Goal: Register for event/course: Register for event/course

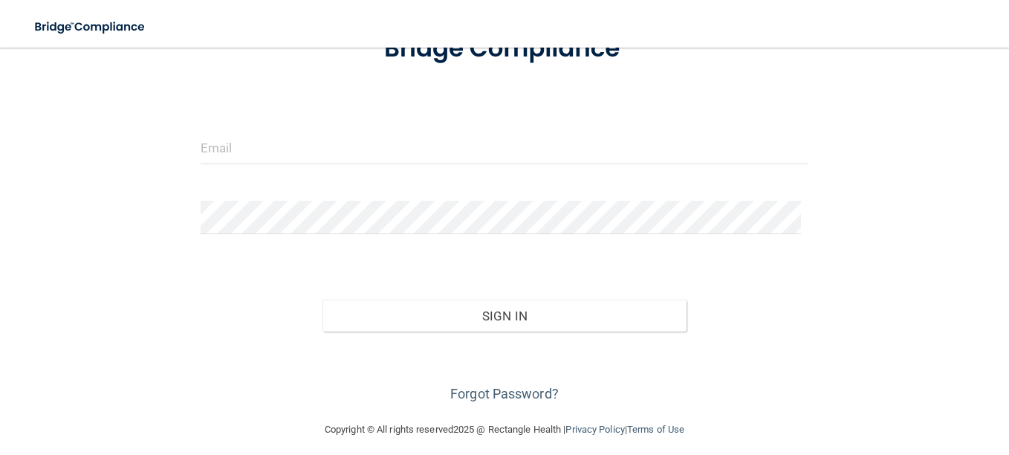
scroll to position [120, 0]
click at [223, 150] on input "email" at bounding box center [505, 147] width 608 height 33
type input "[PERSON_NAME][EMAIL_ADDRESS][PERSON_NAME][DOMAIN_NAME]"
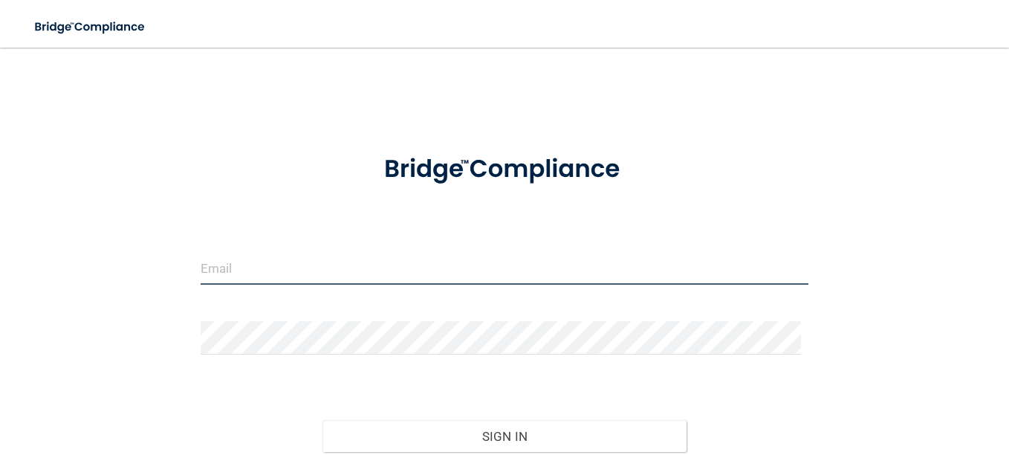
click at [223, 268] on input "email" at bounding box center [505, 267] width 608 height 33
type input "[PERSON_NAME][EMAIL_ADDRESS][PERSON_NAME][DOMAIN_NAME]"
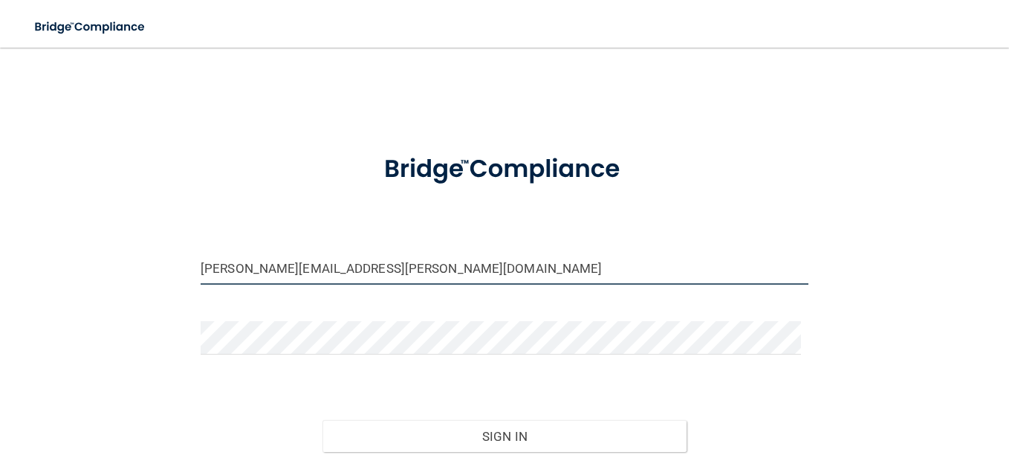
scroll to position [102, 0]
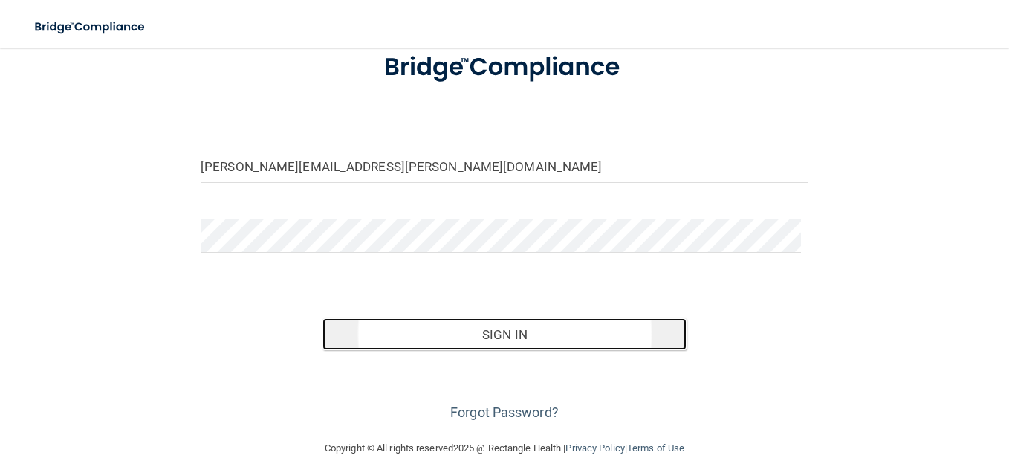
click at [490, 340] on button "Sign In" at bounding box center [505, 334] width 365 height 33
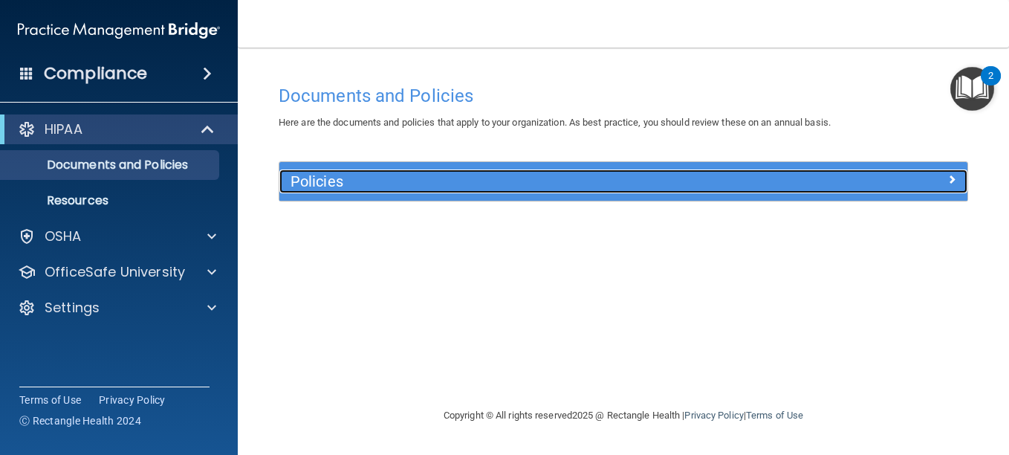
click at [679, 181] on h5 "Policies" at bounding box center [538, 181] width 494 height 16
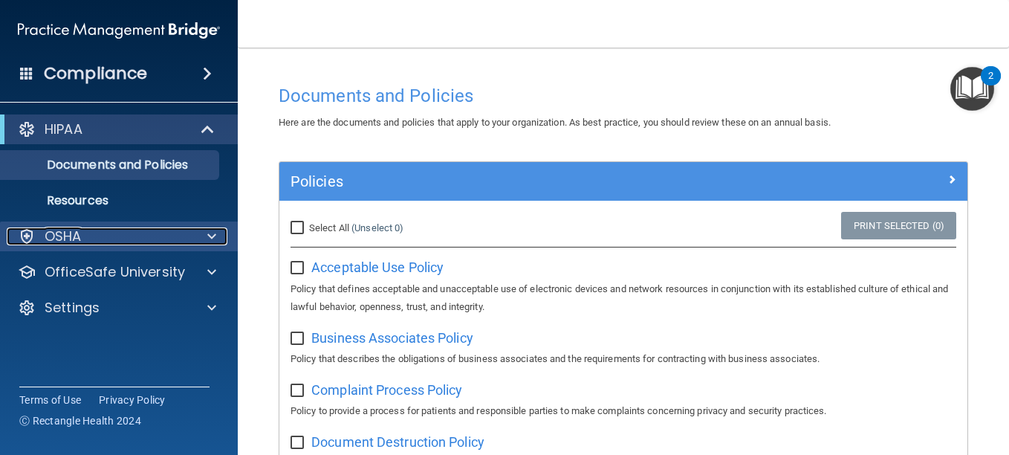
click at [216, 235] on div at bounding box center [209, 236] width 37 height 18
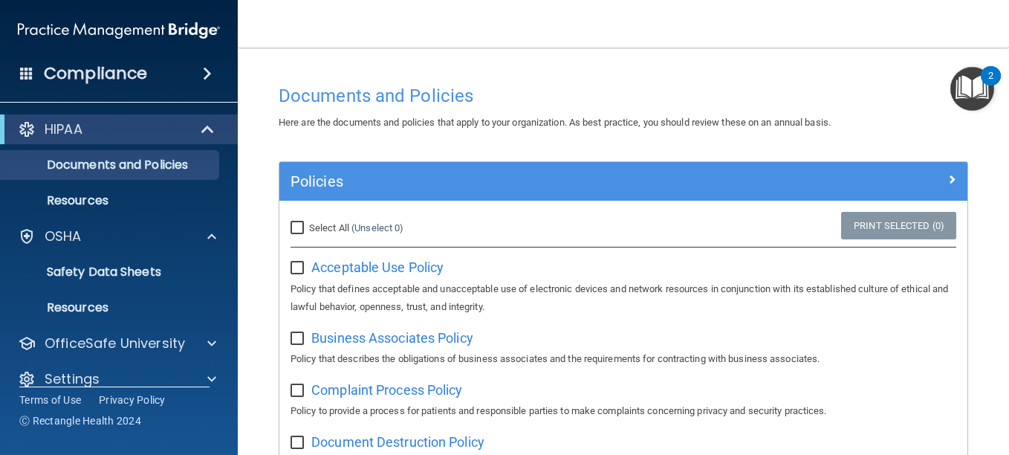
click at [301, 230] on input "Select All (Unselect 0) Unselect All" at bounding box center [299, 228] width 17 height 12
checkbox input "true"
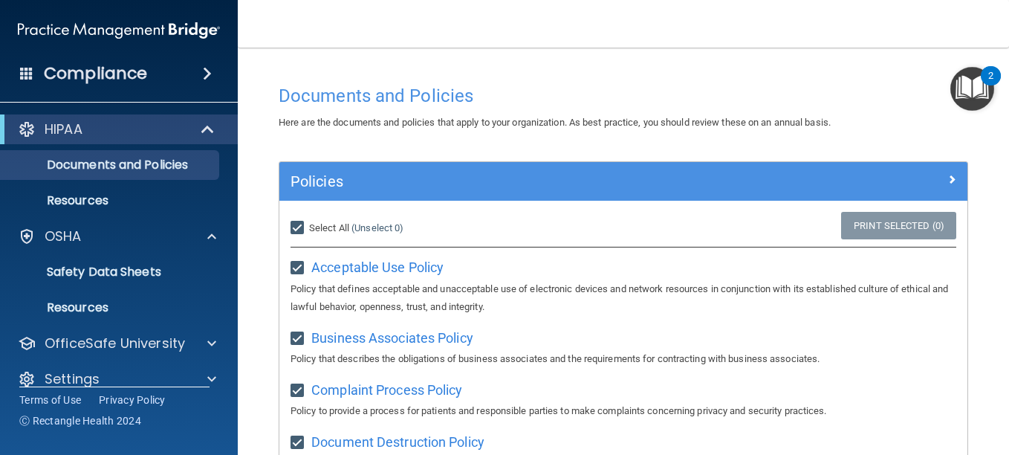
checkbox input "true"
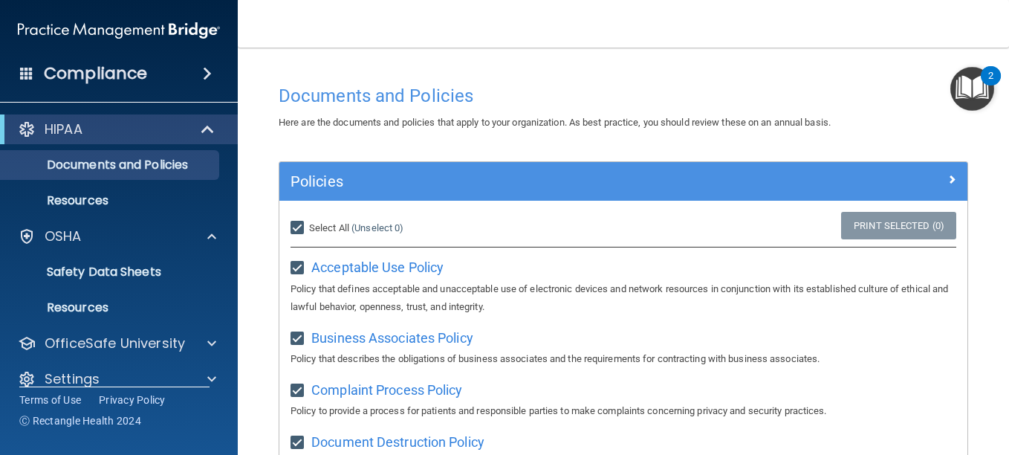
checkbox input "true"
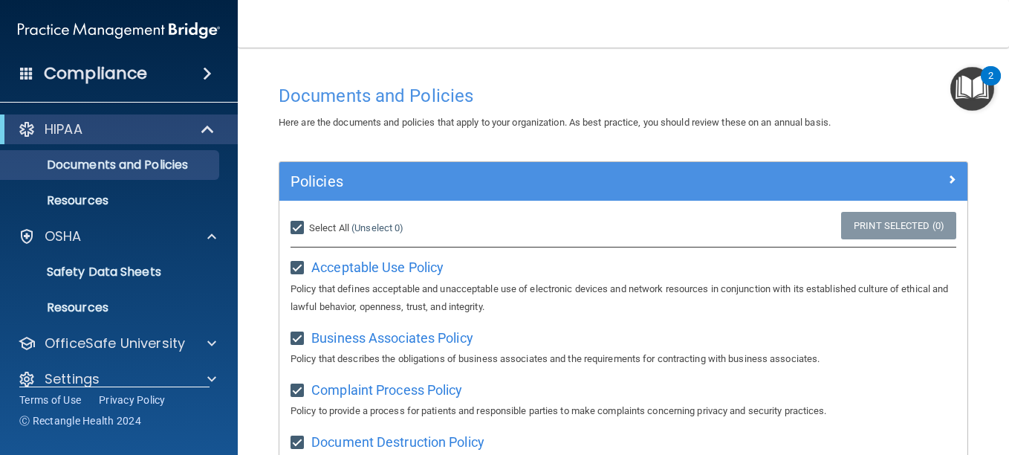
checkbox input "true"
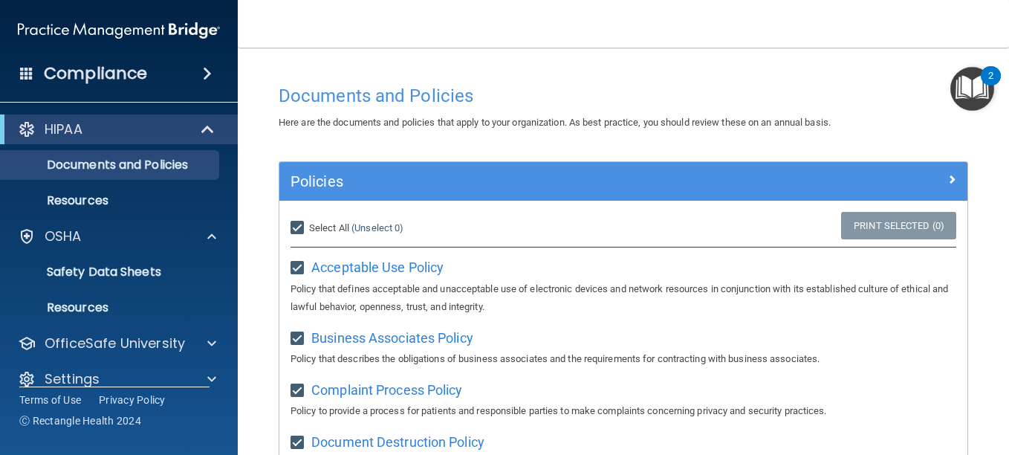
checkbox input "true"
click at [293, 219] on label "Select All (Unselect 21) Unselect All" at bounding box center [325, 228] width 69 height 18
click at [293, 222] on input "Select All (Unselect 21) Unselect All" at bounding box center [299, 228] width 17 height 12
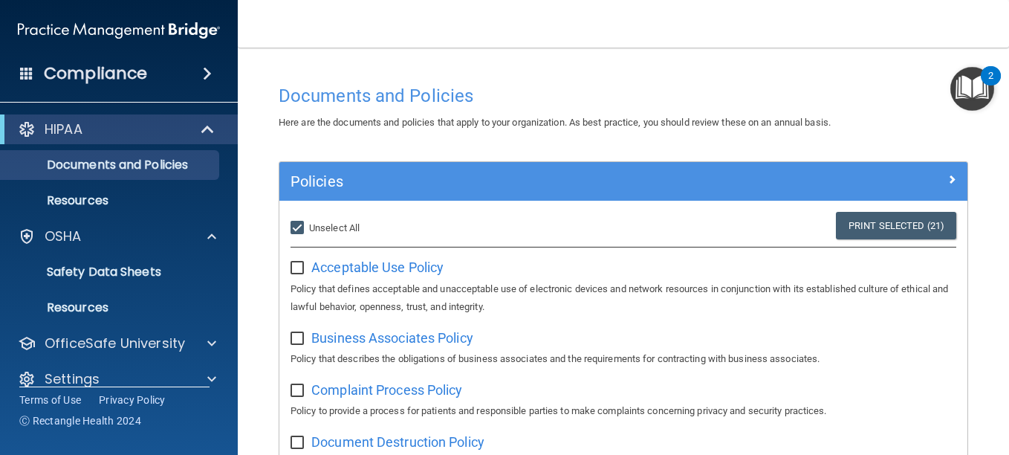
checkbox input "false"
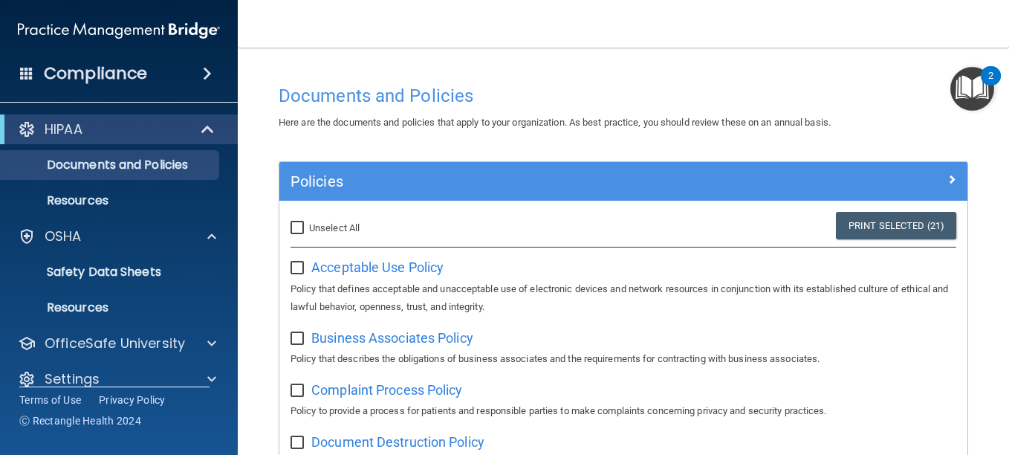
checkbox input "false"
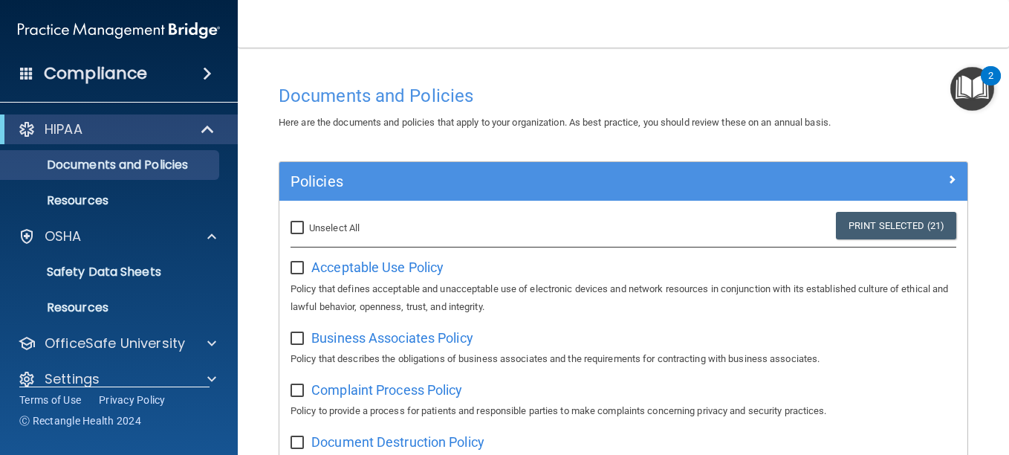
checkbox input "false"
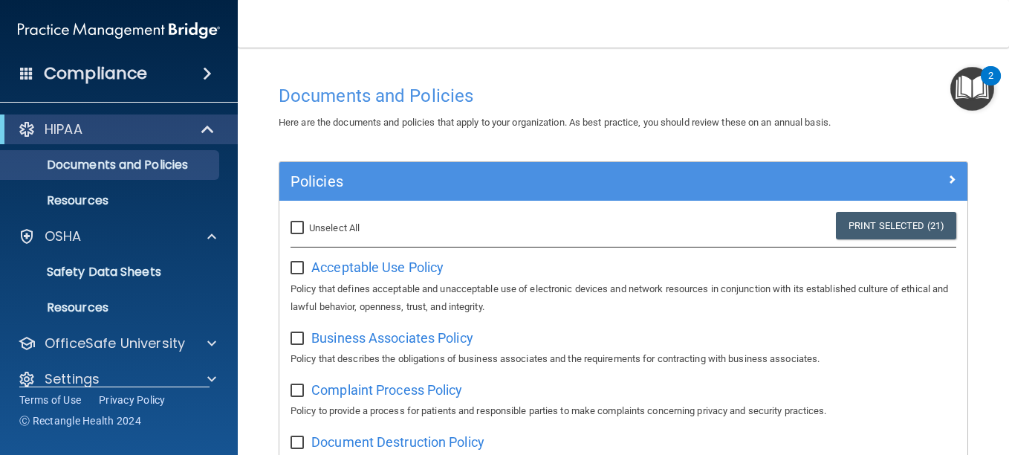
checkbox input "false"
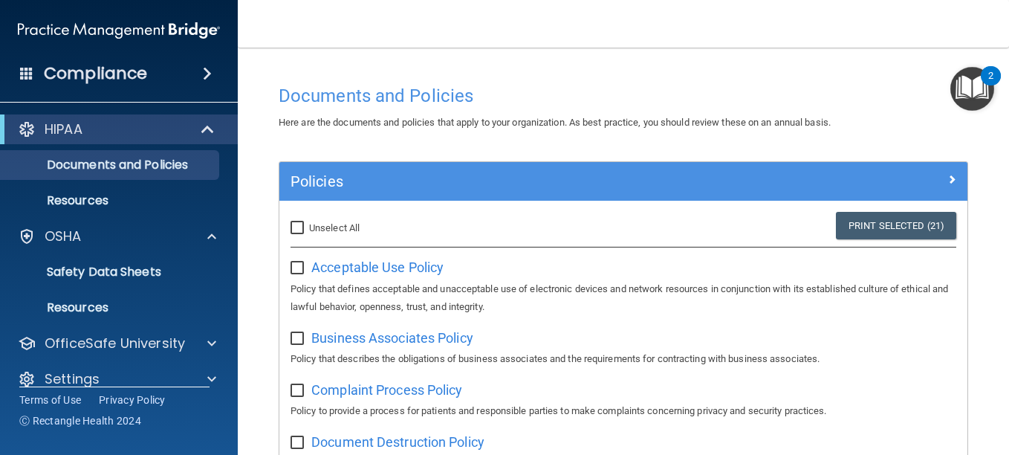
checkbox input "false"
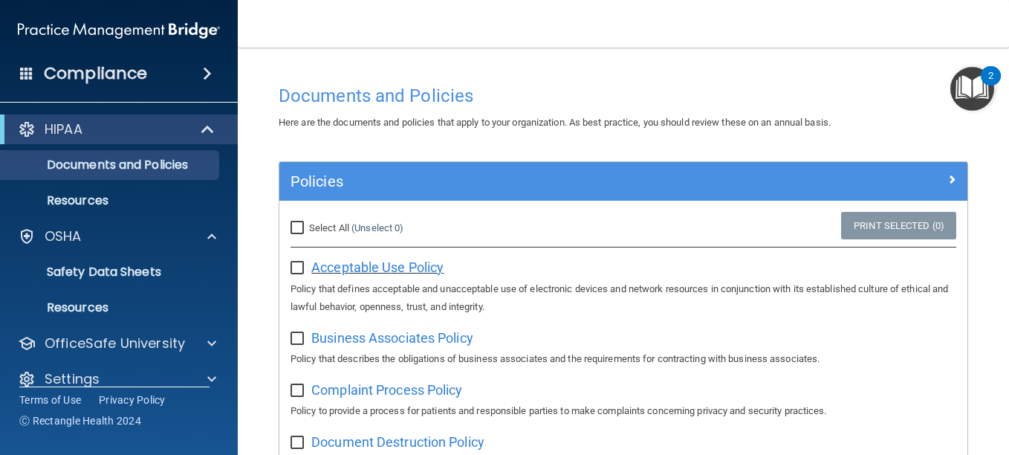
click at [360, 268] on span "Acceptable Use Policy" at bounding box center [377, 267] width 132 height 16
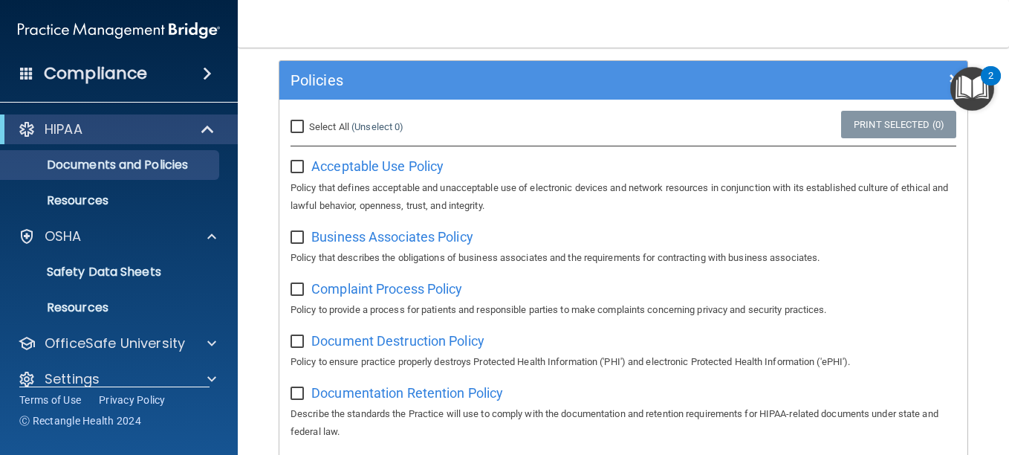
scroll to position [100, 0]
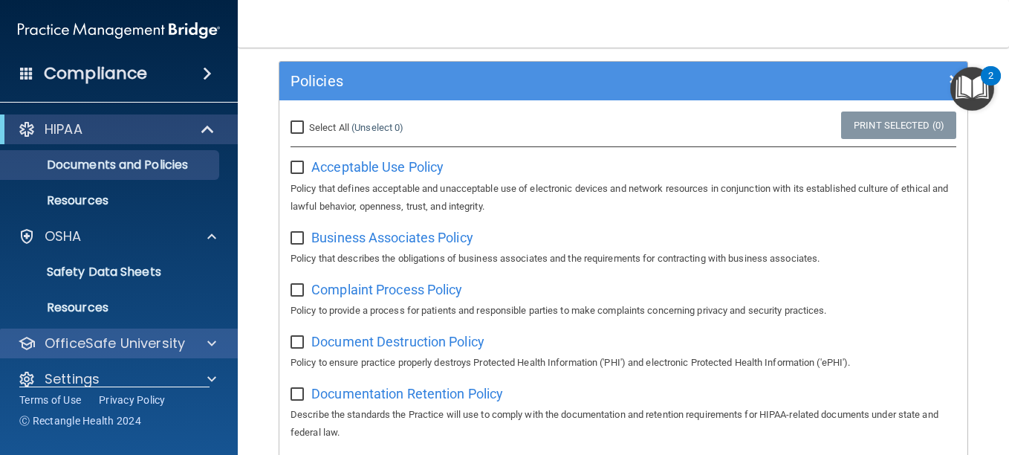
click at [184, 334] on div "OfficeSafe University" at bounding box center [119, 343] width 239 height 30
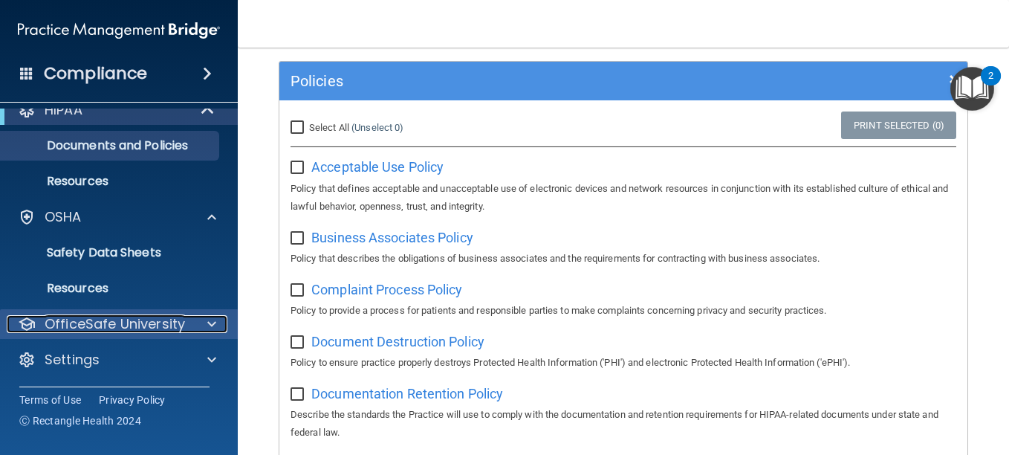
click at [208, 328] on span at bounding box center [211, 324] width 9 height 18
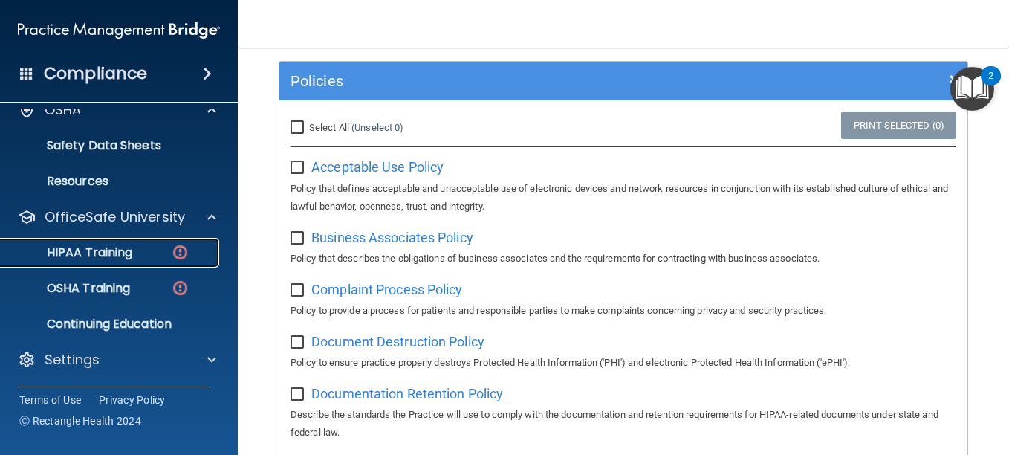
click at [82, 251] on p "HIPAA Training" at bounding box center [71, 252] width 123 height 15
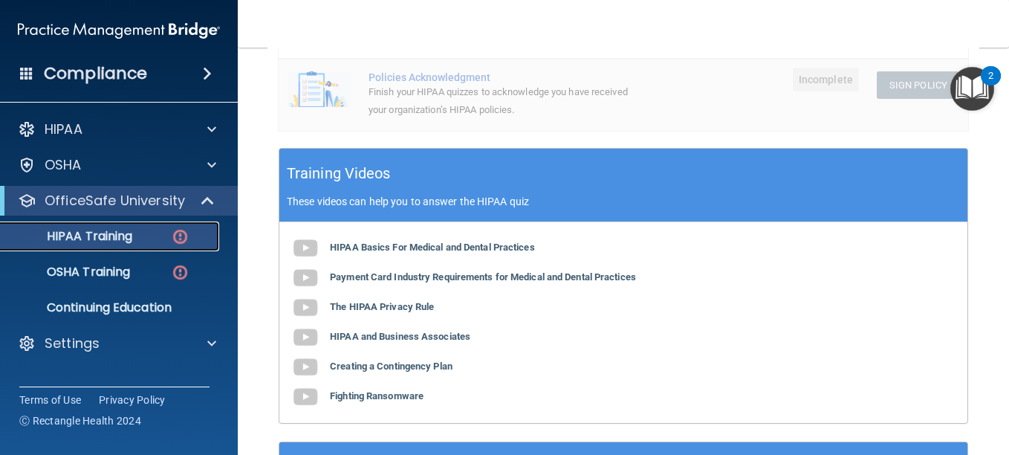
scroll to position [629, 0]
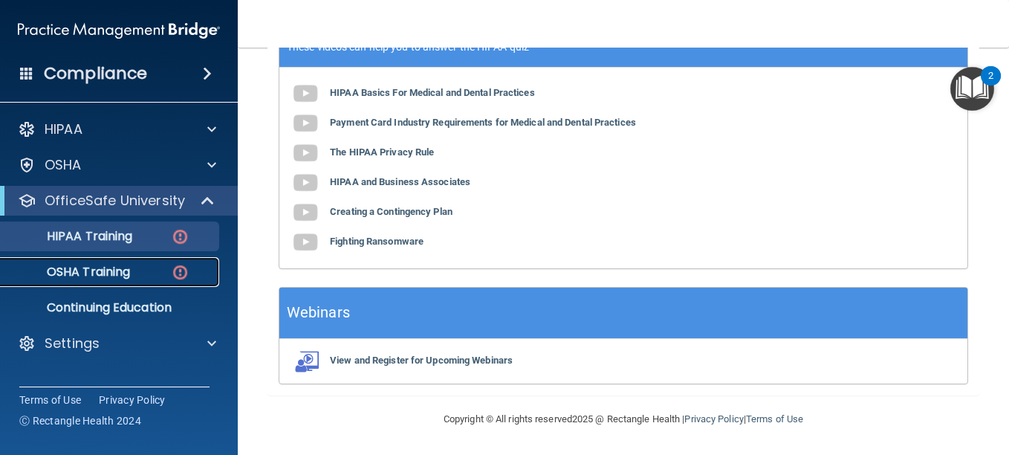
click at [121, 274] on p "OSHA Training" at bounding box center [70, 272] width 120 height 15
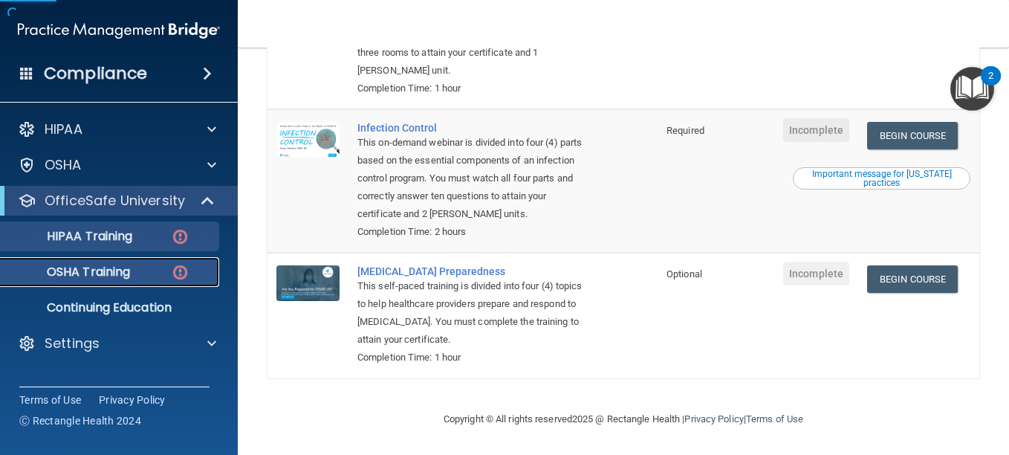
scroll to position [425, 0]
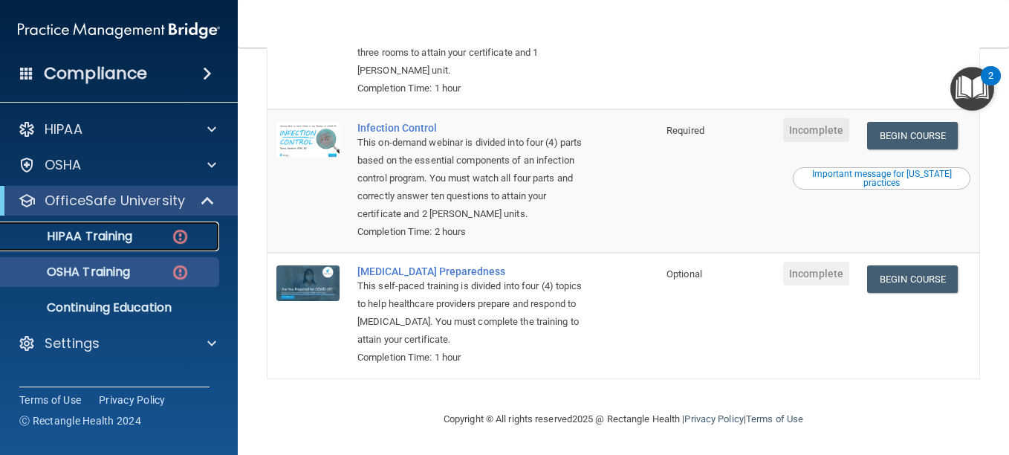
click at [126, 231] on p "HIPAA Training" at bounding box center [71, 236] width 123 height 15
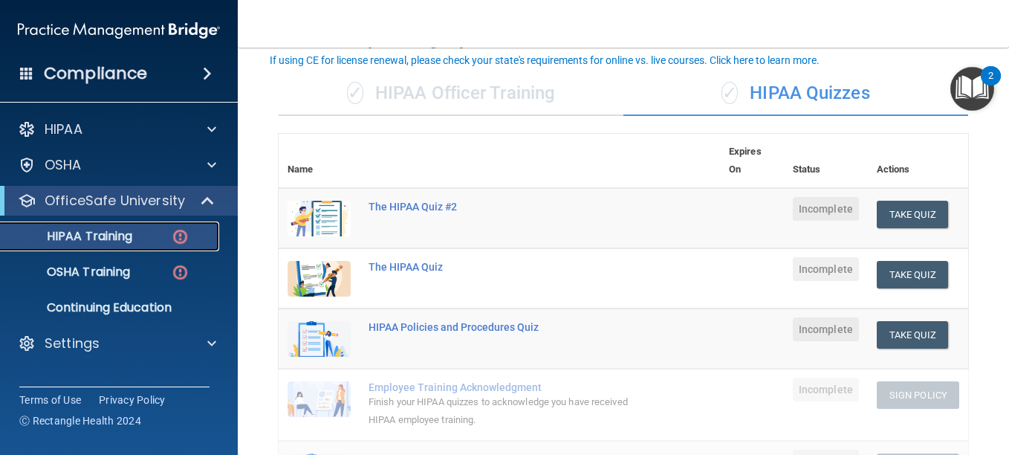
scroll to position [91, 0]
click at [911, 267] on button "Take Quiz" at bounding box center [912, 275] width 71 height 27
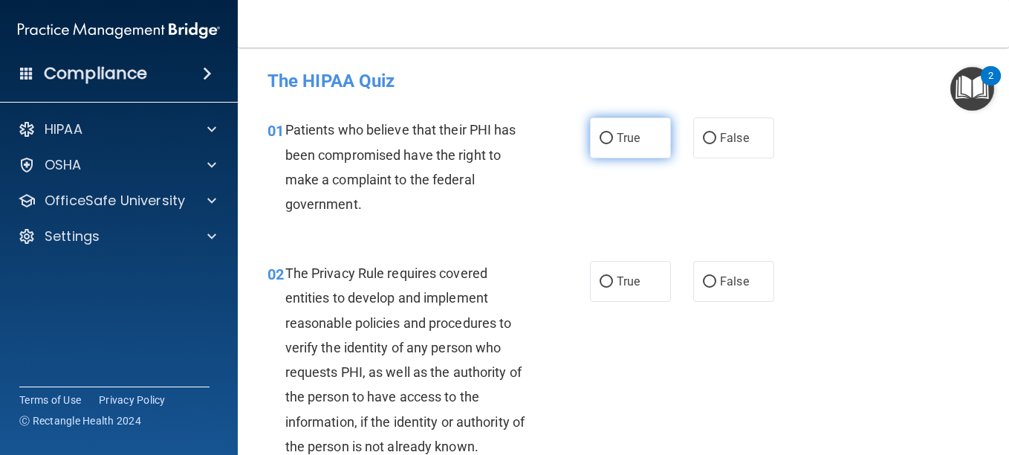
click at [601, 134] on input "True" at bounding box center [606, 138] width 13 height 11
radio input "true"
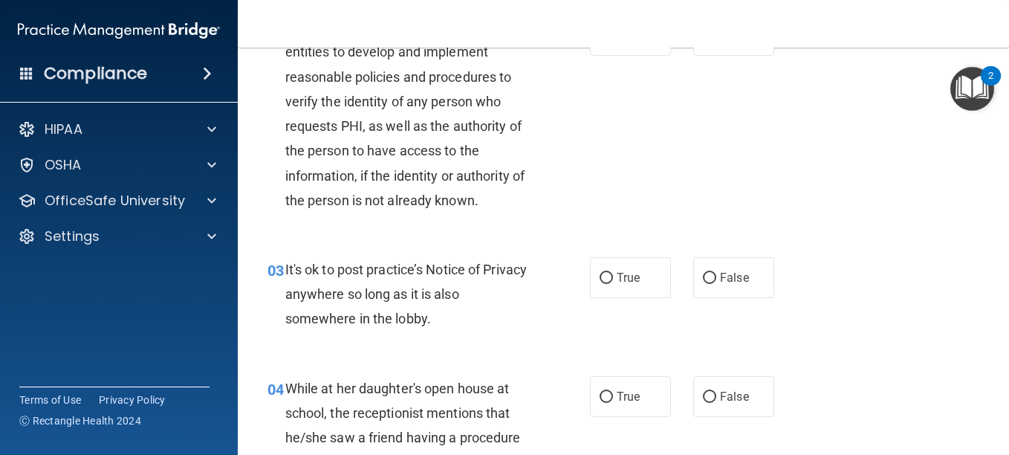
scroll to position [172, 0]
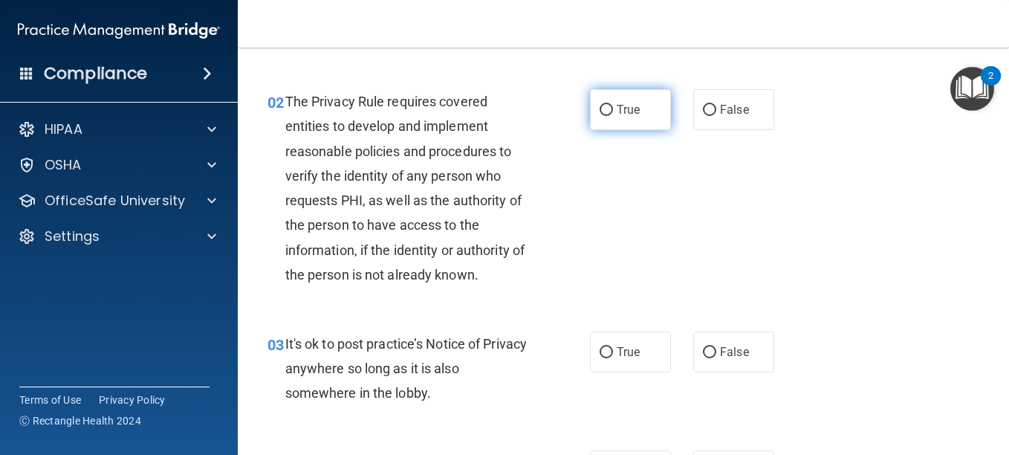
click at [603, 105] on input "True" at bounding box center [606, 110] width 13 height 11
radio input "true"
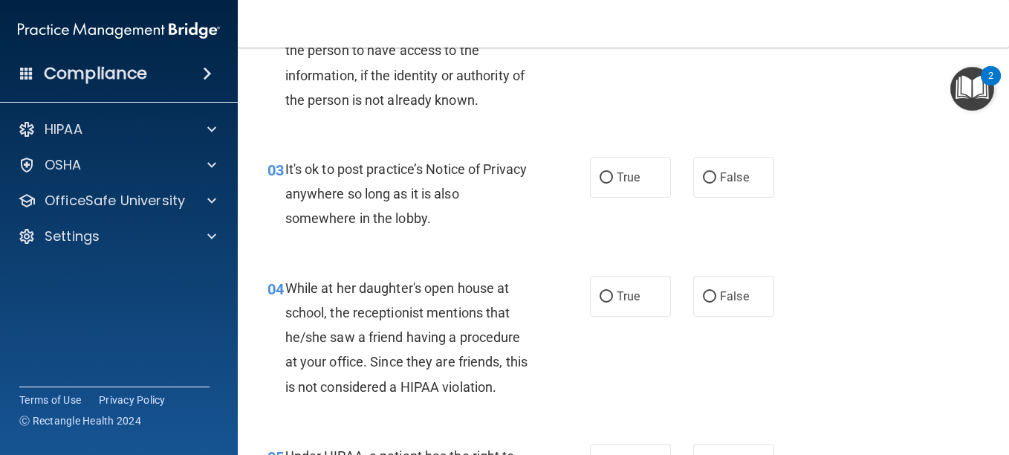
scroll to position [346, 0]
click at [602, 175] on input "True" at bounding box center [606, 177] width 13 height 11
radio input "true"
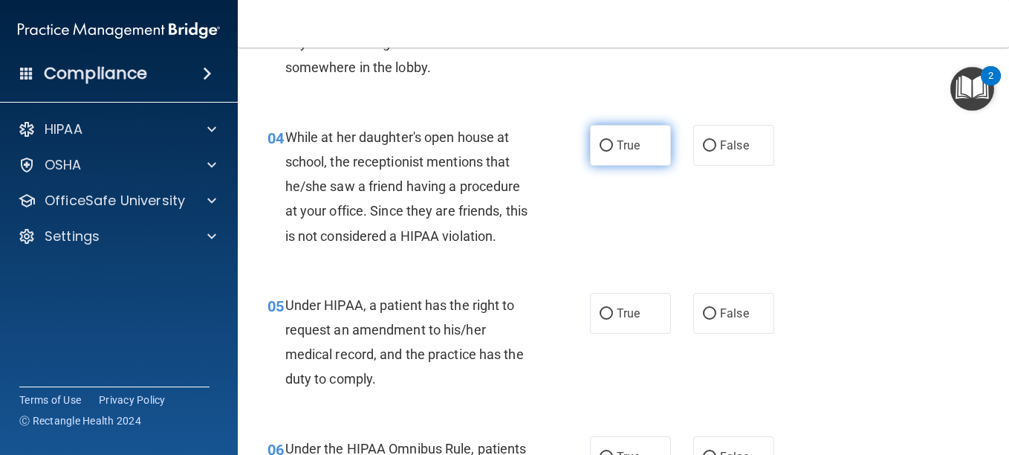
scroll to position [498, 0]
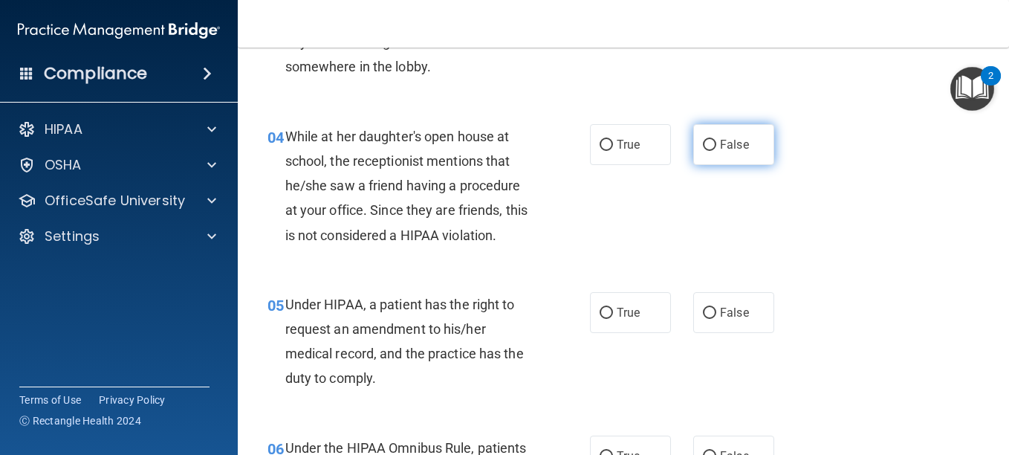
click at [703, 146] on input "False" at bounding box center [709, 145] width 13 height 11
radio input "true"
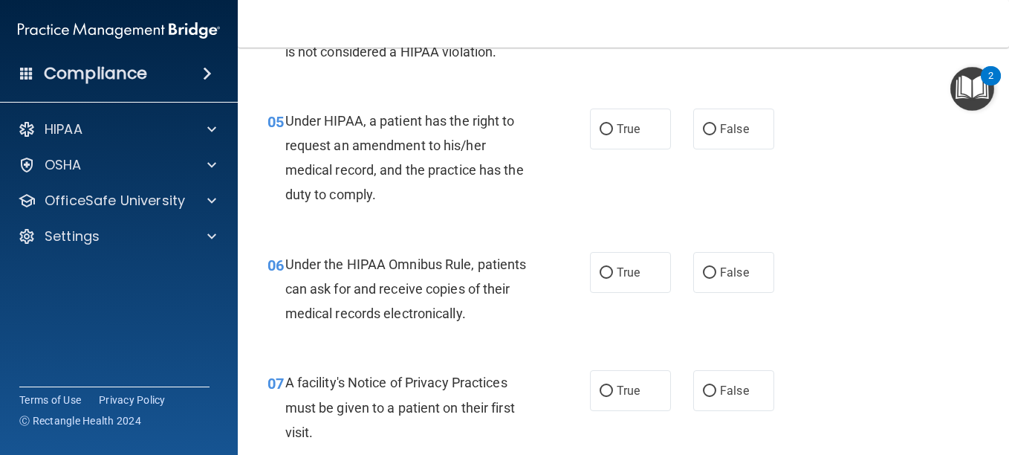
scroll to position [681, 0]
click at [703, 128] on input "False" at bounding box center [709, 129] width 13 height 11
radio input "true"
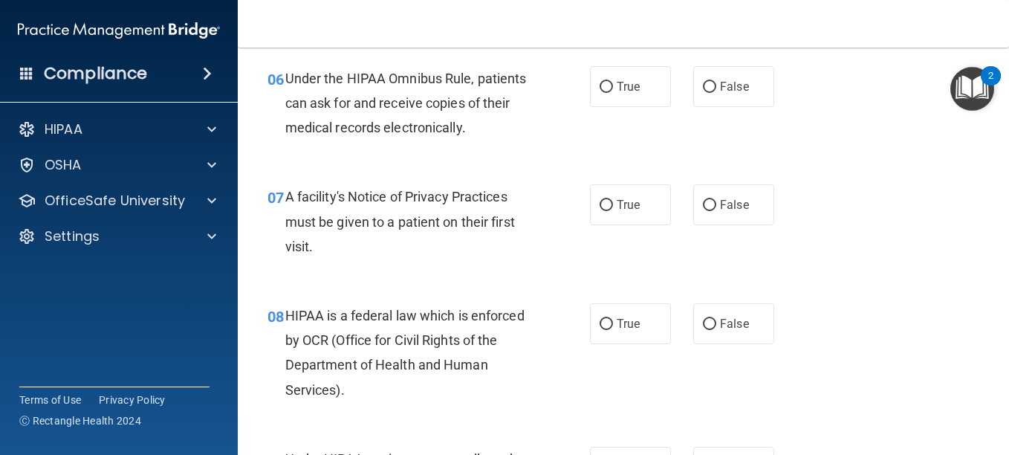
scroll to position [867, 0]
click at [603, 86] on input "True" at bounding box center [606, 87] width 13 height 11
radio input "true"
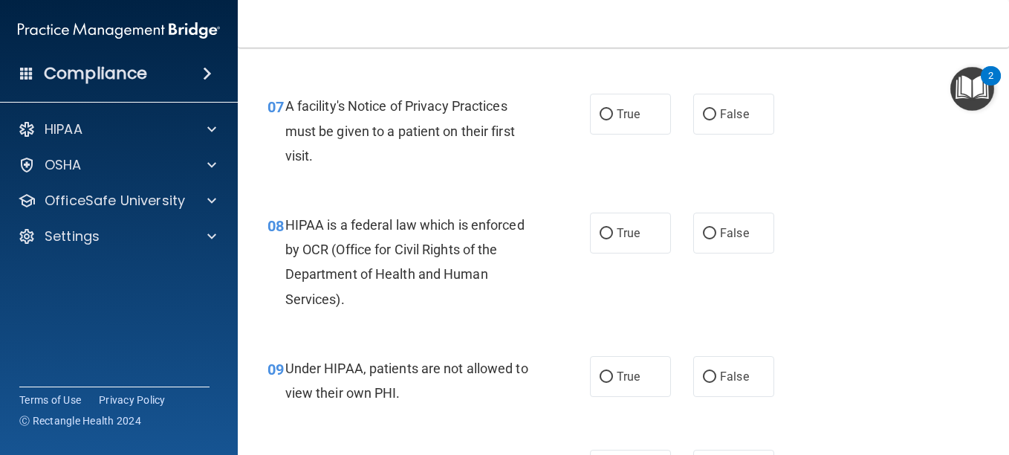
scroll to position [959, 0]
click at [602, 109] on input "True" at bounding box center [606, 114] width 13 height 11
radio input "true"
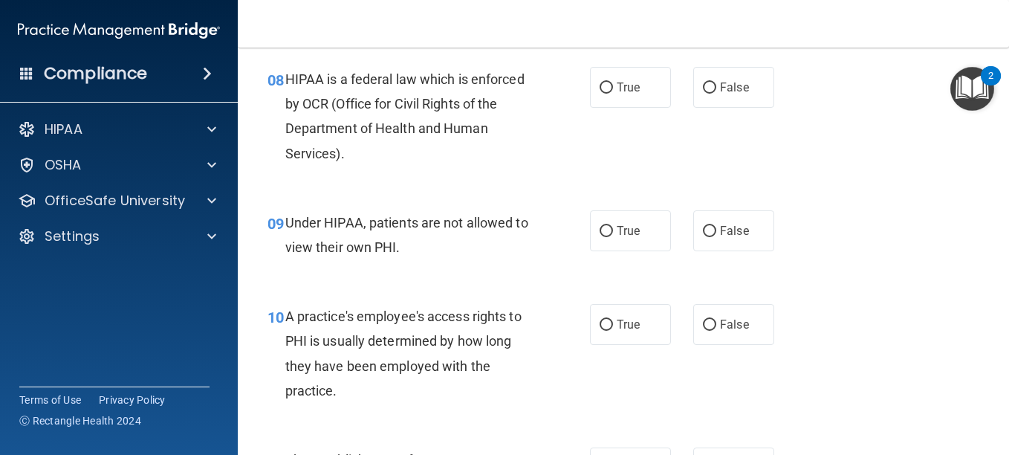
scroll to position [1103, 0]
click at [606, 88] on input "True" at bounding box center [606, 88] width 13 height 11
radio input "true"
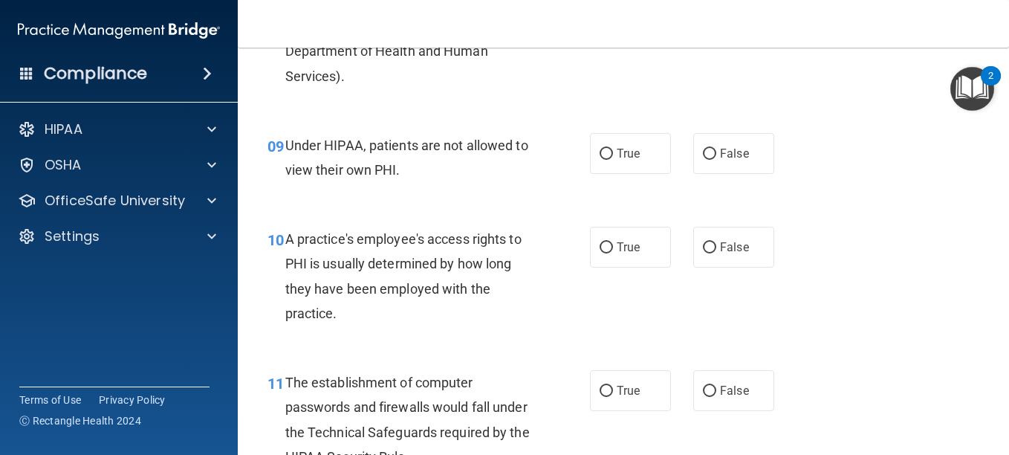
scroll to position [1182, 0]
click at [704, 149] on input "False" at bounding box center [709, 153] width 13 height 11
radio input "true"
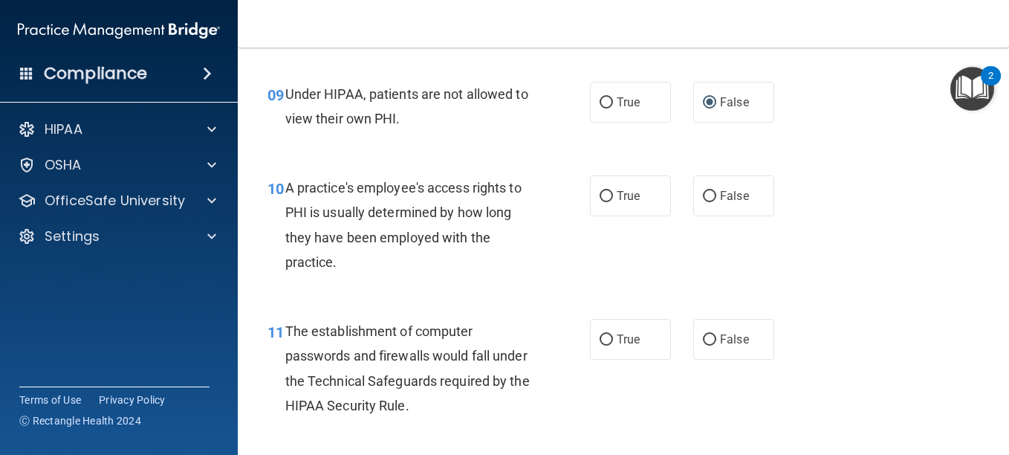
scroll to position [1233, 0]
click at [670, 196] on div "True False" at bounding box center [687, 195] width 195 height 41
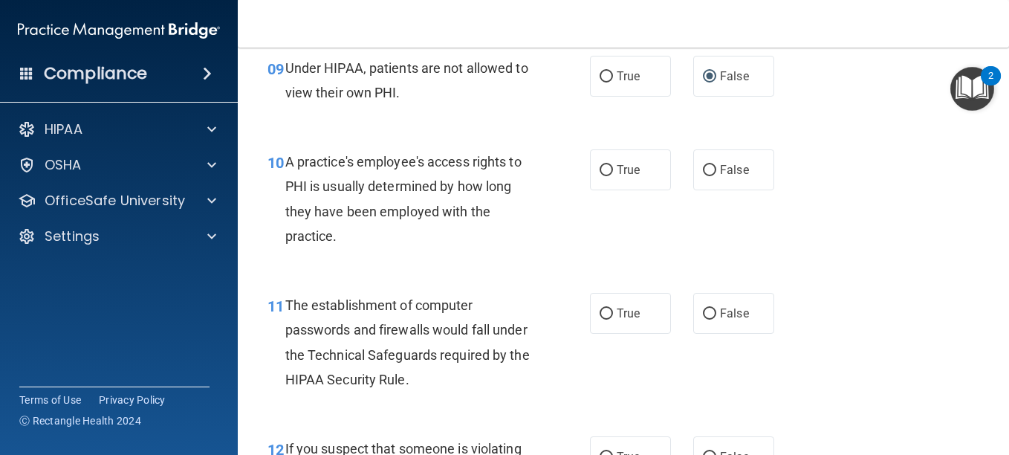
scroll to position [1259, 0]
click at [705, 166] on input "False" at bounding box center [709, 169] width 13 height 11
radio input "true"
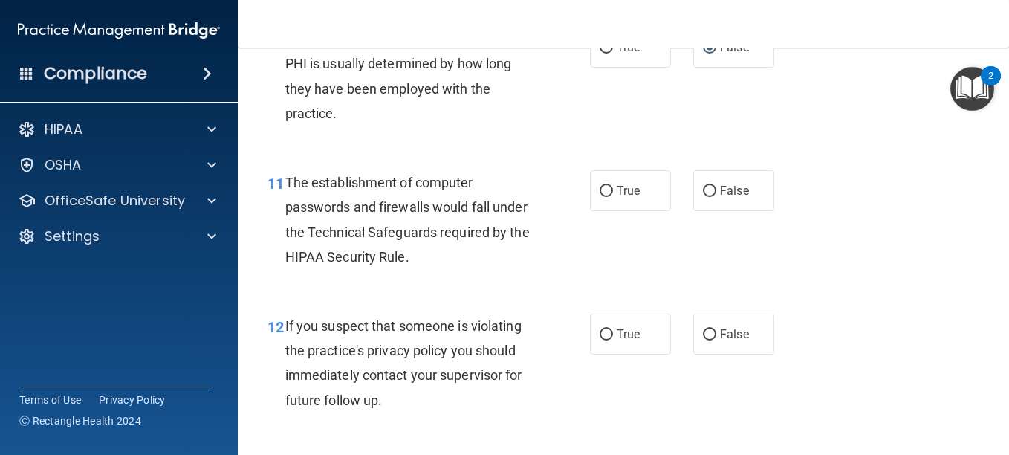
scroll to position [1382, 0]
click at [603, 189] on input "True" at bounding box center [606, 190] width 13 height 11
radio input "true"
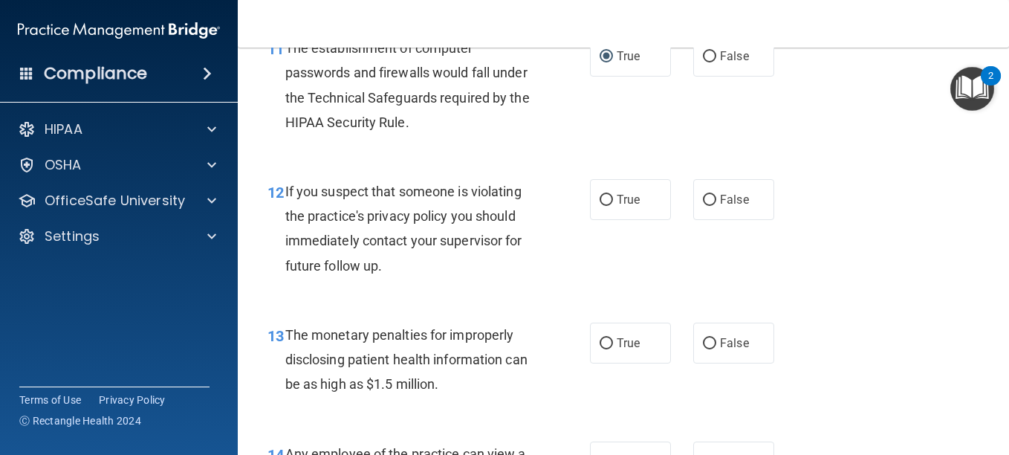
scroll to position [1517, 0]
click at [602, 195] on input "True" at bounding box center [606, 198] width 13 height 11
radio input "true"
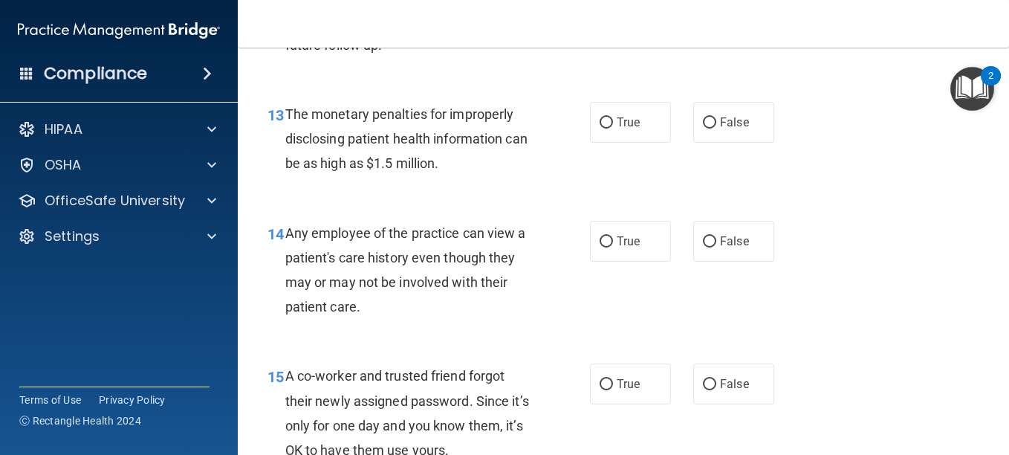
scroll to position [1743, 0]
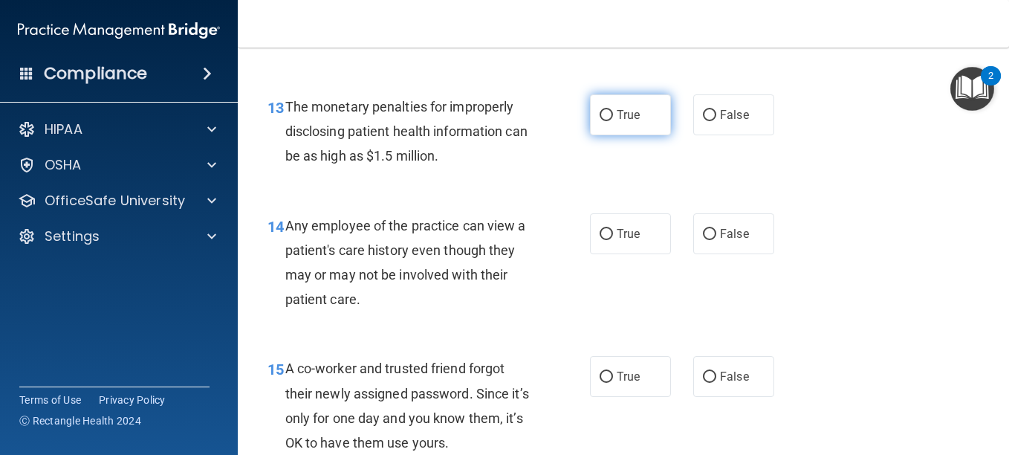
click at [617, 118] on span "True" at bounding box center [628, 115] width 23 height 14
click at [613, 118] on input "True" at bounding box center [606, 115] width 13 height 11
radio input "true"
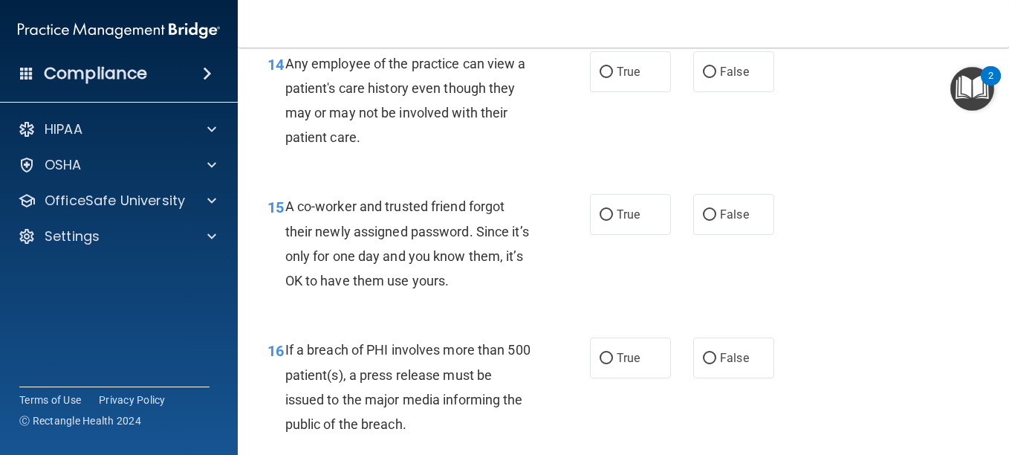
scroll to position [1908, 0]
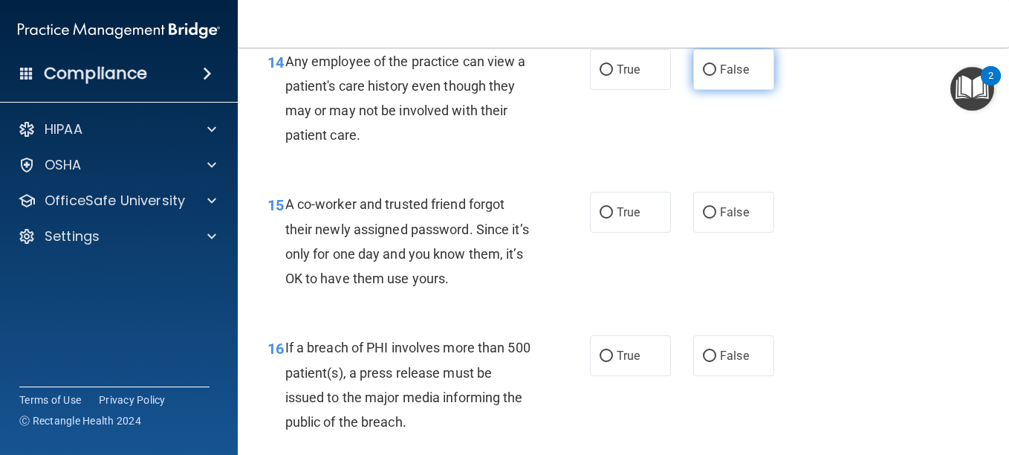
click at [703, 65] on input "False" at bounding box center [709, 70] width 13 height 11
radio input "true"
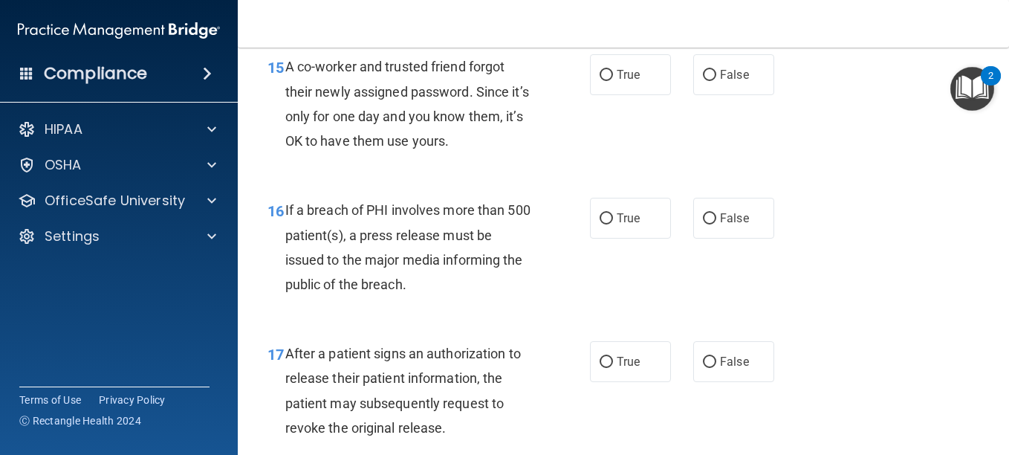
scroll to position [2046, 0]
click at [703, 65] on label "False" at bounding box center [733, 74] width 81 height 41
click at [703, 69] on input "False" at bounding box center [709, 74] width 13 height 11
radio input "true"
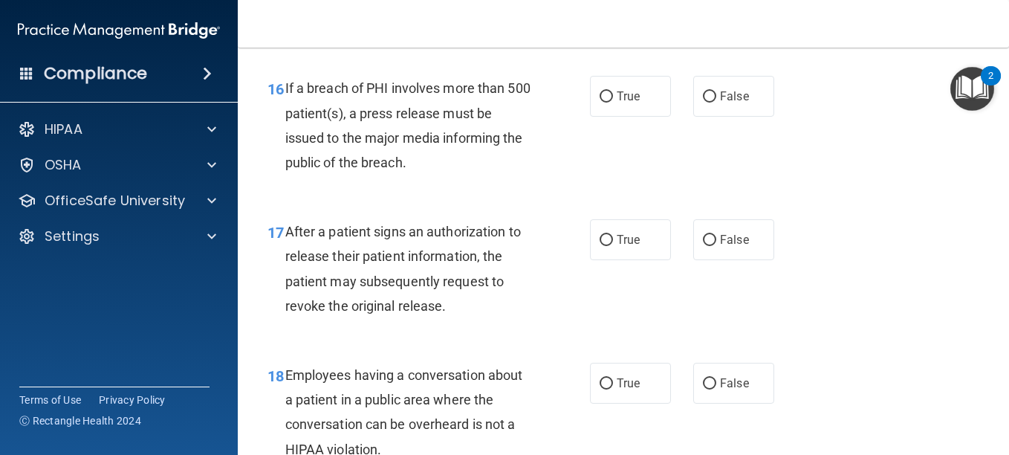
scroll to position [2168, 0]
click at [606, 89] on label "True" at bounding box center [630, 95] width 81 height 41
click at [606, 91] on input "True" at bounding box center [606, 96] width 13 height 11
radio input "true"
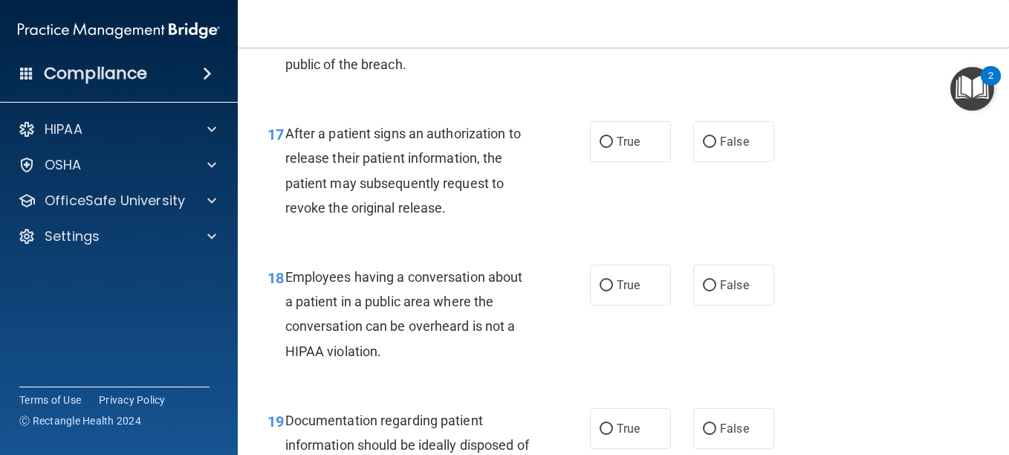
scroll to position [2266, 0]
click at [603, 143] on input "True" at bounding box center [606, 141] width 13 height 11
radio input "true"
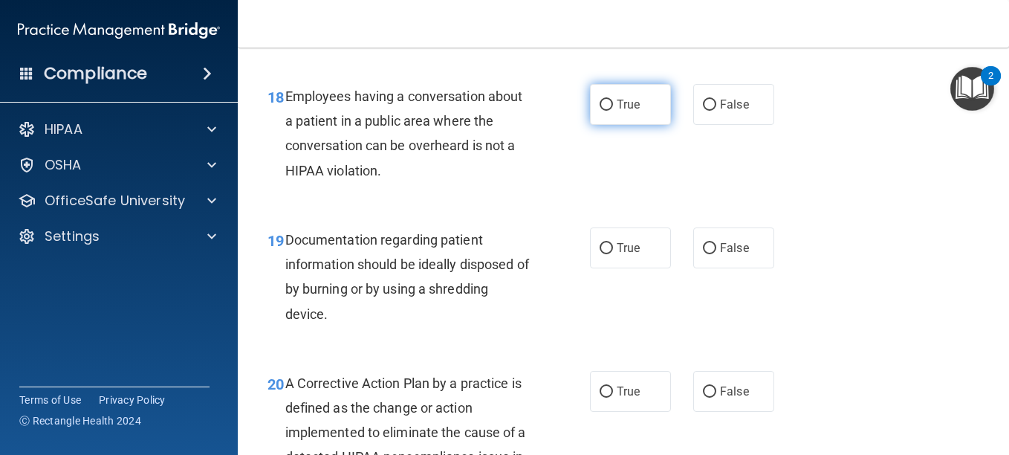
scroll to position [2446, 0]
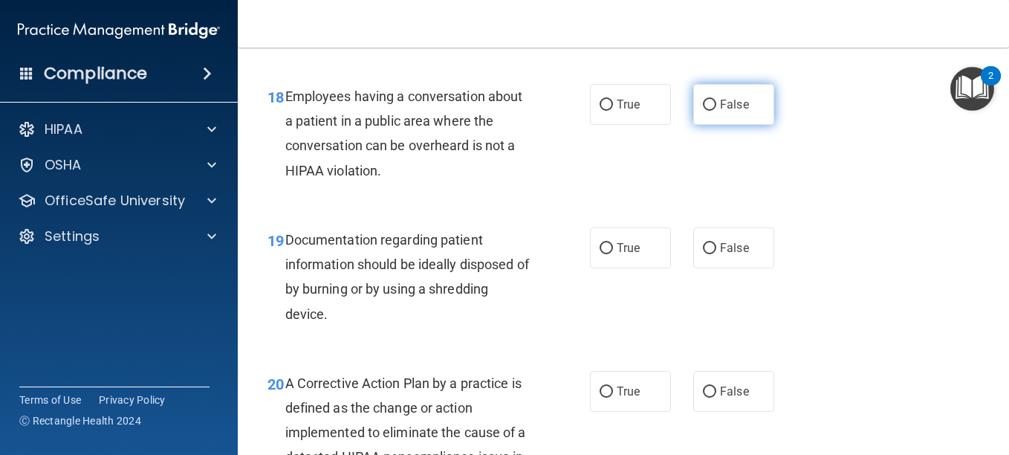
click at [703, 104] on input "False" at bounding box center [709, 105] width 13 height 11
radio input "true"
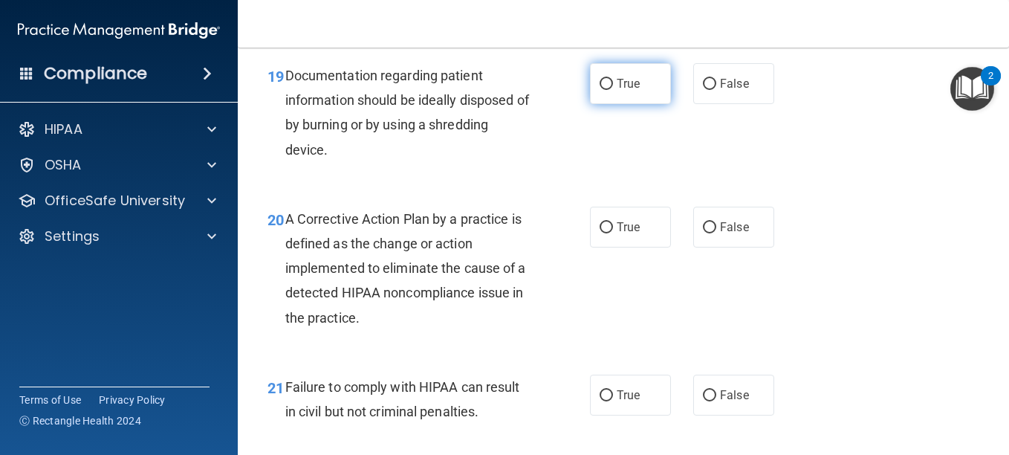
scroll to position [2611, 0]
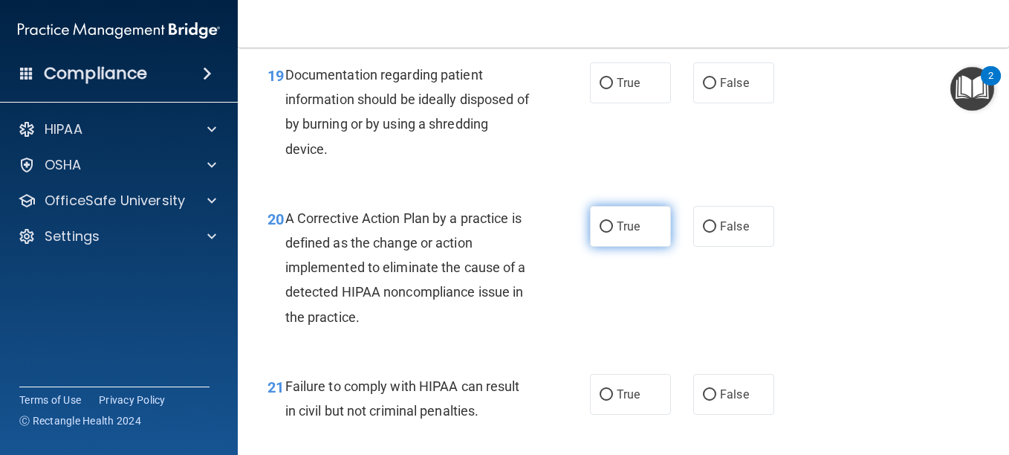
click at [606, 221] on input "True" at bounding box center [606, 226] width 13 height 11
radio input "true"
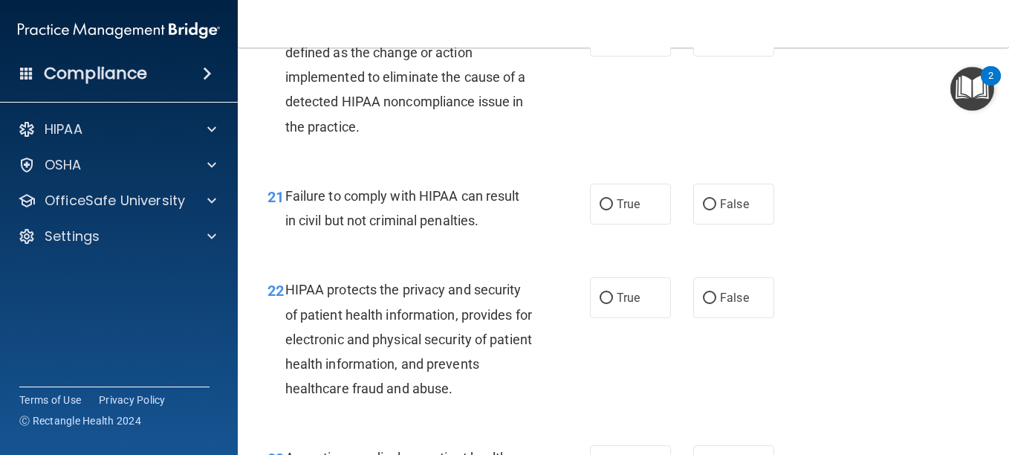
scroll to position [2802, 0]
click at [617, 203] on span "True" at bounding box center [628, 203] width 23 height 14
click at [613, 203] on input "True" at bounding box center [606, 203] width 13 height 11
radio input "true"
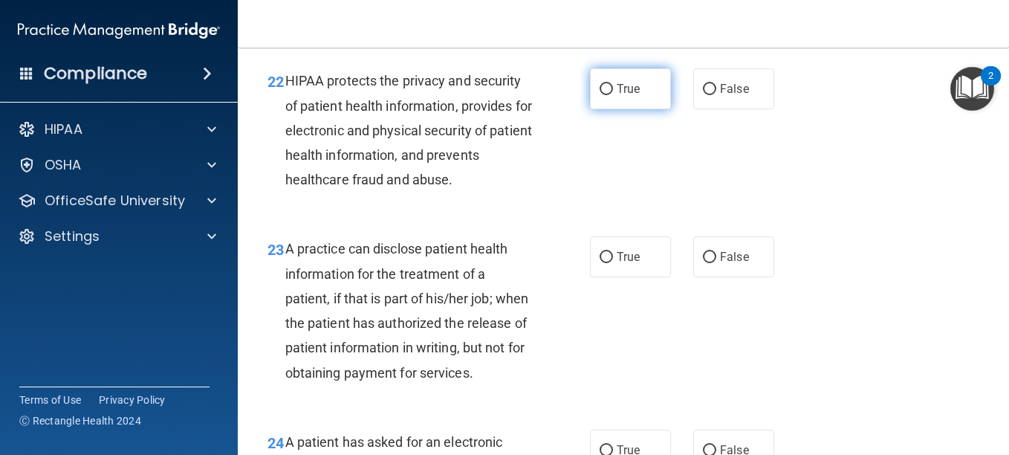
scroll to position [3007, 0]
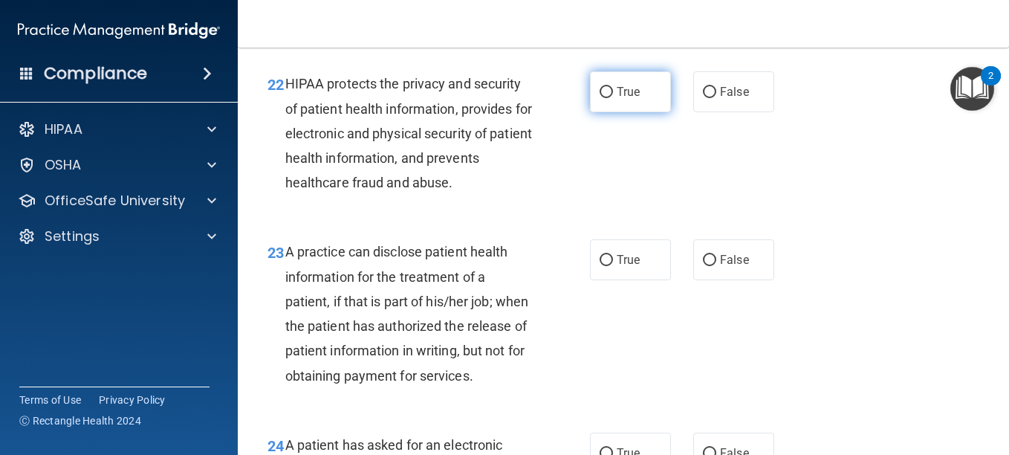
click at [601, 88] on input "True" at bounding box center [606, 92] width 13 height 11
radio input "true"
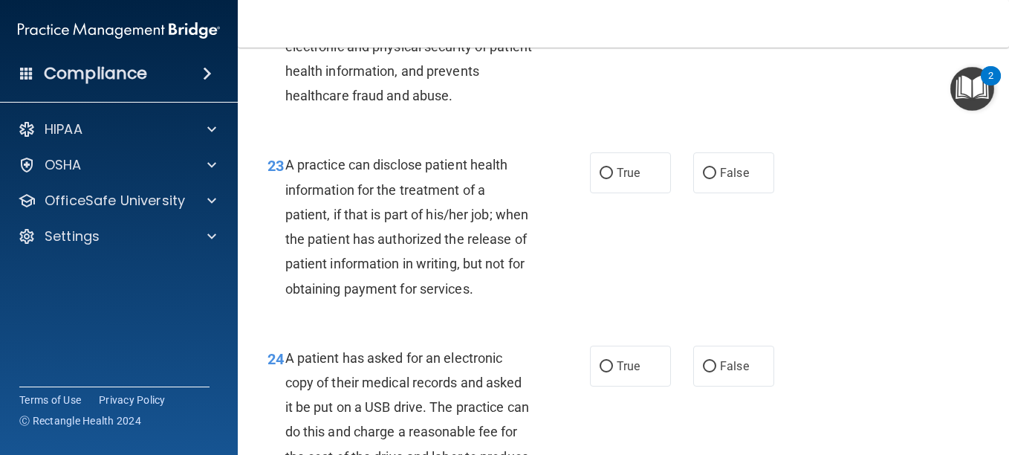
scroll to position [3095, 0]
click at [670, 161] on div "True False" at bounding box center [687, 172] width 195 height 41
click at [786, 267] on div "23 A practice can disclose patient health information for the treatment of a pa…" at bounding box center [623, 229] width 734 height 192
drag, startPoint x: 786, startPoint y: 267, endPoint x: 926, endPoint y: 331, distance: 154.3
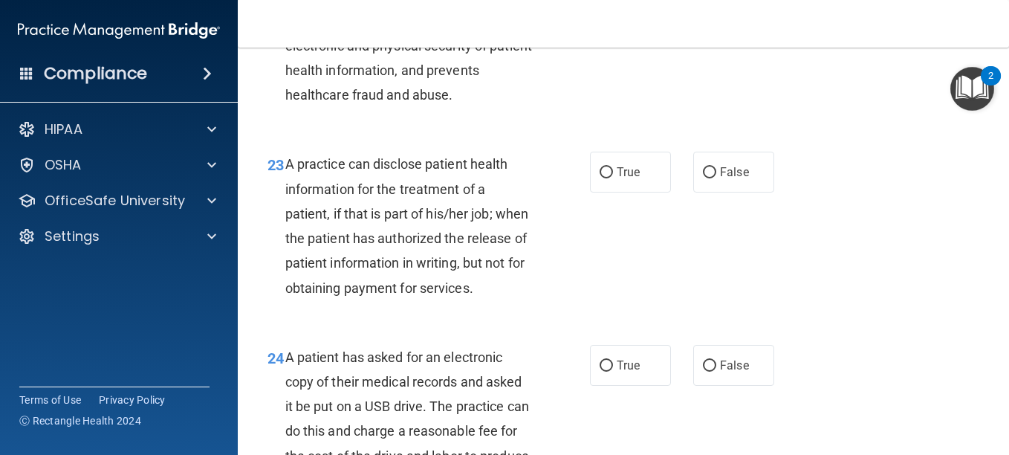
click at [926, 326] on div "23 A practice can disclose patient health information for the treatment of a pa…" at bounding box center [623, 229] width 734 height 192
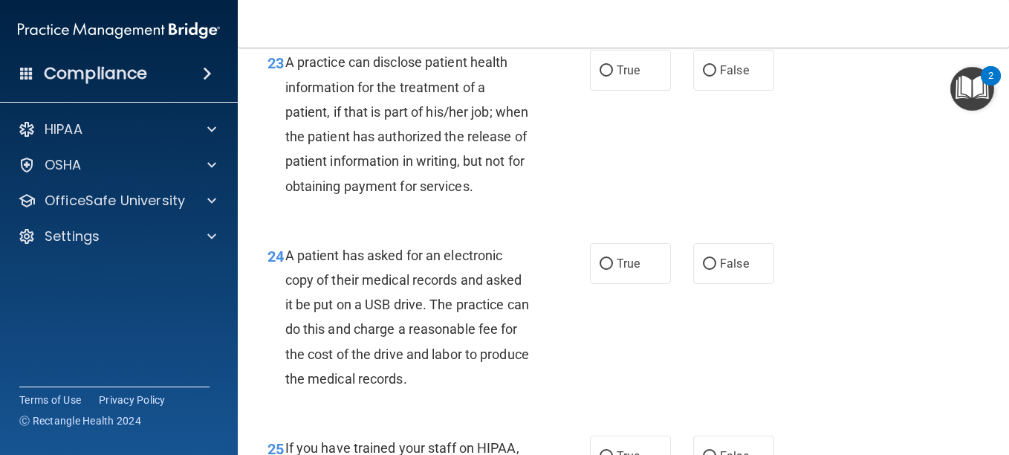
scroll to position [3198, 0]
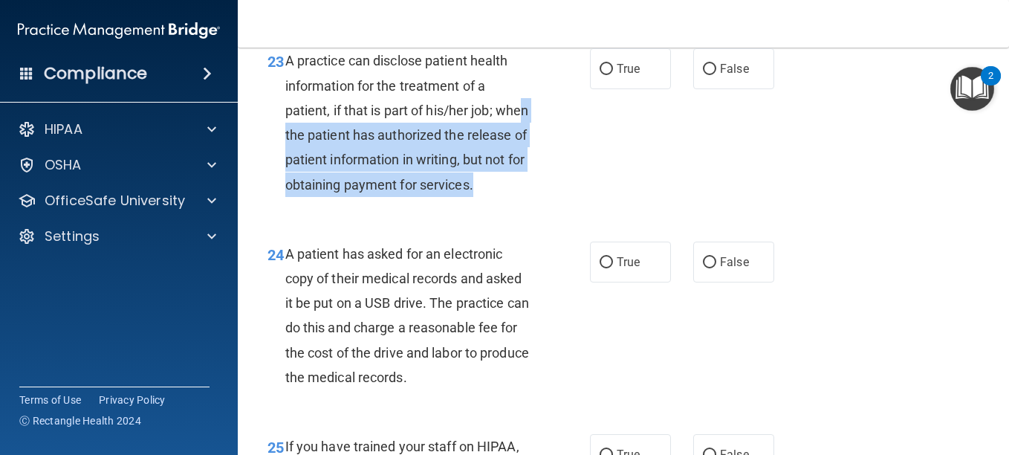
drag, startPoint x: 306, startPoint y: 135, endPoint x: 441, endPoint y: 199, distance: 149.9
click at [441, 196] on div "A practice can disclose patient health information for the treatment of a patie…" at bounding box center [414, 122] width 259 height 148
drag, startPoint x: 288, startPoint y: 132, endPoint x: 357, endPoint y: 201, distance: 97.2
click at [357, 196] on div "A practice can disclose patient health information for the treatment of a patie…" at bounding box center [414, 122] width 259 height 148
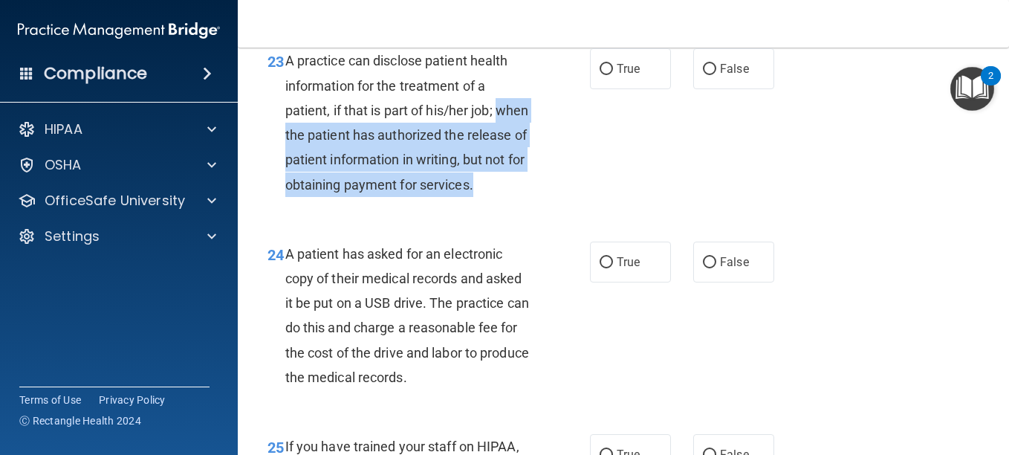
click at [353, 196] on div "A practice can disclose patient health information for the treatment of a patie…" at bounding box center [414, 122] width 259 height 148
click at [328, 192] on span "A practice can disclose patient health information for the treatment of a patie…" at bounding box center [407, 122] width 244 height 139
drag, startPoint x: 335, startPoint y: 212, endPoint x: 279, endPoint y: 126, distance: 102.7
click at [279, 126] on div "23 A practice can disclose patient health information for the treatment of a pa…" at bounding box center [428, 125] width 367 height 155
drag, startPoint x: 279, startPoint y: 126, endPoint x: 326, endPoint y: 204, distance: 91.0
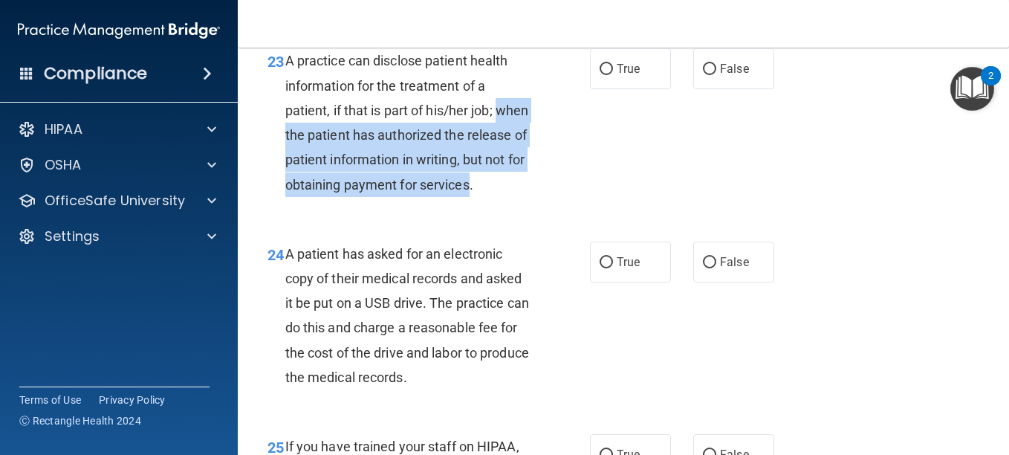
click at [326, 192] on span "A practice can disclose patient health information for the treatment of a patie…" at bounding box center [407, 122] width 244 height 139
drag, startPoint x: 334, startPoint y: 213, endPoint x: 282, endPoint y: 133, distance: 95.0
click at [282, 133] on div "23 A practice can disclose patient health information for the treatment of a pa…" at bounding box center [428, 125] width 367 height 155
drag, startPoint x: 282, startPoint y: 133, endPoint x: 320, endPoint y: 184, distance: 62.7
click at [320, 184] on span "A practice can disclose patient health information for the treatment of a patie…" at bounding box center [407, 122] width 244 height 139
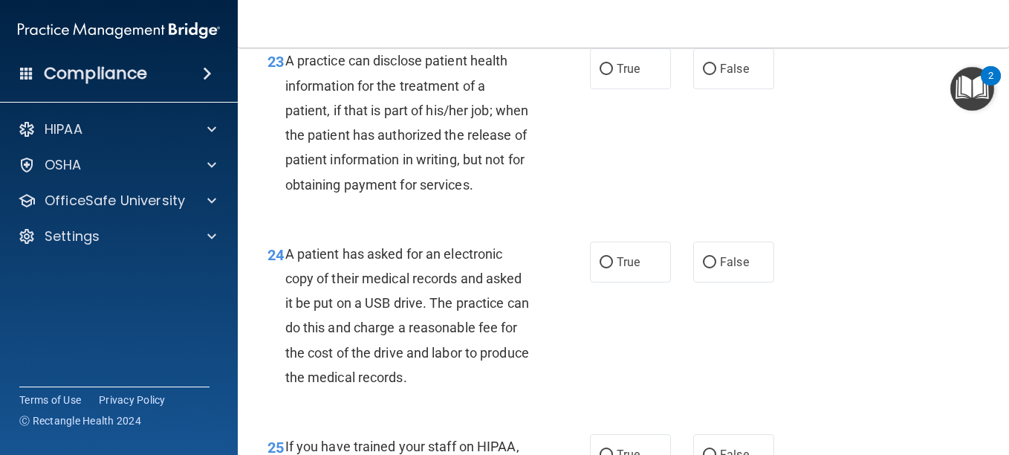
click at [337, 192] on span "A practice can disclose patient health information for the treatment of a patie…" at bounding box center [407, 122] width 244 height 139
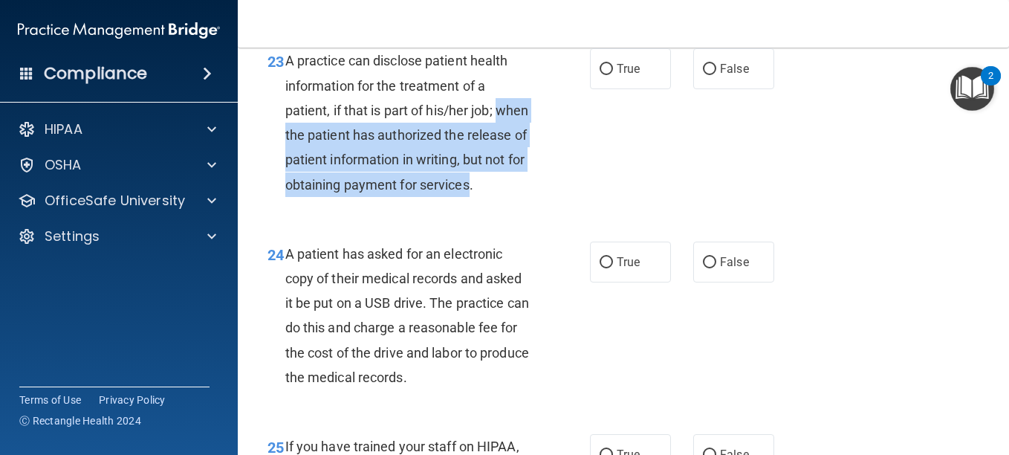
drag, startPoint x: 333, startPoint y: 207, endPoint x: 284, endPoint y: 132, distance: 90.3
click at [284, 132] on div "23 A practice can disclose patient health information for the treatment of a pa…" at bounding box center [428, 125] width 367 height 155
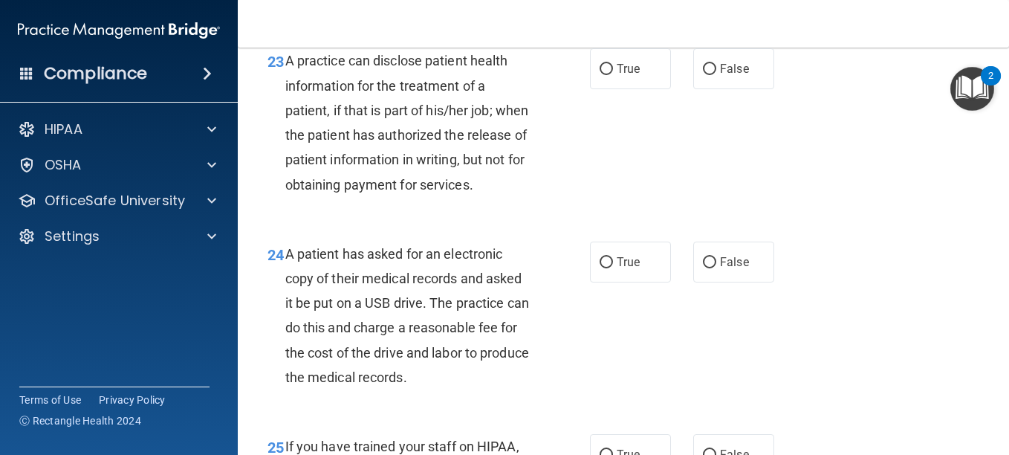
drag, startPoint x: 284, startPoint y: 132, endPoint x: 352, endPoint y: 210, distance: 104.3
click at [352, 196] on div "A practice can disclose patient health information for the treatment of a patie…" at bounding box center [414, 122] width 259 height 148
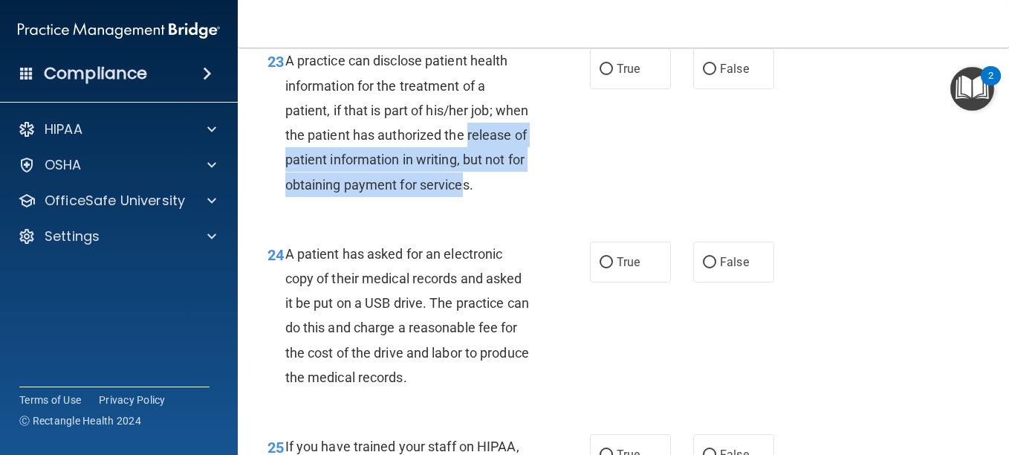
drag, startPoint x: 330, startPoint y: 209, endPoint x: 271, endPoint y: 157, distance: 78.4
click at [271, 157] on div "23 A practice can disclose patient health information for the treatment of a pa…" at bounding box center [428, 125] width 367 height 155
drag, startPoint x: 271, startPoint y: 157, endPoint x: 305, endPoint y: 184, distance: 43.9
click at [305, 184] on span "A practice can disclose patient health information for the treatment of a patie…" at bounding box center [407, 122] width 244 height 139
drag, startPoint x: 331, startPoint y: 210, endPoint x: 286, endPoint y: 165, distance: 64.1
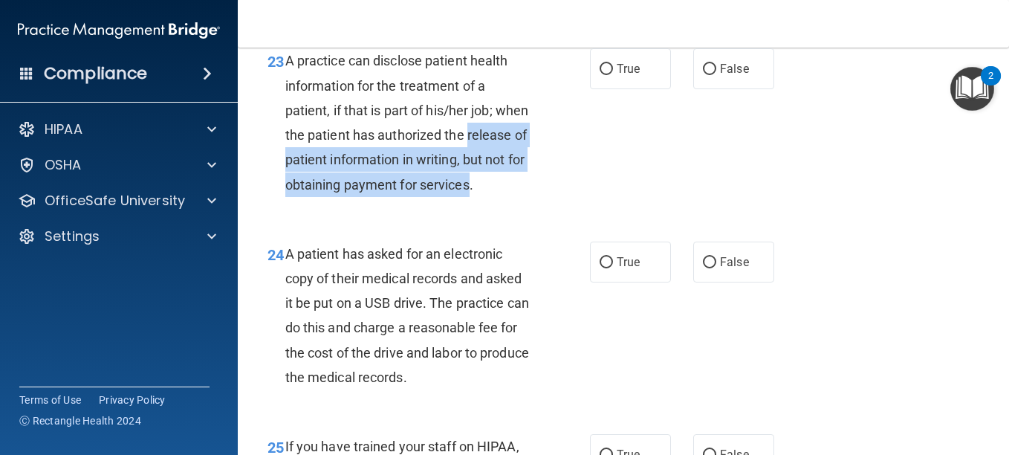
click at [286, 165] on span "A practice can disclose patient health information for the treatment of a patie…" at bounding box center [407, 122] width 244 height 139
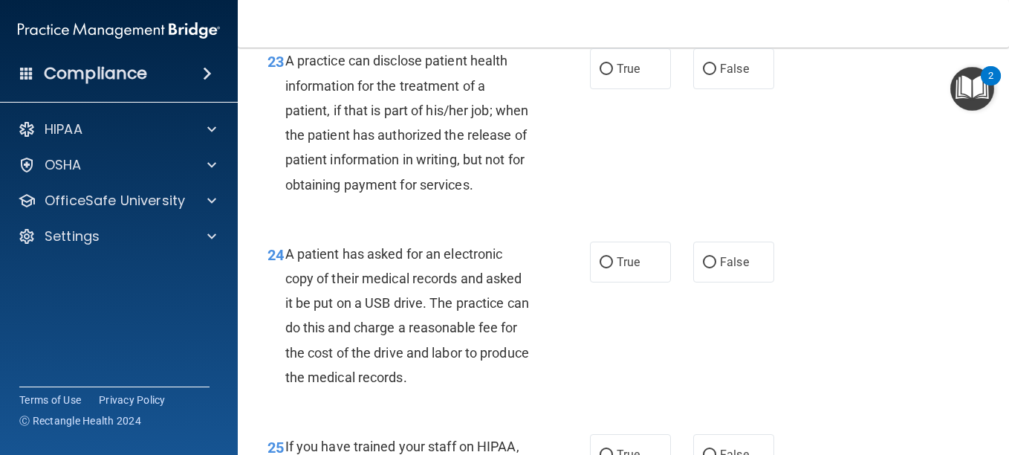
drag, startPoint x: 286, startPoint y: 165, endPoint x: 315, endPoint y: 234, distance: 74.9
click at [315, 222] on div "23 A practice can disclose patient health information for the treatment of a pa…" at bounding box center [623, 126] width 734 height 192
drag, startPoint x: 337, startPoint y: 207, endPoint x: 341, endPoint y: 223, distance: 16.2
click at [341, 204] on div "23 A practice can disclose patient health information for the treatment of a pa…" at bounding box center [428, 125] width 367 height 155
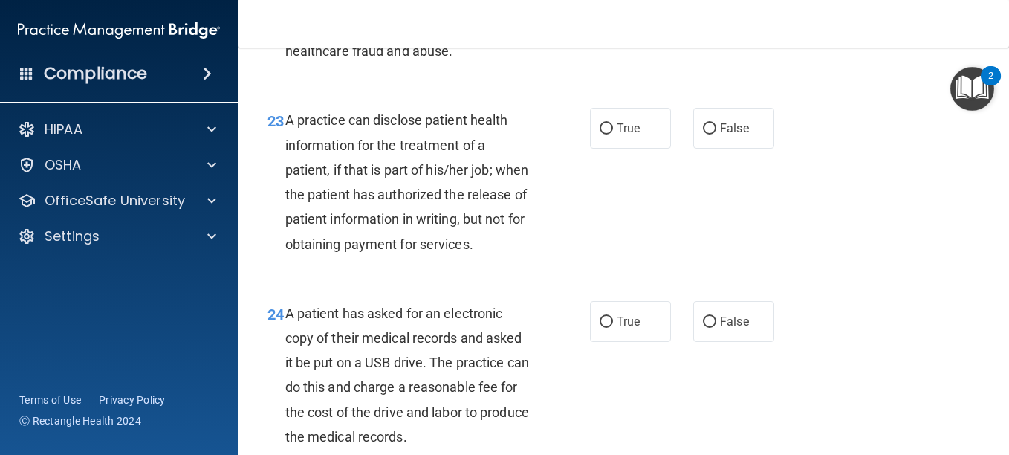
scroll to position [3138, 0]
drag, startPoint x: 337, startPoint y: 269, endPoint x: 345, endPoint y: 273, distance: 8.7
click at [345, 256] on div "A practice can disclose patient health information for the treatment of a patie…" at bounding box center [414, 183] width 259 height 148
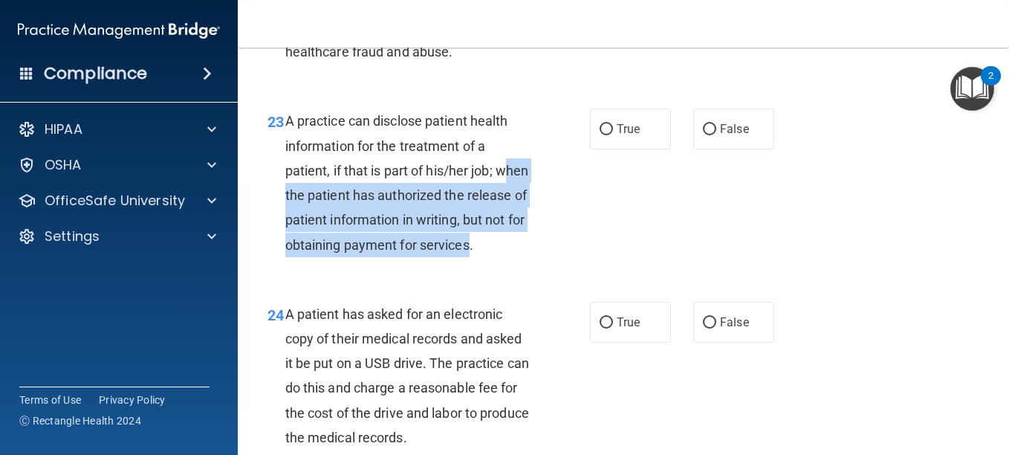
drag, startPoint x: 331, startPoint y: 268, endPoint x: 293, endPoint y: 185, distance: 91.1
click at [293, 185] on div "A practice can disclose patient health information for the treatment of a patie…" at bounding box center [414, 183] width 259 height 148
drag, startPoint x: 293, startPoint y: 185, endPoint x: 311, endPoint y: 206, distance: 27.9
click at [311, 206] on div "A practice can disclose patient health information for the treatment of a patie…" at bounding box center [414, 183] width 259 height 148
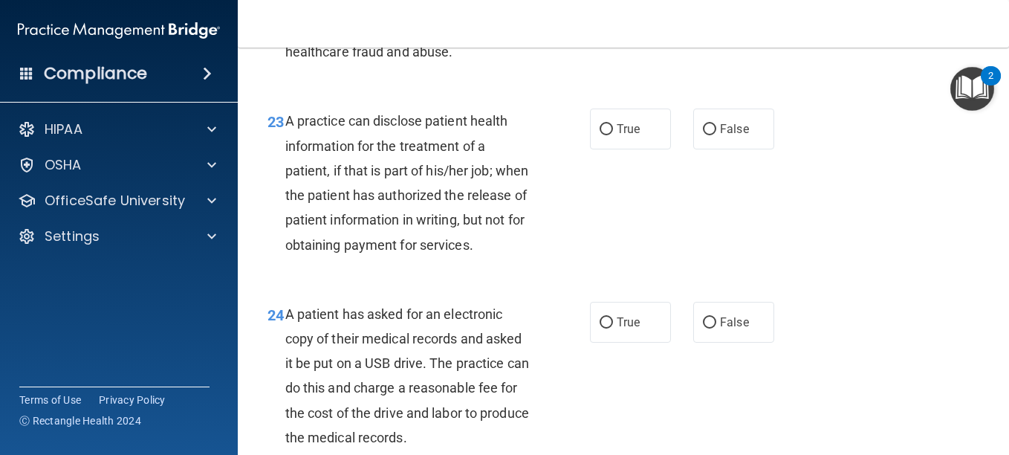
click at [354, 256] on div "A practice can disclose patient health information for the treatment of a patie…" at bounding box center [414, 183] width 259 height 148
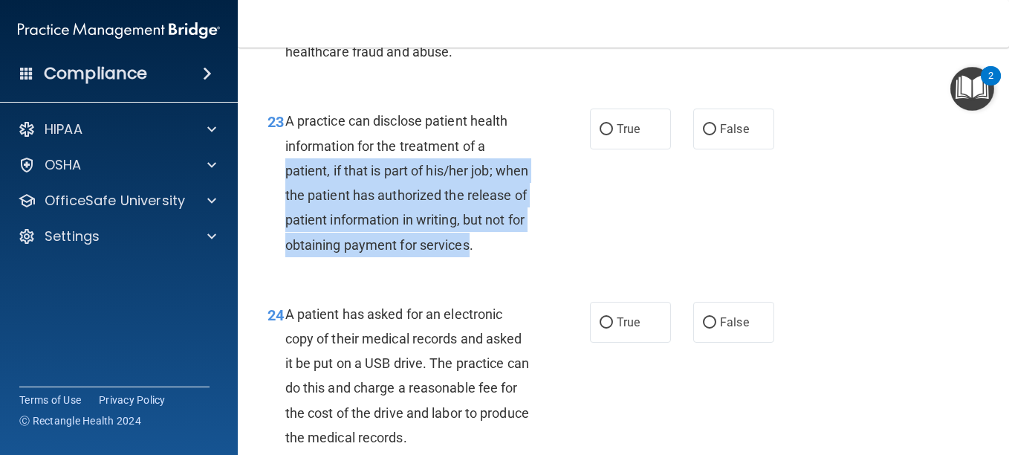
drag, startPoint x: 332, startPoint y: 268, endPoint x: 276, endPoint y: 181, distance: 104.3
click at [276, 181] on div "23 A practice can disclose patient health information for the treatment of a pa…" at bounding box center [428, 186] width 367 height 155
drag, startPoint x: 276, startPoint y: 181, endPoint x: 320, endPoint y: 239, distance: 72.7
click at [320, 239] on span "A practice can disclose patient health information for the treatment of a patie…" at bounding box center [407, 182] width 244 height 139
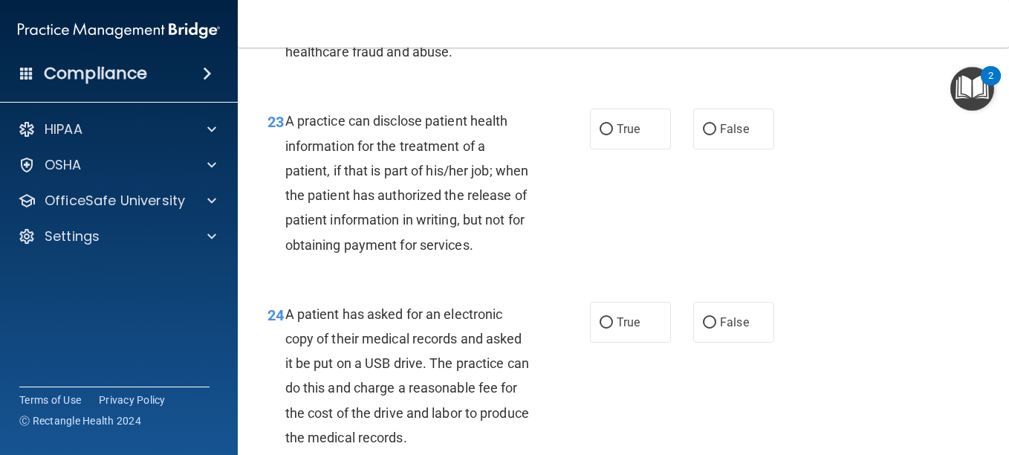
click at [338, 252] on span "A practice can disclose patient health information for the treatment of a patie…" at bounding box center [407, 182] width 244 height 139
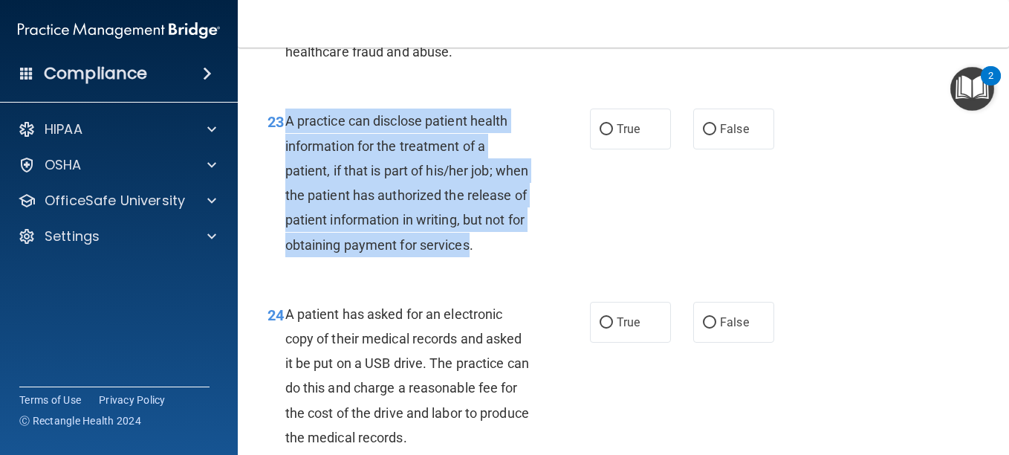
drag, startPoint x: 336, startPoint y: 268, endPoint x: 285, endPoint y: 125, distance: 152.1
click at [285, 125] on span "A practice can disclose patient health information for the treatment of a patie…" at bounding box center [407, 182] width 244 height 139
drag, startPoint x: 285, startPoint y: 125, endPoint x: 326, endPoint y: 202, distance: 87.1
click at [326, 202] on span "A practice can disclose patient health information for the treatment of a patie…" at bounding box center [407, 182] width 244 height 139
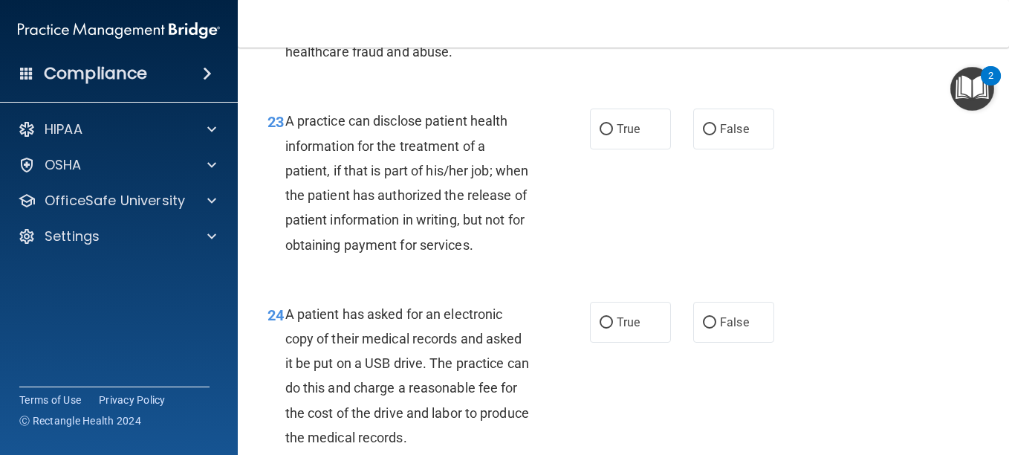
click at [354, 256] on div "A practice can disclose patient health information for the treatment of a patie…" at bounding box center [414, 183] width 259 height 148
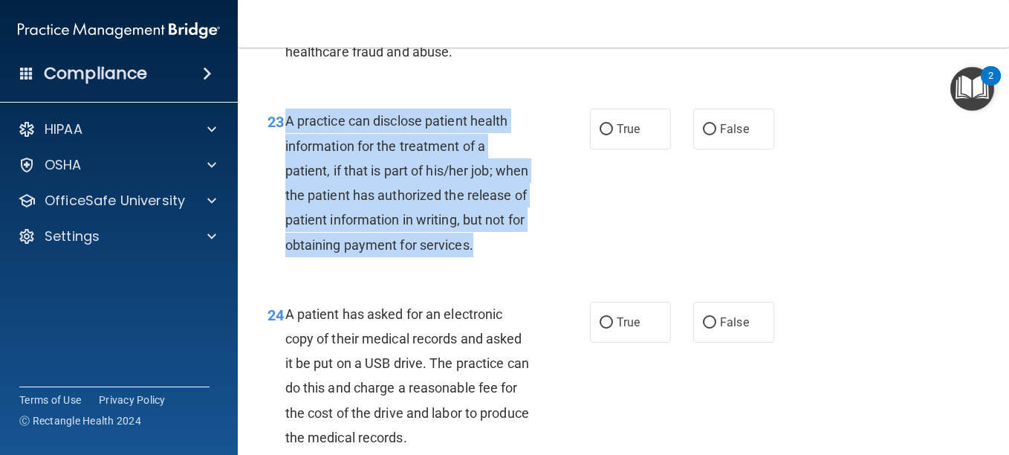
drag, startPoint x: 340, startPoint y: 270, endPoint x: 285, endPoint y: 122, distance: 157.5
click at [285, 122] on div "A practice can disclose patient health information for the treatment of a patie…" at bounding box center [414, 183] width 259 height 148
drag, startPoint x: 285, startPoint y: 122, endPoint x: 316, endPoint y: 223, distance: 105.6
click at [316, 223] on span "A practice can disclose patient health information for the treatment of a patie…" at bounding box center [407, 182] width 244 height 139
click at [336, 252] on span "A practice can disclose patient health information for the treatment of a patie…" at bounding box center [407, 182] width 244 height 139
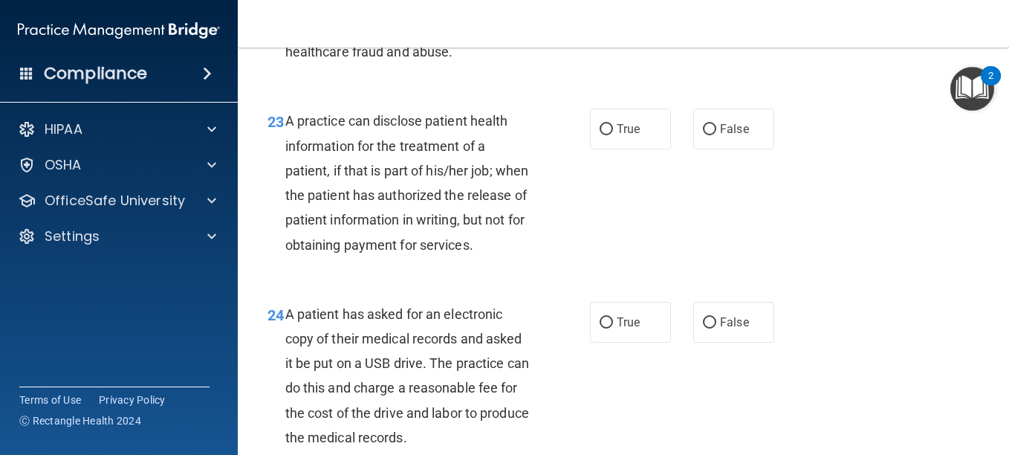
click at [688, 236] on div "23 A practice can disclose patient health information for the treatment of a pa…" at bounding box center [623, 186] width 734 height 192
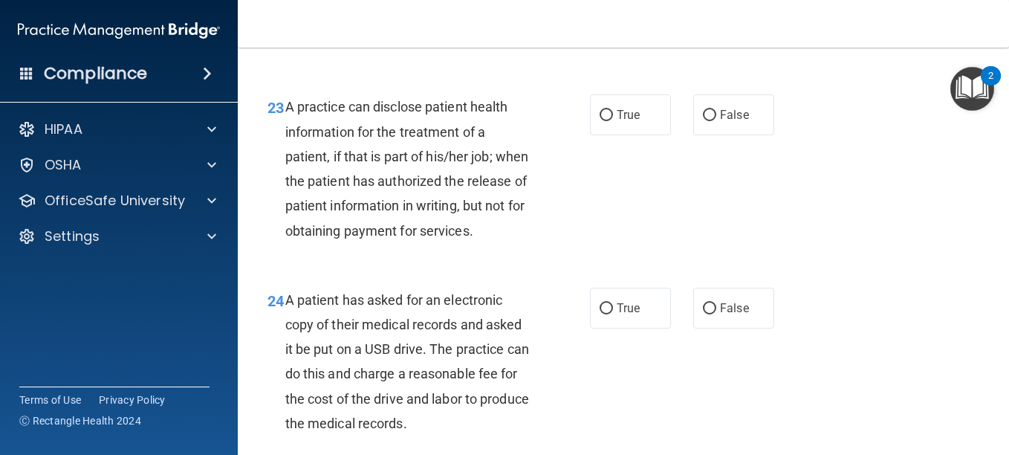
scroll to position [3152, 0]
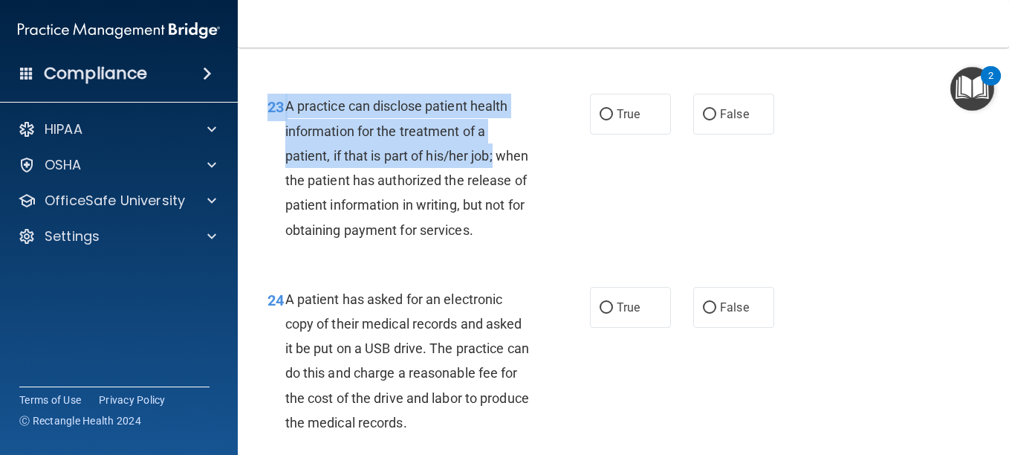
drag, startPoint x: 554, startPoint y: 163, endPoint x: 653, endPoint y: 205, distance: 107.9
click at [653, 205] on div "23 A practice can disclose patient health information for the treatment of a pa…" at bounding box center [623, 171] width 734 height 192
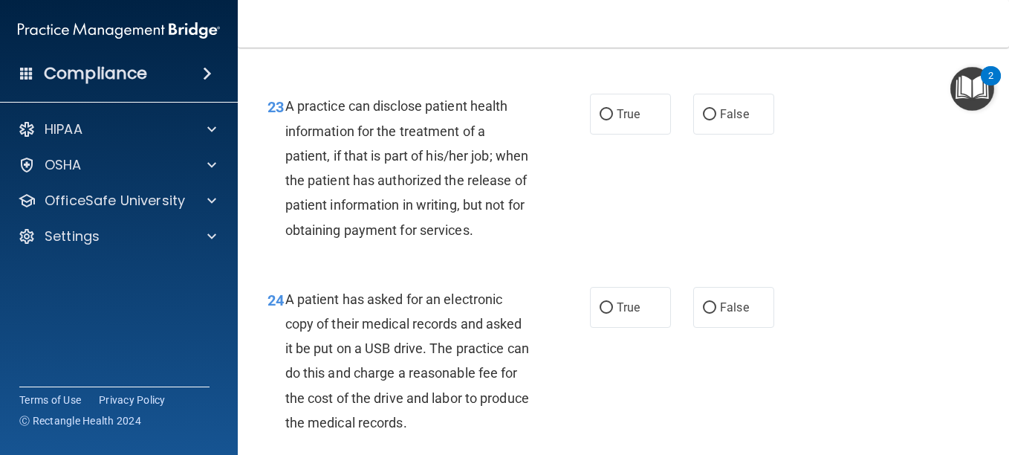
click at [653, 205] on div "23 A practice can disclose patient health information for the treatment of a pa…" at bounding box center [623, 171] width 734 height 192
click at [342, 192] on div "A practice can disclose patient health information for the treatment of a patie…" at bounding box center [414, 168] width 259 height 148
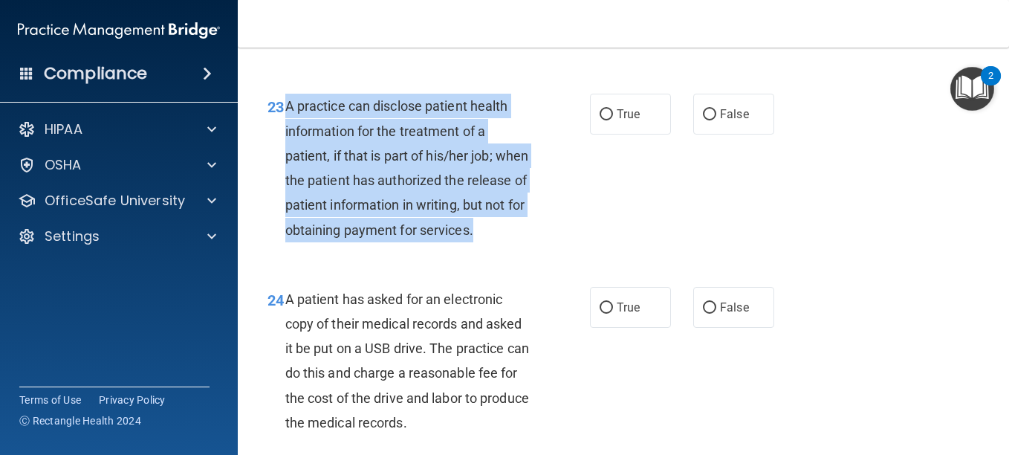
drag, startPoint x: 338, startPoint y: 254, endPoint x: 281, endPoint y: 103, distance: 162.0
click at [281, 103] on div "23 A practice can disclose patient health information for the treatment of a pa…" at bounding box center [428, 171] width 367 height 155
drag, startPoint x: 281, startPoint y: 103, endPoint x: 383, endPoint y: 165, distance: 119.4
click at [383, 165] on div "A practice can disclose patient health information for the treatment of a patie…" at bounding box center [414, 168] width 259 height 148
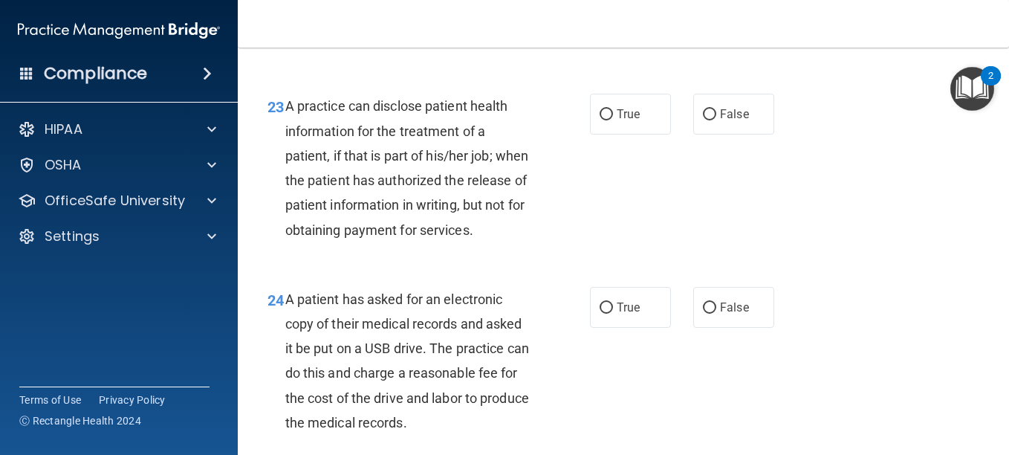
click at [536, 111] on div "A practice can disclose patient health information for the treatment of a patie…" at bounding box center [414, 168] width 259 height 148
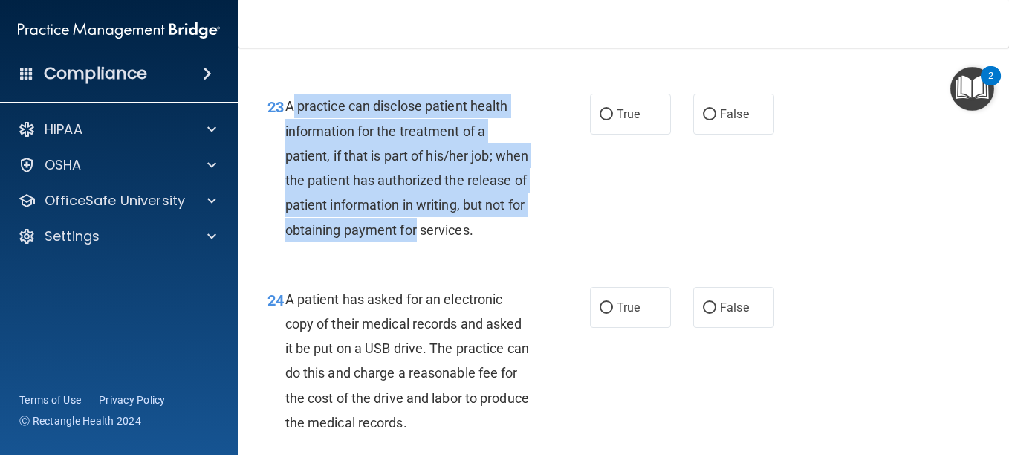
drag, startPoint x: 292, startPoint y: 104, endPoint x: 528, endPoint y: 228, distance: 266.9
click at [528, 228] on div "A practice can disclose patient health information for the treatment of a patie…" at bounding box center [414, 168] width 259 height 148
drag, startPoint x: 528, startPoint y: 228, endPoint x: 431, endPoint y: 239, distance: 97.9
click at [431, 239] on div "A practice can disclose patient health information for the treatment of a patie…" at bounding box center [414, 168] width 259 height 148
drag, startPoint x: 343, startPoint y: 251, endPoint x: 287, endPoint y: 106, distance: 155.5
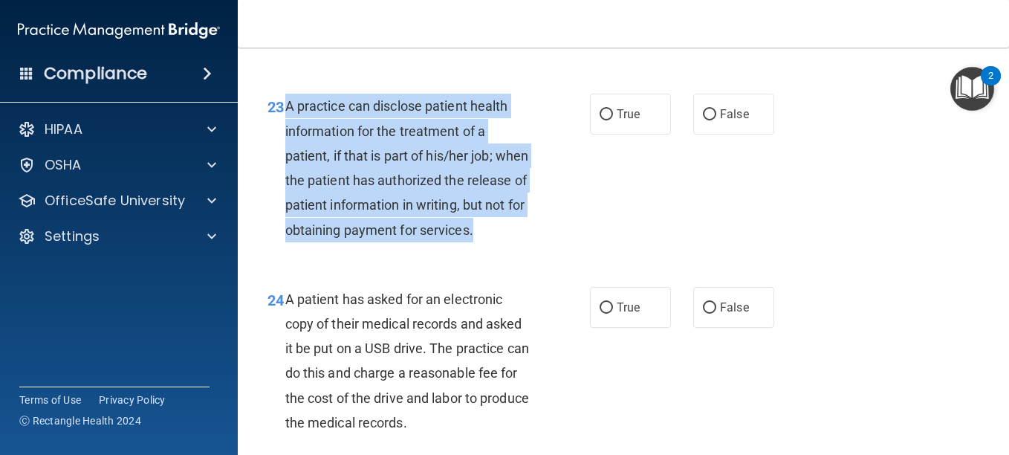
click at [287, 106] on div "A practice can disclose patient health information for the treatment of a patie…" at bounding box center [414, 168] width 259 height 148
drag, startPoint x: 287, startPoint y: 106, endPoint x: 337, endPoint y: 227, distance: 130.3
click at [337, 227] on span "A practice can disclose patient health information for the treatment of a patie…" at bounding box center [407, 167] width 244 height 139
drag, startPoint x: 335, startPoint y: 256, endPoint x: 287, endPoint y: 105, distance: 159.1
click at [287, 105] on span "A practice can disclose patient health information for the treatment of a patie…" at bounding box center [407, 167] width 244 height 139
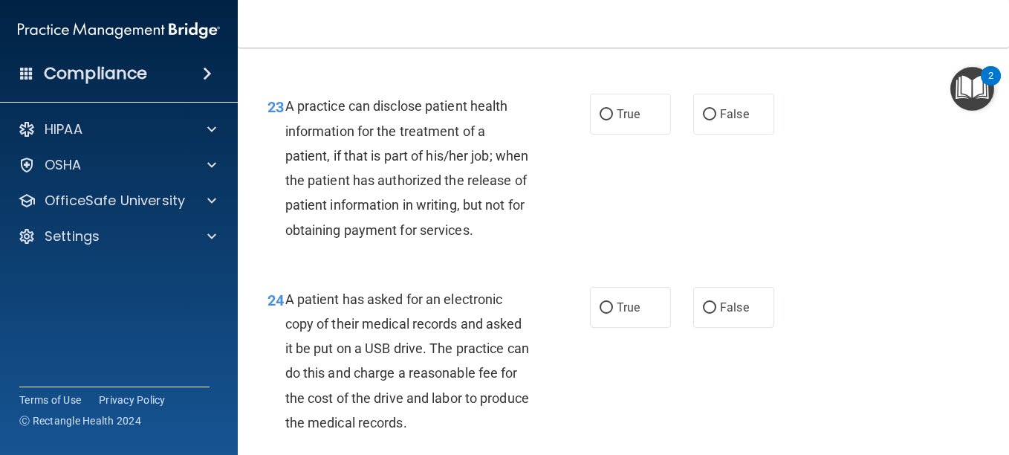
drag, startPoint x: 287, startPoint y: 105, endPoint x: 352, endPoint y: 263, distance: 171.0
click at [352, 242] on div "A practice can disclose patient health information for the treatment of a patie…" at bounding box center [414, 168] width 259 height 148
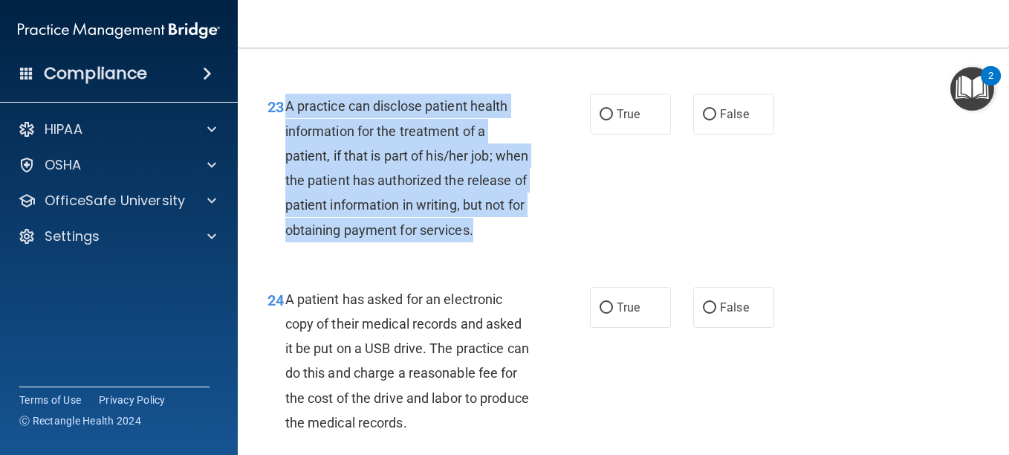
drag, startPoint x: 339, startPoint y: 257, endPoint x: 288, endPoint y: 109, distance: 157.2
click at [288, 109] on div "A practice can disclose patient health information for the treatment of a patie…" at bounding box center [414, 168] width 259 height 148
click at [606, 240] on div "23 A practice can disclose patient health information for the treatment of a pa…" at bounding box center [428, 171] width 367 height 155
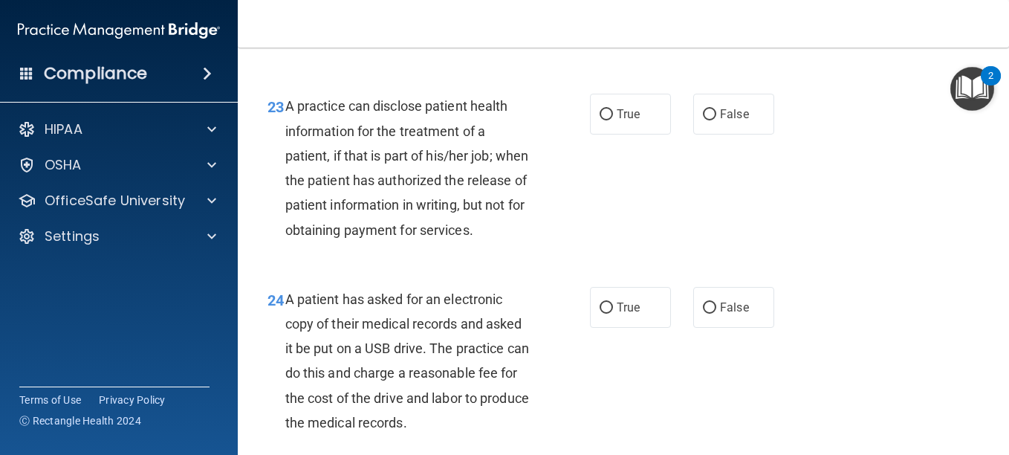
click at [745, 221] on div "23 A practice can disclose patient health information for the treatment of a pa…" at bounding box center [623, 171] width 734 height 192
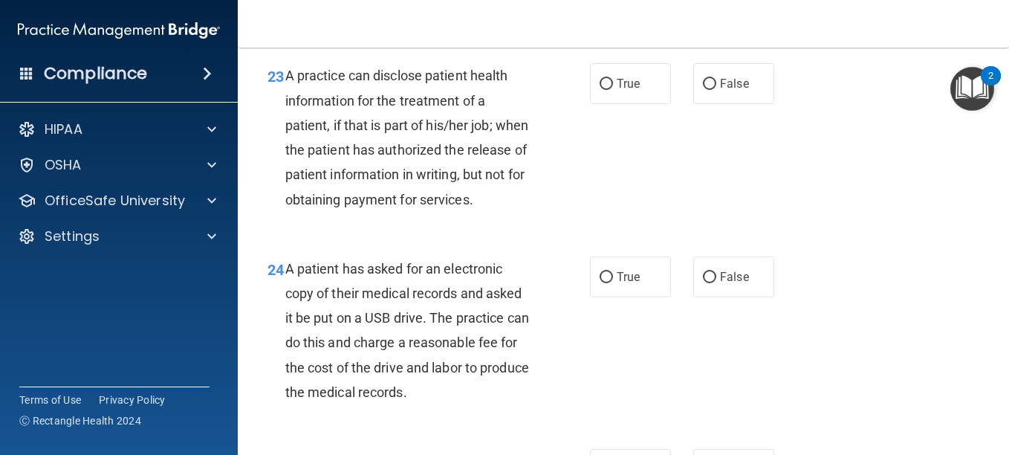
scroll to position [3182, 0]
click at [600, 83] on input "True" at bounding box center [606, 85] width 13 height 11
radio input "true"
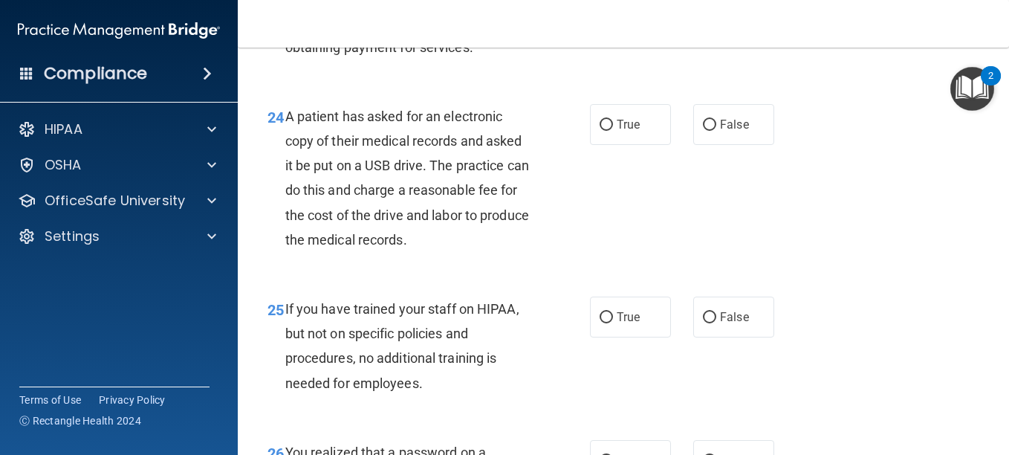
scroll to position [3336, 0]
click at [606, 130] on input "True" at bounding box center [606, 124] width 13 height 11
radio input "true"
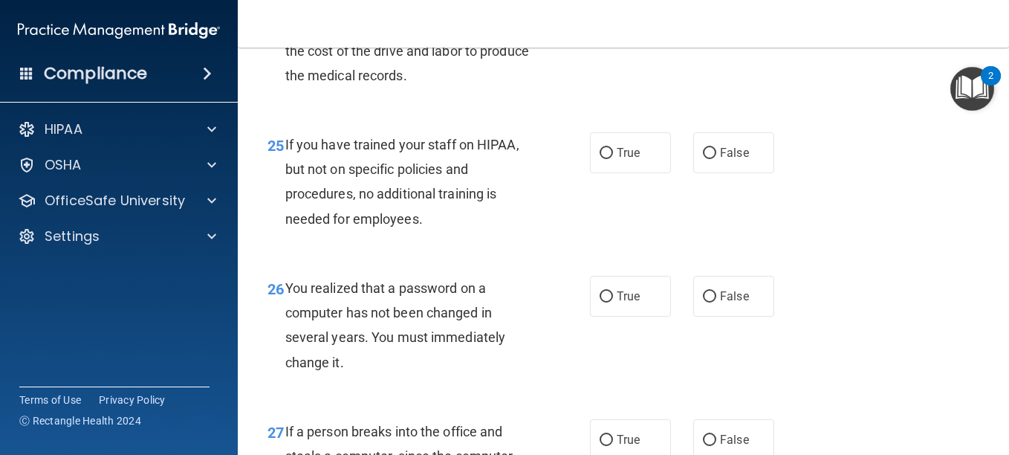
scroll to position [3500, 0]
click at [703, 158] on input "False" at bounding box center [709, 152] width 13 height 11
radio input "true"
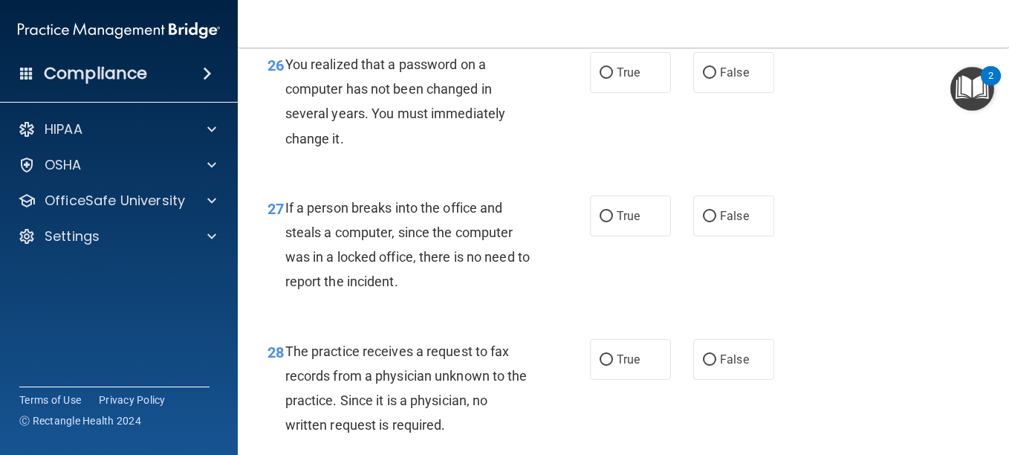
scroll to position [3723, 0]
click at [600, 79] on input "True" at bounding box center [606, 73] width 13 height 11
radio input "true"
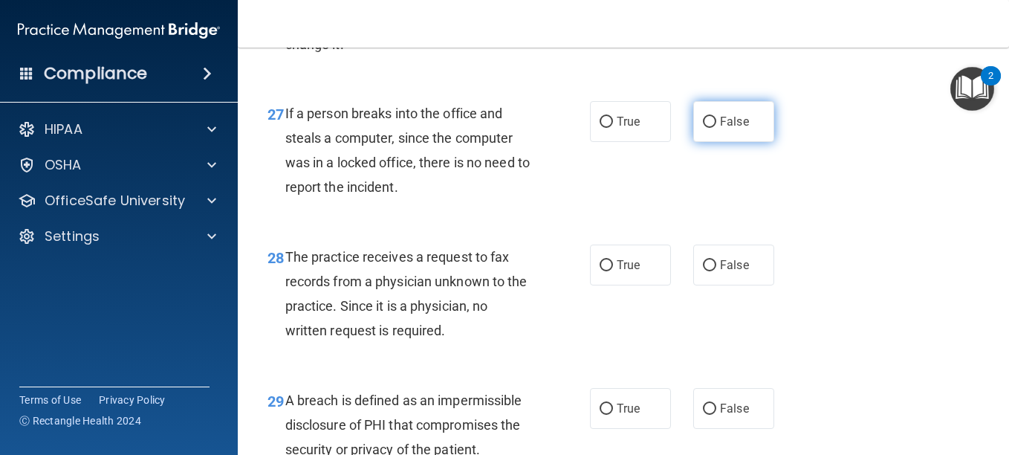
click at [715, 138] on label "False" at bounding box center [733, 121] width 81 height 41
click at [715, 128] on input "False" at bounding box center [709, 122] width 13 height 11
radio input "true"
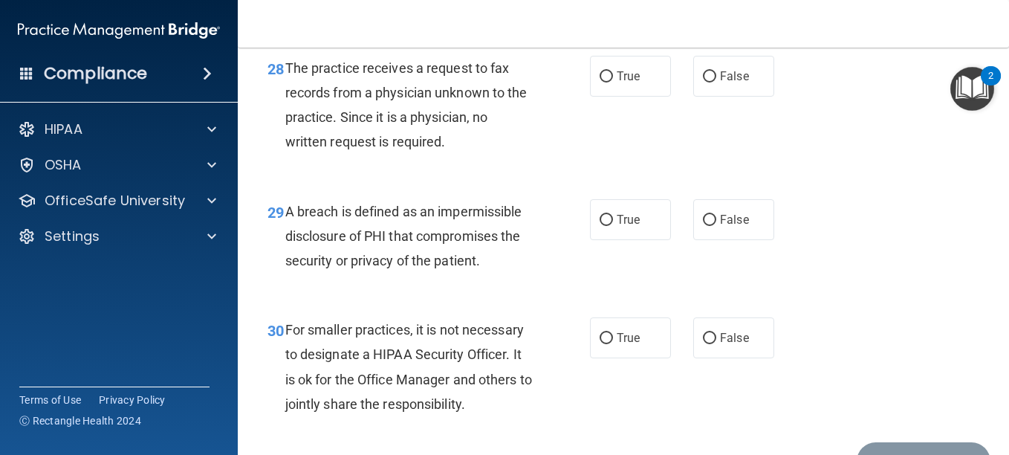
scroll to position [4007, 0]
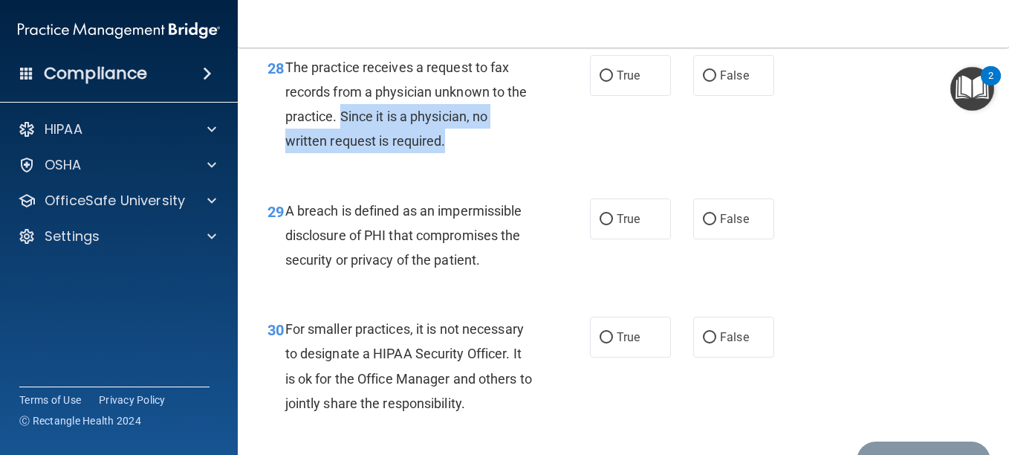
drag, startPoint x: 366, startPoint y: 138, endPoint x: 477, endPoint y: 158, distance: 112.5
click at [476, 154] on div "The practice receives a request to fax records from a physician unknown to the …" at bounding box center [414, 104] width 259 height 99
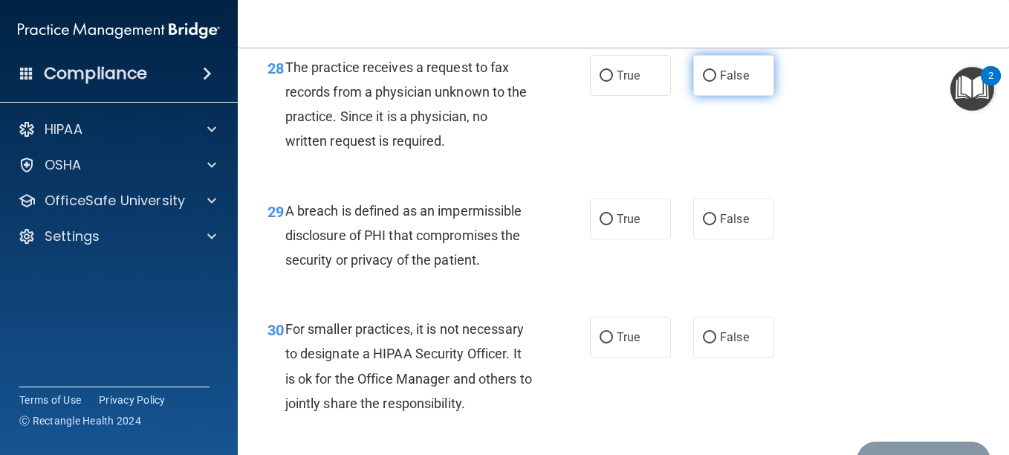
click at [693, 96] on label "False" at bounding box center [733, 75] width 81 height 41
click at [703, 82] on input "False" at bounding box center [709, 76] width 13 height 11
radio input "true"
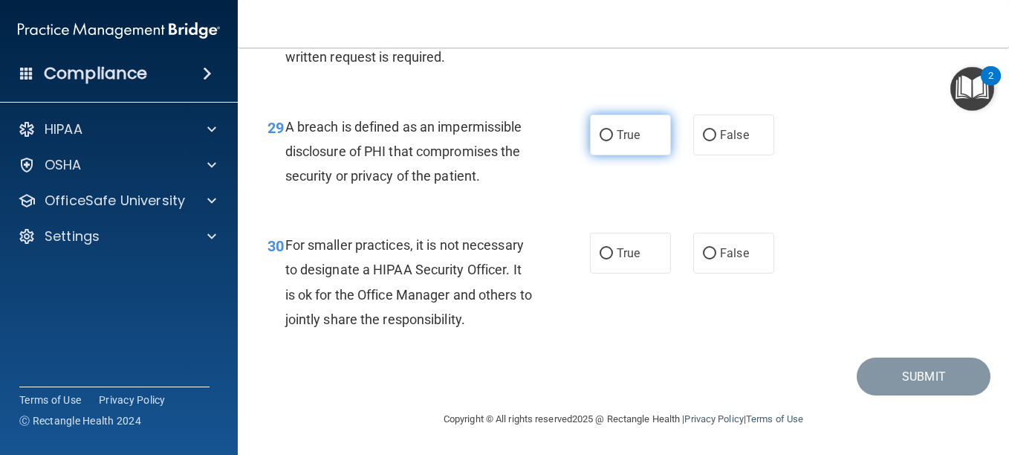
click at [607, 140] on input "True" at bounding box center [606, 135] width 13 height 11
radio input "true"
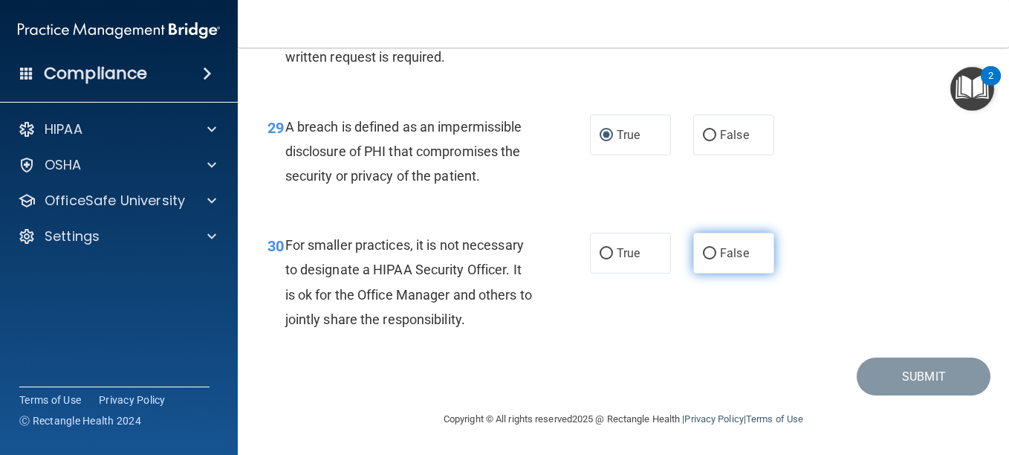
click at [703, 248] on input "False" at bounding box center [709, 253] width 13 height 11
radio input "true"
click at [747, 327] on div "30 For smaller practices, it is not necessary to designate a HIPAA Security Off…" at bounding box center [623, 285] width 734 height 143
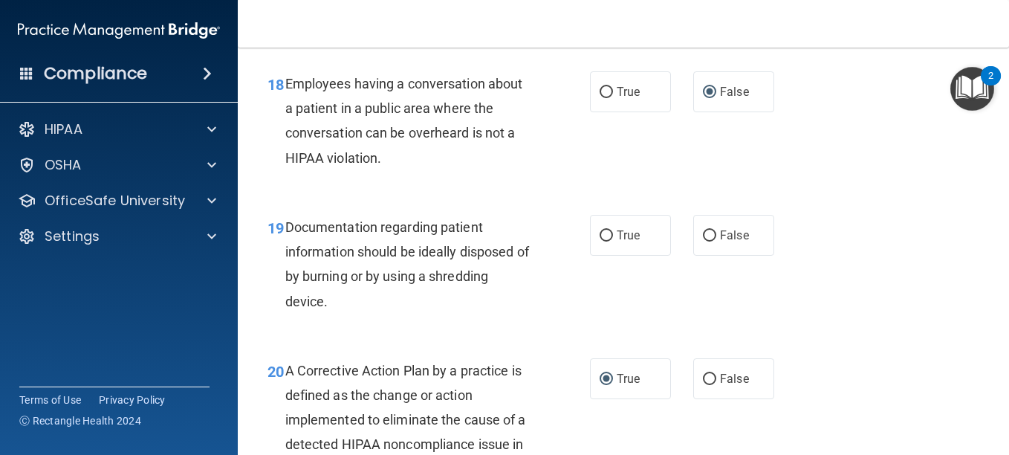
scroll to position [2458, 0]
click at [600, 231] on input "True" at bounding box center [606, 236] width 13 height 11
radio input "true"
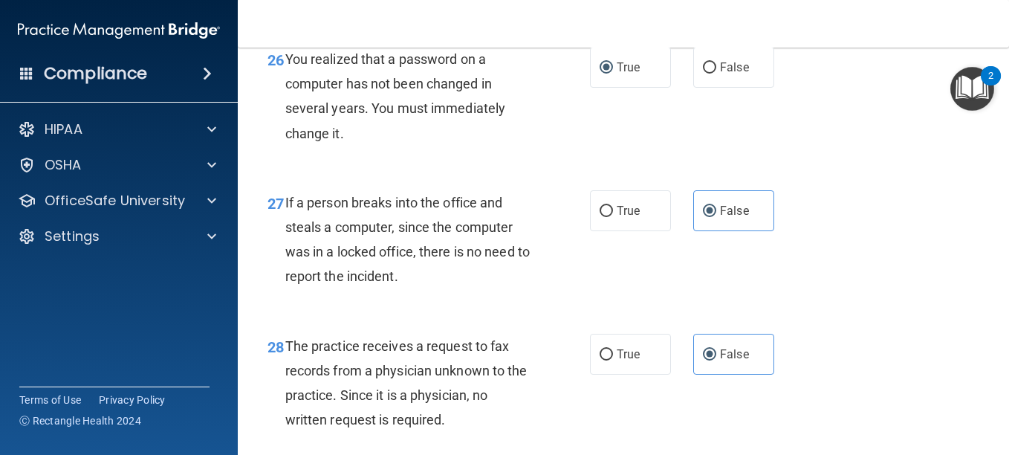
scroll to position [4116, 0]
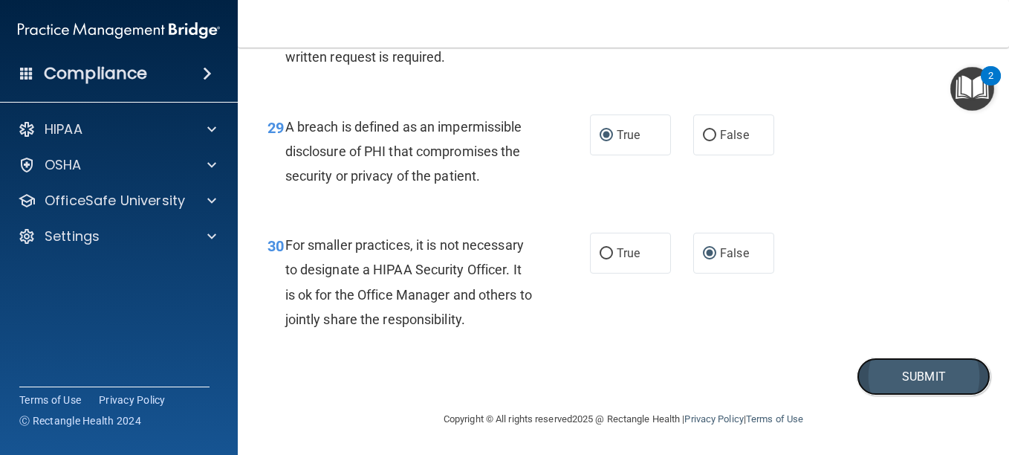
click at [903, 368] on button "Submit" at bounding box center [924, 376] width 134 height 38
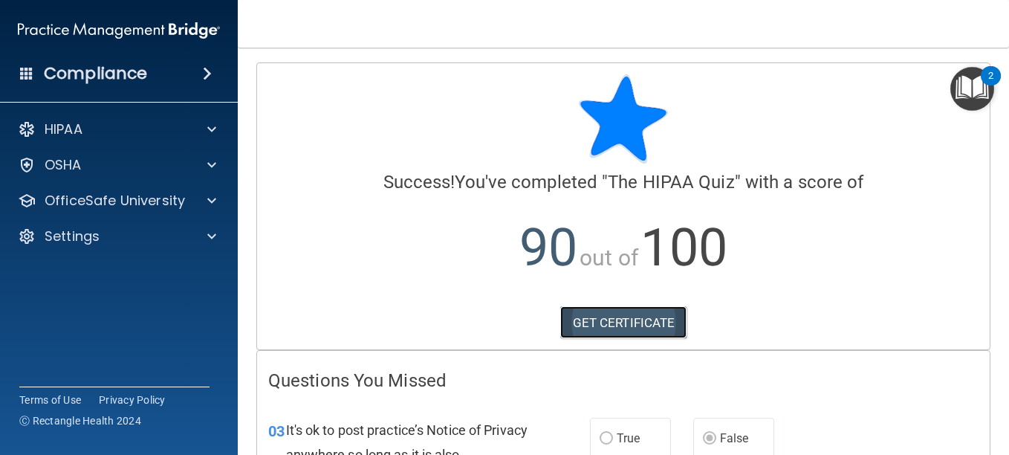
click at [640, 323] on link "GET CERTIFICATE" at bounding box center [623, 322] width 127 height 33
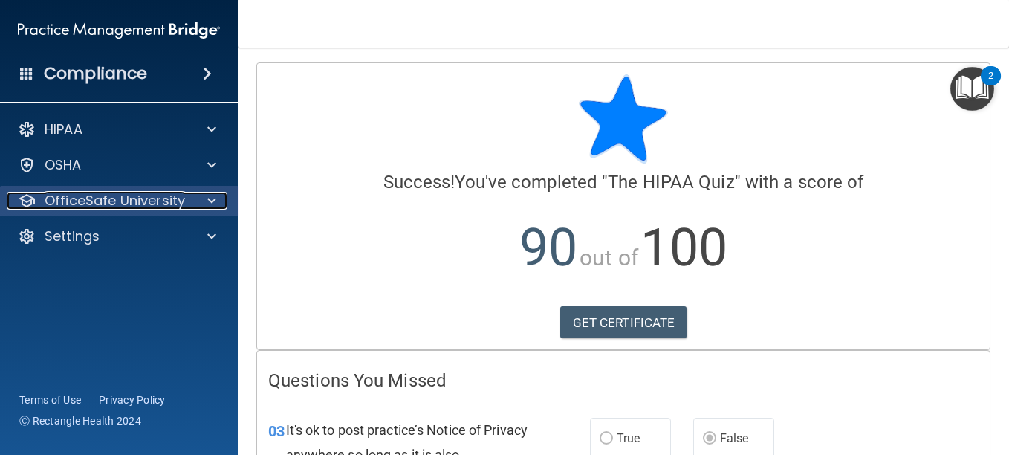
click at [212, 198] on span at bounding box center [211, 201] width 9 height 18
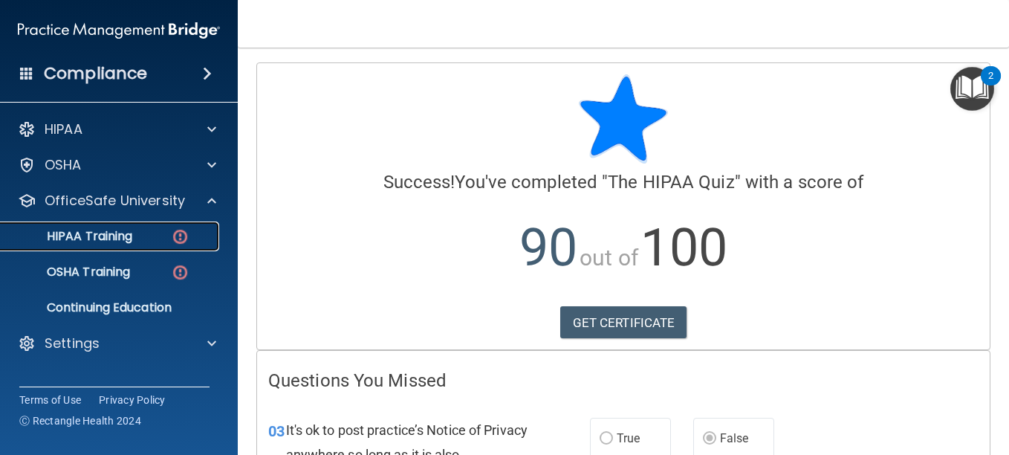
click at [152, 226] on link "HIPAA Training" at bounding box center [102, 236] width 234 height 30
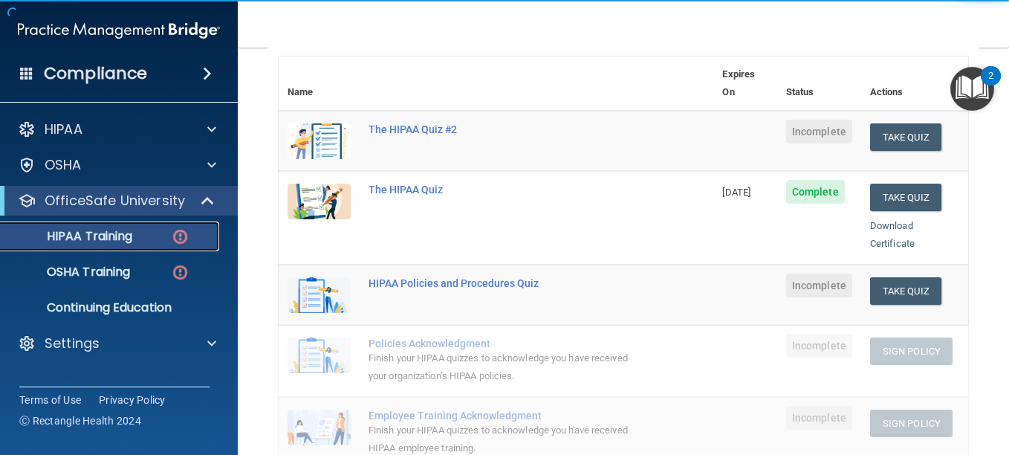
scroll to position [207, 0]
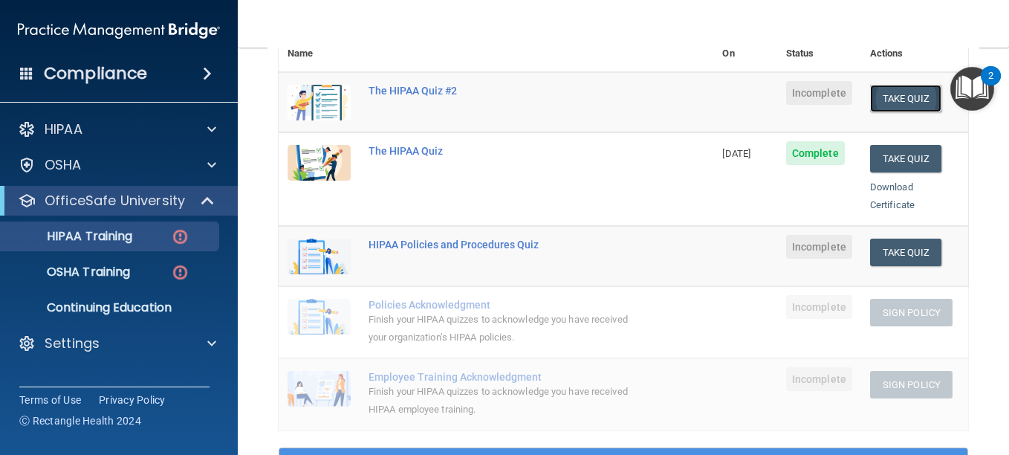
click at [893, 85] on button "Take Quiz" at bounding box center [905, 98] width 71 height 27
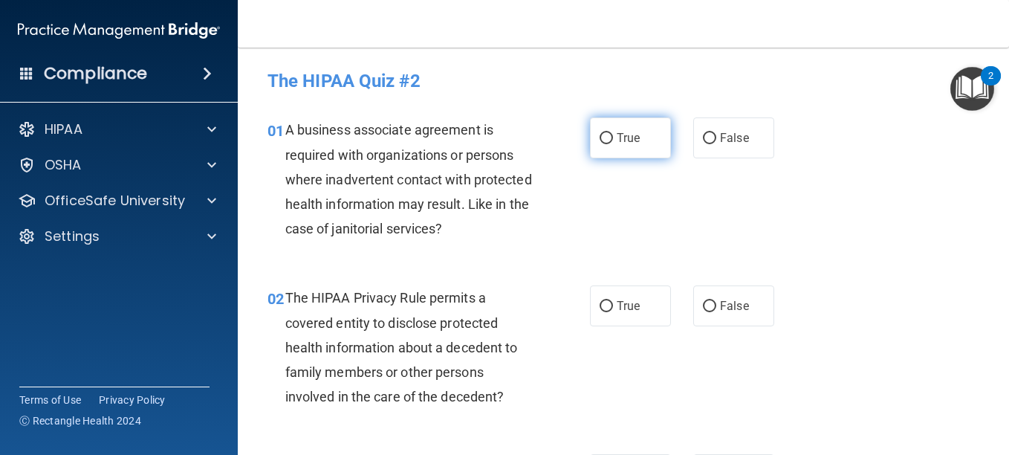
click at [602, 135] on input "True" at bounding box center [606, 138] width 13 height 11
radio input "true"
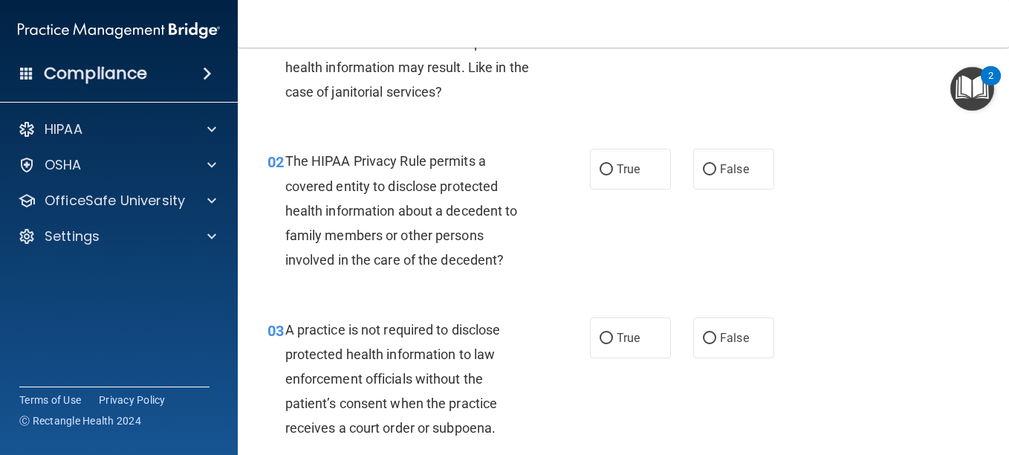
scroll to position [140, 0]
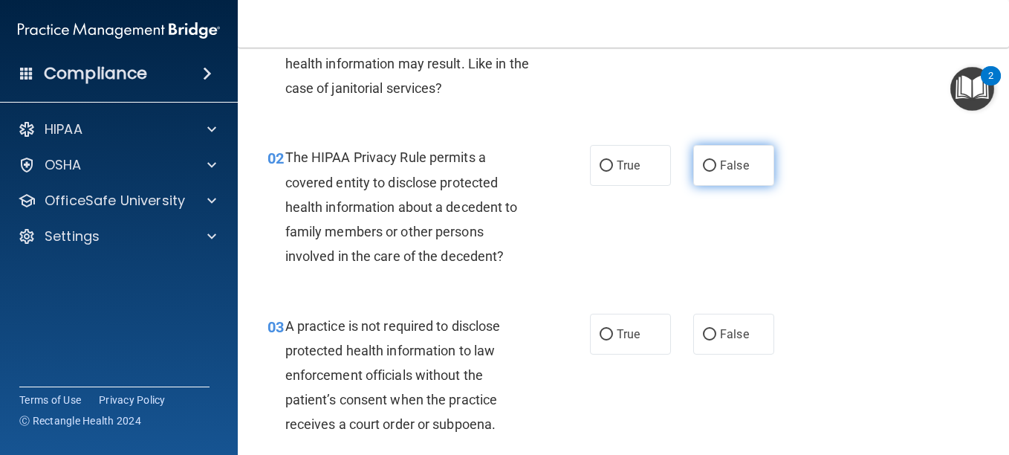
click at [707, 168] on input "False" at bounding box center [709, 166] width 13 height 11
radio input "true"
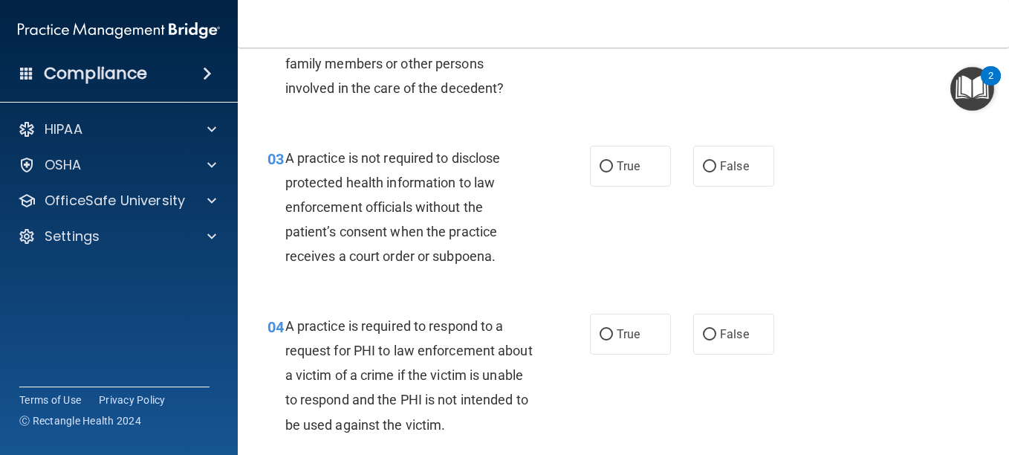
scroll to position [309, 0]
click at [705, 164] on input "False" at bounding box center [709, 166] width 13 height 11
radio input "true"
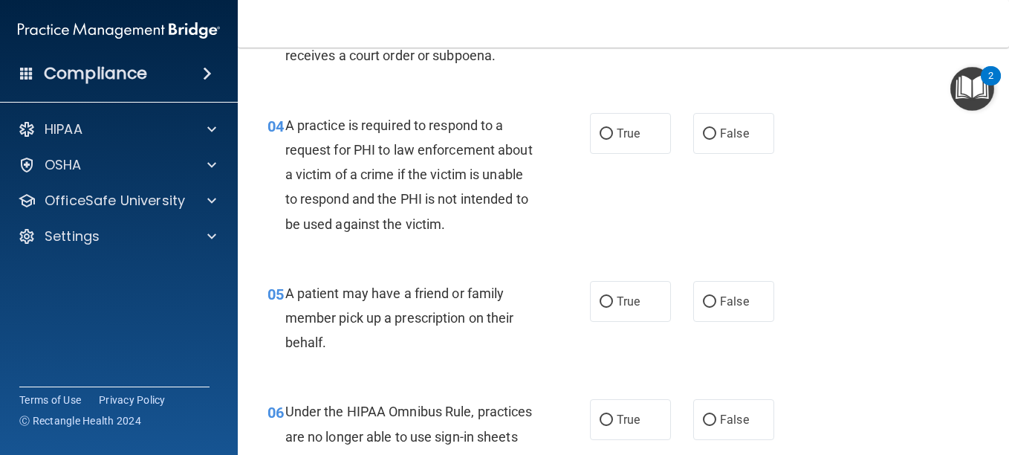
scroll to position [511, 0]
click at [707, 132] on input "False" at bounding box center [709, 132] width 13 height 11
radio input "true"
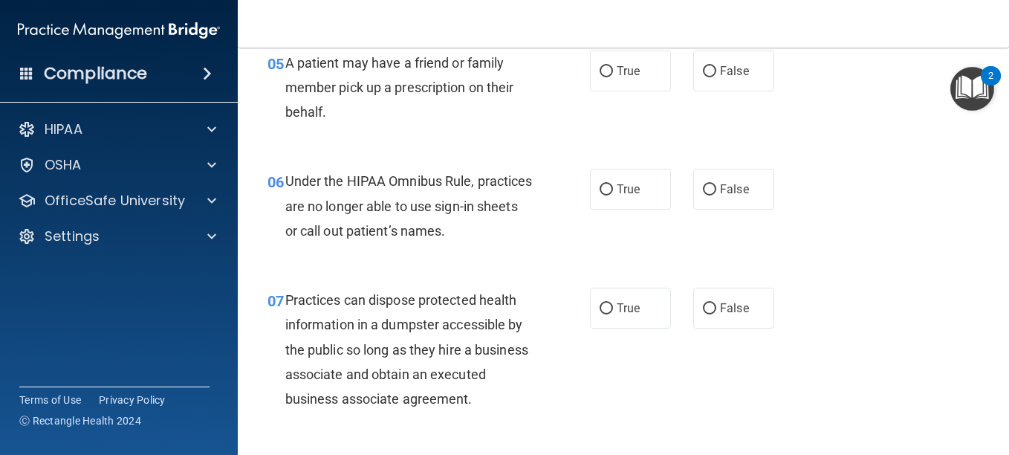
scroll to position [740, 0]
click at [600, 65] on input "True" at bounding box center [606, 70] width 13 height 11
radio input "true"
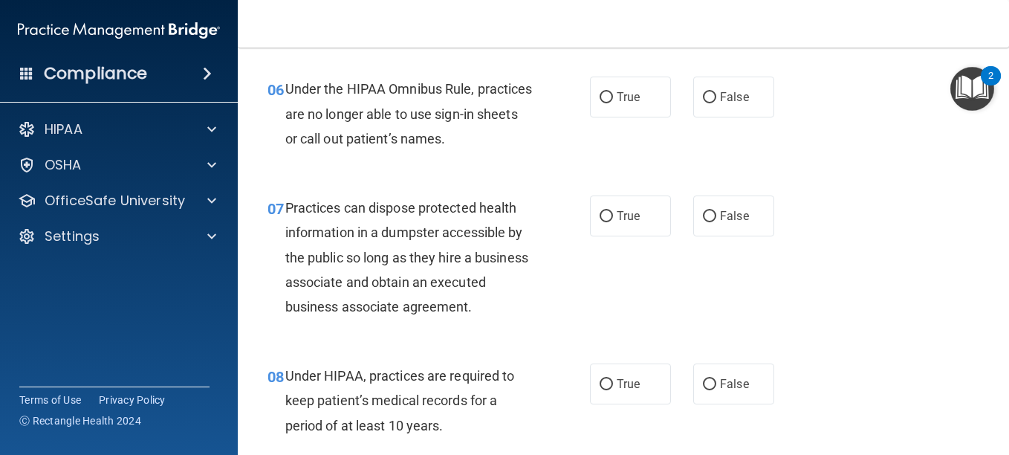
scroll to position [832, 0]
click at [606, 97] on input "True" at bounding box center [606, 96] width 13 height 11
radio input "true"
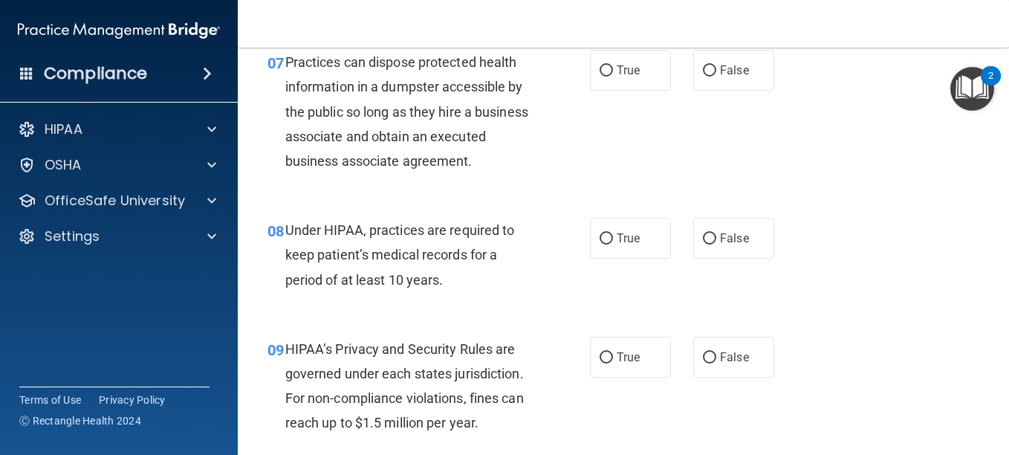
scroll to position [979, 0]
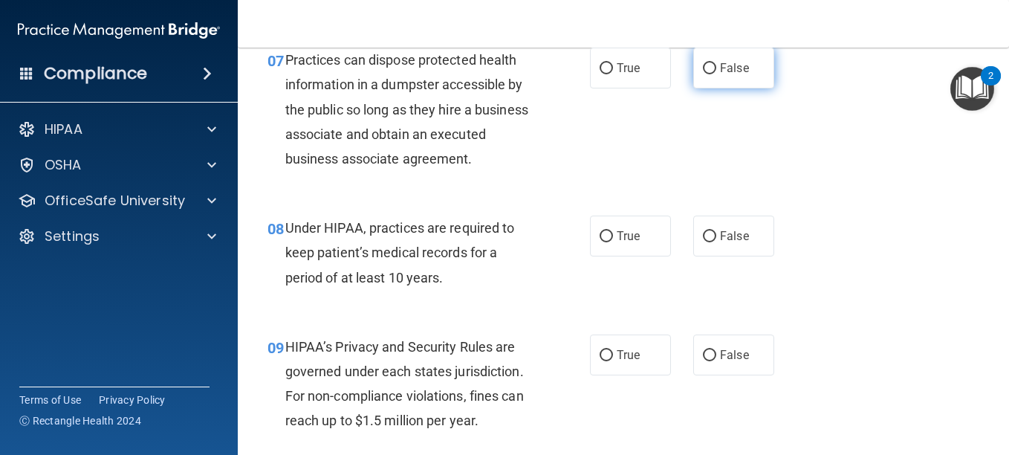
click at [713, 74] on label "False" at bounding box center [733, 68] width 81 height 41
click at [713, 74] on input "False" at bounding box center [709, 68] width 13 height 11
radio input "true"
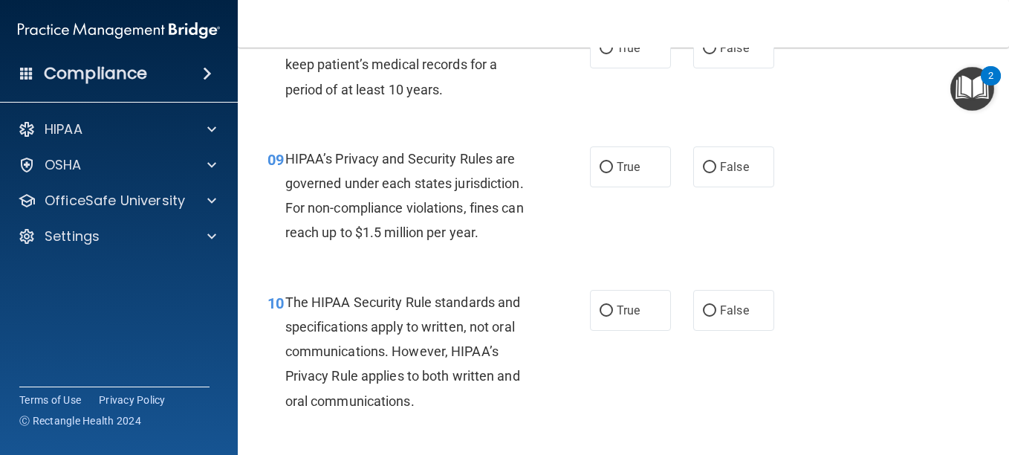
scroll to position [1168, 0]
click at [600, 54] on input "True" at bounding box center [606, 47] width 13 height 11
radio input "true"
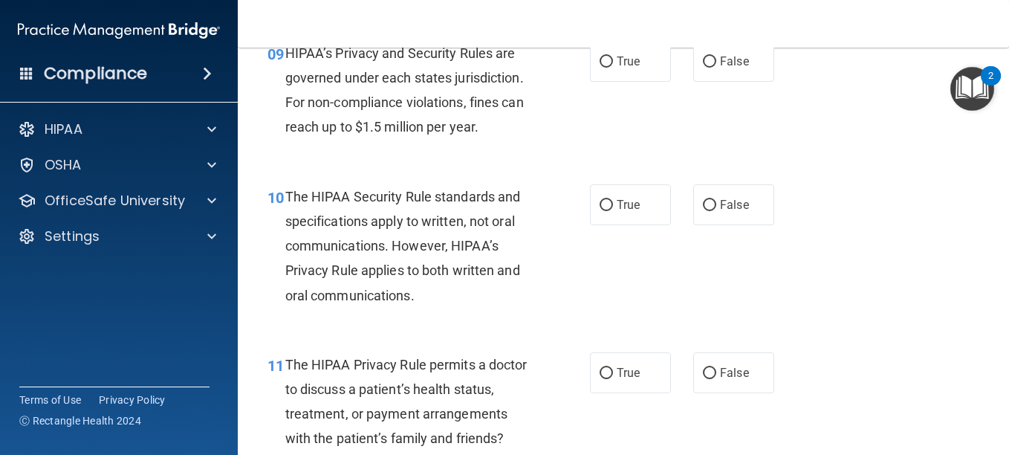
scroll to position [1274, 0]
click at [600, 67] on input "True" at bounding box center [606, 61] width 13 height 11
radio input "true"
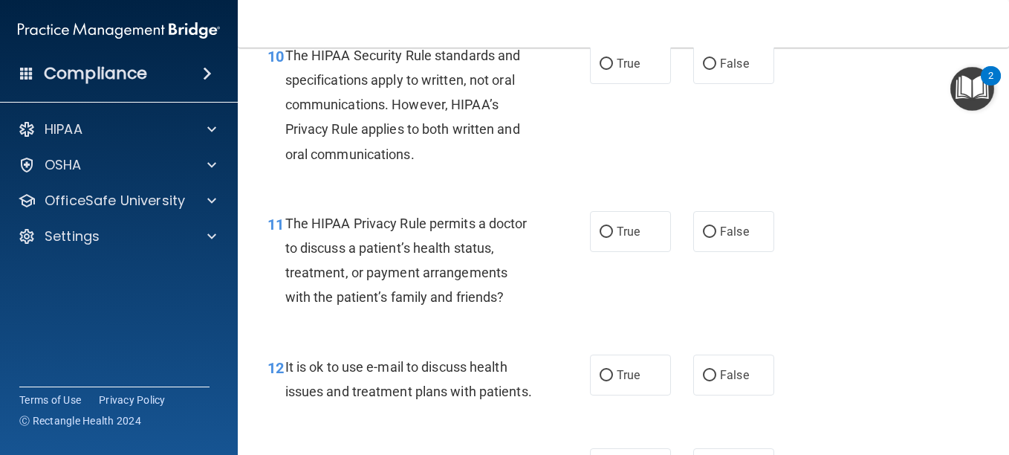
scroll to position [1415, 0]
click at [710, 83] on label "False" at bounding box center [733, 62] width 81 height 41
click at [710, 69] on input "False" at bounding box center [709, 63] width 13 height 11
radio input "true"
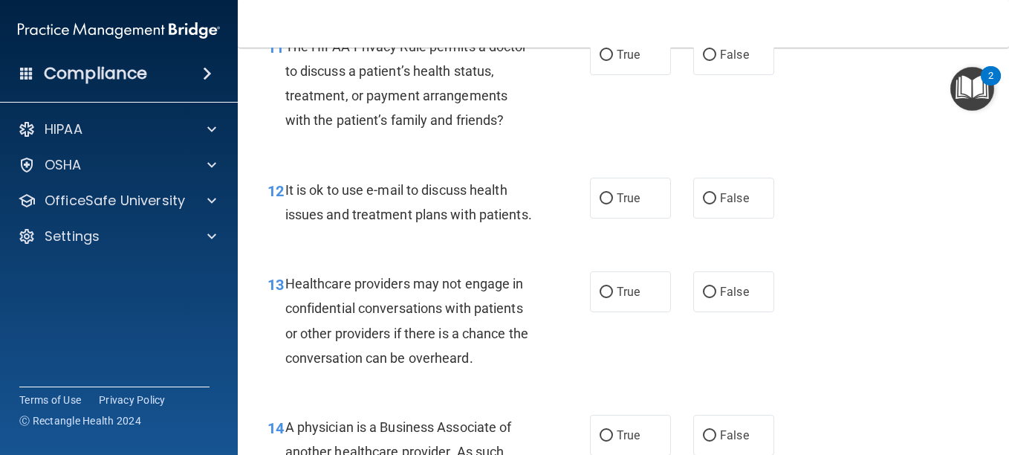
scroll to position [1592, 0]
click at [694, 74] on label "False" at bounding box center [733, 53] width 81 height 41
click at [703, 60] on input "False" at bounding box center [709, 54] width 13 height 11
radio input "true"
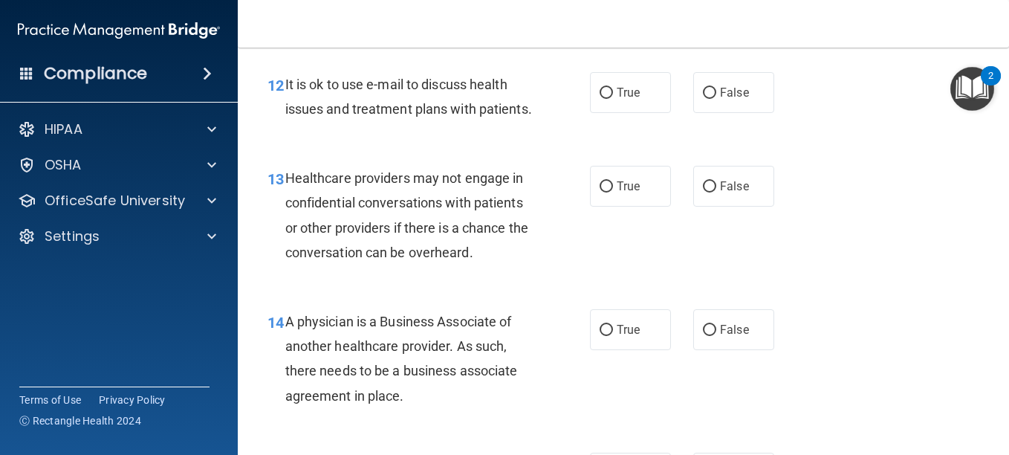
scroll to position [1697, 0]
click at [705, 98] on input "False" at bounding box center [709, 92] width 13 height 11
radio input "true"
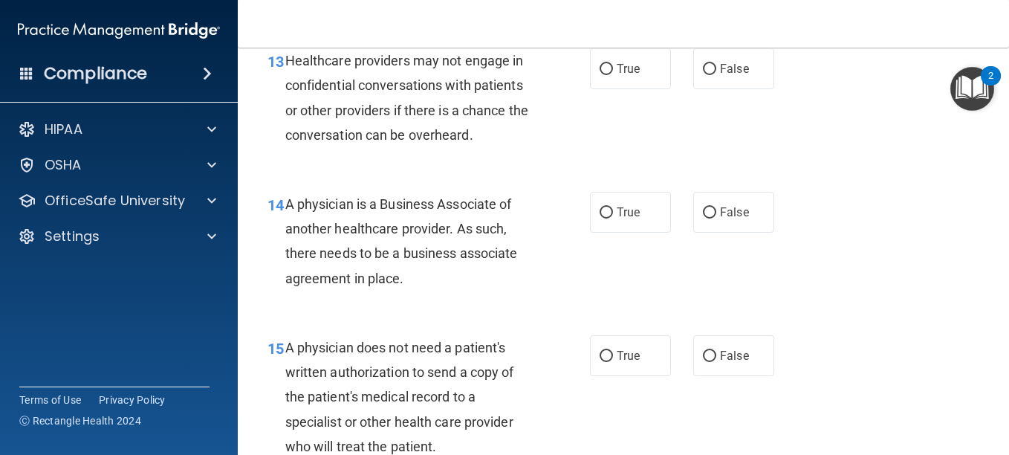
scroll to position [1815, 0]
click at [600, 74] on input "True" at bounding box center [606, 68] width 13 height 11
radio input "true"
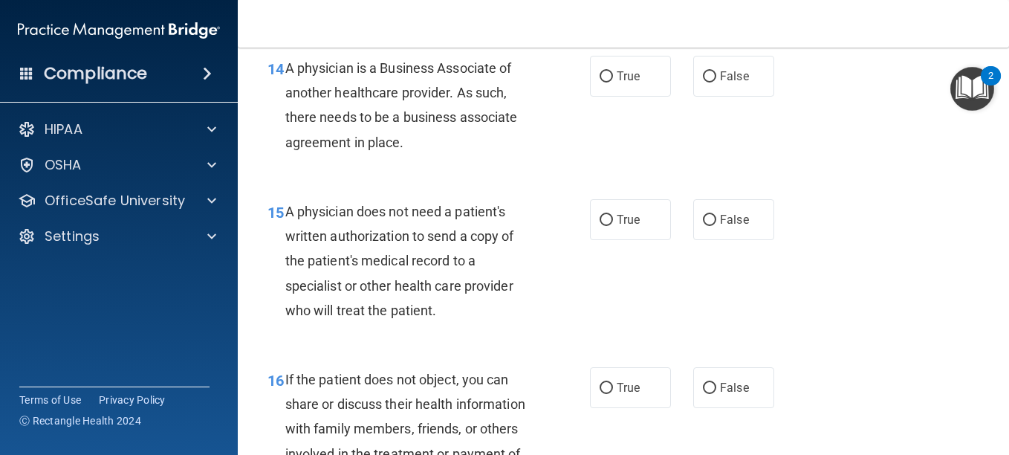
scroll to position [1952, 0]
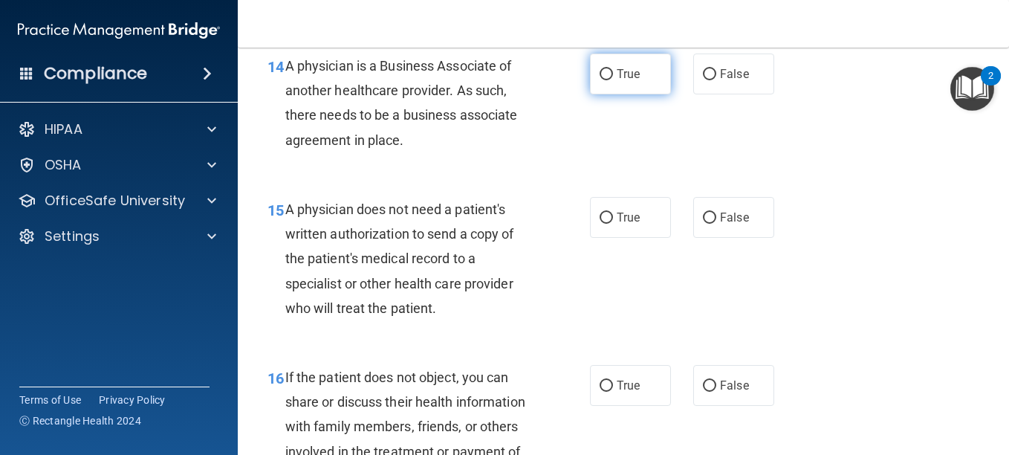
click at [600, 94] on label "True" at bounding box center [630, 74] width 81 height 41
drag, startPoint x: 600, startPoint y: 141, endPoint x: 596, endPoint y: 155, distance: 14.6
click at [596, 94] on label "True" at bounding box center [630, 74] width 81 height 41
click at [600, 80] on input "True" at bounding box center [606, 74] width 13 height 11
radio input "true"
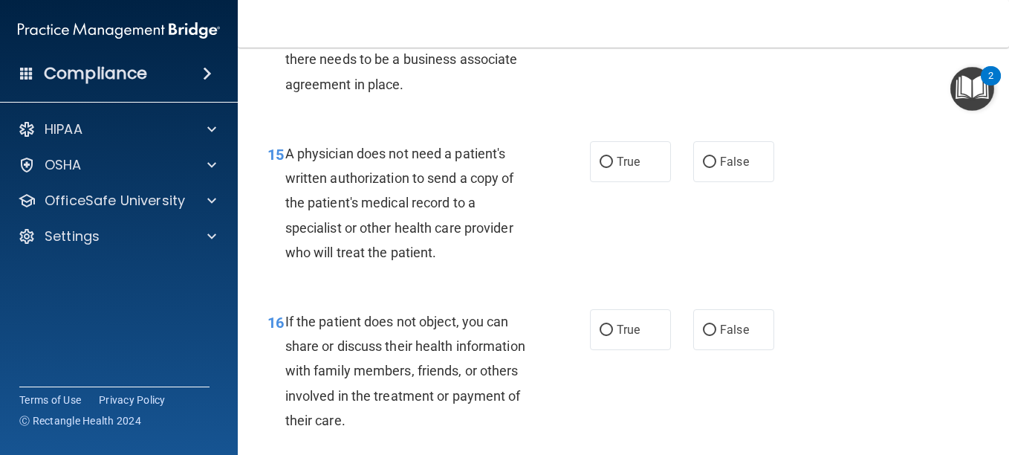
scroll to position [2009, 0]
click at [705, 167] on input "False" at bounding box center [709, 161] width 13 height 11
radio input "true"
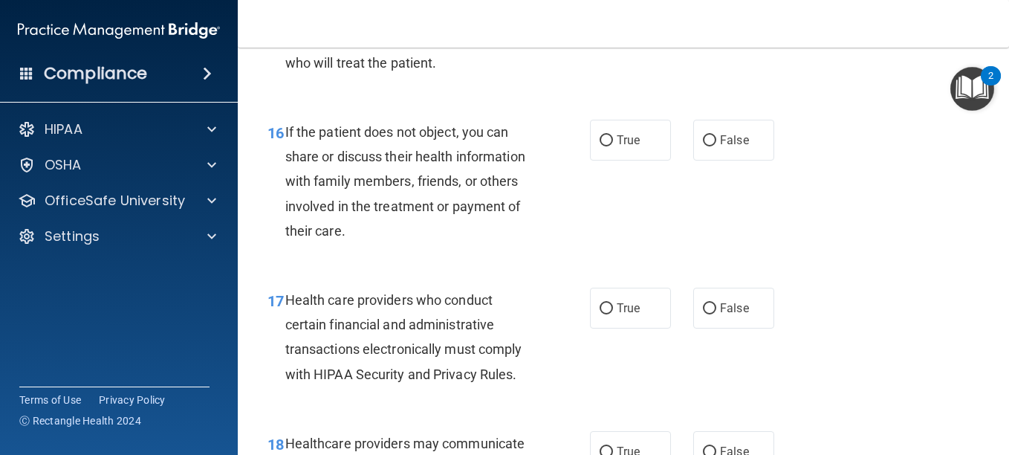
scroll to position [2198, 0]
click at [603, 146] on input "True" at bounding box center [606, 140] width 13 height 11
radio input "true"
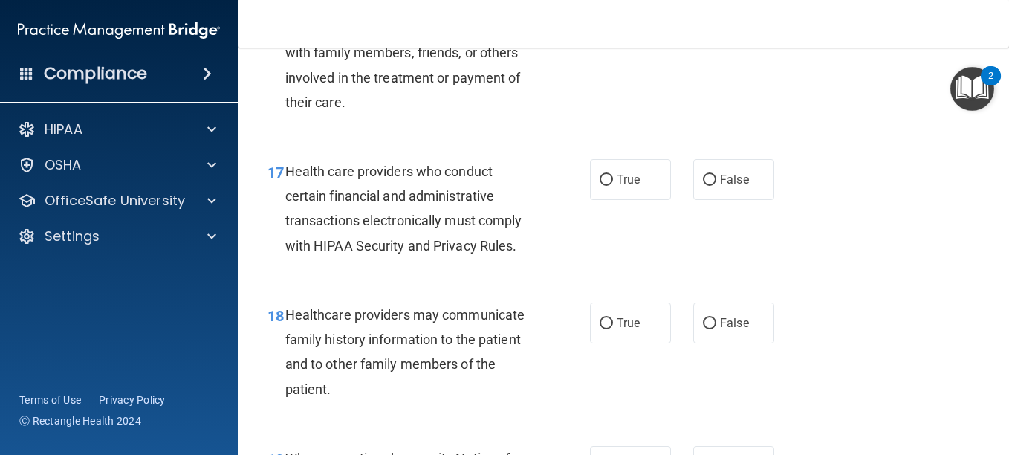
scroll to position [2327, 0]
click at [600, 185] on input "True" at bounding box center [606, 179] width 13 height 11
radio input "true"
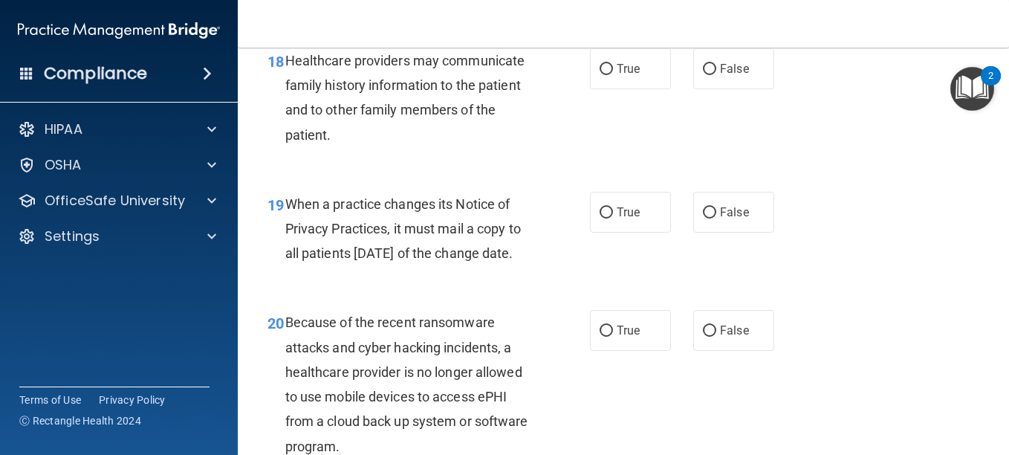
scroll to position [2581, 0]
click at [703, 74] on input "False" at bounding box center [709, 68] width 13 height 11
radio input "true"
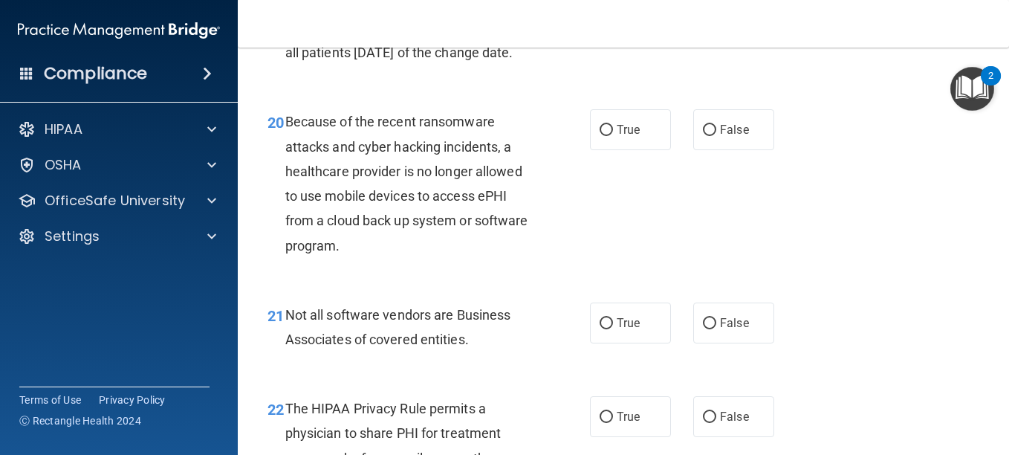
scroll to position [2782, 0]
click at [320, 65] on div "When a practice changes its Notice of Privacy Practices, it must mail a copy to…" at bounding box center [414, 27] width 259 height 74
click at [316, 65] on div "When a practice changes its Notice of Privacy Practices, it must mail a copy to…" at bounding box center [414, 27] width 259 height 74
click at [317, 65] on div "When a practice changes its Notice of Privacy Practices, it must mail a copy to…" at bounding box center [414, 27] width 259 height 74
click at [320, 65] on div "When a practice changes its Notice of Privacy Practices, it must mail a copy to…" at bounding box center [414, 27] width 259 height 74
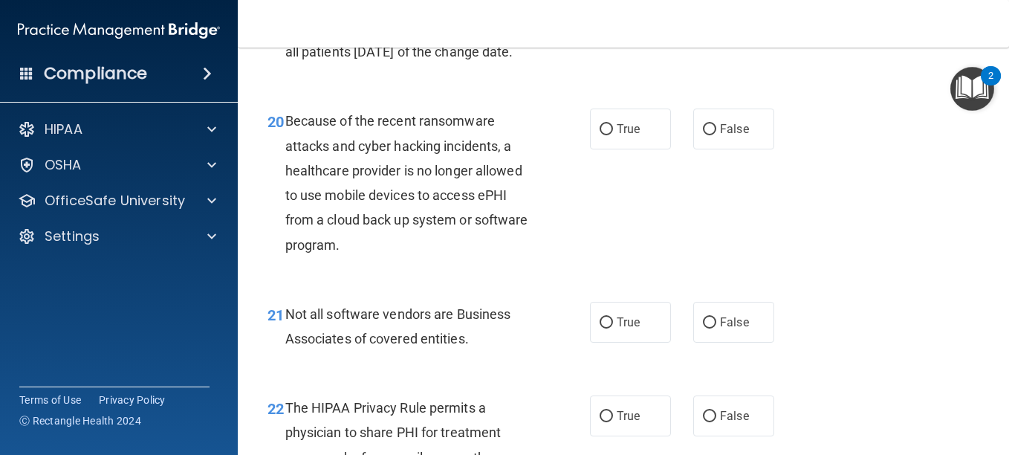
click at [600, 17] on input "True" at bounding box center [606, 11] width 13 height 11
radio input "true"
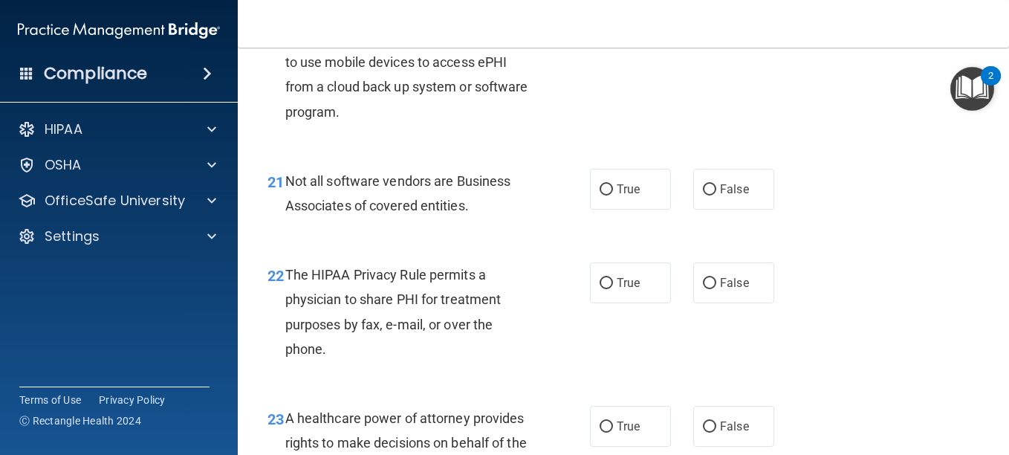
scroll to position [2917, 0]
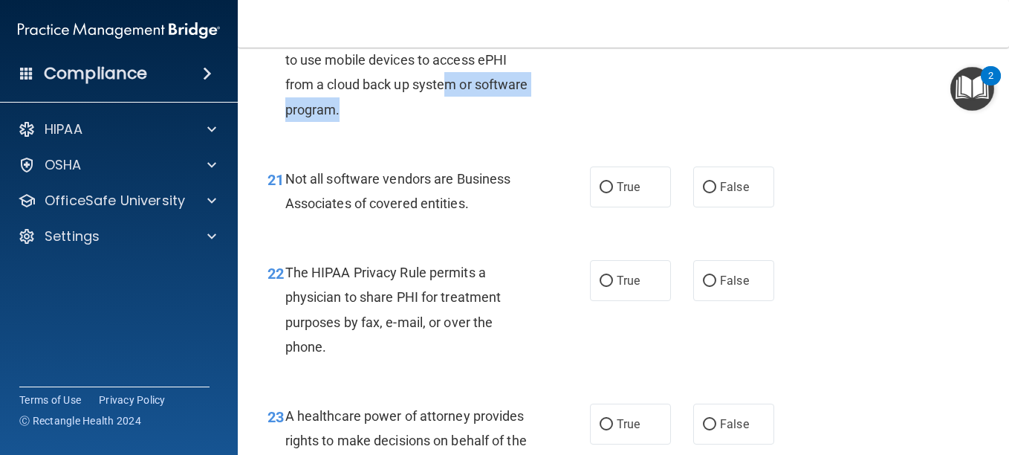
drag, startPoint x: 450, startPoint y: 179, endPoint x: 453, endPoint y: 201, distance: 21.7
click at [453, 121] on div "Because of the recent ransomware attacks and cyber hacking incidents, a healthc…" at bounding box center [414, 47] width 259 height 148
radio input "true"
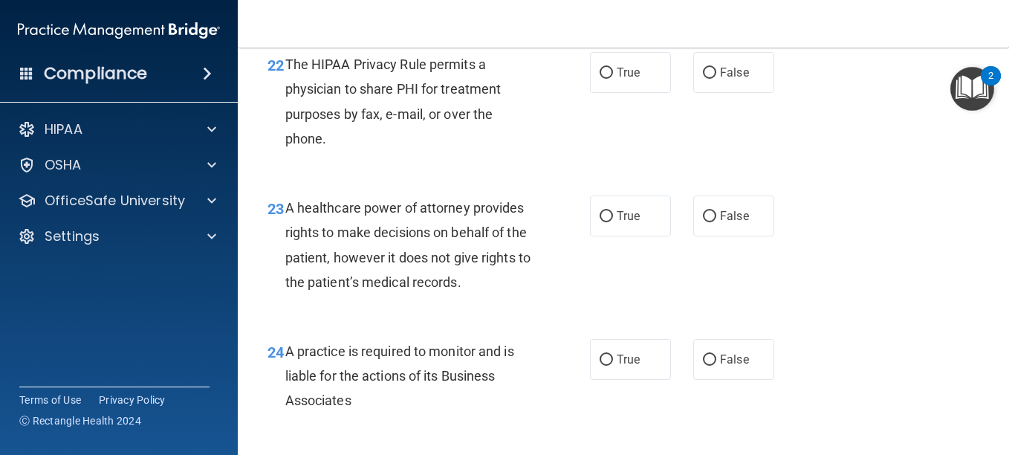
scroll to position [3126, 0]
radio input "true"
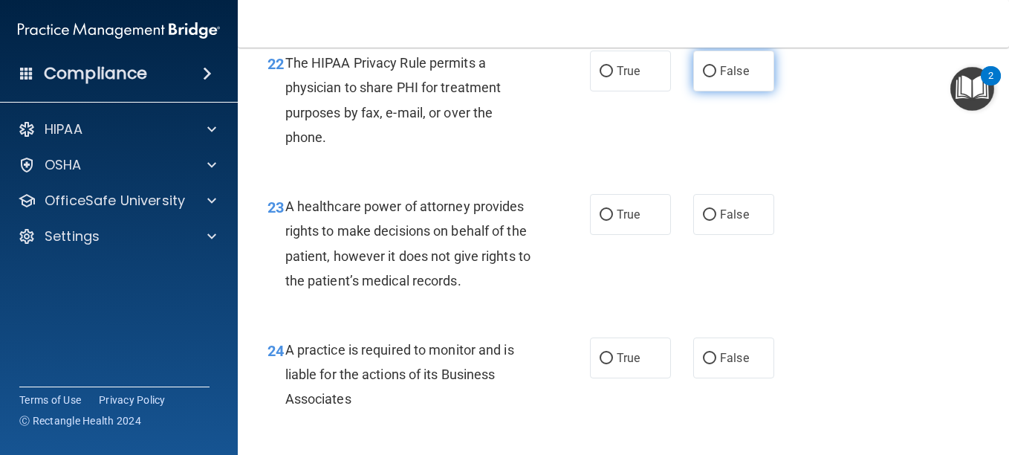
click at [703, 77] on input "False" at bounding box center [709, 71] width 13 height 11
radio input "true"
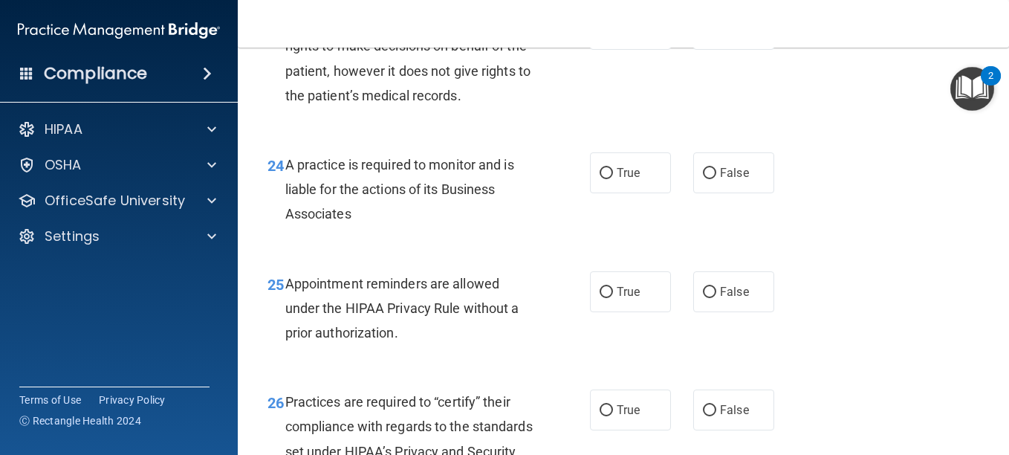
scroll to position [3311, 0]
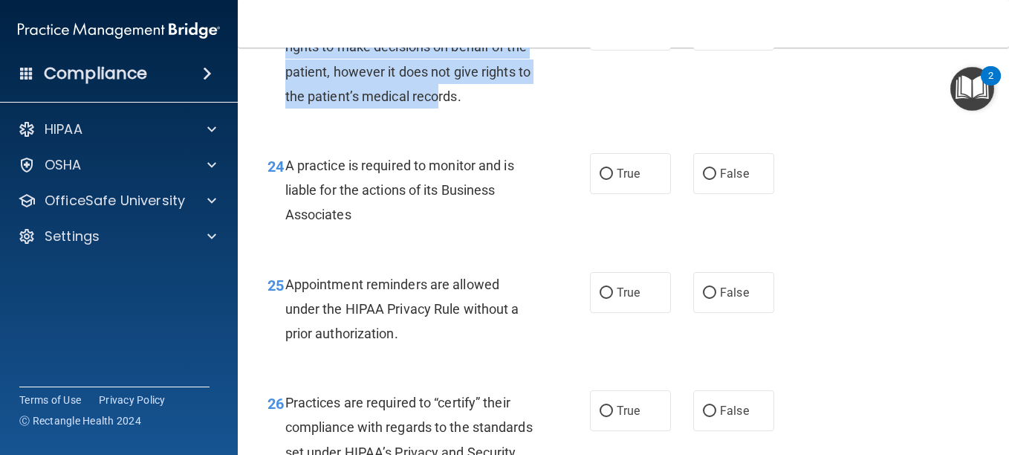
drag, startPoint x: 490, startPoint y: 185, endPoint x: 285, endPoint y: 120, distance: 215.3
click at [285, 109] on div "A healthcare power of attorney provides rights to make decisions on behalf of t…" at bounding box center [414, 59] width 259 height 99
drag, startPoint x: 285, startPoint y: 120, endPoint x: 476, endPoint y: 177, distance: 198.7
click at [476, 104] on span "A healthcare power of attorney provides rights to make decisions on behalf of t…" at bounding box center [407, 59] width 245 height 90
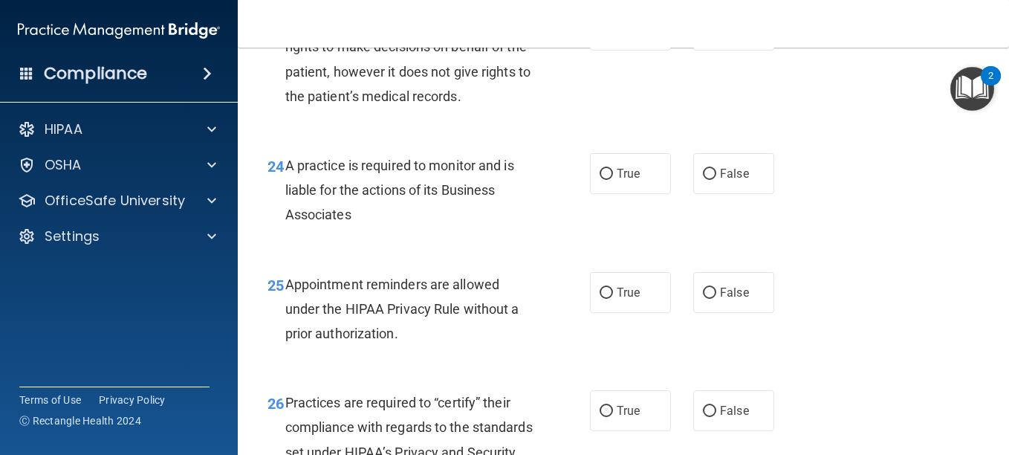
click at [514, 104] on span "A healthcare power of attorney provides rights to make decisions on behalf of t…" at bounding box center [407, 59] width 245 height 90
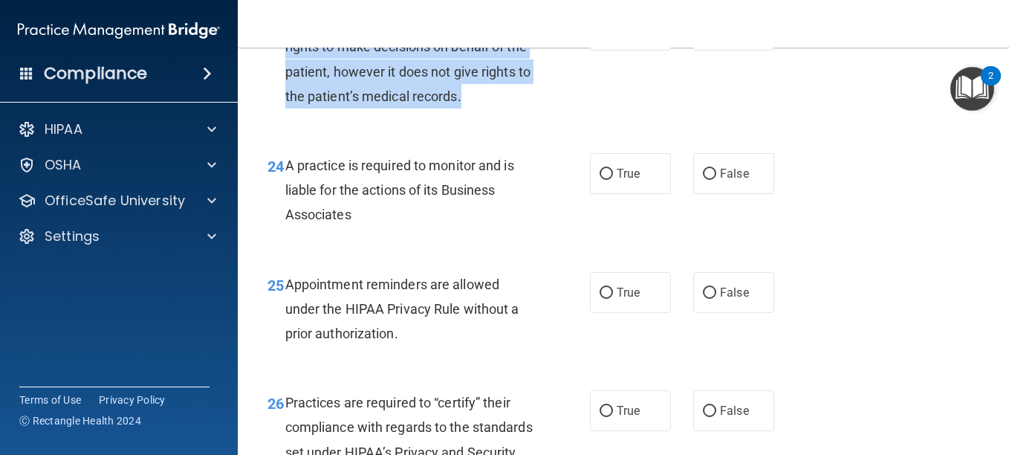
drag, startPoint x: 514, startPoint y: 190, endPoint x: 283, endPoint y: 111, distance: 244.4
click at [283, 111] on div "23 A healthcare power of attorney provides rights to make decisions on behalf o…" at bounding box center [428, 63] width 367 height 106
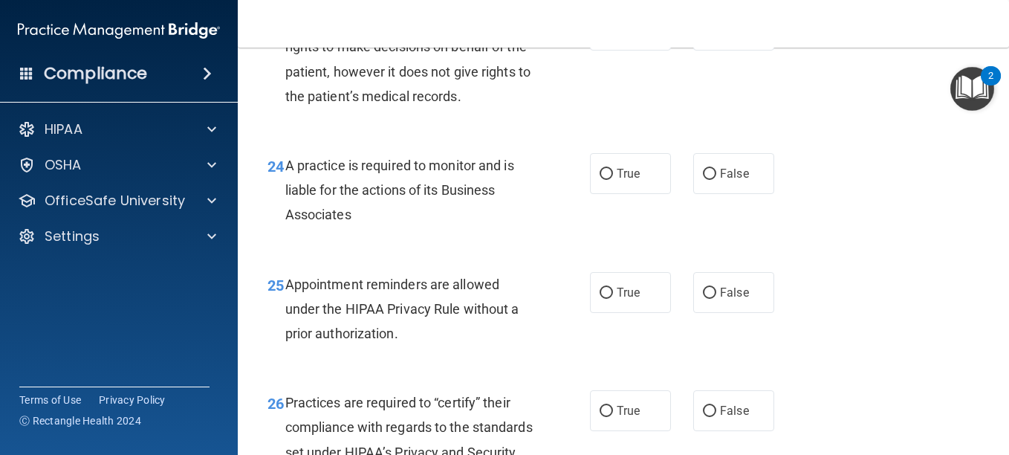
click at [836, 135] on div "23 A healthcare power of attorney provides rights to make decisions on behalf o…" at bounding box center [623, 62] width 734 height 143
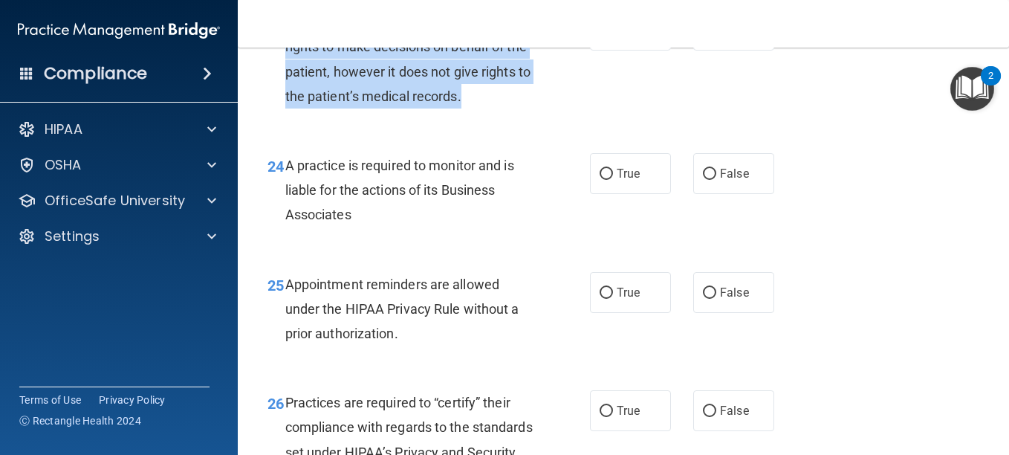
drag, startPoint x: 345, startPoint y: 118, endPoint x: 516, endPoint y: 201, distance: 189.8
click at [516, 109] on div "A healthcare power of attorney provides rights to make decisions on behalf of t…" at bounding box center [414, 59] width 259 height 99
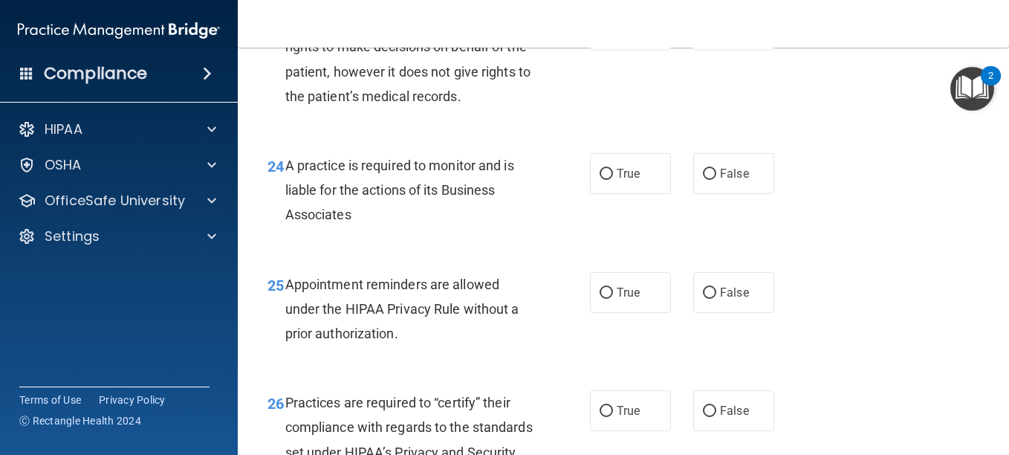
drag, startPoint x: 516, startPoint y: 201, endPoint x: 674, endPoint y: 184, distance: 159.1
click at [674, 135] on div "23 A healthcare power of attorney provides rights to make decisions on behalf o…" at bounding box center [623, 62] width 734 height 143
click at [609, 135] on div "23 A healthcare power of attorney provides rights to make decisions on behalf o…" at bounding box center [623, 62] width 734 height 143
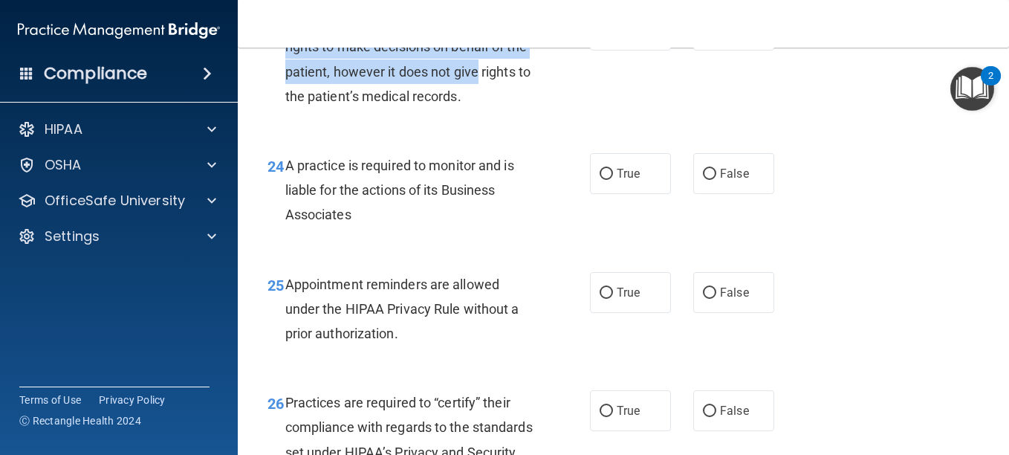
drag, startPoint x: 552, startPoint y: 174, endPoint x: 774, endPoint y: 207, distance: 224.0
click at [774, 135] on div "23 A healthcare power of attorney provides rights to make decisions on behalf o…" at bounding box center [623, 62] width 734 height 143
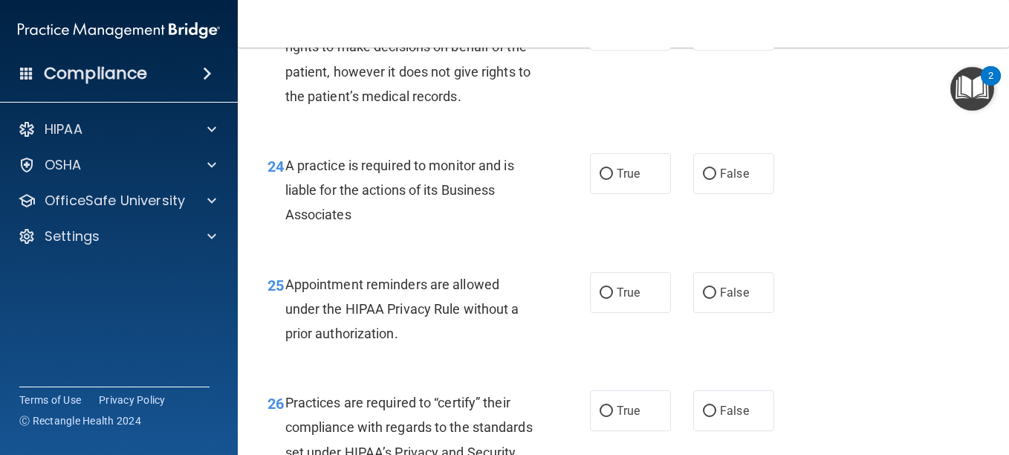
click at [774, 135] on div "23 A healthcare power of attorney provides rights to make decisions on behalf o…" at bounding box center [623, 62] width 734 height 143
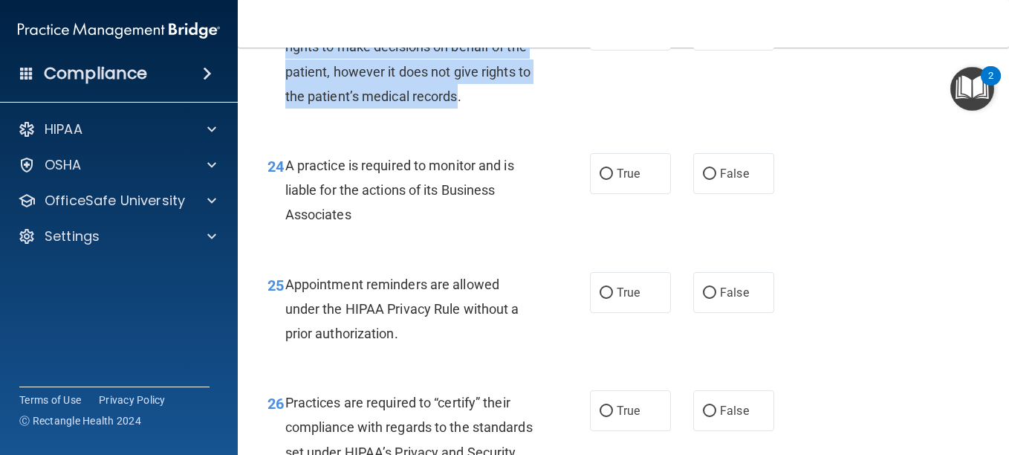
drag, startPoint x: 511, startPoint y: 197, endPoint x: 287, endPoint y: 121, distance: 236.9
click at [287, 104] on span "A healthcare power of attorney provides rights to make decisions on behalf of t…" at bounding box center [407, 59] width 245 height 90
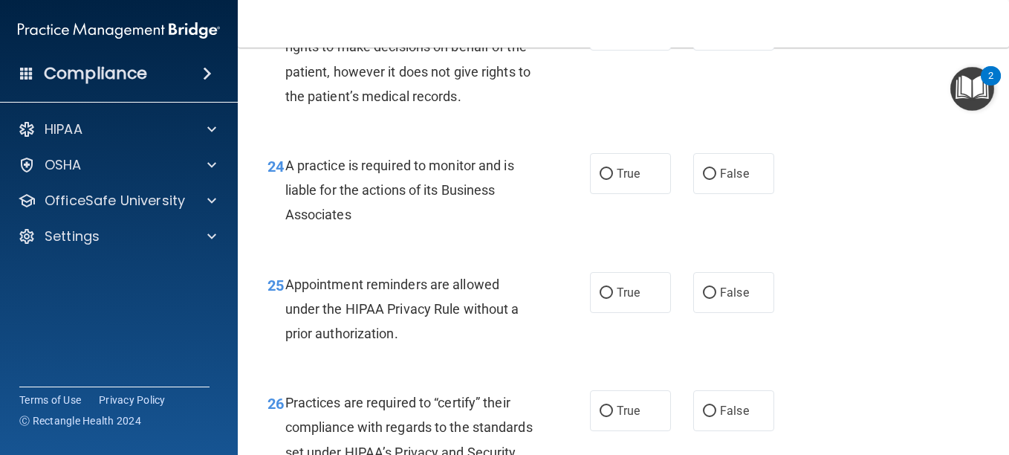
click at [544, 116] on div "23 A healthcare power of attorney provides rights to make decisions on behalf o…" at bounding box center [428, 63] width 367 height 106
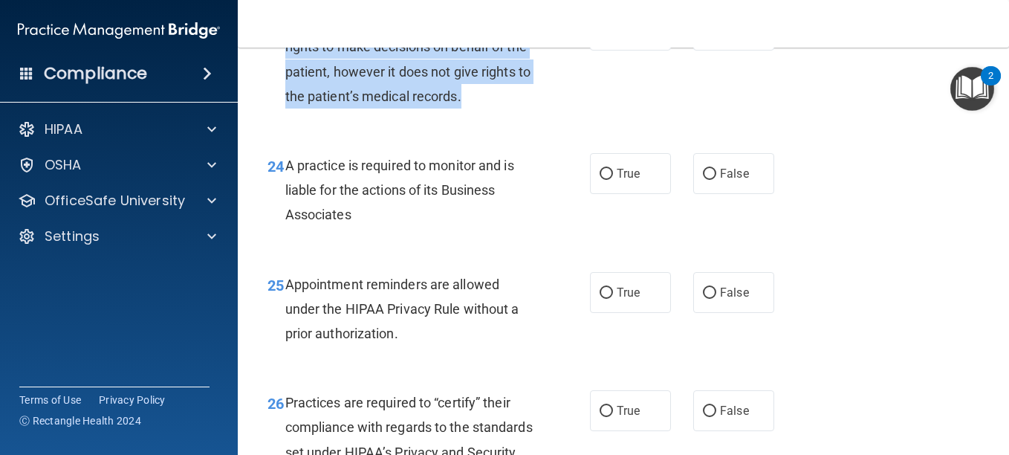
drag, startPoint x: 522, startPoint y: 195, endPoint x: 287, endPoint y: 117, distance: 248.4
click at [287, 109] on div "A healthcare power of attorney provides rights to make decisions on behalf of t…" at bounding box center [414, 59] width 259 height 99
click at [531, 109] on div "A healthcare power of attorney provides rights to make decisions on behalf of t…" at bounding box center [414, 59] width 259 height 99
click at [528, 109] on div "A healthcare power of attorney provides rights to make decisions on behalf of t…" at bounding box center [414, 59] width 259 height 99
drag, startPoint x: 513, startPoint y: 196, endPoint x: 285, endPoint y: 117, distance: 240.7
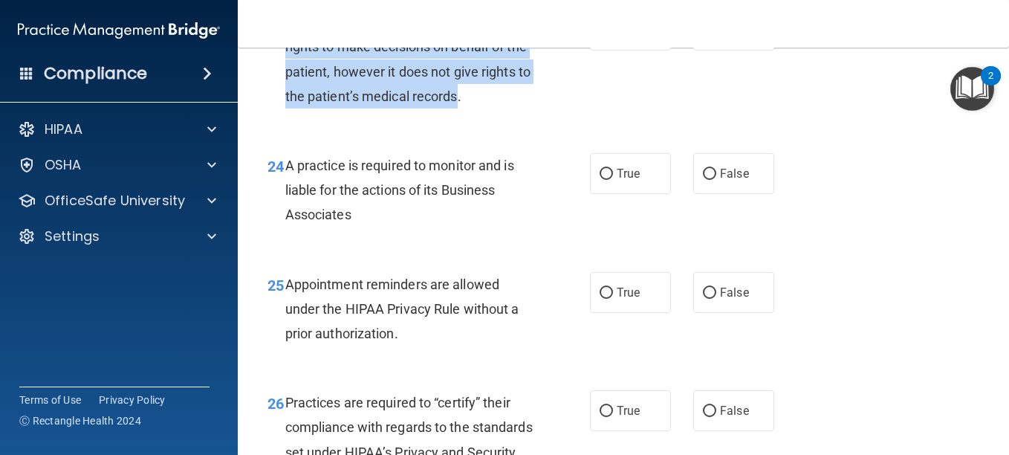
click at [285, 104] on span "A healthcare power of attorney provides rights to make decisions on behalf of t…" at bounding box center [407, 59] width 245 height 90
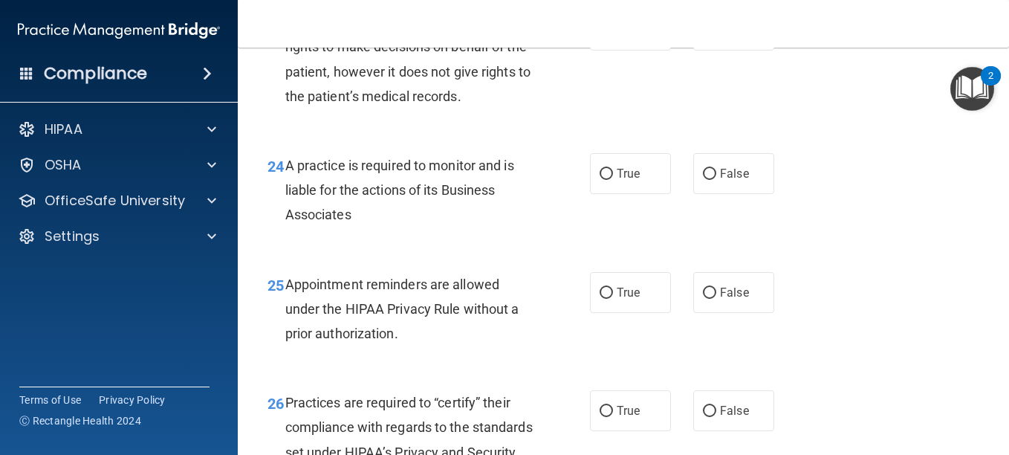
click at [622, 135] on div "23 A healthcare power of attorney provides rights to make decisions on behalf o…" at bounding box center [623, 62] width 734 height 143
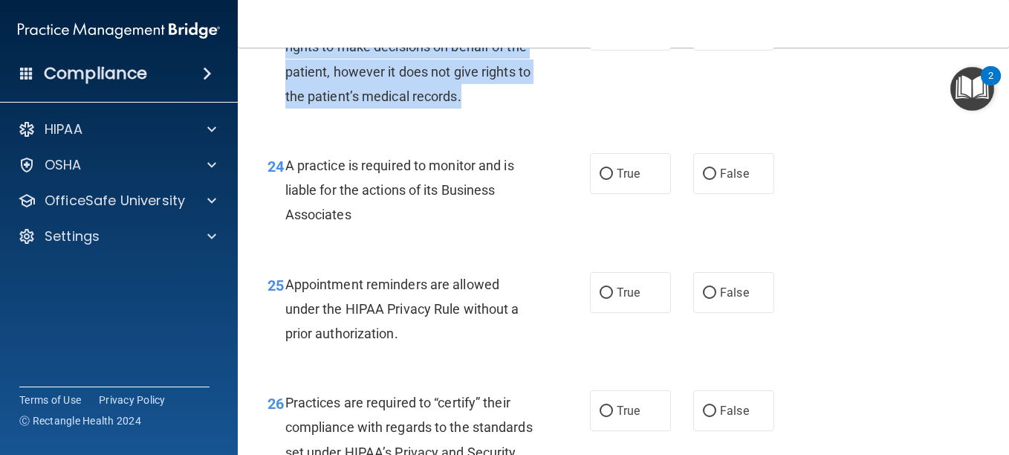
drag, startPoint x: 829, startPoint y: 189, endPoint x: 563, endPoint y: 190, distance: 266.8
click at [563, 135] on div "23 A healthcare power of attorney provides rights to make decisions on behalf o…" at bounding box center [623, 62] width 734 height 143
drag, startPoint x: 563, startPoint y: 190, endPoint x: 533, endPoint y: 198, distance: 30.8
click at [533, 109] on div "A healthcare power of attorney provides rights to make decisions on behalf of t…" at bounding box center [414, 59] width 259 height 99
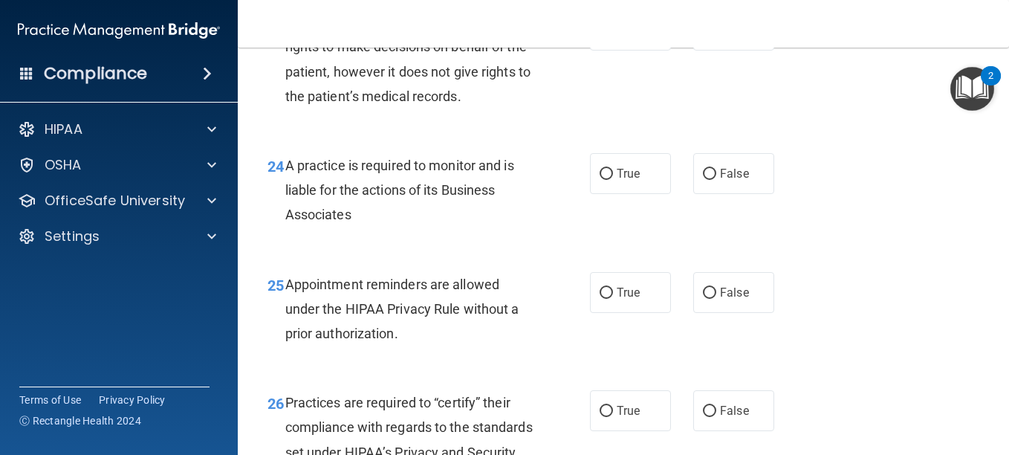
click at [410, 222] on span "A practice is required to monitor and is liable for the actions of its Business…" at bounding box center [399, 190] width 229 height 65
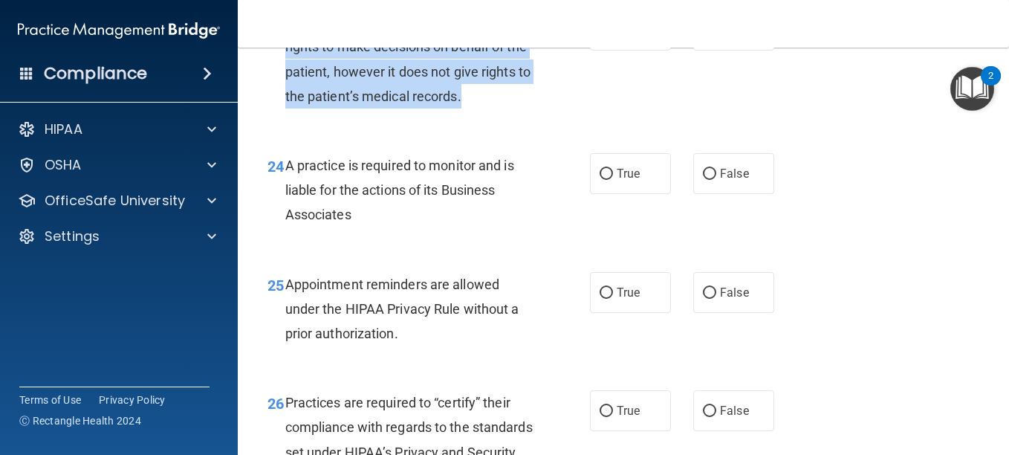
drag, startPoint x: 511, startPoint y: 192, endPoint x: 286, endPoint y: 120, distance: 236.7
click at [286, 109] on div "A healthcare power of attorney provides rights to make decisions on behalf of t…" at bounding box center [414, 59] width 259 height 99
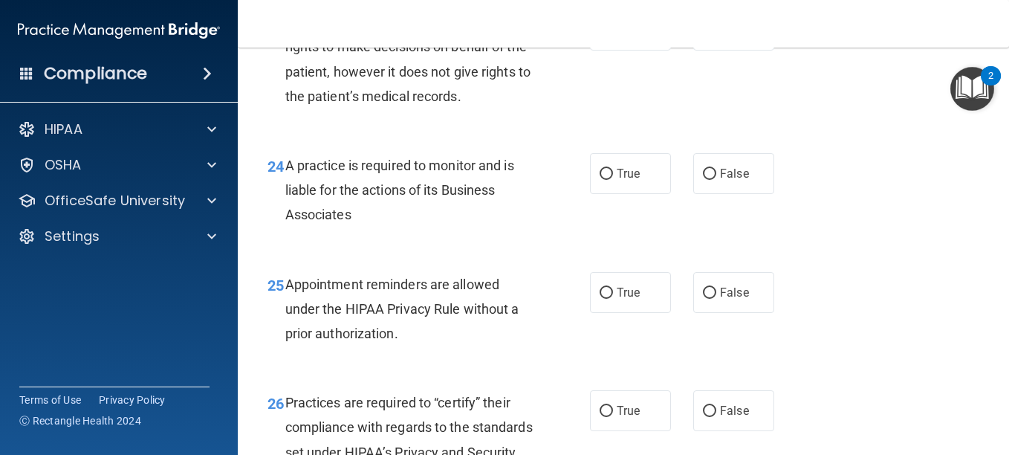
click at [651, 135] on div "23 A healthcare power of attorney provides rights to make decisions on behalf o…" at bounding box center [623, 62] width 734 height 143
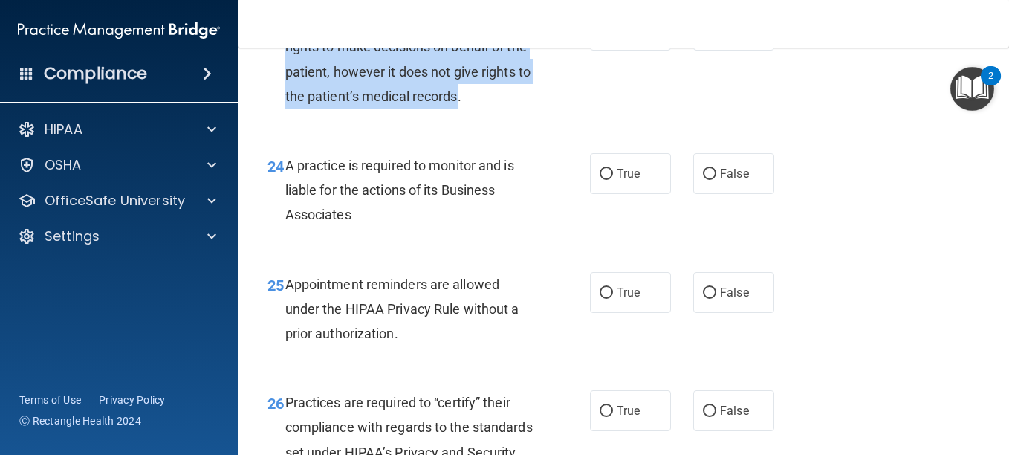
drag, startPoint x: 511, startPoint y: 196, endPoint x: 285, endPoint y: 114, distance: 240.5
click at [285, 104] on span "A healthcare power of attorney provides rights to make decisions on behalf of t…" at bounding box center [407, 59] width 245 height 90
drag, startPoint x: 285, startPoint y: 114, endPoint x: 435, endPoint y: 162, distance: 157.0
click at [435, 104] on span "A healthcare power of attorney provides rights to make decisions on behalf of t…" at bounding box center [407, 59] width 245 height 90
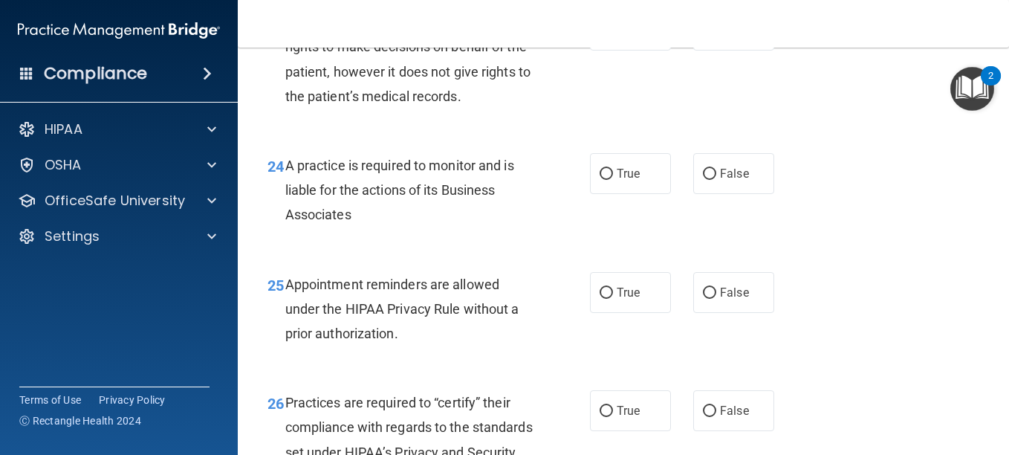
click at [514, 104] on span "A healthcare power of attorney provides rights to make decisions on behalf of t…" at bounding box center [407, 59] width 245 height 90
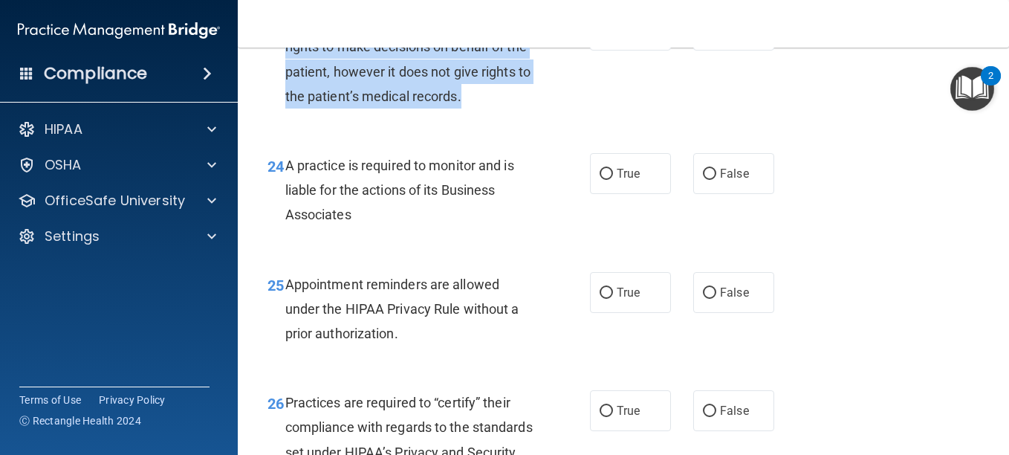
drag, startPoint x: 514, startPoint y: 198, endPoint x: 285, endPoint y: 124, distance: 240.7
click at [285, 104] on span "A healthcare power of attorney provides rights to make decisions on behalf of t…" at bounding box center [407, 59] width 245 height 90
drag, startPoint x: 285, startPoint y: 124, endPoint x: 395, endPoint y: 175, distance: 122.0
click at [395, 104] on span "A healthcare power of attorney provides rights to make decisions on behalf of t…" at bounding box center [407, 59] width 245 height 90
click at [573, 116] on div "23 A healthcare power of attorney provides rights to make decisions on behalf o…" at bounding box center [428, 63] width 367 height 106
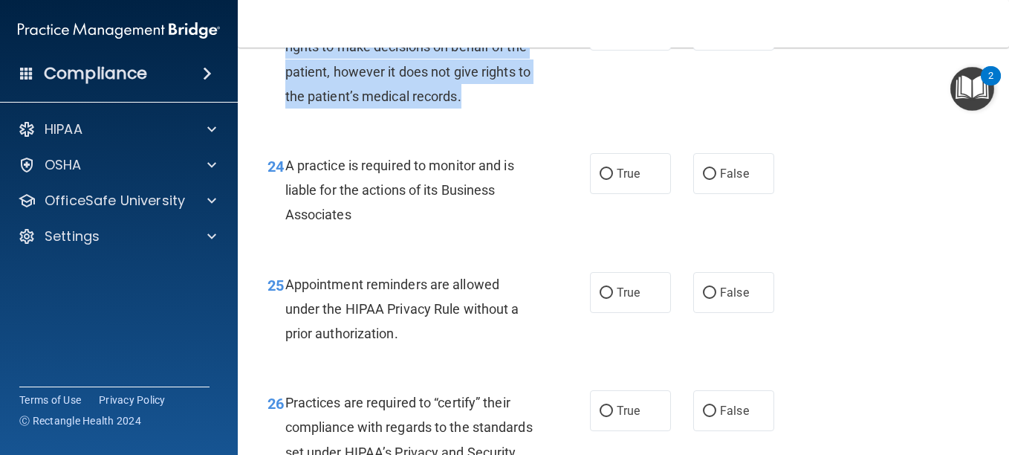
drag, startPoint x: 284, startPoint y: 117, endPoint x: 516, endPoint y: 193, distance: 244.9
click at [516, 116] on div "23 A healthcare power of attorney provides rights to make decisions on behalf o…" at bounding box center [428, 63] width 367 height 106
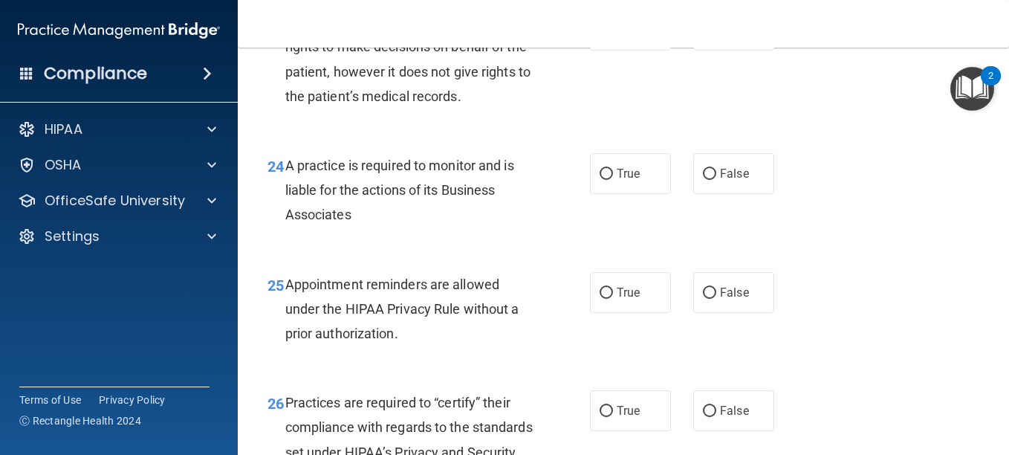
click at [393, 222] on span "A practice is required to monitor and is liable for the actions of its Business…" at bounding box center [399, 190] width 229 height 65
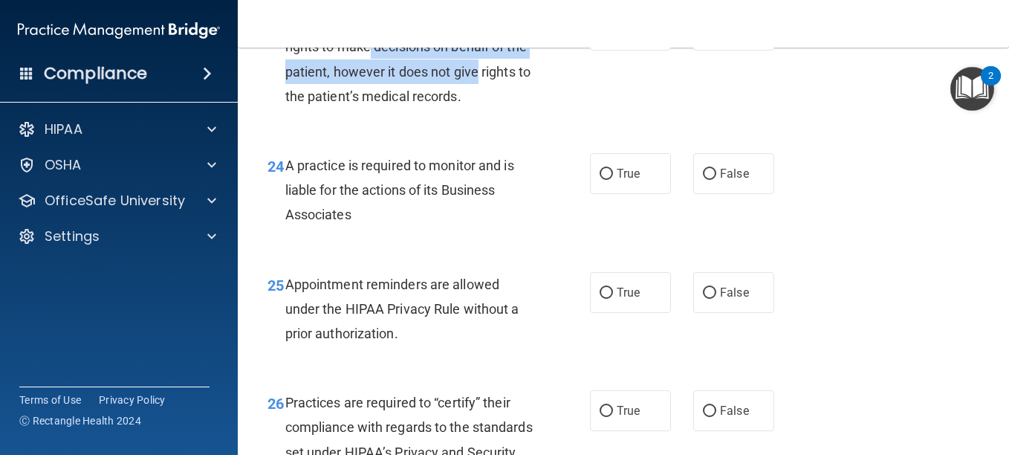
drag, startPoint x: 508, startPoint y: 170, endPoint x: 370, endPoint y: 139, distance: 141.0
click at [370, 109] on div "A healthcare power of attorney provides rights to make decisions on behalf of t…" at bounding box center [414, 59] width 259 height 99
click at [517, 109] on div "A healthcare power of attorney provides rights to make decisions on behalf of t…" at bounding box center [414, 59] width 259 height 99
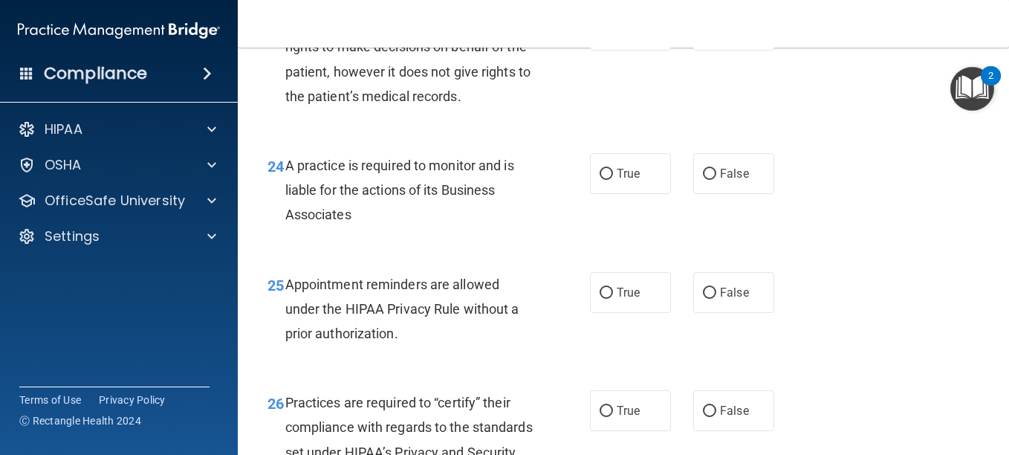
click at [519, 109] on div "A healthcare power of attorney provides rights to make decisions on behalf of t…" at bounding box center [414, 59] width 259 height 99
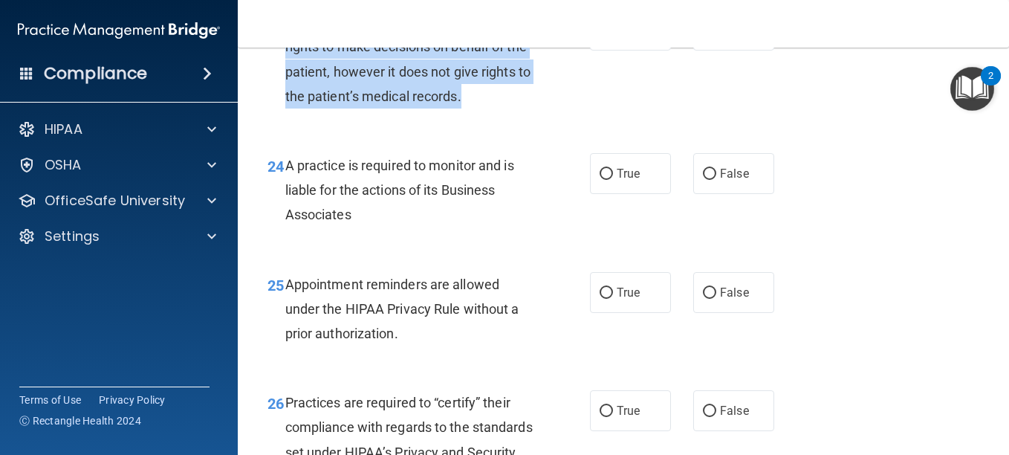
drag, startPoint x: 518, startPoint y: 197, endPoint x: 287, endPoint y: 119, distance: 243.9
click at [287, 109] on div "A healthcare power of attorney provides rights to make decisions on behalf of t…" at bounding box center [414, 59] width 259 height 99
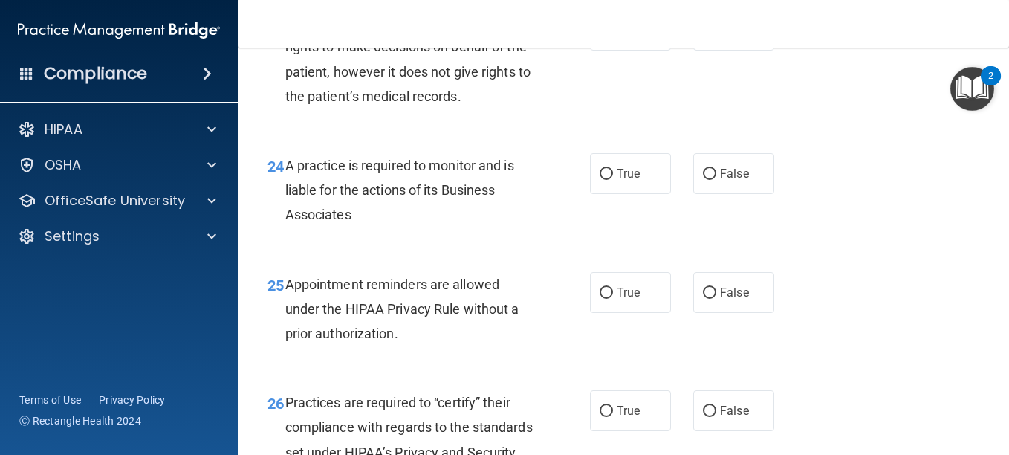
click at [431, 222] on span "A practice is required to monitor and is liable for the actions of its Business…" at bounding box center [399, 190] width 229 height 65
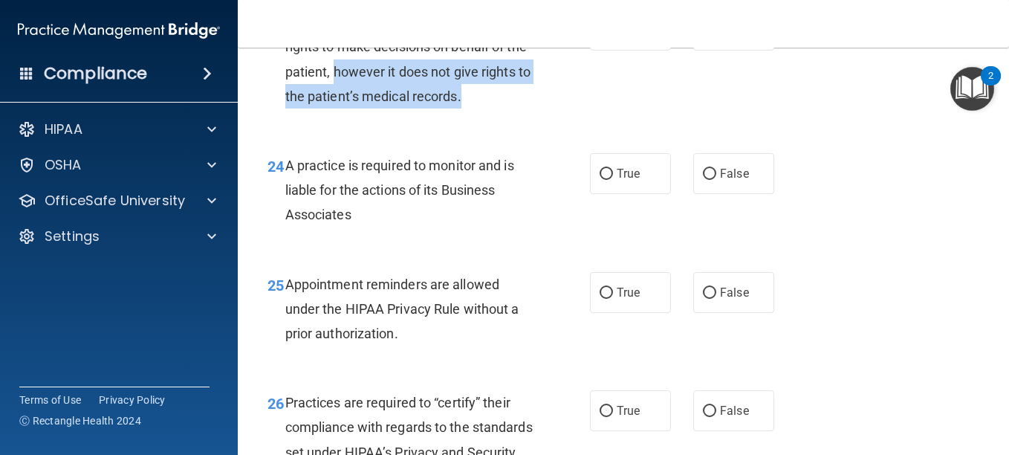
drag, startPoint x: 357, startPoint y: 171, endPoint x: 516, endPoint y: 211, distance: 164.7
click at [516, 116] on div "23 A healthcare power of attorney provides rights to make decisions on behalf o…" at bounding box center [428, 63] width 367 height 106
drag, startPoint x: 516, startPoint y: 211, endPoint x: 532, endPoint y: 214, distance: 15.9
click at [532, 116] on div "23 A healthcare power of attorney provides rights to make decisions on behalf o…" at bounding box center [428, 63] width 367 height 106
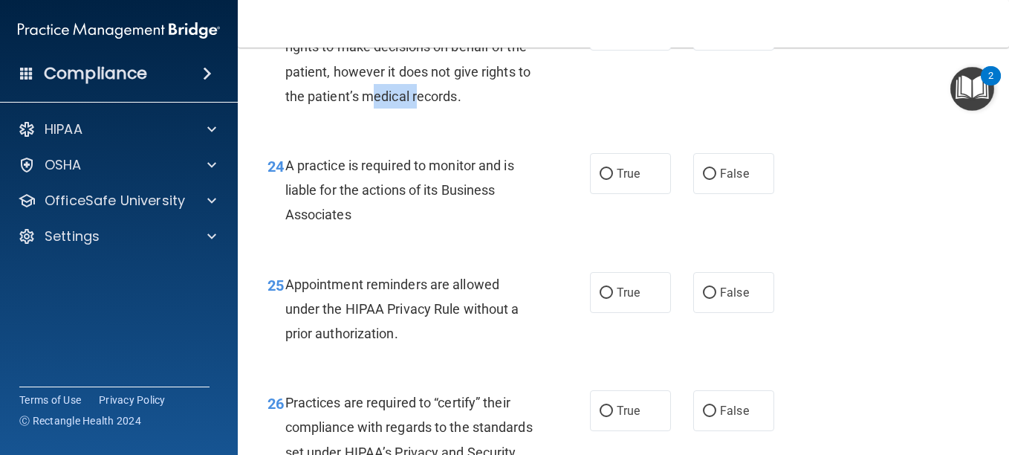
drag, startPoint x: 426, startPoint y: 184, endPoint x: 471, endPoint y: 205, distance: 49.9
click at [471, 109] on div "A healthcare power of attorney provides rights to make decisions on behalf of t…" at bounding box center [414, 59] width 259 height 99
click at [703, 36] on input "False" at bounding box center [709, 30] width 13 height 11
radio input "true"
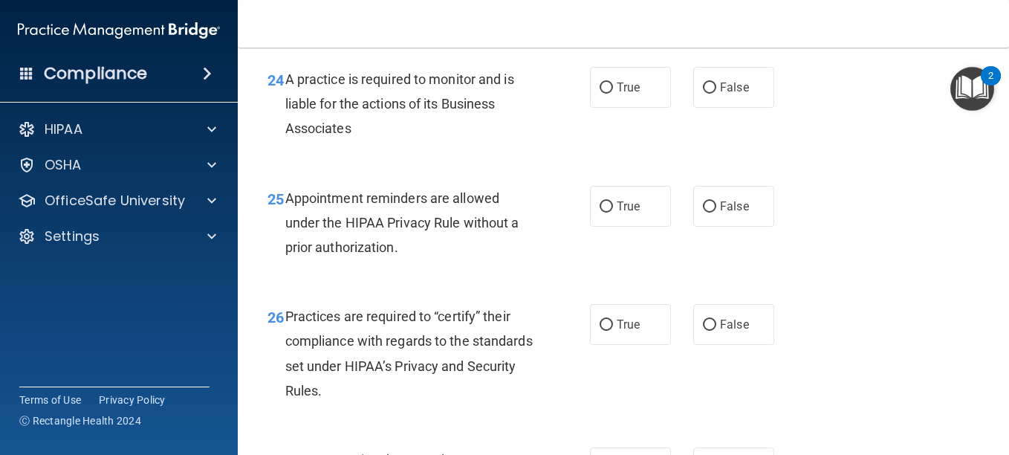
scroll to position [3398, 0]
click at [600, 93] on input "True" at bounding box center [606, 87] width 13 height 11
radio input "true"
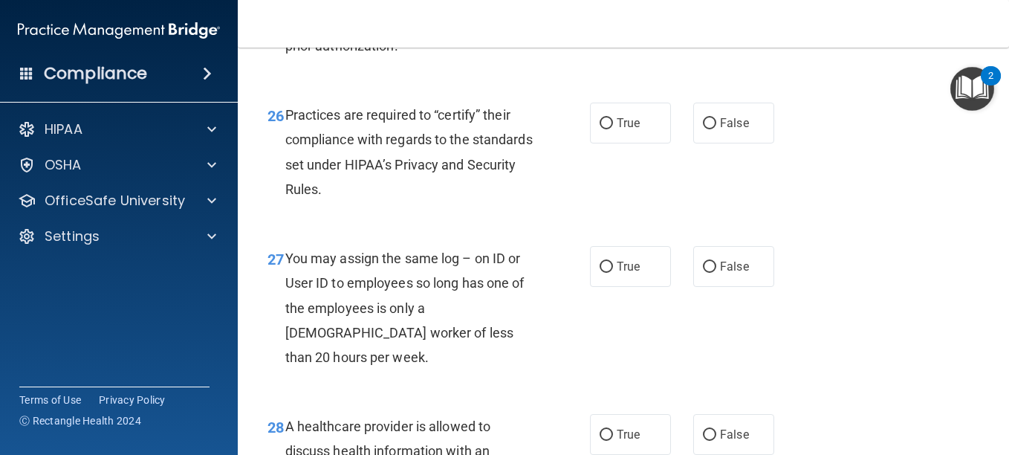
scroll to position [3599, 0]
click at [600, 10] on input "True" at bounding box center [606, 4] width 13 height 11
radio input "true"
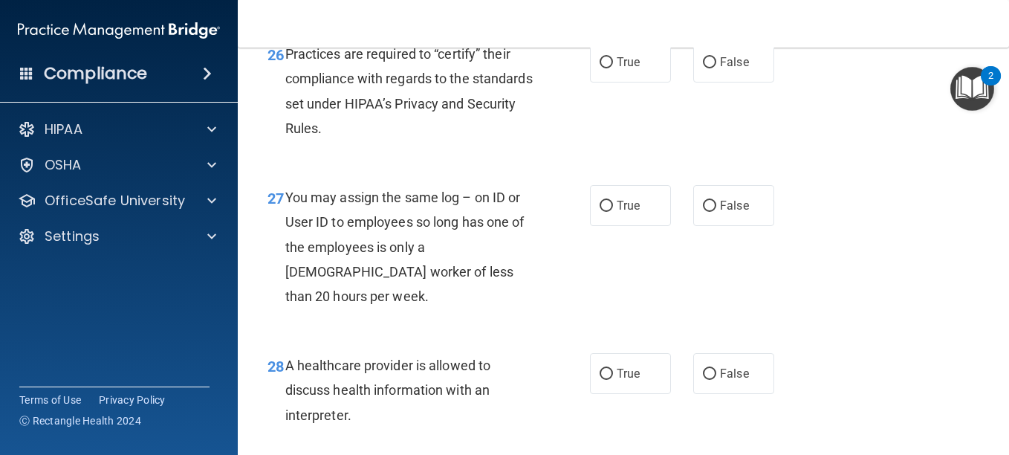
scroll to position [3661, 0]
click at [600, 67] on input "True" at bounding box center [606, 61] width 13 height 11
radio input "true"
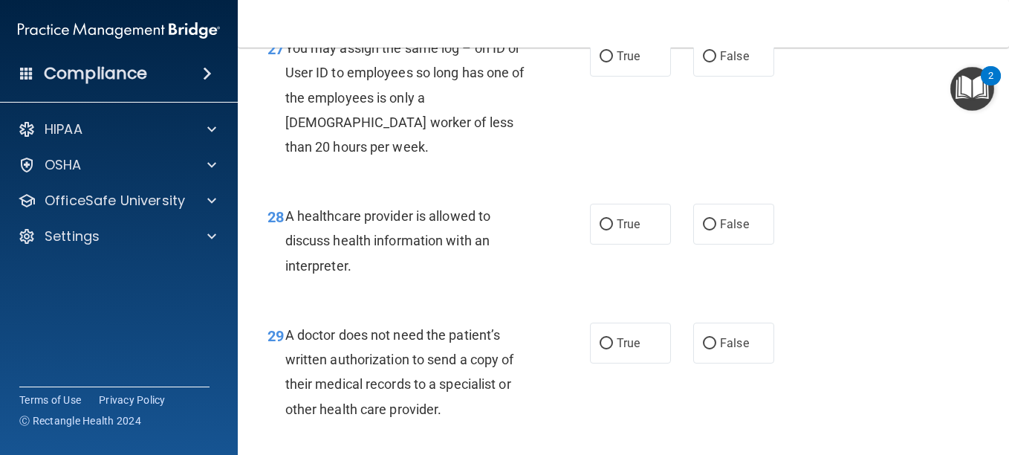
scroll to position [3809, 0]
click at [705, 62] on input "False" at bounding box center [709, 56] width 13 height 11
radio input "true"
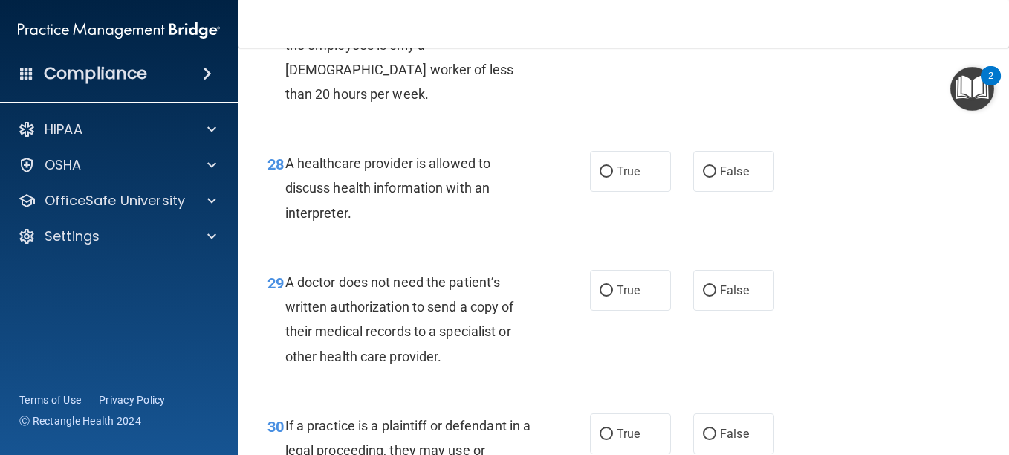
scroll to position [3862, 0]
click at [603, 177] on input "True" at bounding box center [606, 171] width 13 height 11
radio input "true"
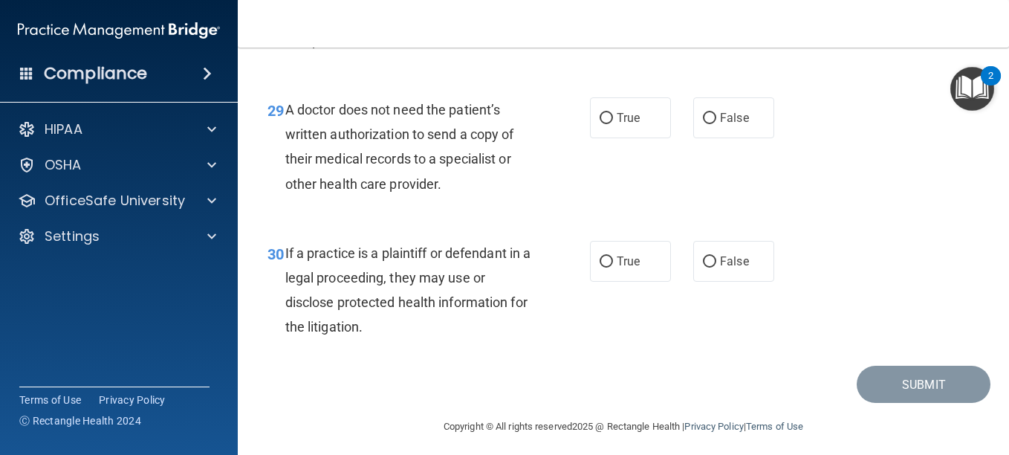
scroll to position [4032, 0]
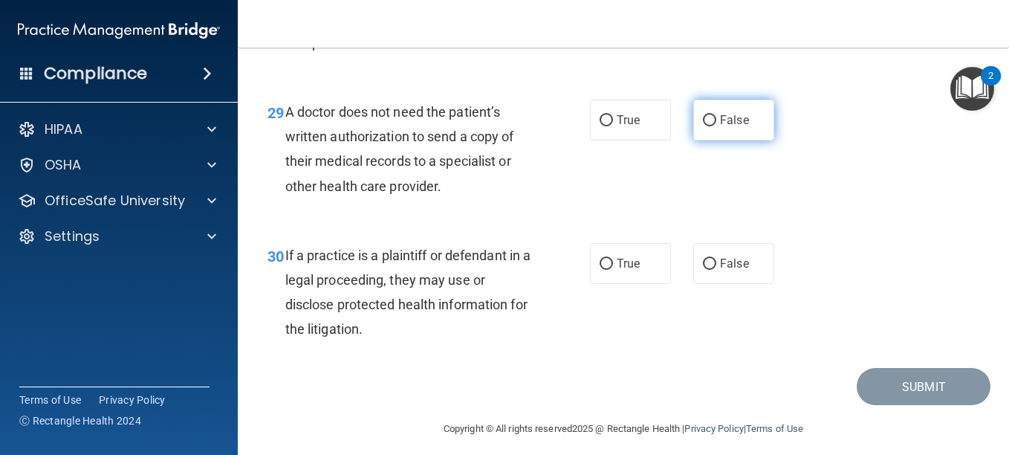
click at [703, 126] on input "False" at bounding box center [709, 120] width 13 height 11
radio input "true"
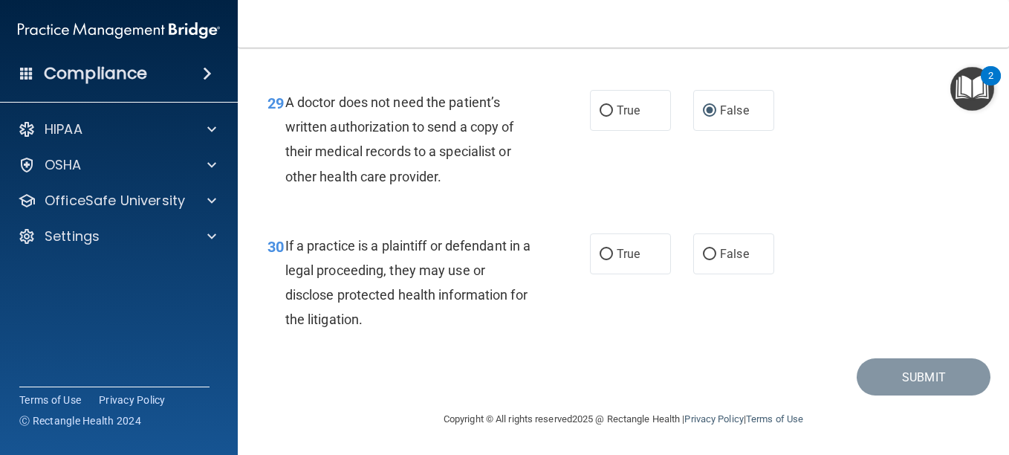
scroll to position [4076, 0]
click at [703, 260] on input "False" at bounding box center [709, 254] width 13 height 11
radio input "true"
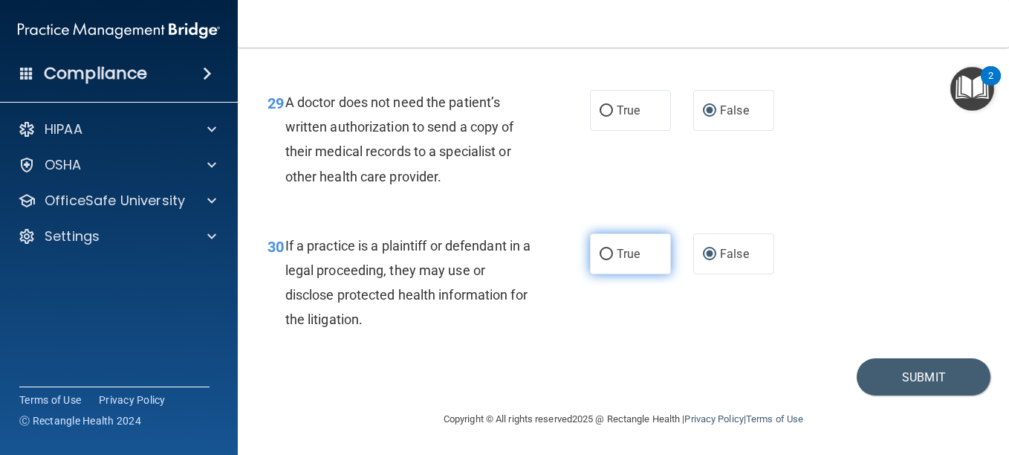
click at [603, 260] on input "True" at bounding box center [606, 254] width 13 height 11
radio input "true"
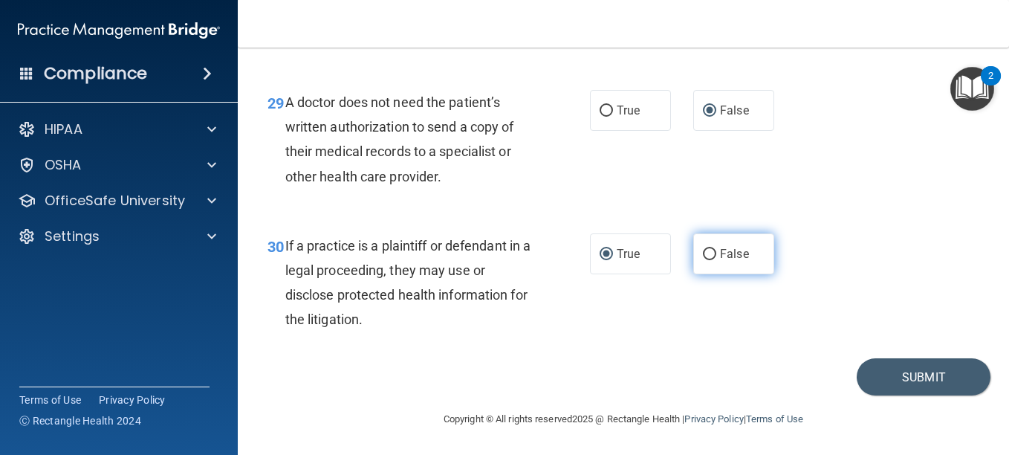
click at [703, 260] on input "False" at bounding box center [709, 254] width 13 height 11
radio input "true"
radio input "false"
click at [896, 396] on button "Submit" at bounding box center [924, 377] width 134 height 38
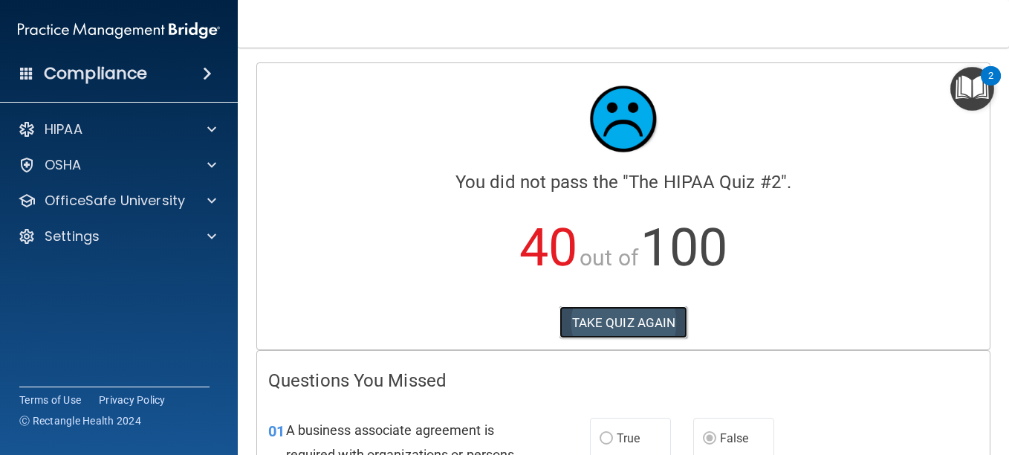
click at [610, 326] on button "TAKE QUIZ AGAIN" at bounding box center [624, 322] width 129 height 33
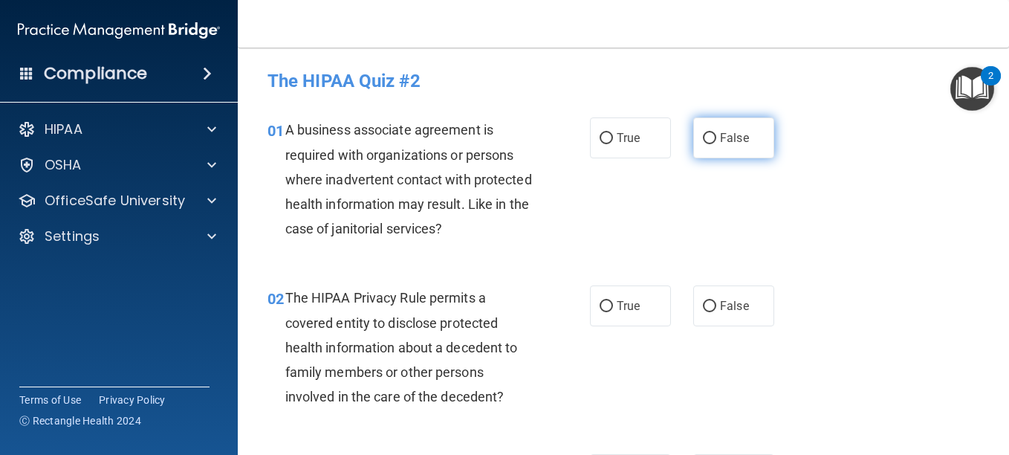
click at [704, 137] on input "False" at bounding box center [709, 138] width 13 height 11
radio input "true"
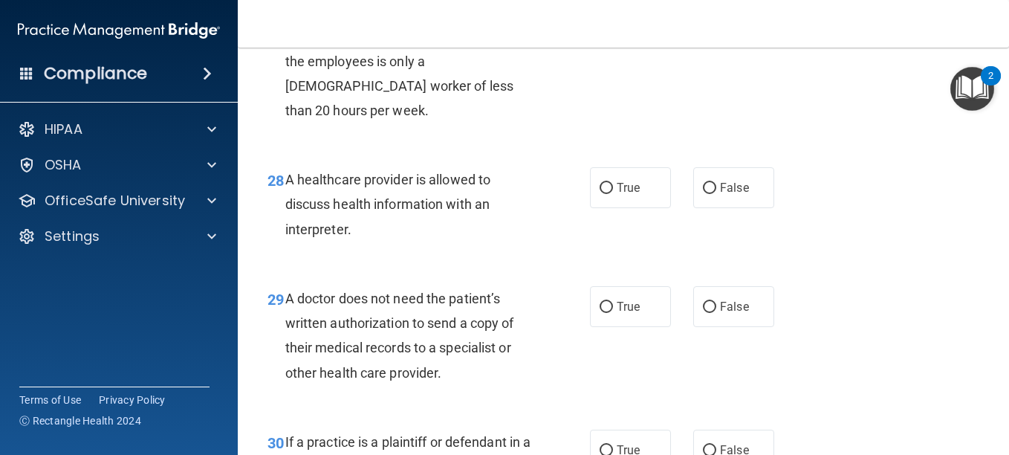
scroll to position [4116, 0]
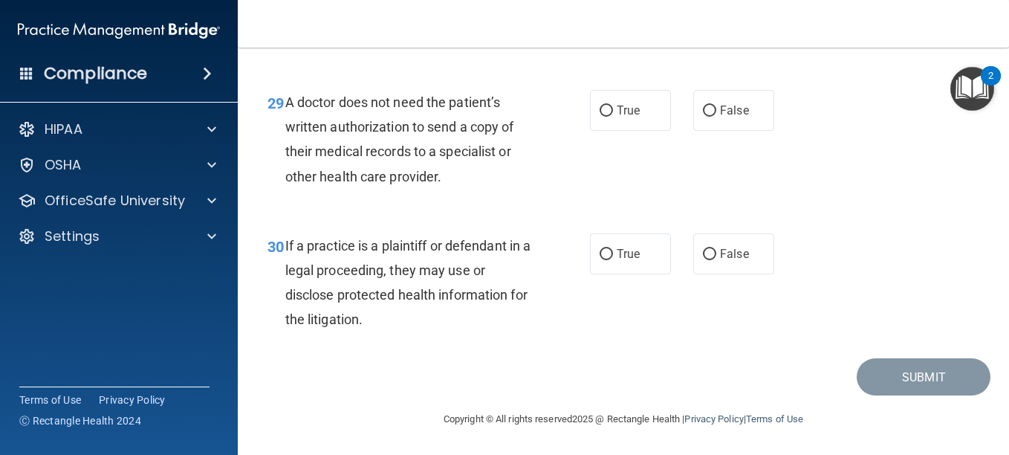
drag, startPoint x: 600, startPoint y: 253, endPoint x: 602, endPoint y: 186, distance: 66.9
click at [601, 251] on input "True" at bounding box center [606, 254] width 13 height 11
radio input "true"
click at [606, 106] on input "True" at bounding box center [606, 111] width 13 height 11
radio input "true"
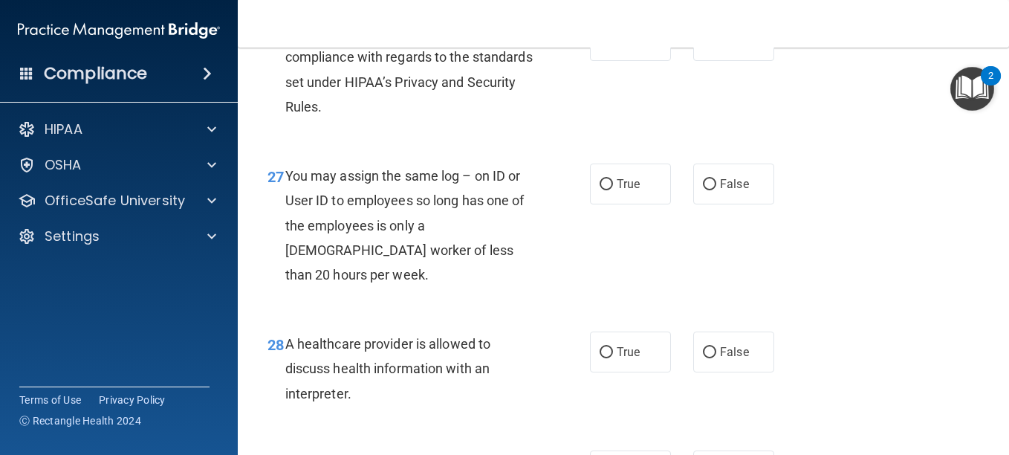
scroll to position [3680, 0]
click at [604, 48] on input "True" at bounding box center [606, 41] width 13 height 11
radio input "true"
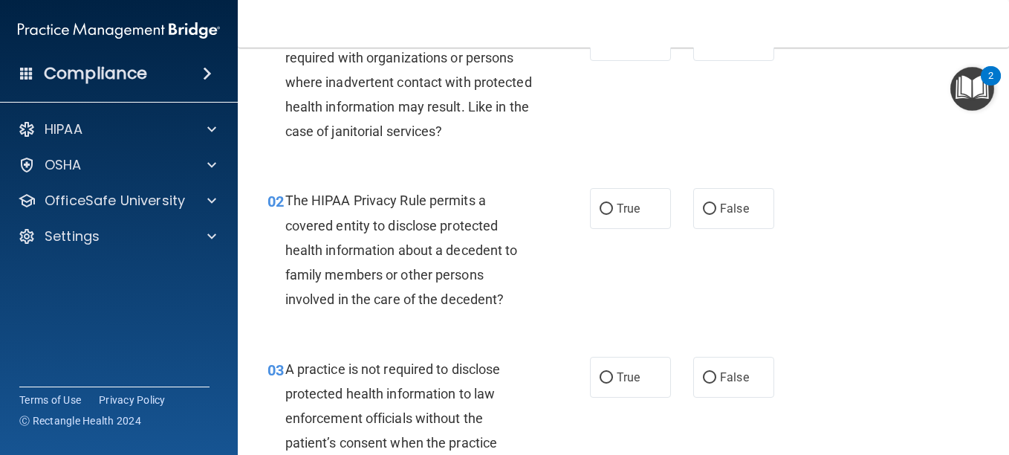
scroll to position [97, 0]
click at [600, 207] on input "True" at bounding box center [606, 209] width 13 height 11
radio input "true"
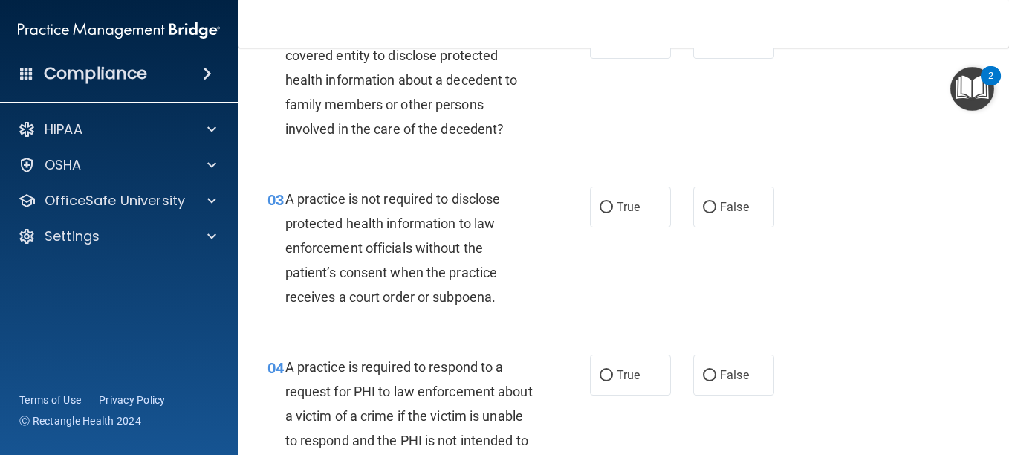
scroll to position [268, 0]
click at [705, 204] on input "False" at bounding box center [709, 207] width 13 height 11
radio input "true"
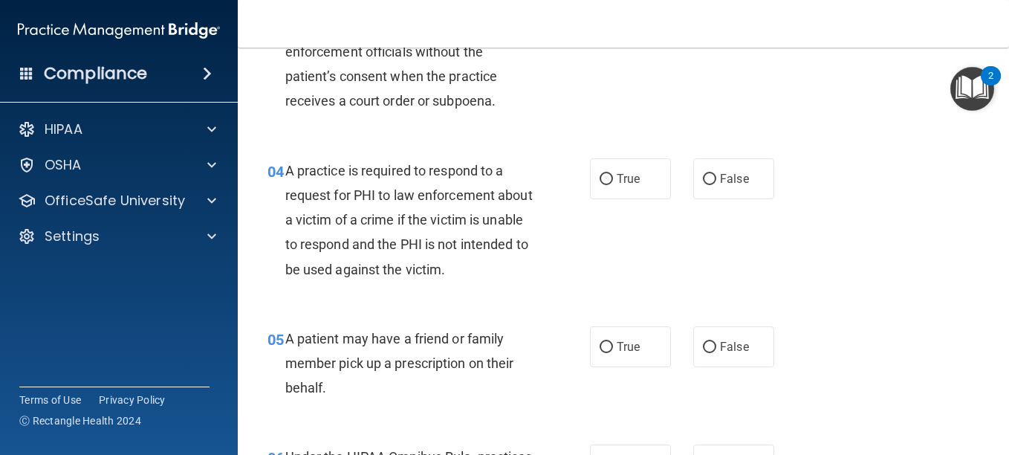
scroll to position [464, 0]
click at [608, 184] on label "True" at bounding box center [630, 178] width 81 height 41
click at [608, 184] on input "True" at bounding box center [606, 178] width 13 height 11
radio input "true"
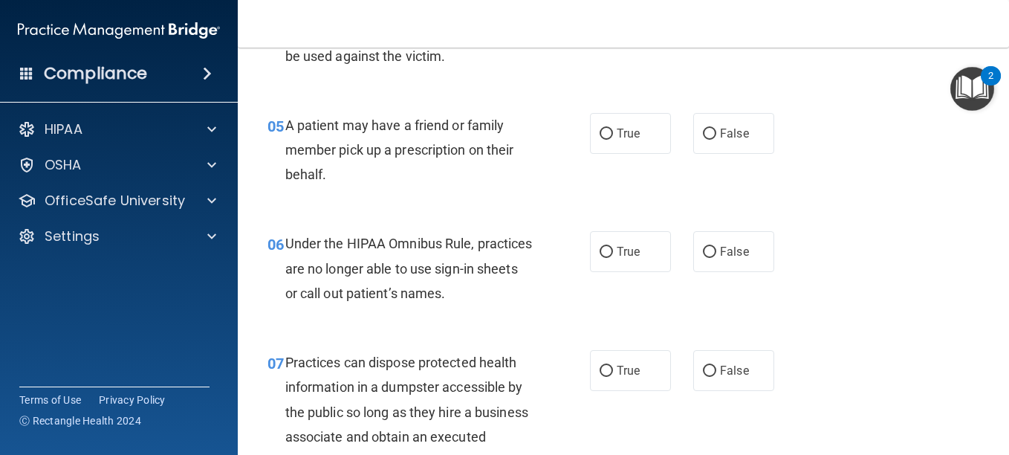
scroll to position [677, 0]
click at [601, 129] on input "True" at bounding box center [606, 134] width 13 height 11
radio input "true"
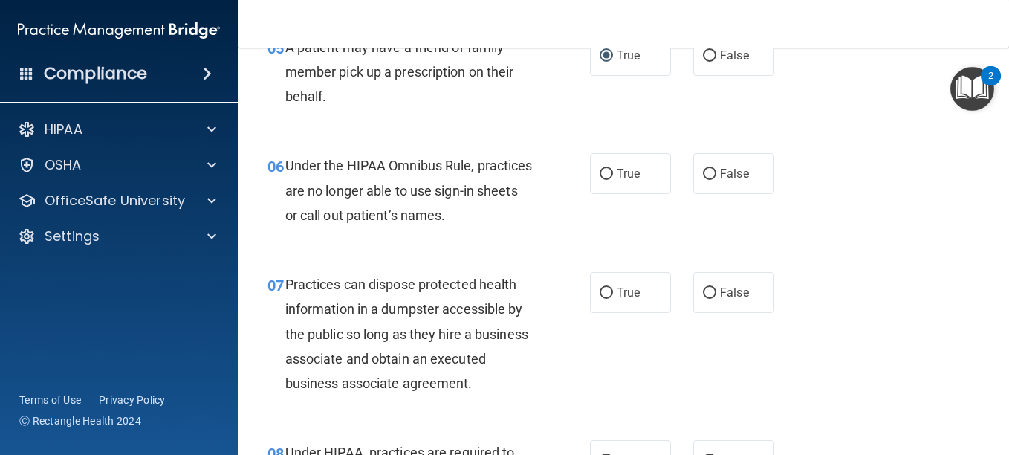
scroll to position [756, 0]
click at [704, 166] on label "False" at bounding box center [733, 172] width 81 height 41
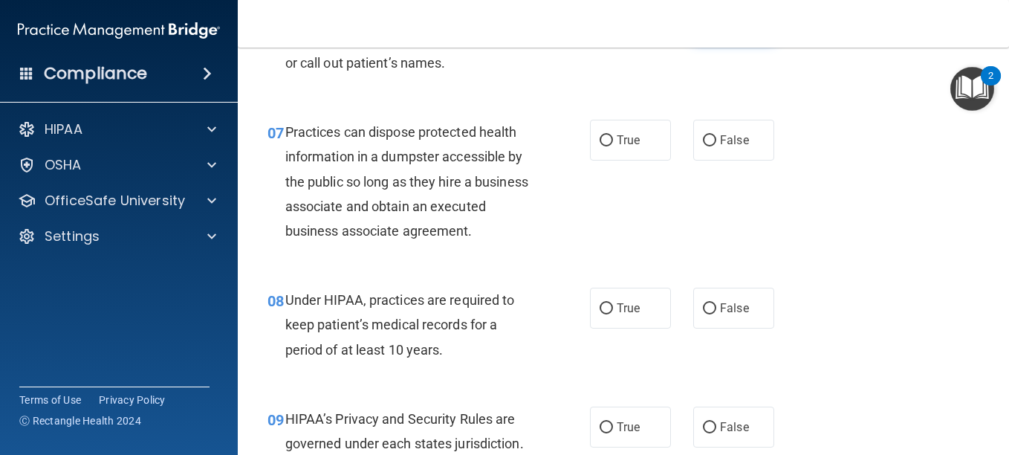
scroll to position [908, 0]
drag, startPoint x: 704, startPoint y: 166, endPoint x: 697, endPoint y: 140, distance: 26.9
click at [703, 140] on input "False" at bounding box center [709, 140] width 13 height 11
radio input "true"
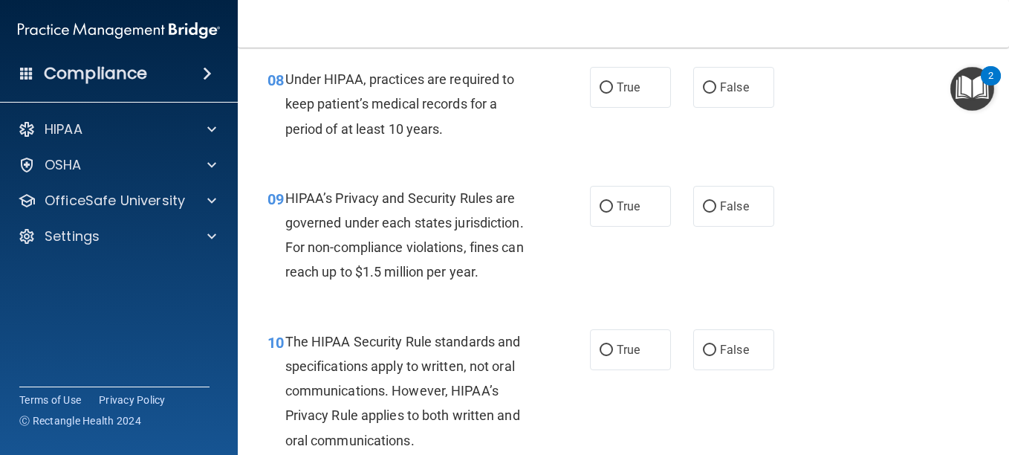
scroll to position [1133, 0]
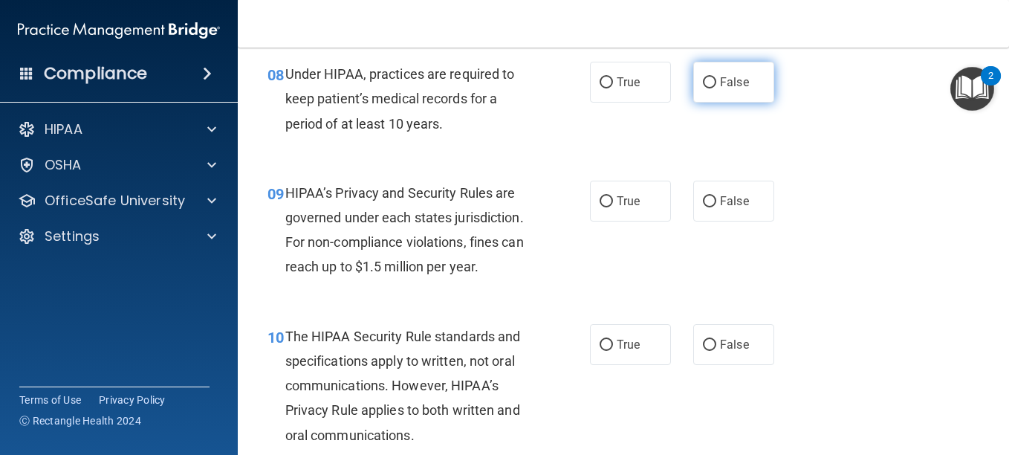
click at [707, 88] on input "False" at bounding box center [709, 82] width 13 height 11
radio input "true"
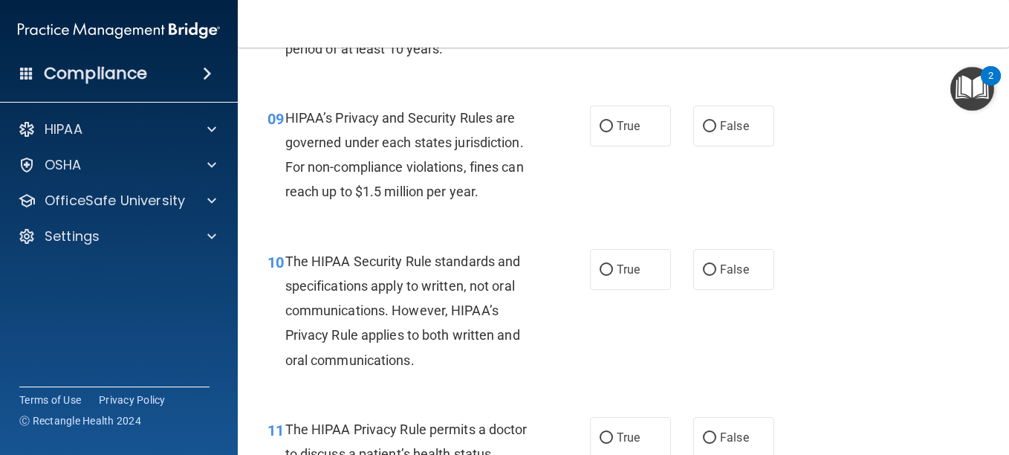
scroll to position [1209, 0]
click at [695, 146] on label "False" at bounding box center [733, 125] width 81 height 41
click at [703, 132] on input "False" at bounding box center [709, 125] width 13 height 11
radio input "true"
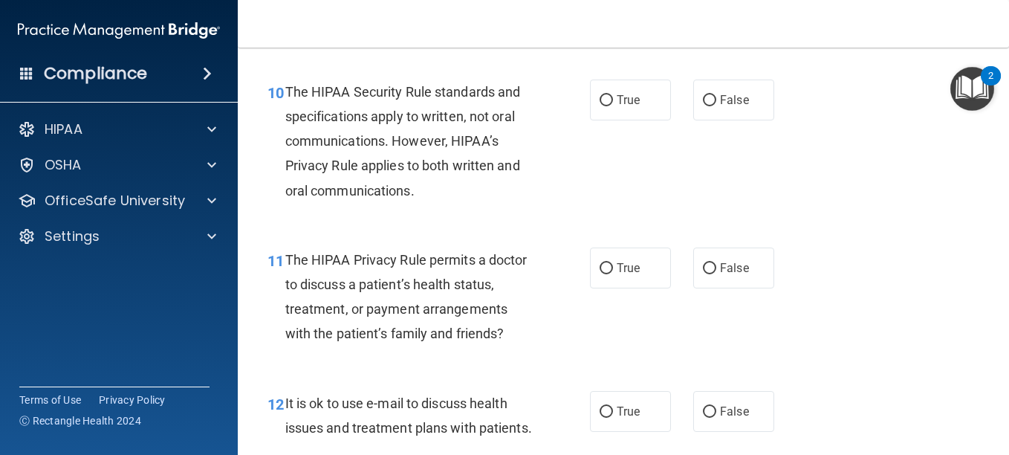
scroll to position [1379, 0]
click at [600, 106] on input "True" at bounding box center [606, 99] width 13 height 11
radio input "true"
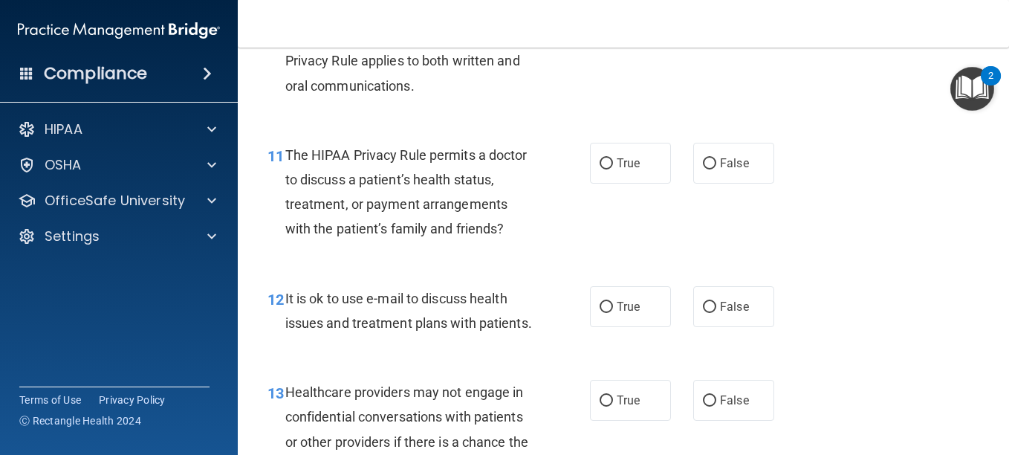
scroll to position [1483, 0]
click at [703, 169] on input "False" at bounding box center [709, 163] width 13 height 11
radio input "true"
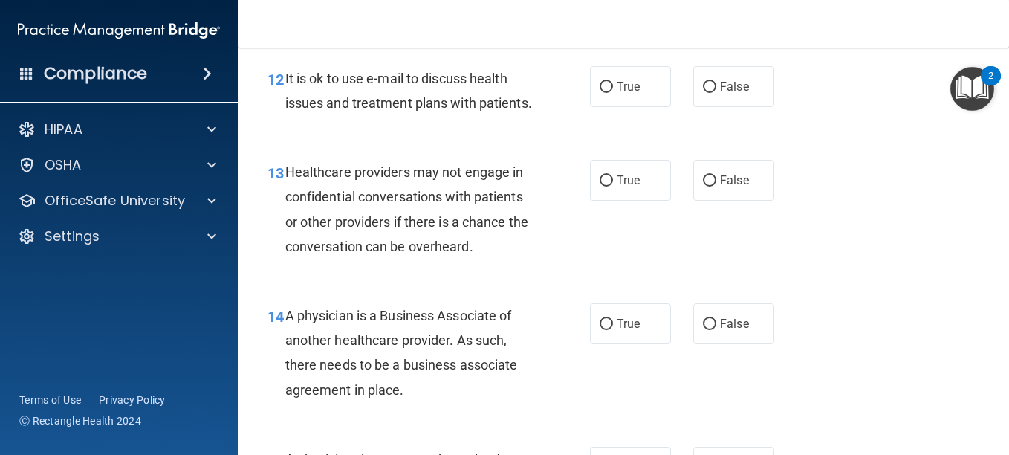
scroll to position [1703, 0]
click at [705, 93] on input "False" at bounding box center [709, 87] width 13 height 11
radio input "true"
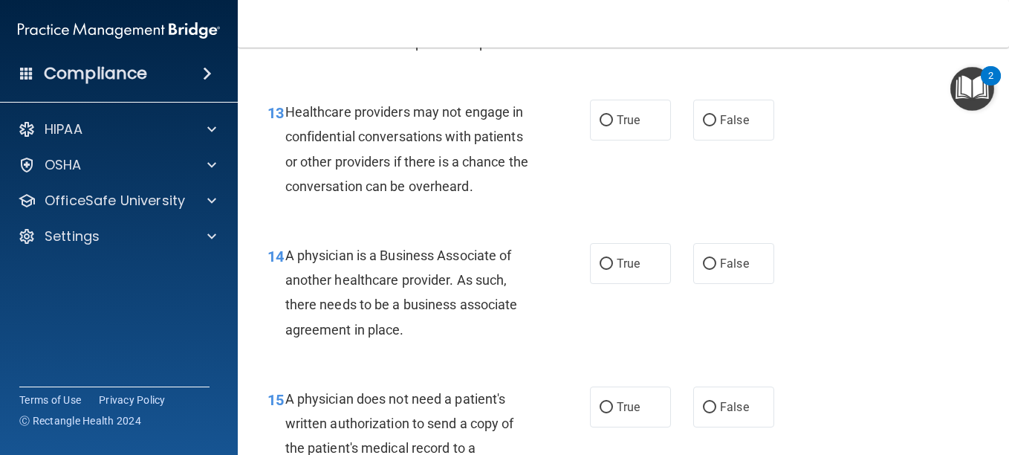
scroll to position [1764, 0]
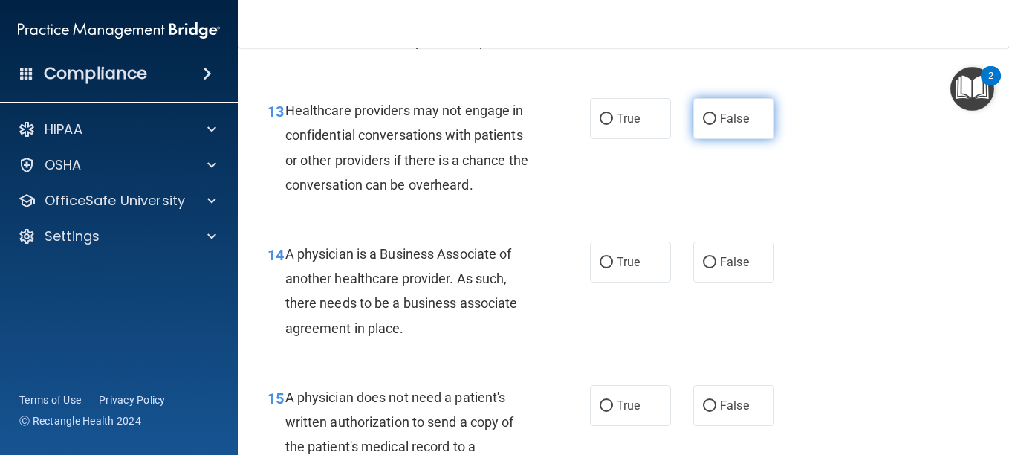
click at [703, 125] on input "False" at bounding box center [709, 119] width 13 height 11
radio input "true"
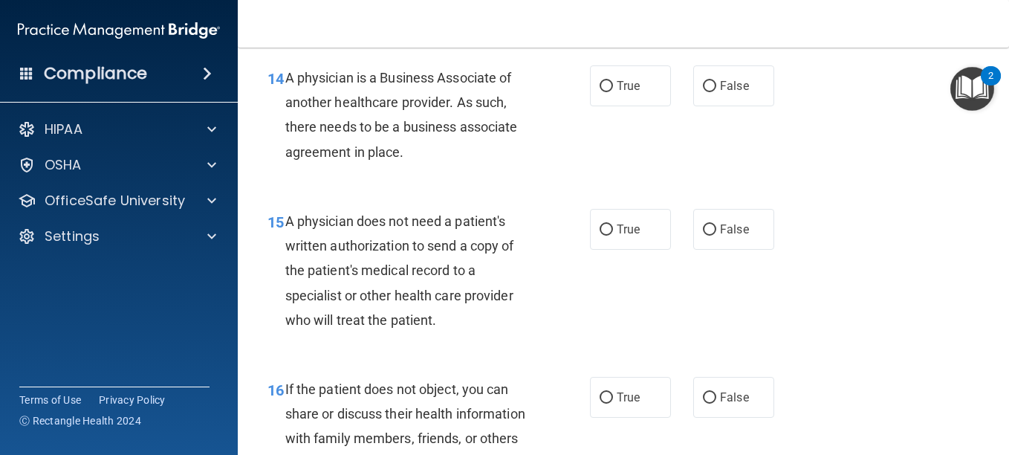
scroll to position [1941, 0]
click at [703, 91] on input "False" at bounding box center [709, 85] width 13 height 11
radio input "true"
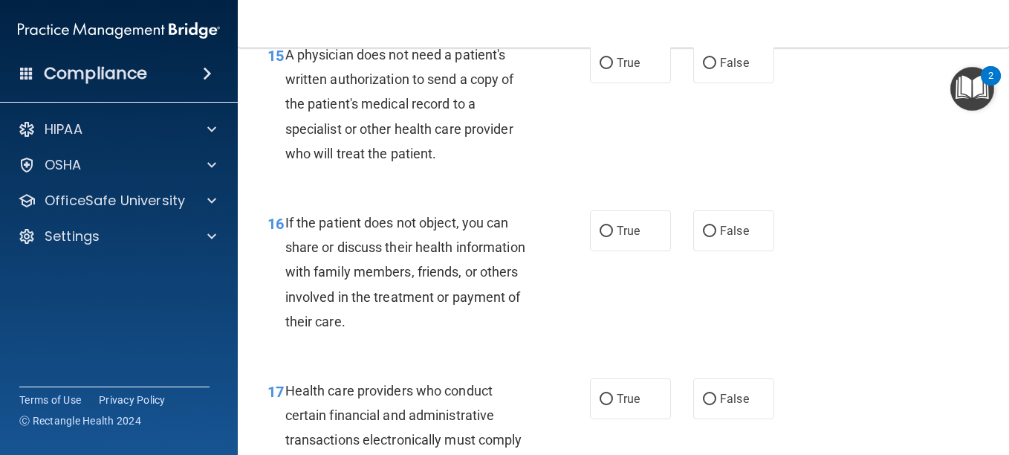
scroll to position [2108, 0]
click at [638, 268] on div "16 If the patient does not object, you can share or discuss their health inform…" at bounding box center [623, 275] width 734 height 168
click at [604, 68] on input "True" at bounding box center [606, 62] width 13 height 11
radio input "true"
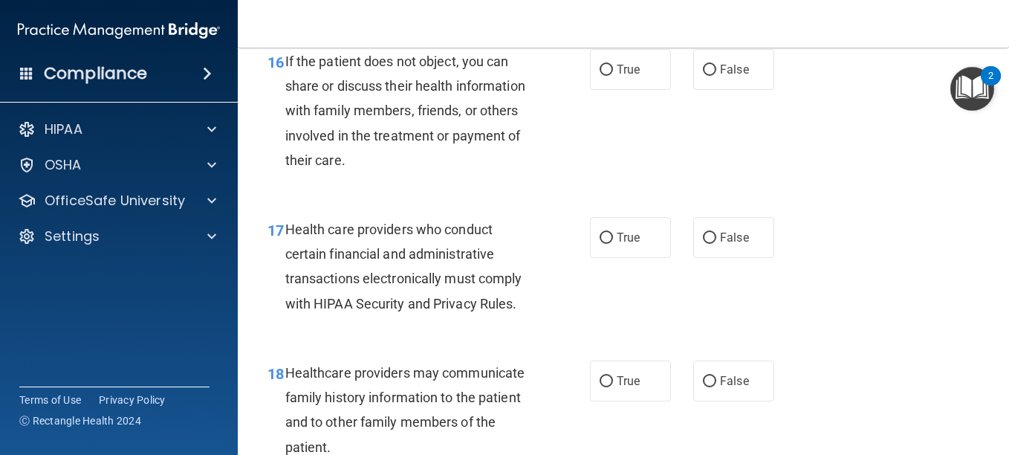
scroll to position [2268, 0]
click at [600, 76] on input "True" at bounding box center [606, 70] width 13 height 11
radio input "true"
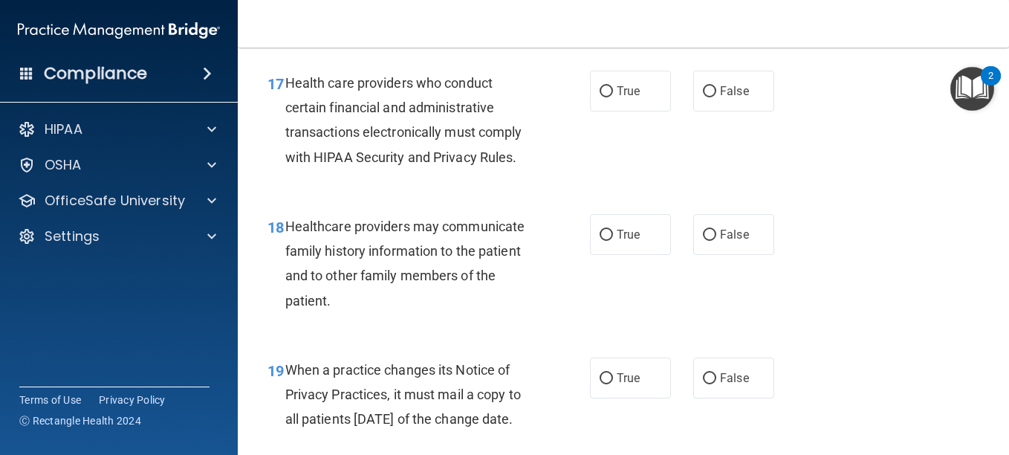
scroll to position [2415, 0]
click at [606, 97] on input "True" at bounding box center [606, 90] width 13 height 11
radio input "true"
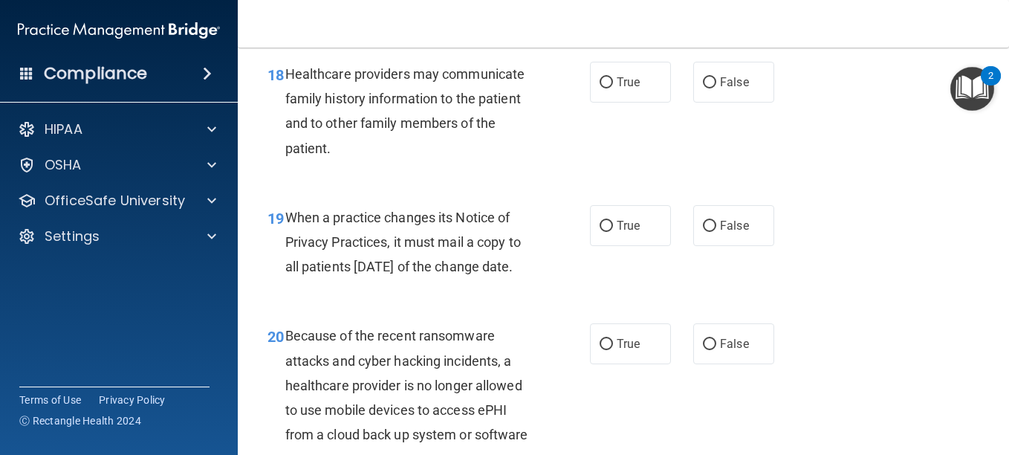
scroll to position [2568, 0]
click at [703, 88] on input "False" at bounding box center [709, 82] width 13 height 11
radio input "true"
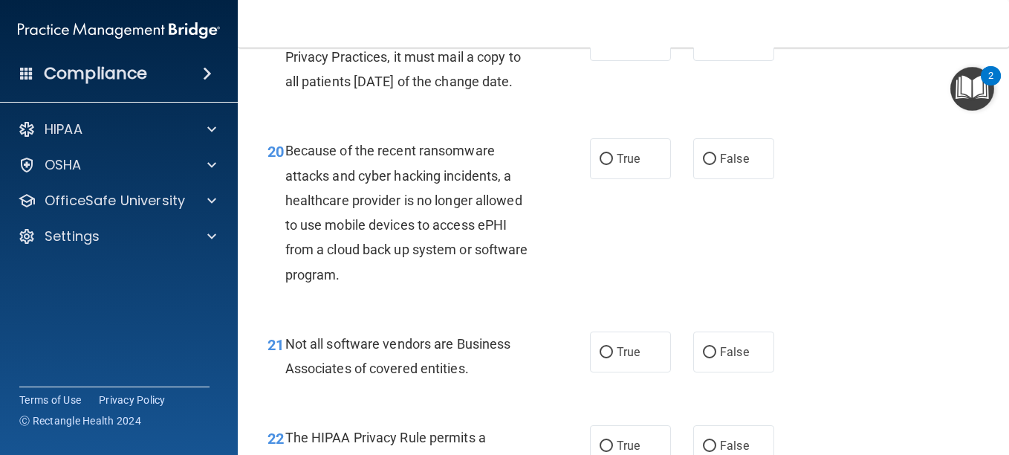
scroll to position [2753, 0]
click at [707, 46] on input "False" at bounding box center [709, 40] width 13 height 11
radio input "true"
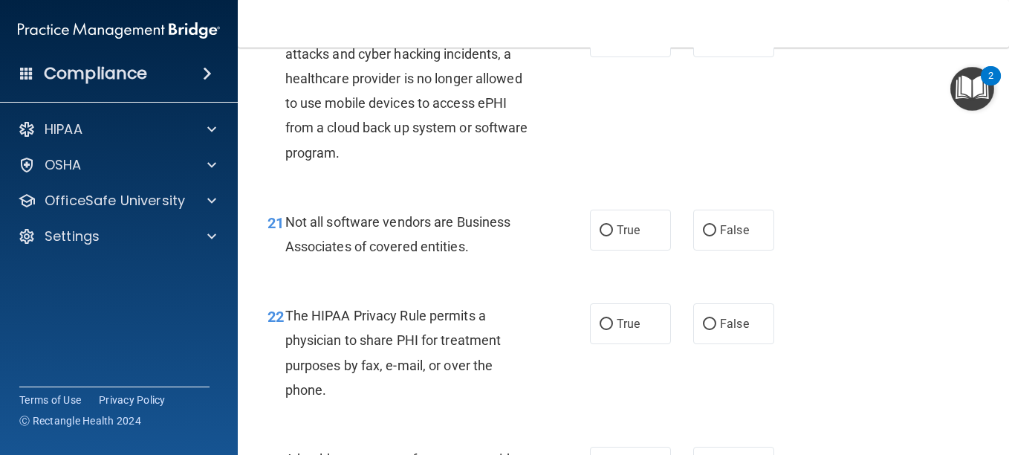
scroll to position [2875, 0]
click at [711, 56] on label "False" at bounding box center [733, 36] width 81 height 41
click at [711, 42] on input "False" at bounding box center [709, 36] width 13 height 11
radio input "true"
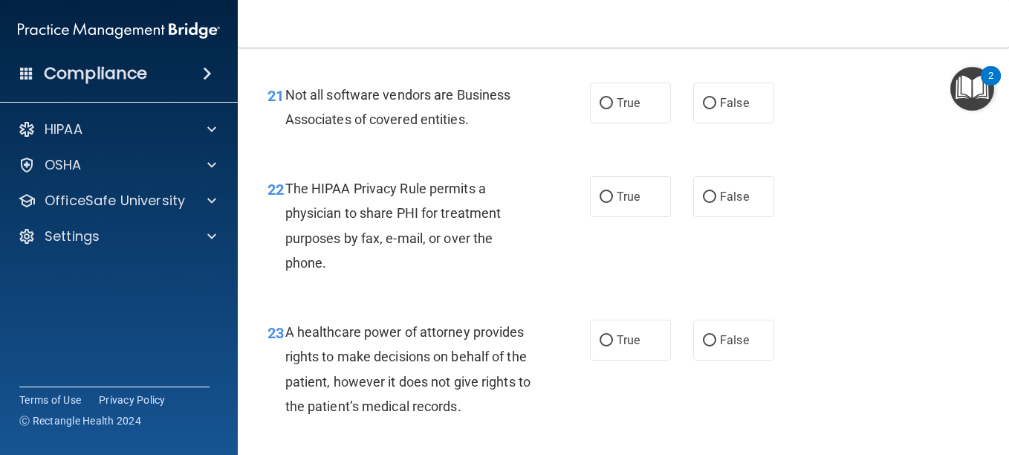
scroll to position [3002, 0]
click at [600, 109] on input "True" at bounding box center [606, 102] width 13 height 11
radio input "true"
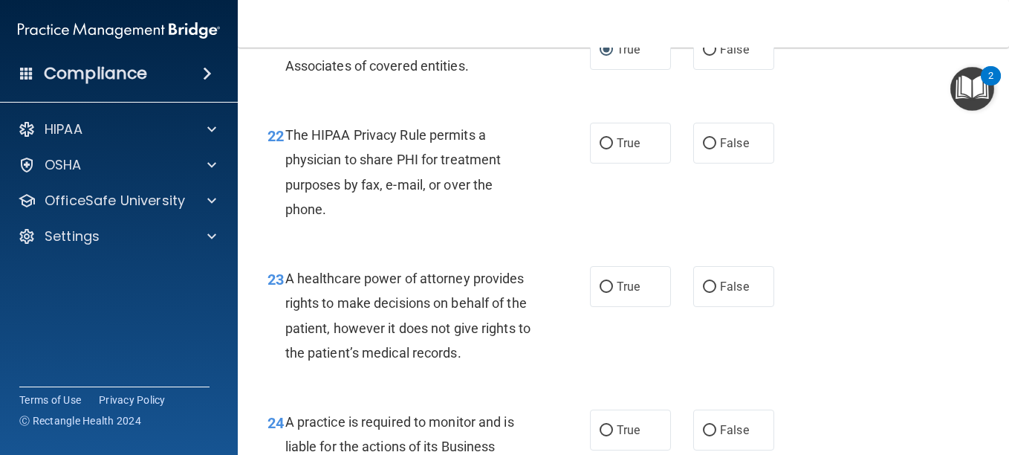
scroll to position [3056, 0]
click at [600, 148] on input "True" at bounding box center [606, 142] width 13 height 11
radio input "true"
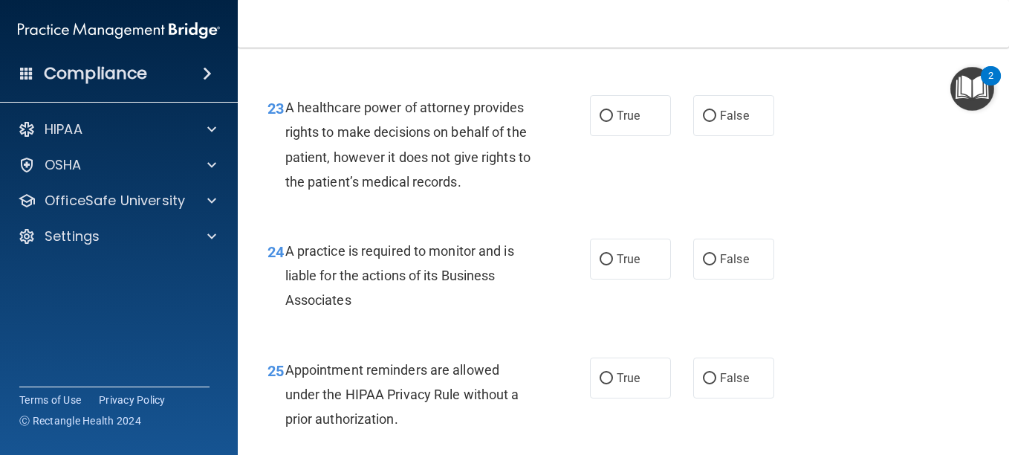
scroll to position [3226, 0]
click at [601, 121] on input "True" at bounding box center [606, 115] width 13 height 11
radio input "true"
click at [703, 121] on input "False" at bounding box center [709, 115] width 13 height 11
radio input "true"
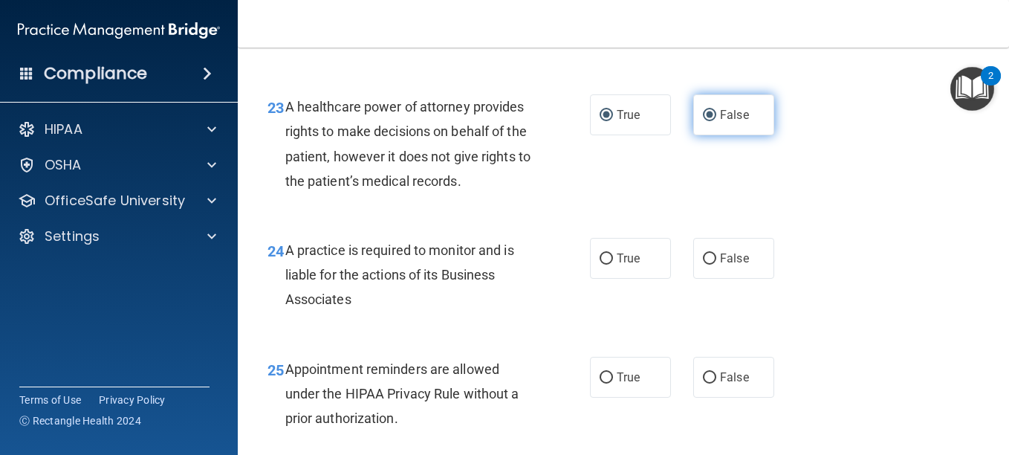
radio input "false"
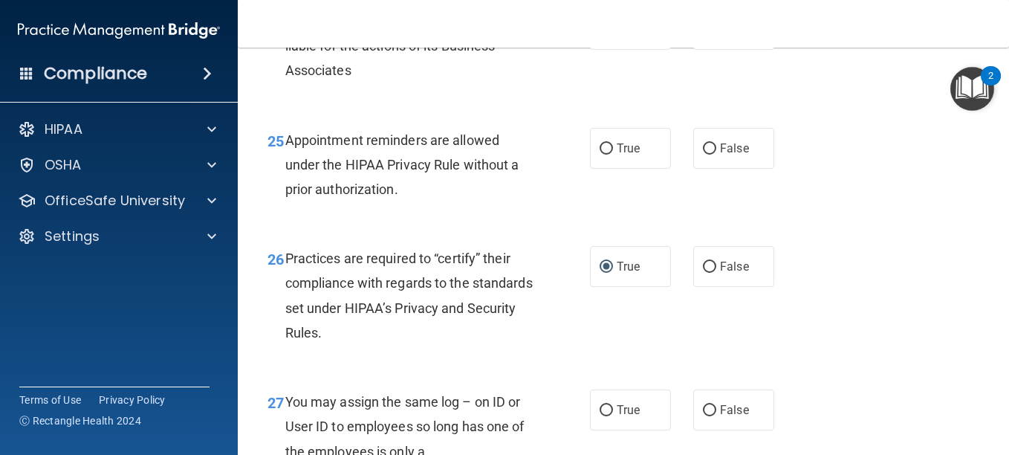
scroll to position [3456, 0]
click at [703, 35] on input "False" at bounding box center [709, 29] width 13 height 11
radio input "true"
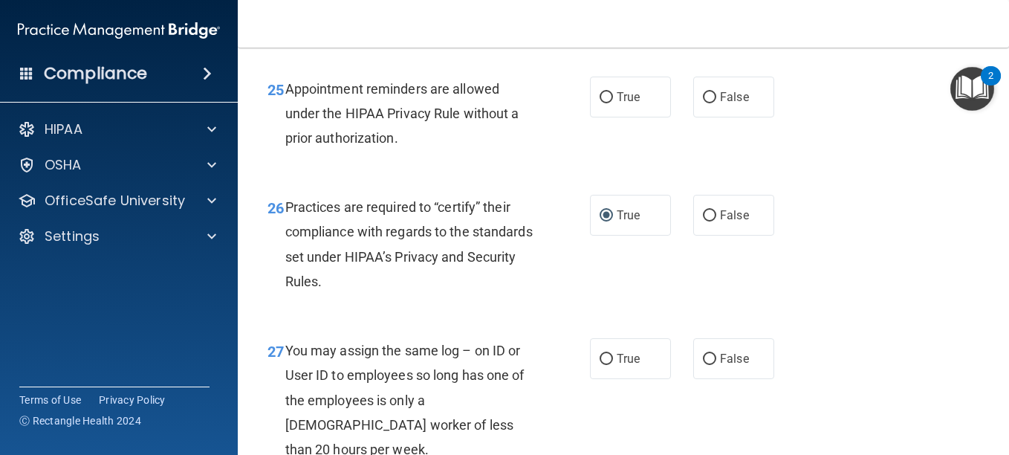
scroll to position [3508, 0]
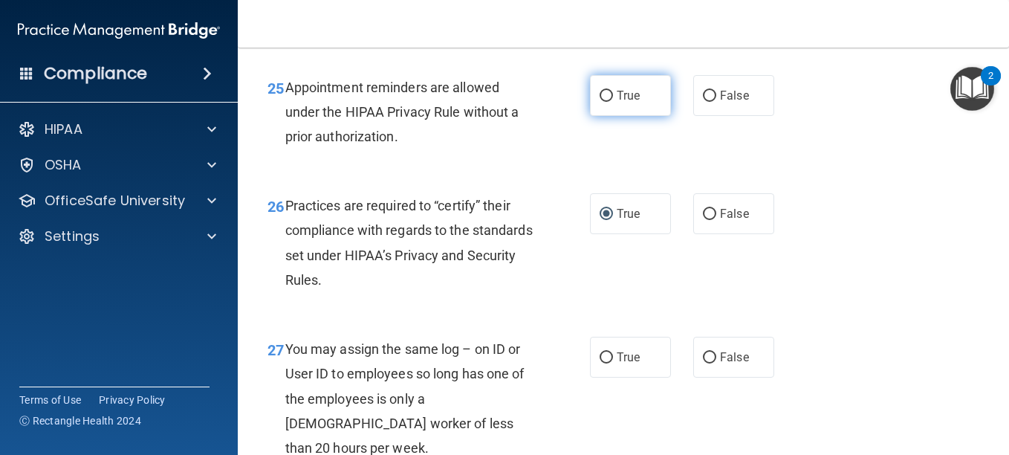
click at [603, 102] on input "True" at bounding box center [606, 96] width 13 height 11
radio input "true"
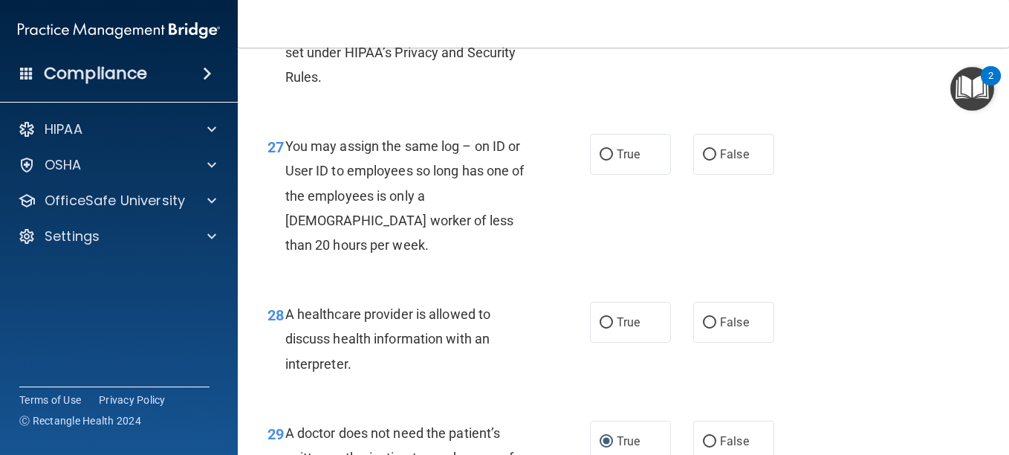
scroll to position [3713, 0]
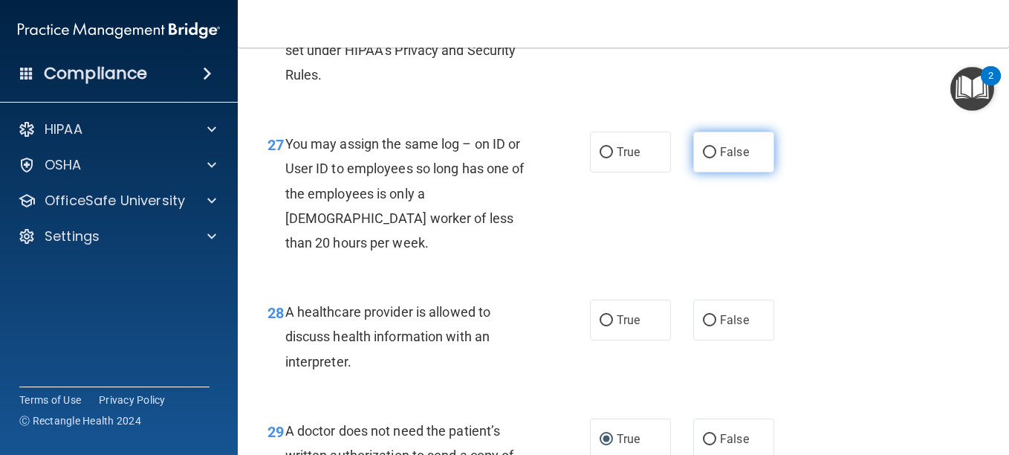
click at [703, 158] on input "False" at bounding box center [709, 152] width 13 height 11
radio input "true"
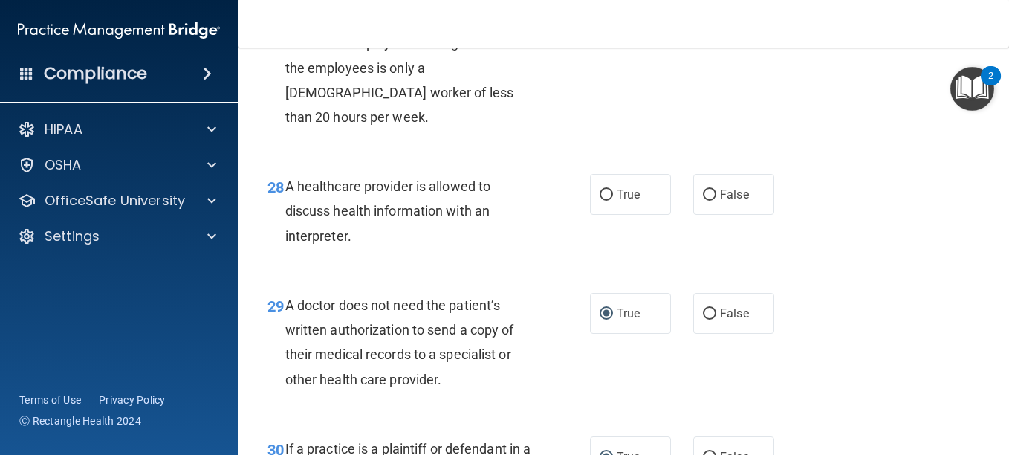
scroll to position [3839, 0]
click at [591, 214] on label "True" at bounding box center [630, 193] width 81 height 41
click at [600, 200] on input "True" at bounding box center [606, 194] width 13 height 11
radio input "true"
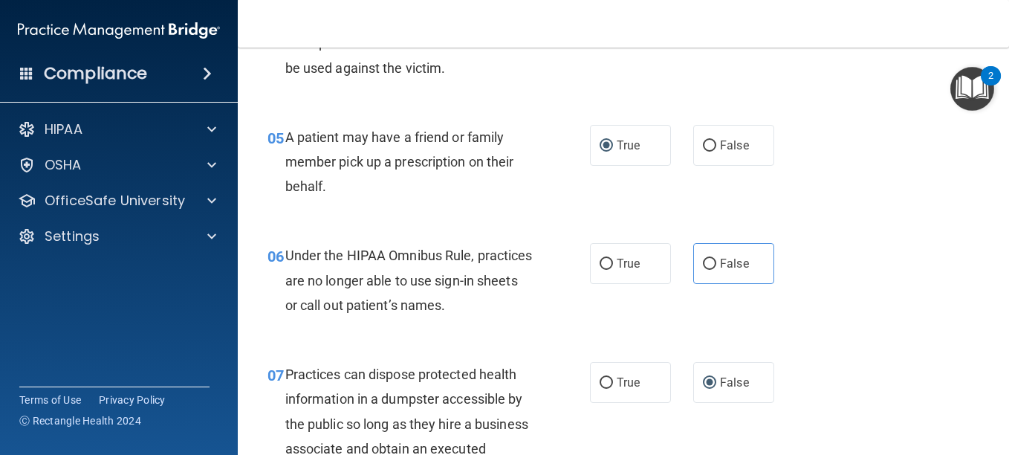
scroll to position [664, 0]
click at [707, 259] on input "False" at bounding box center [709, 264] width 13 height 11
radio input "true"
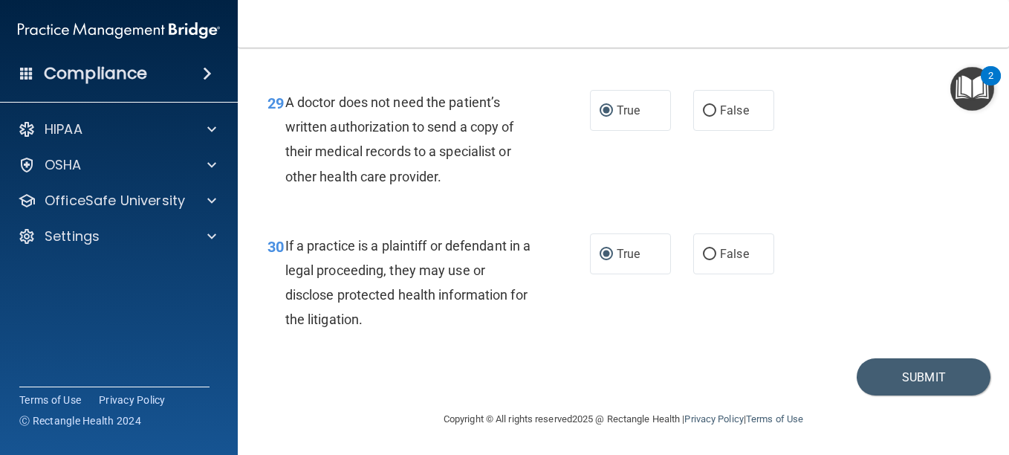
scroll to position [4116, 0]
click at [901, 366] on button "Submit" at bounding box center [924, 377] width 134 height 38
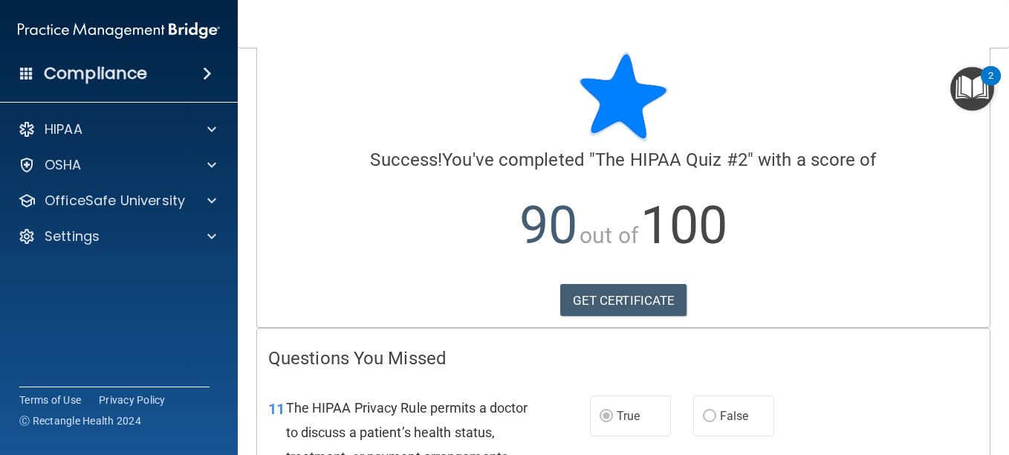
scroll to position [24, 0]
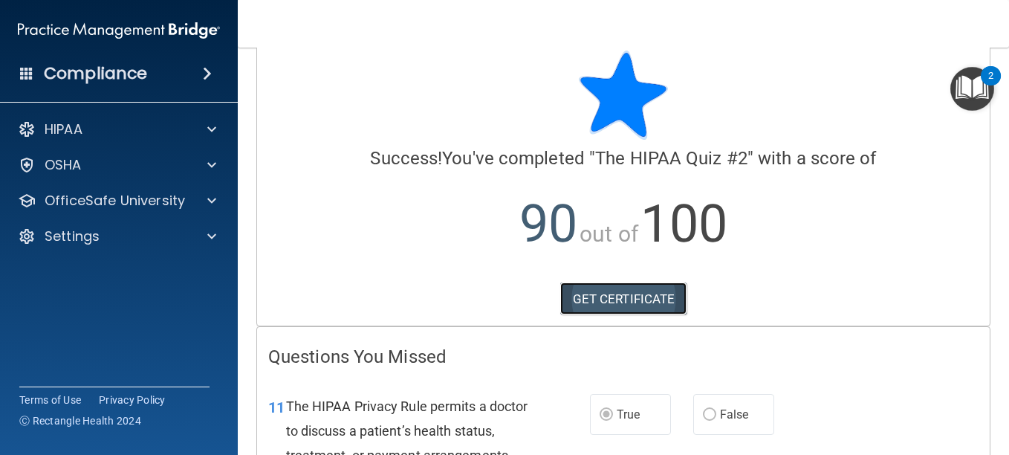
click at [658, 299] on link "GET CERTIFICATE" at bounding box center [623, 298] width 127 height 33
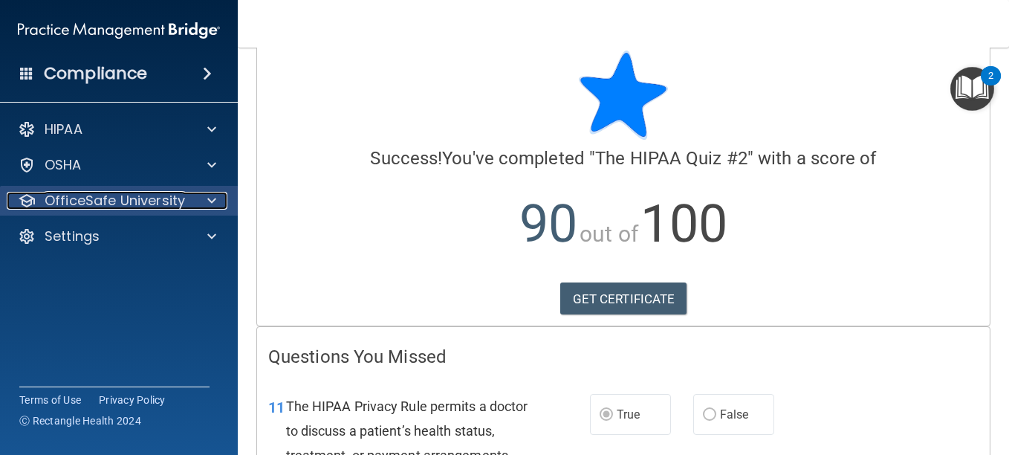
click at [210, 203] on span at bounding box center [211, 201] width 9 height 18
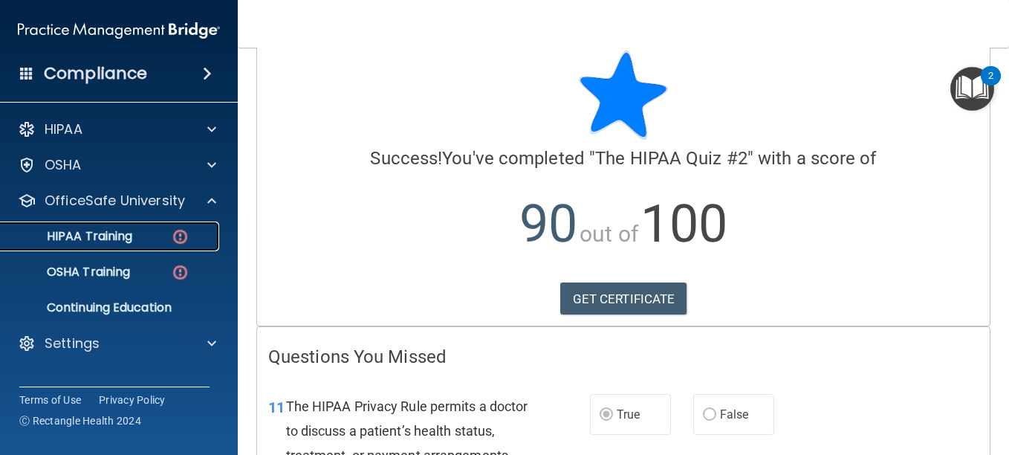
click at [155, 238] on div "HIPAA Training" at bounding box center [111, 236] width 203 height 15
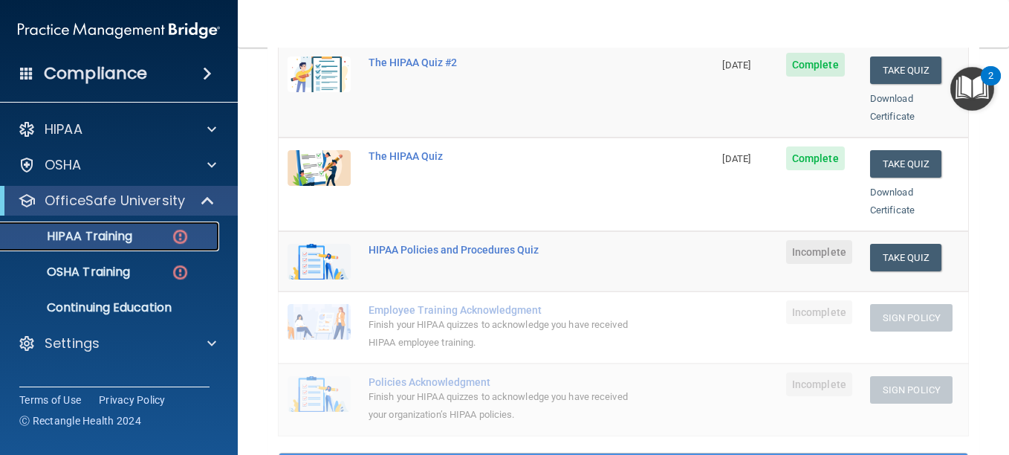
scroll to position [236, 0]
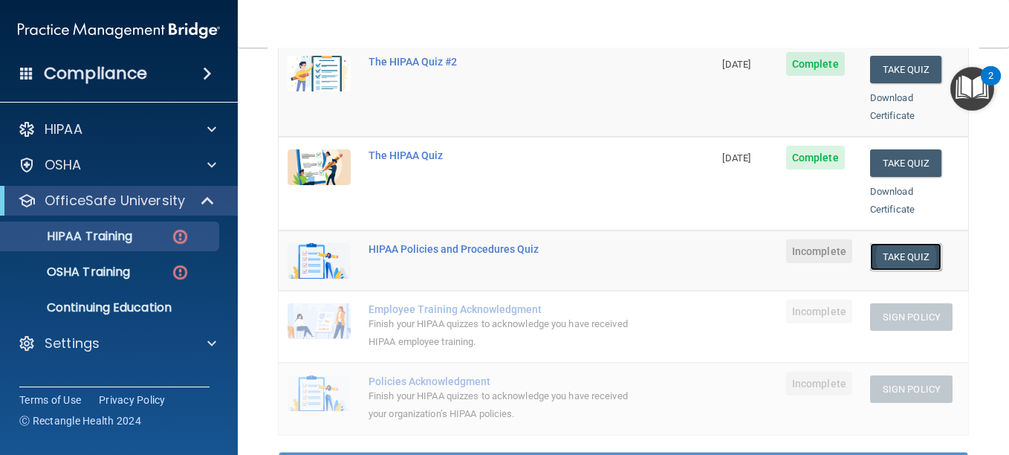
click at [901, 243] on button "Take Quiz" at bounding box center [905, 256] width 71 height 27
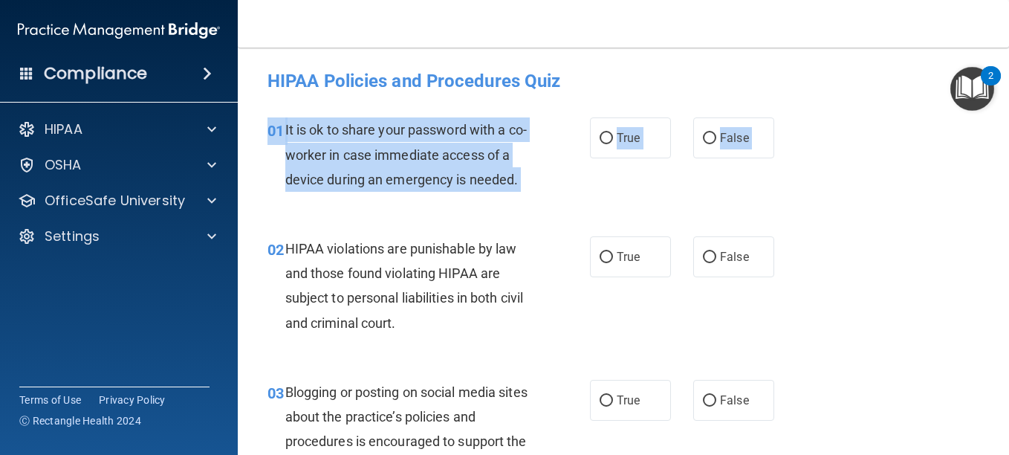
drag, startPoint x: 844, startPoint y: 273, endPoint x: 769, endPoint y: 188, distance: 113.7
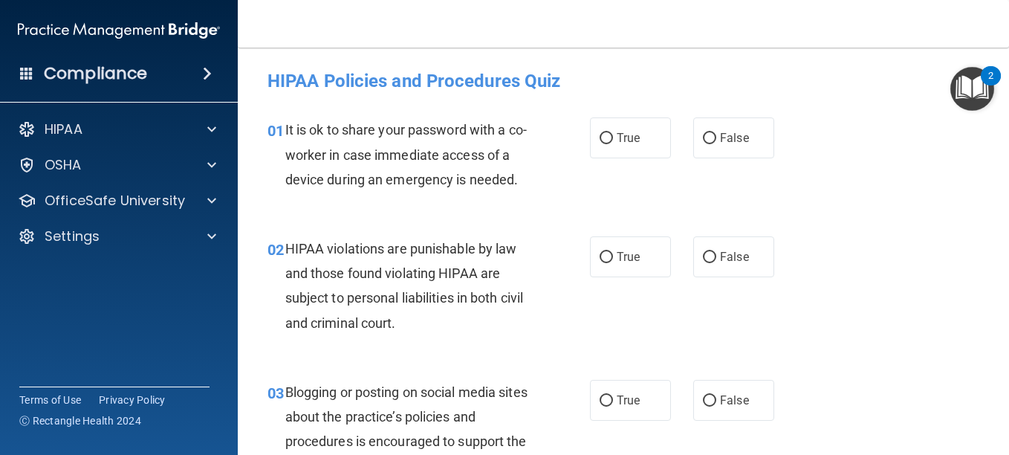
click at [769, 188] on div "01 It is ok to share your password with a co-worker in case immediate access of…" at bounding box center [623, 158] width 734 height 119
click at [705, 133] on input "False" at bounding box center [709, 138] width 13 height 11
radio input "true"
click at [600, 263] on input "True" at bounding box center [606, 257] width 13 height 11
radio input "true"
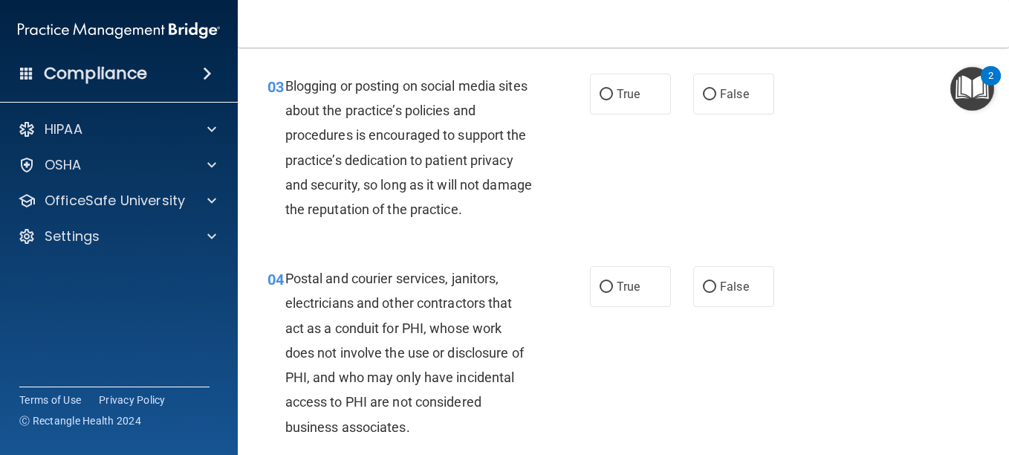
scroll to position [307, 0]
click at [600, 247] on div "03 Blogging or posting on social media sites about the practice’s policies and …" at bounding box center [623, 150] width 734 height 192
click at [601, 100] on input "True" at bounding box center [606, 93] width 13 height 11
radio input "true"
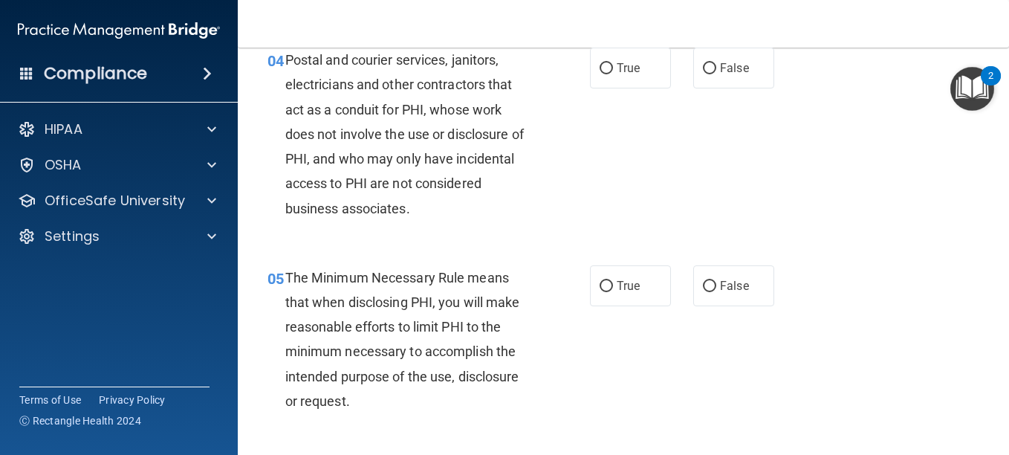
scroll to position [525, 0]
click at [610, 88] on label "True" at bounding box center [630, 67] width 81 height 41
click at [610, 74] on input "True" at bounding box center [606, 67] width 13 height 11
radio input "true"
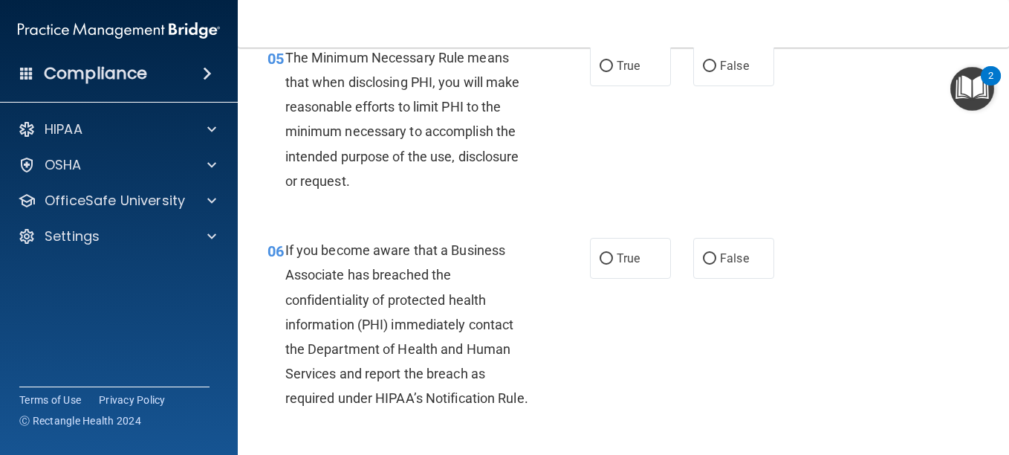
scroll to position [745, 0]
click at [600, 71] on input "True" at bounding box center [606, 65] width 13 height 11
radio input "true"
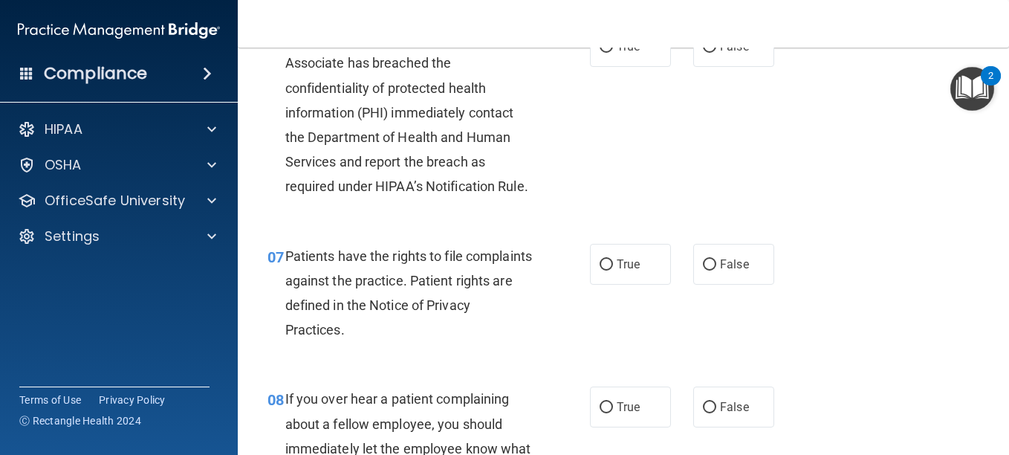
scroll to position [959, 0]
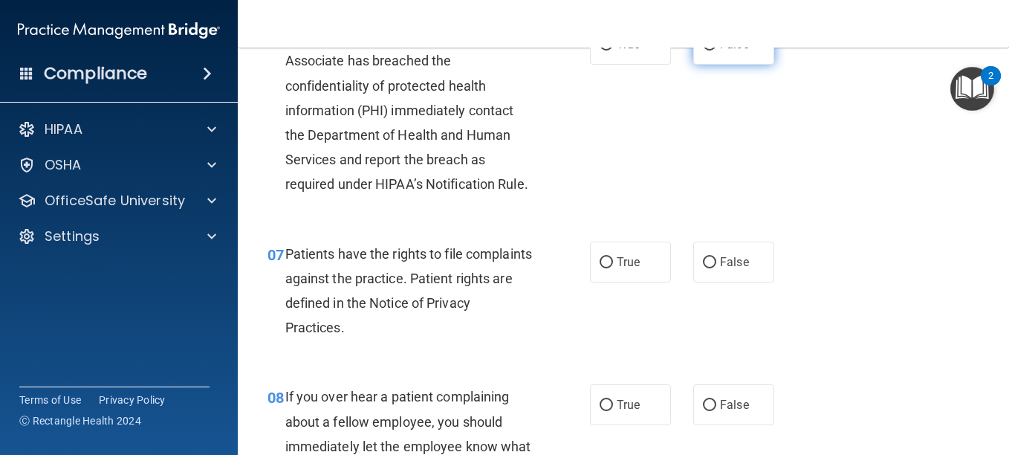
click at [703, 51] on input "False" at bounding box center [709, 44] width 13 height 11
radio input "true"
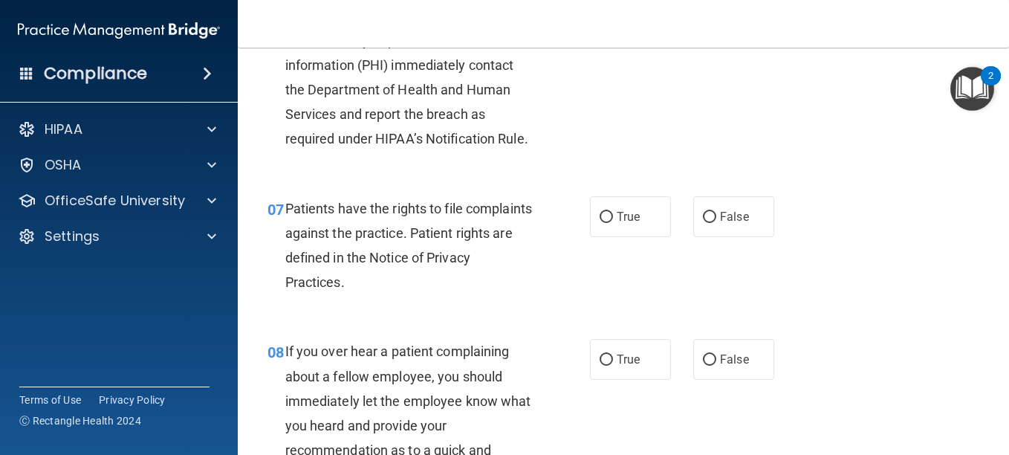
scroll to position [979, 0]
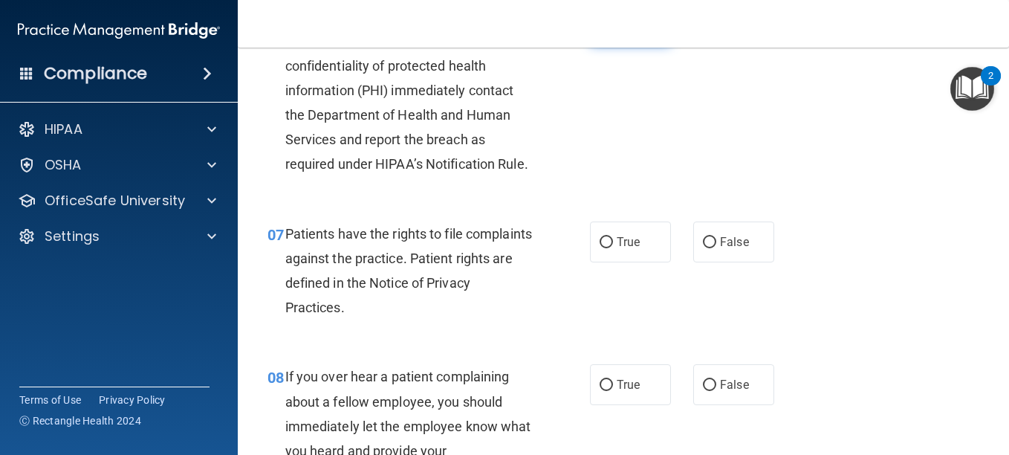
click at [606, 30] on input "True" at bounding box center [606, 24] width 13 height 11
radio input "true"
click at [704, 45] on label "False" at bounding box center [733, 24] width 81 height 41
click at [704, 30] on input "False" at bounding box center [709, 24] width 13 height 11
radio input "true"
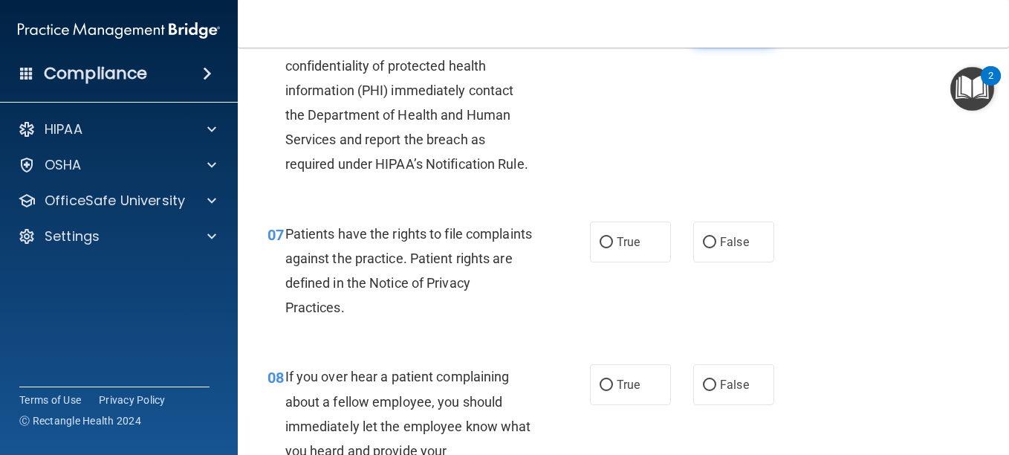
radio input "false"
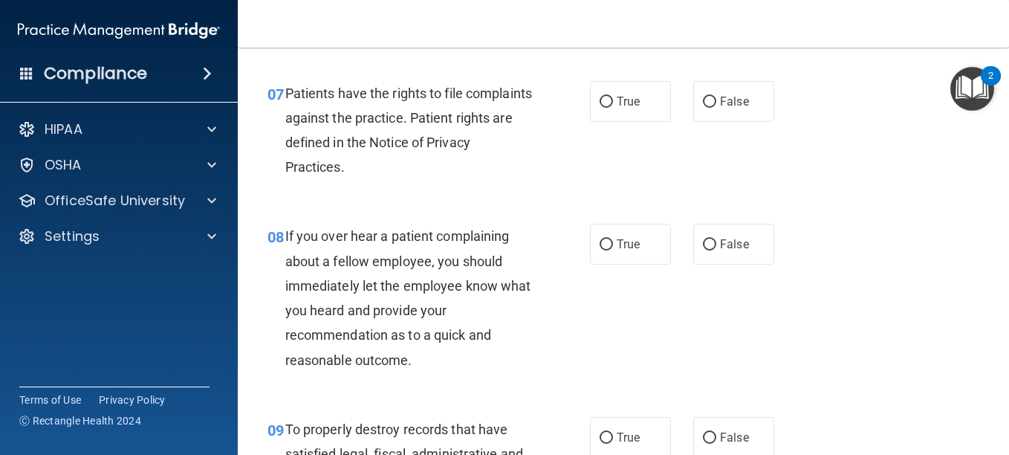
scroll to position [1120, 0]
click at [600, 107] on input "True" at bounding box center [606, 101] width 13 height 11
radio input "true"
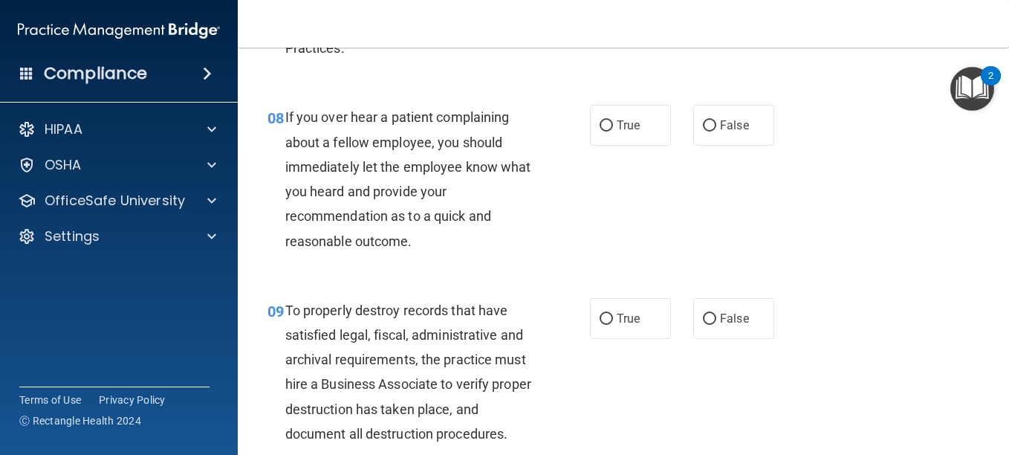
scroll to position [1239, 0]
click at [703, 131] on input "False" at bounding box center [709, 125] width 13 height 11
radio input "true"
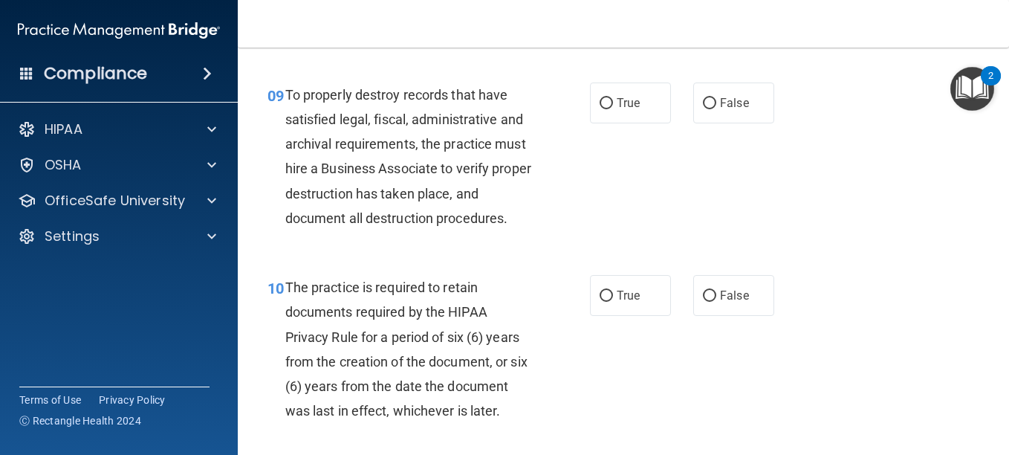
scroll to position [1456, 0]
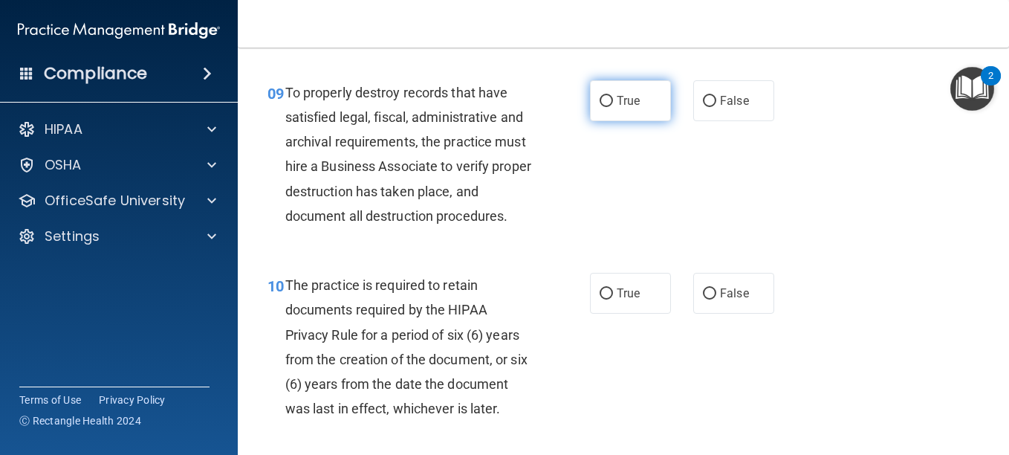
click at [601, 121] on label "True" at bounding box center [630, 100] width 81 height 41
click at [601, 107] on input "True" at bounding box center [606, 101] width 13 height 11
radio input "true"
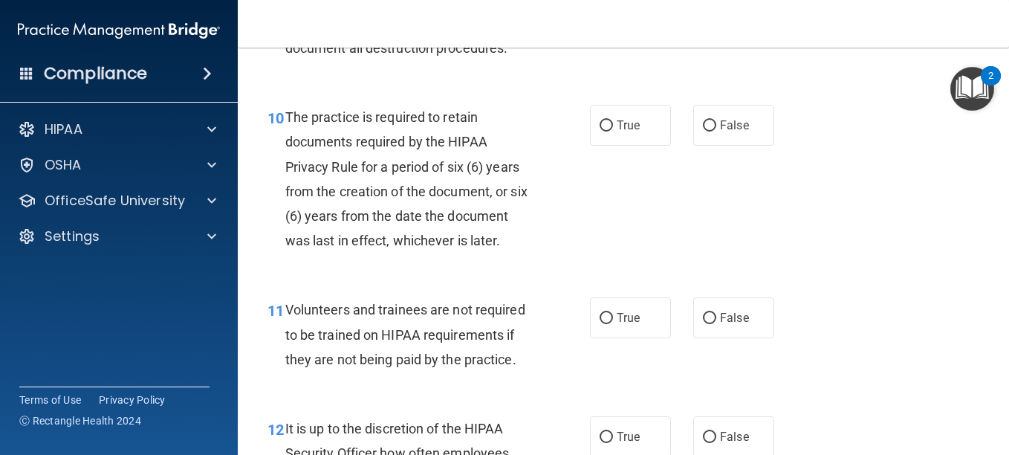
scroll to position [1625, 0]
click at [704, 131] on input "False" at bounding box center [709, 125] width 13 height 11
radio input "true"
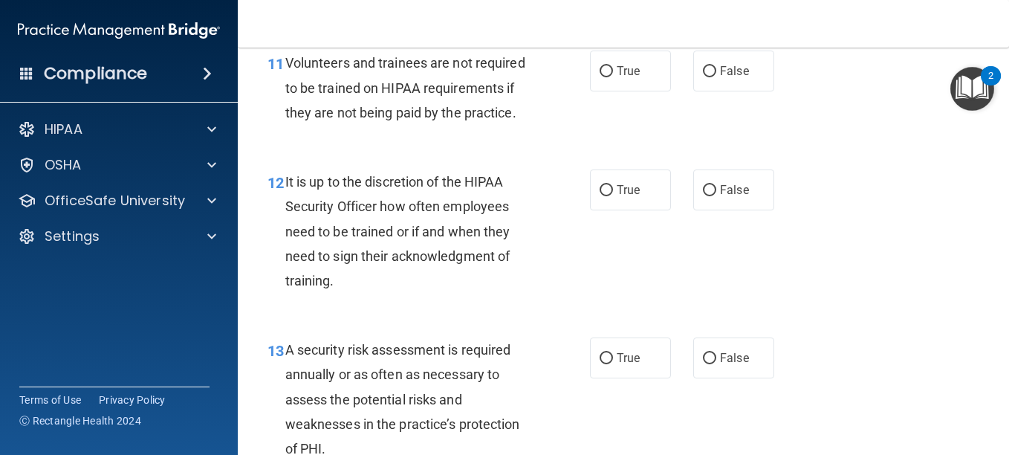
scroll to position [1871, 0]
click at [705, 77] on input "False" at bounding box center [709, 70] width 13 height 11
radio input "true"
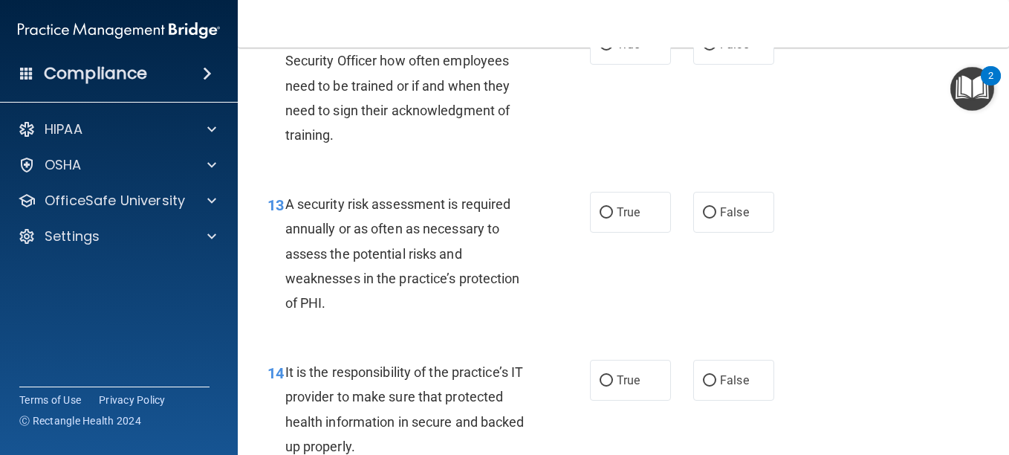
scroll to position [2017, 0]
drag, startPoint x: 707, startPoint y: 133, endPoint x: 703, endPoint y: 140, distance: 8.7
click at [703, 64] on label "False" at bounding box center [733, 43] width 81 height 41
click at [703, 50] on input "False" at bounding box center [709, 44] width 13 height 11
radio input "true"
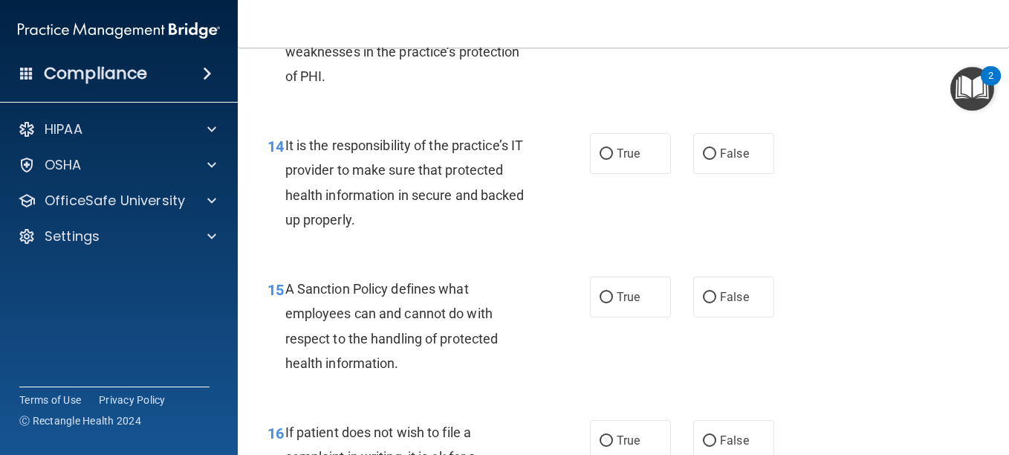
scroll to position [2244, 0]
radio input "true"
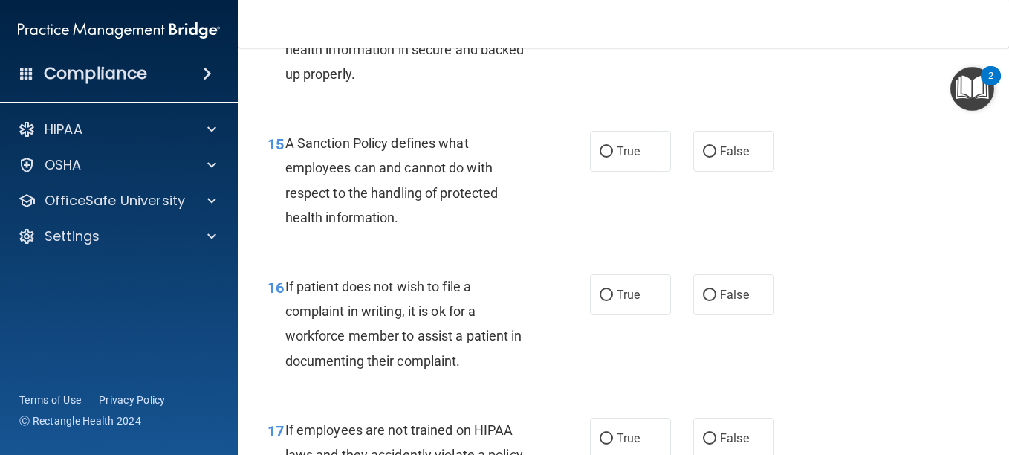
scroll to position [2389, 0]
click at [602, 27] on label "True" at bounding box center [630, 7] width 81 height 41
click at [601, 13] on input "True" at bounding box center [606, 7] width 13 height 11
radio input "true"
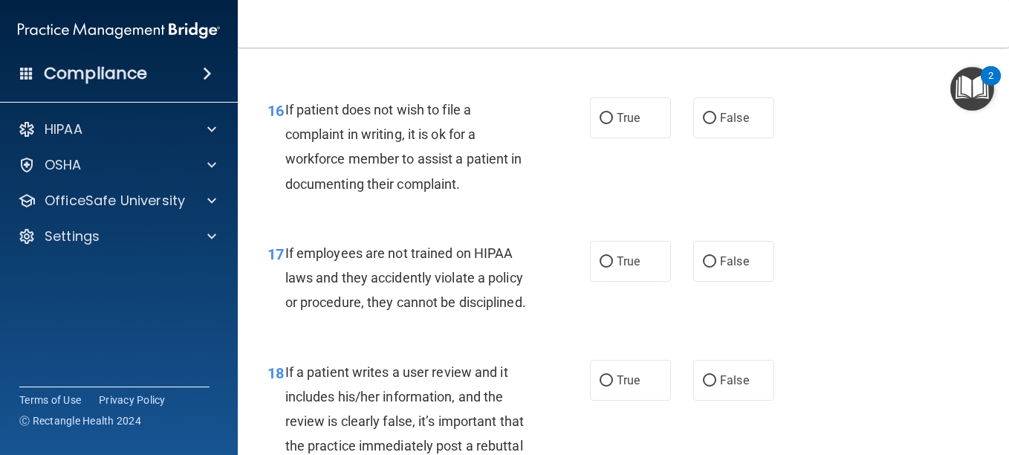
scroll to position [2563, 0]
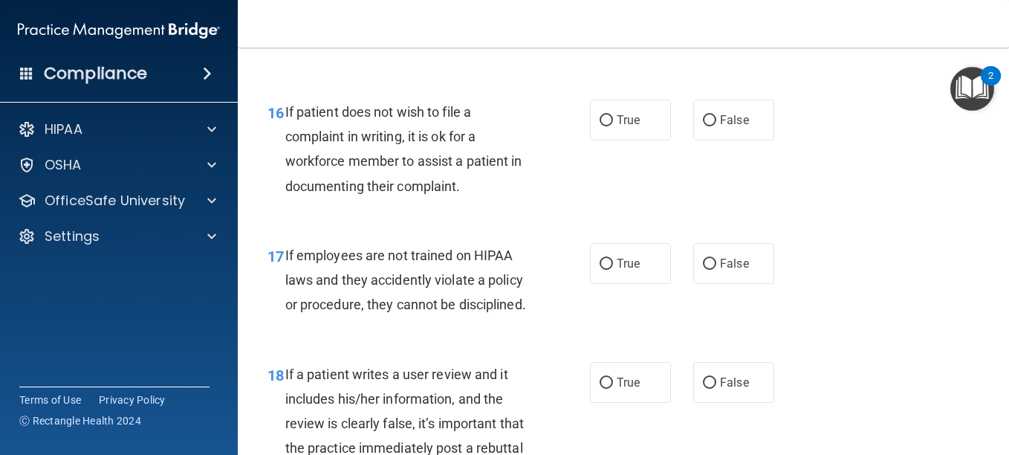
radio input "true"
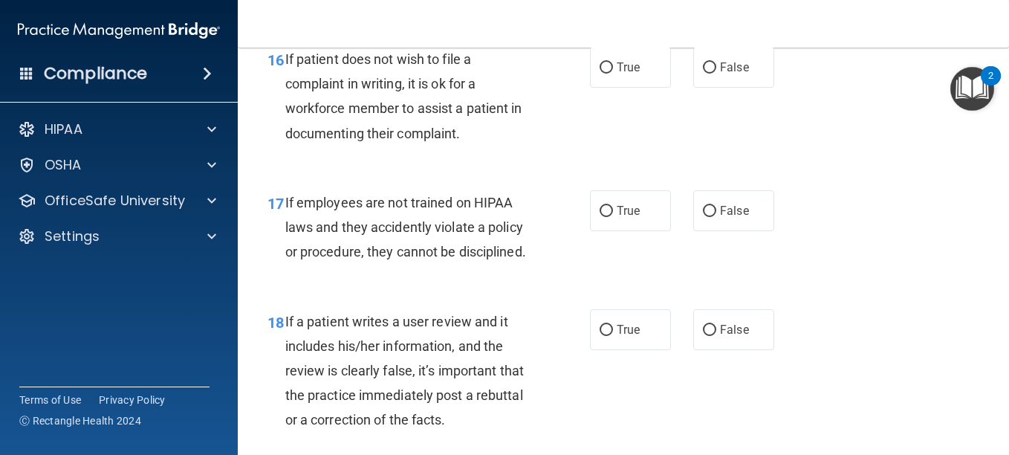
scroll to position [2617, 0]
click at [703, 73] on input "False" at bounding box center [709, 67] width 13 height 11
radio input "true"
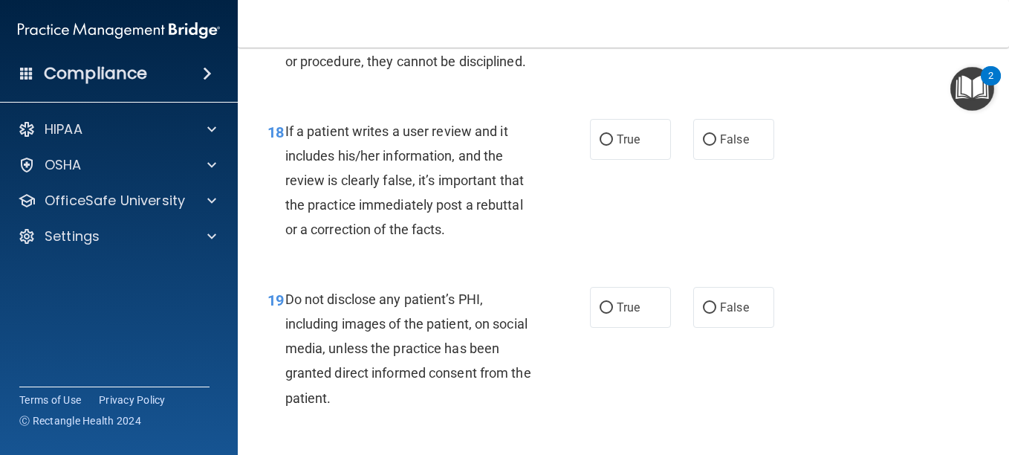
scroll to position [2805, 0]
click at [703, 27] on input "False" at bounding box center [709, 21] width 13 height 11
radio input "true"
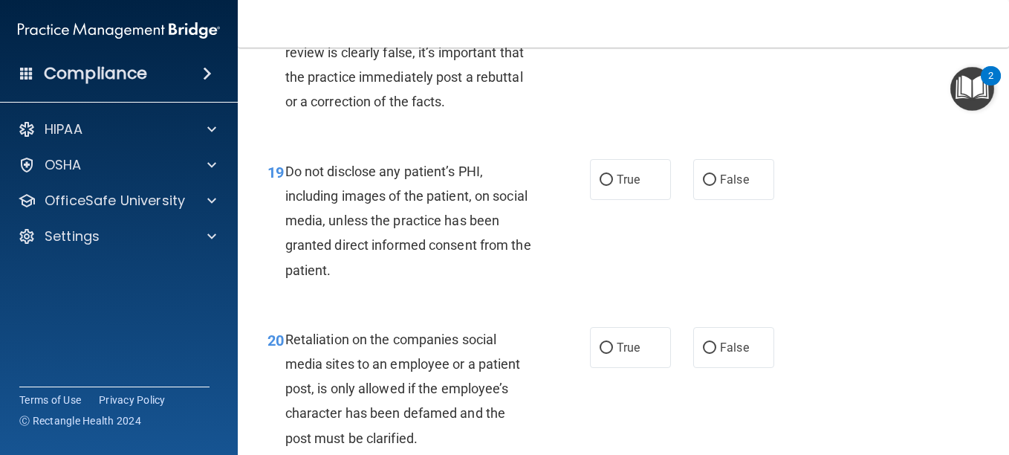
scroll to position [2935, 0]
click at [600, 17] on input "True" at bounding box center [606, 11] width 13 height 11
radio input "true"
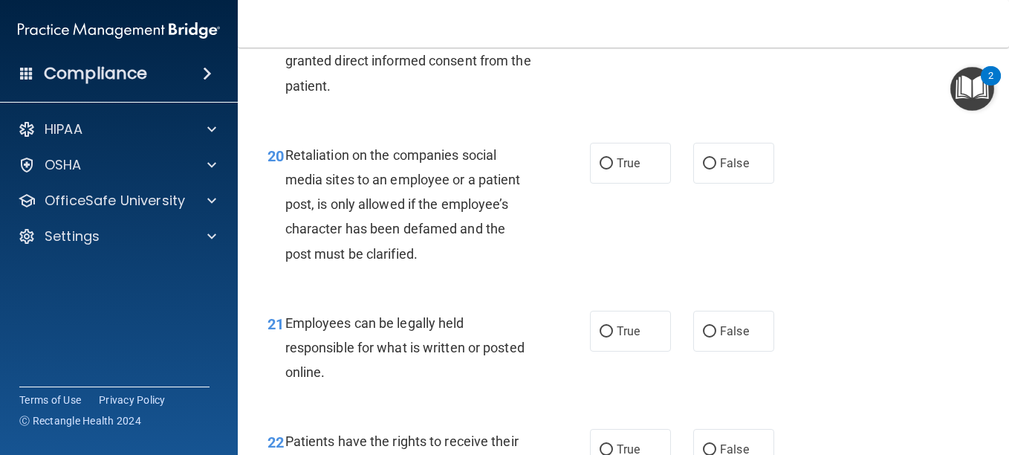
scroll to position [3118, 0]
radio input "true"
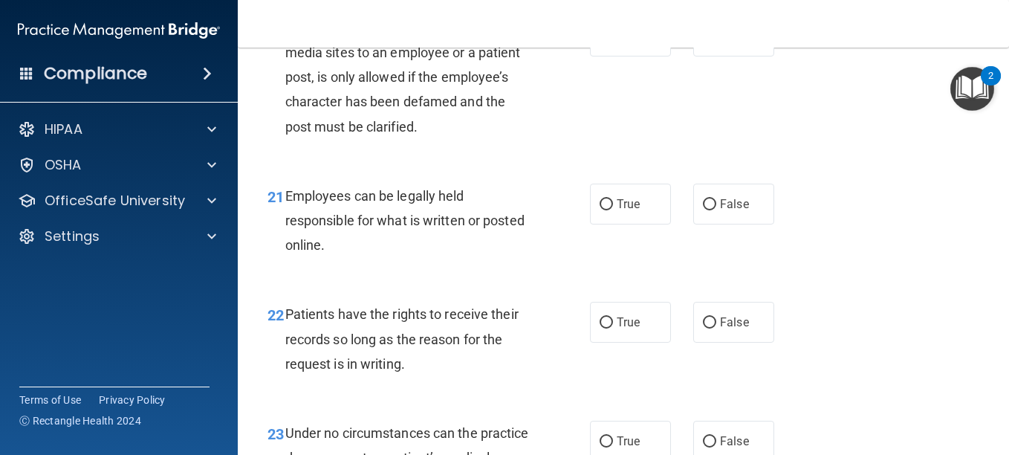
scroll to position [3245, 0]
click at [708, 43] on input "False" at bounding box center [709, 37] width 13 height 11
radio input "true"
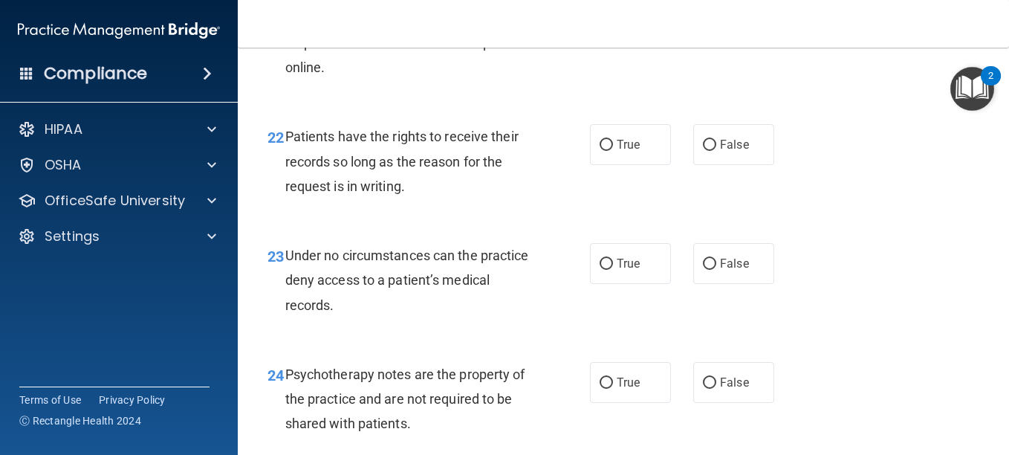
scroll to position [3424, 0]
click at [620, 33] on span "True" at bounding box center [628, 26] width 23 height 14
click at [613, 32] on input "True" at bounding box center [606, 26] width 13 height 11
radio input "true"
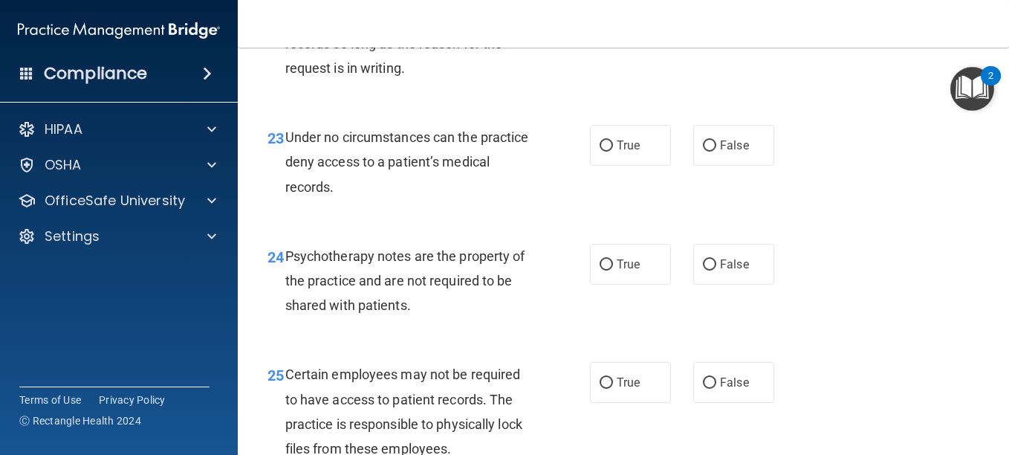
scroll to position [3542, 0]
click at [602, 32] on input "True" at bounding box center [606, 26] width 13 height 11
radio input "true"
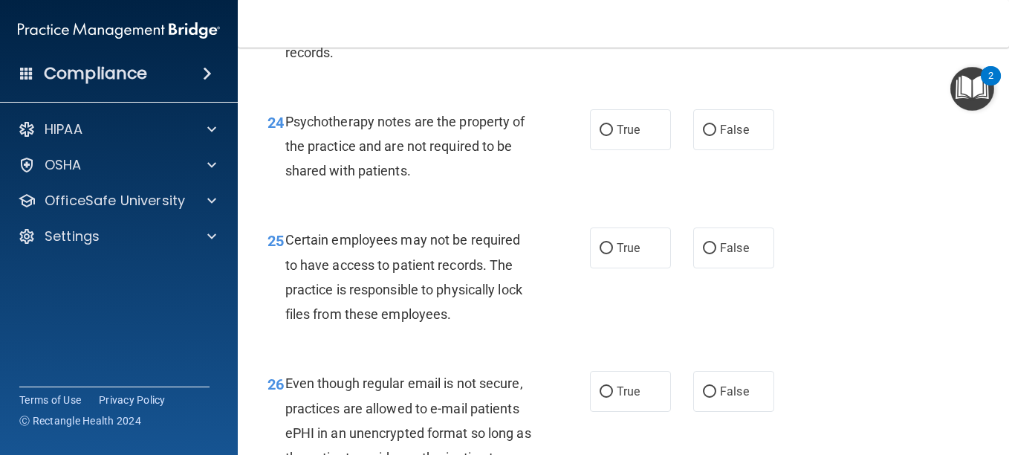
scroll to position [3677, 0]
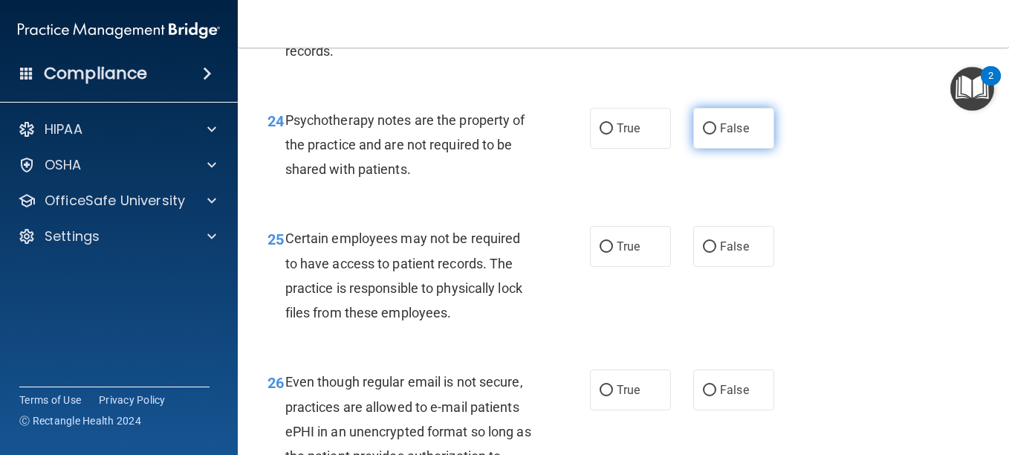
click at [706, 135] on input "False" at bounding box center [709, 128] width 13 height 11
radio input "true"
click at [607, 16] on input "True" at bounding box center [606, 9] width 13 height 11
radio input "true"
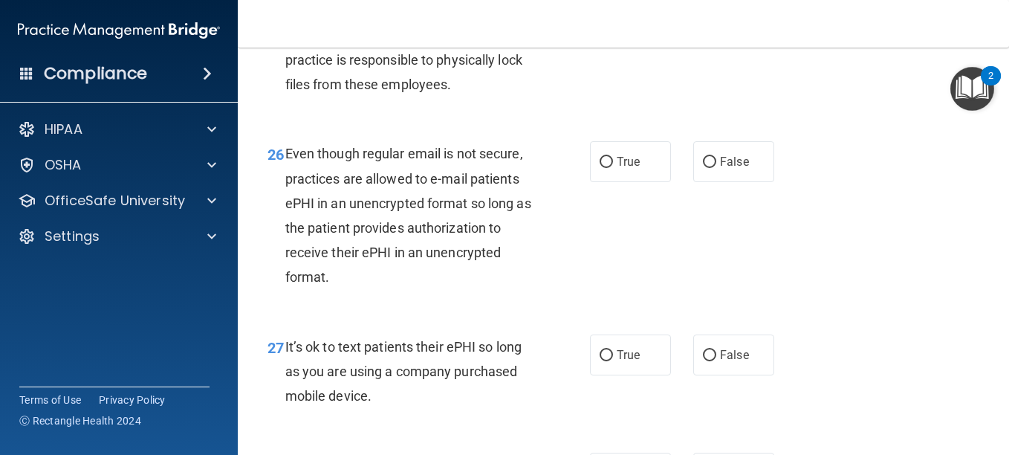
scroll to position [3906, 0]
click at [600, 24] on input "True" at bounding box center [606, 18] width 13 height 11
radio input "true"
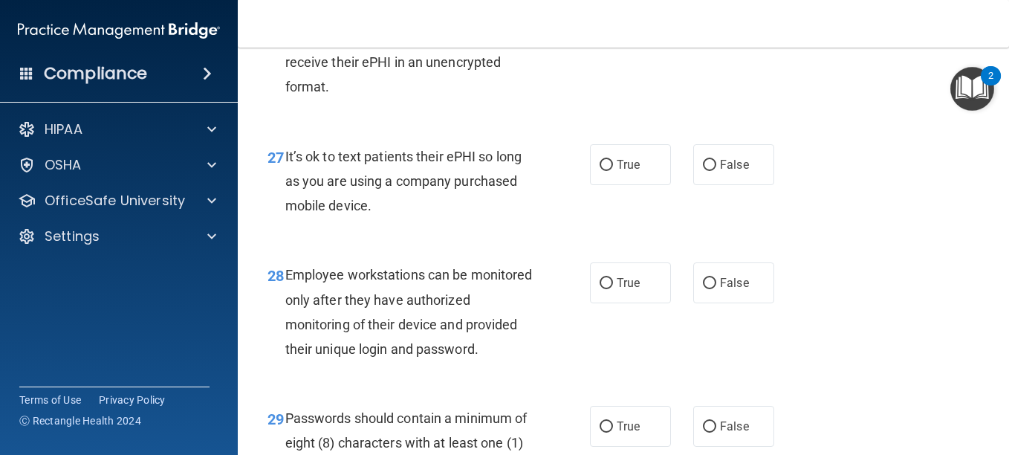
scroll to position [4096, 0]
radio input "true"
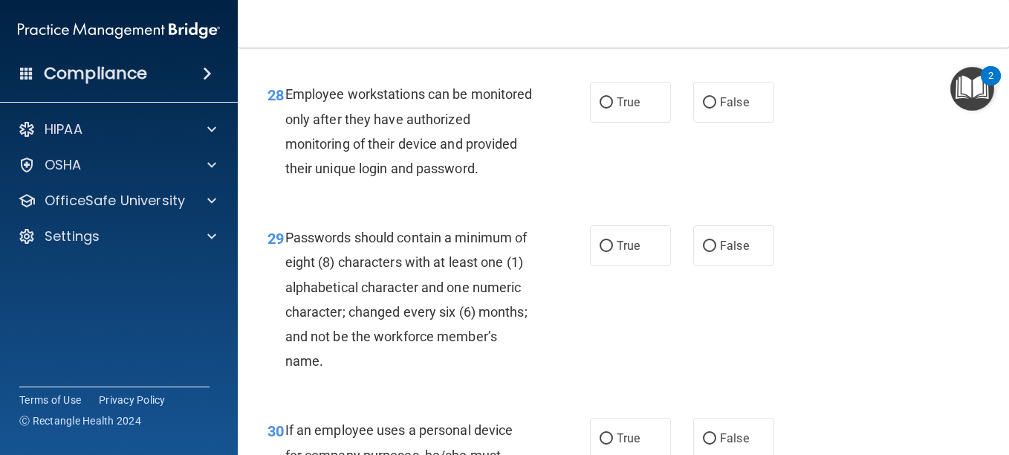
scroll to position [4277, 0]
radio input "true"
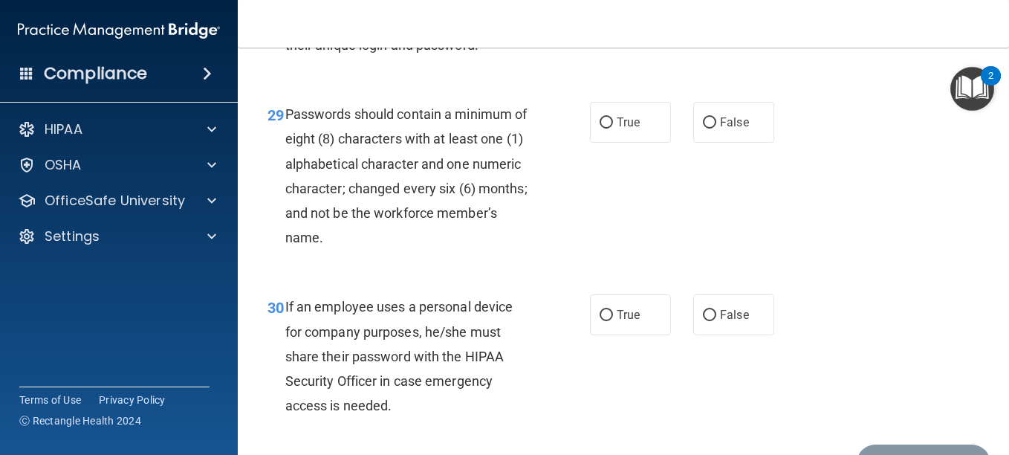
scroll to position [4400, 0]
radio input "true"
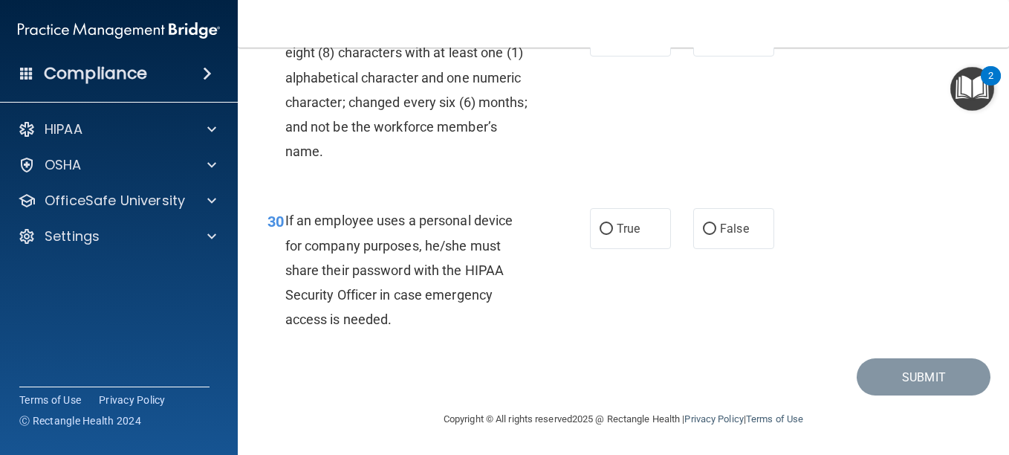
scroll to position [4565, 0]
click at [600, 42] on input "True" at bounding box center [606, 36] width 13 height 11
radio input "true"
click at [608, 230] on label "True" at bounding box center [630, 228] width 81 height 41
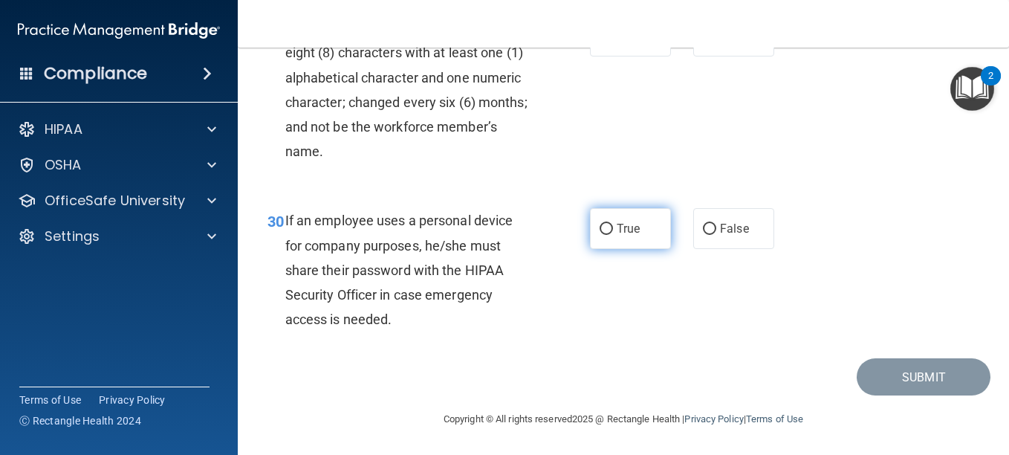
click at [608, 230] on input "True" at bounding box center [606, 229] width 13 height 11
radio input "true"
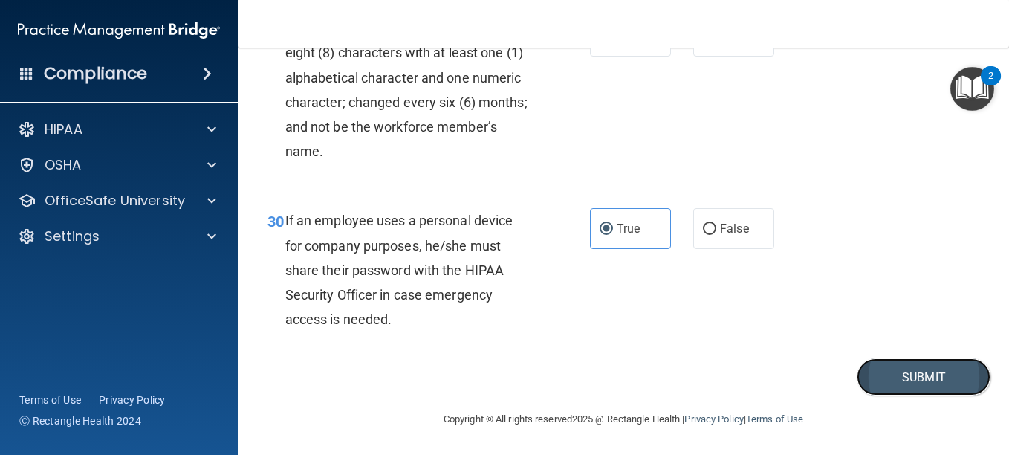
click at [945, 362] on button "Submit" at bounding box center [924, 377] width 134 height 38
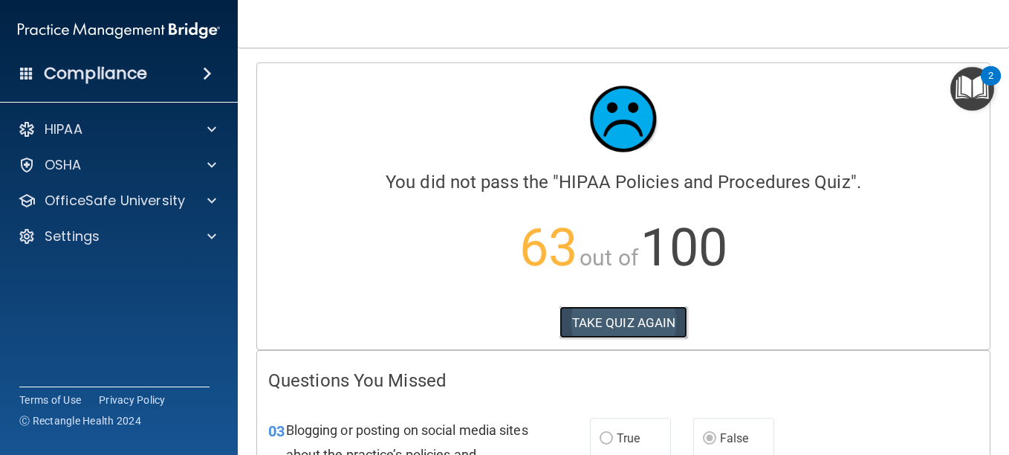
click at [614, 315] on button "TAKE QUIZ AGAIN" at bounding box center [624, 322] width 129 height 33
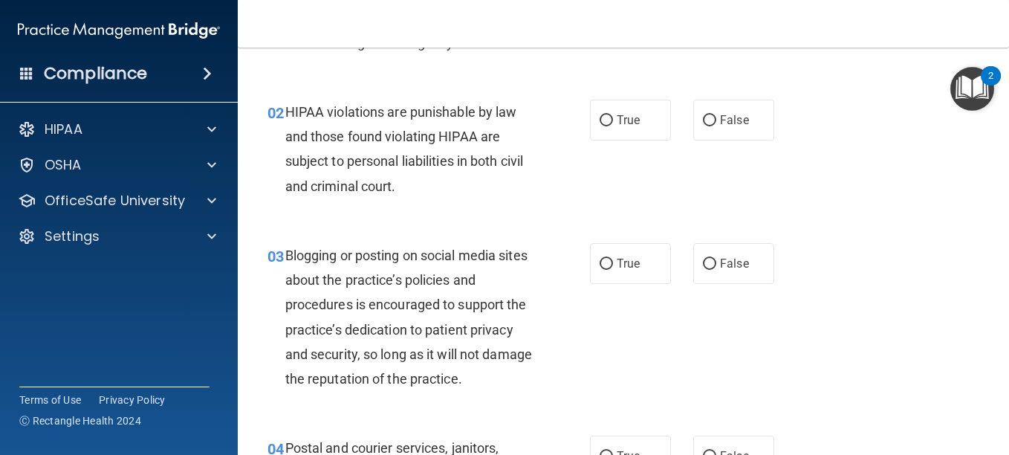
scroll to position [137, 0]
click at [703, 269] on input "False" at bounding box center [709, 263] width 13 height 11
radio input "true"
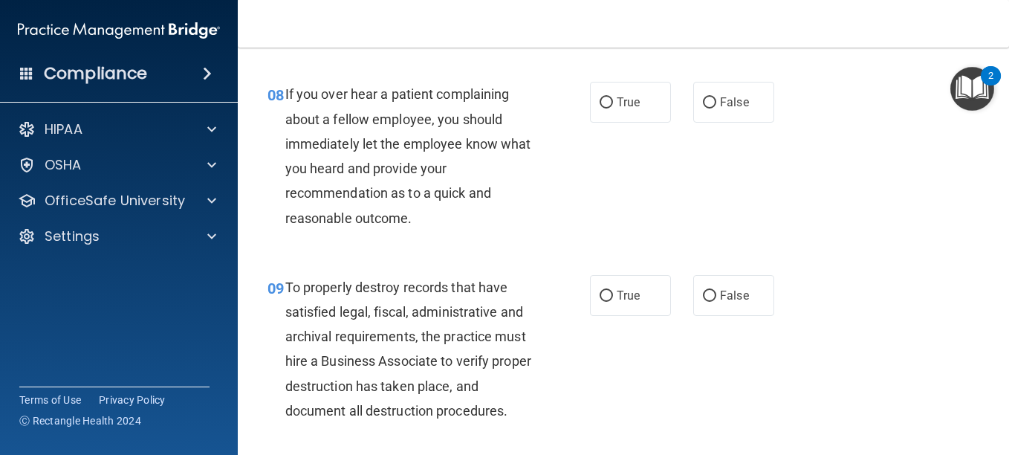
scroll to position [1315, 0]
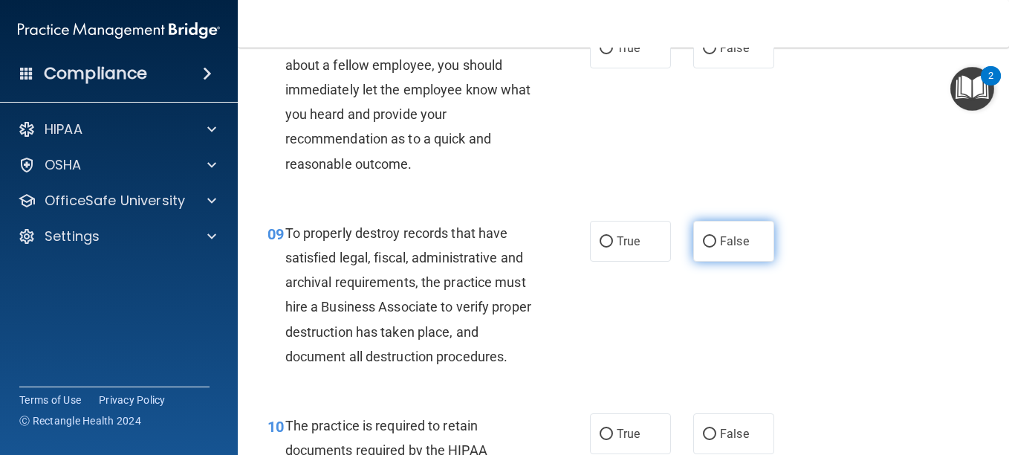
click at [706, 247] on input "False" at bounding box center [709, 241] width 13 height 11
radio input "true"
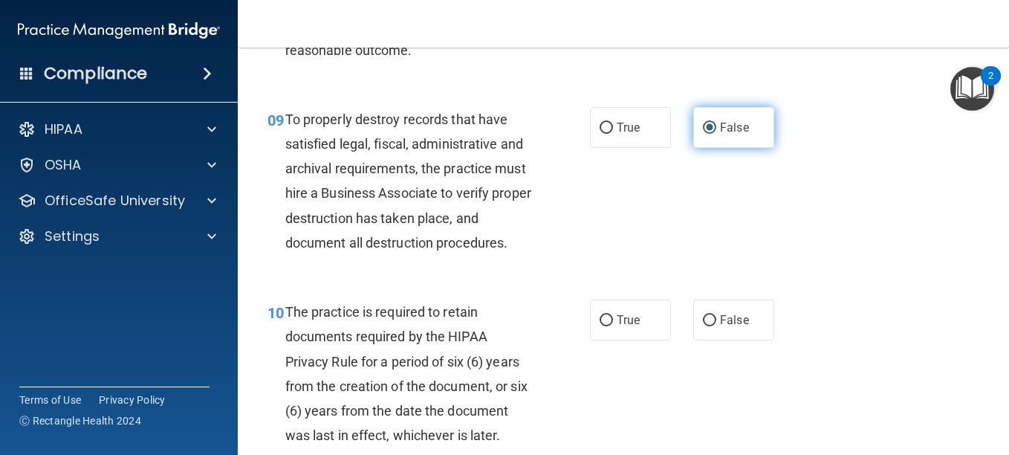
scroll to position [1432, 0]
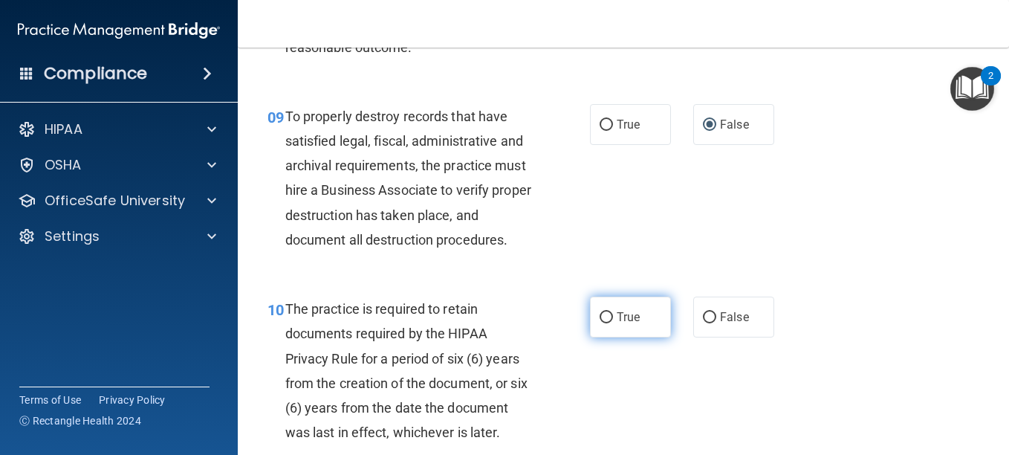
click at [608, 337] on label "True" at bounding box center [630, 317] width 81 height 41
click at [608, 323] on input "True" at bounding box center [606, 317] width 13 height 11
radio input "true"
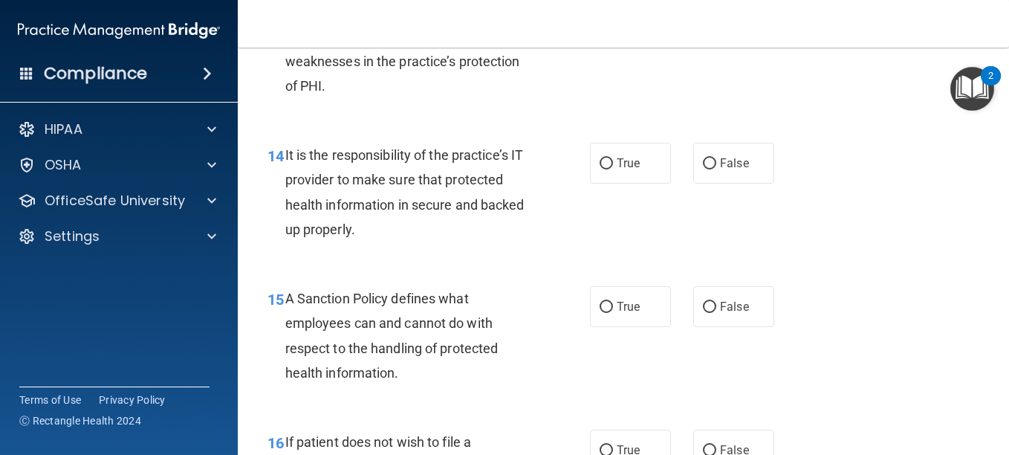
scroll to position [2233, 0]
click at [703, 169] on input "False" at bounding box center [709, 163] width 13 height 11
radio input "true"
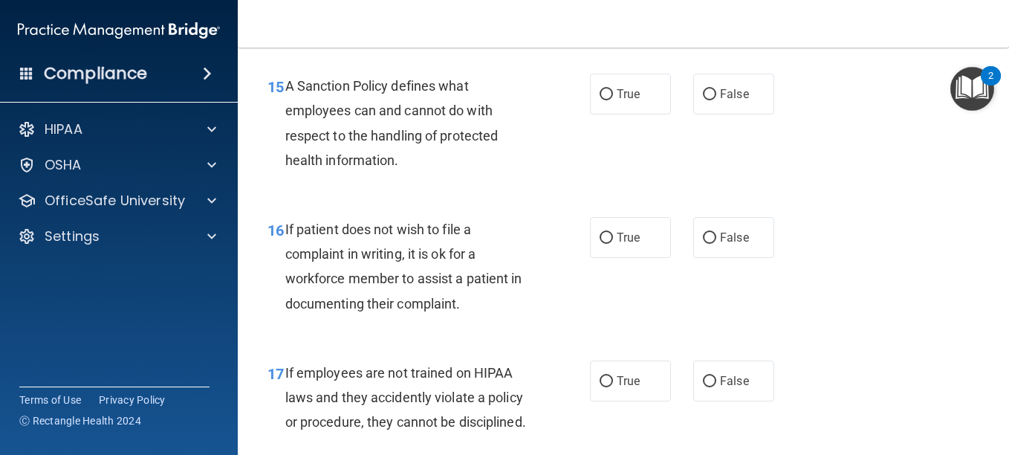
scroll to position [2446, 0]
click at [600, 243] on input "True" at bounding box center [606, 237] width 13 height 11
radio input "true"
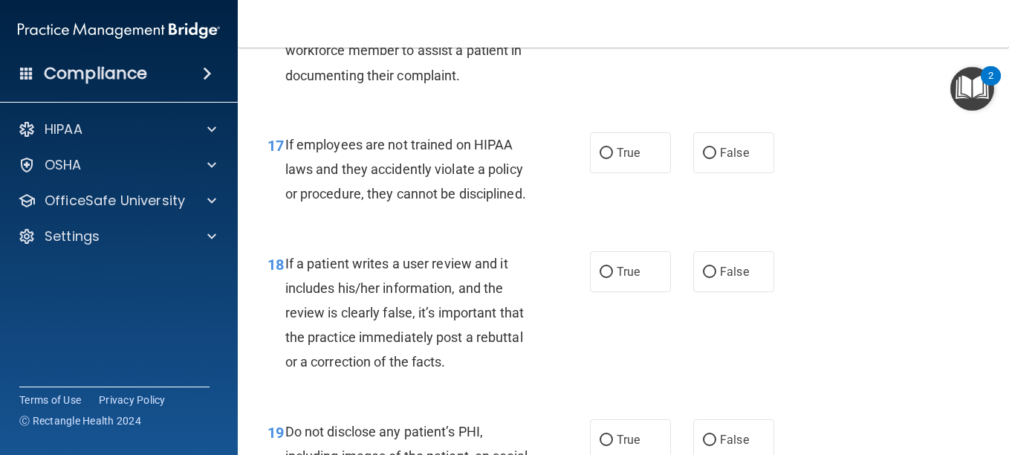
scroll to position [2676, 0]
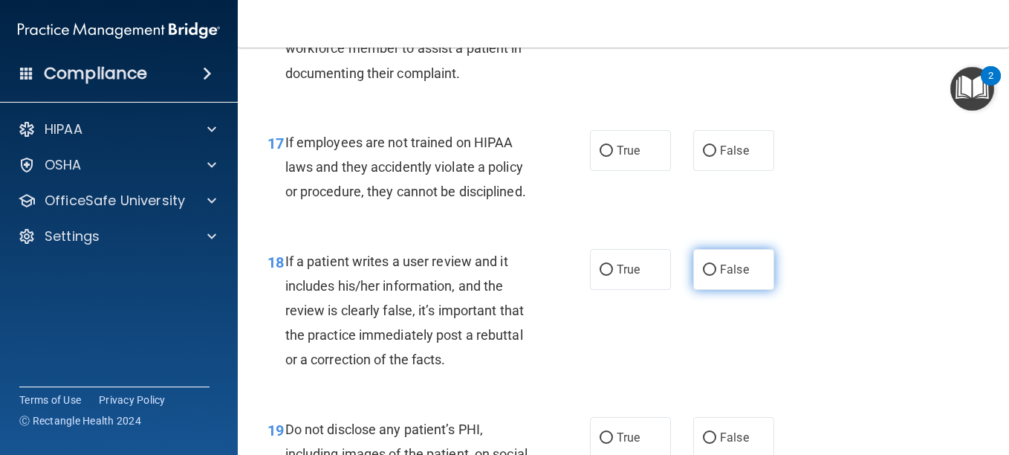
click at [708, 276] on input "False" at bounding box center [709, 270] width 13 height 11
radio input "true"
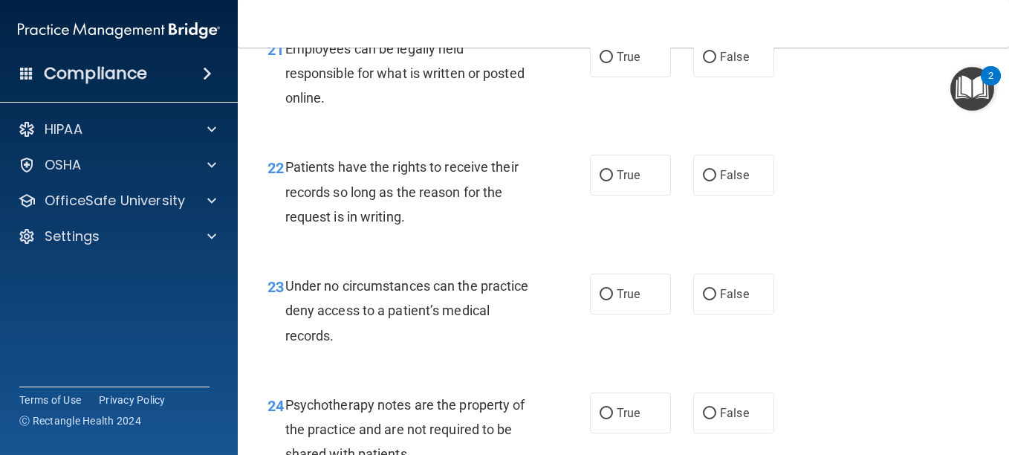
scroll to position [3398, 0]
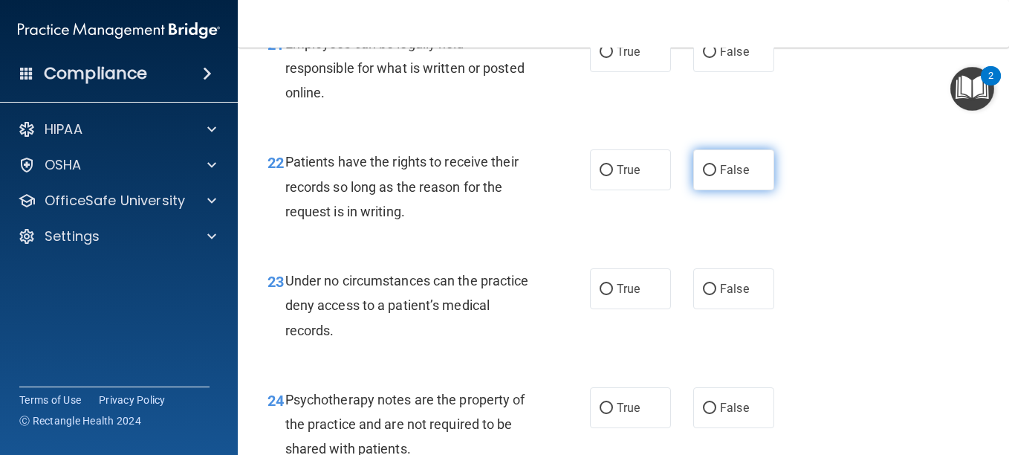
click at [703, 176] on input "False" at bounding box center [709, 170] width 13 height 11
radio input "true"
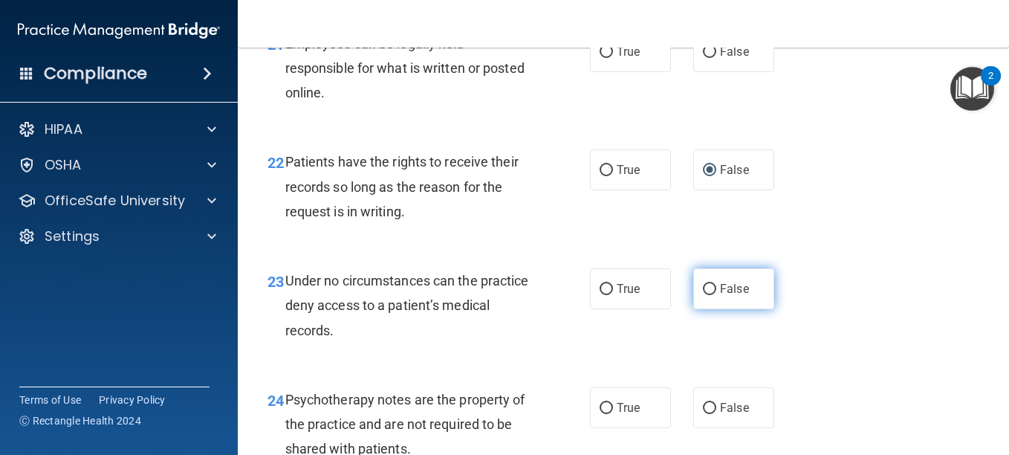
click at [703, 295] on input "False" at bounding box center [709, 289] width 13 height 11
radio input "true"
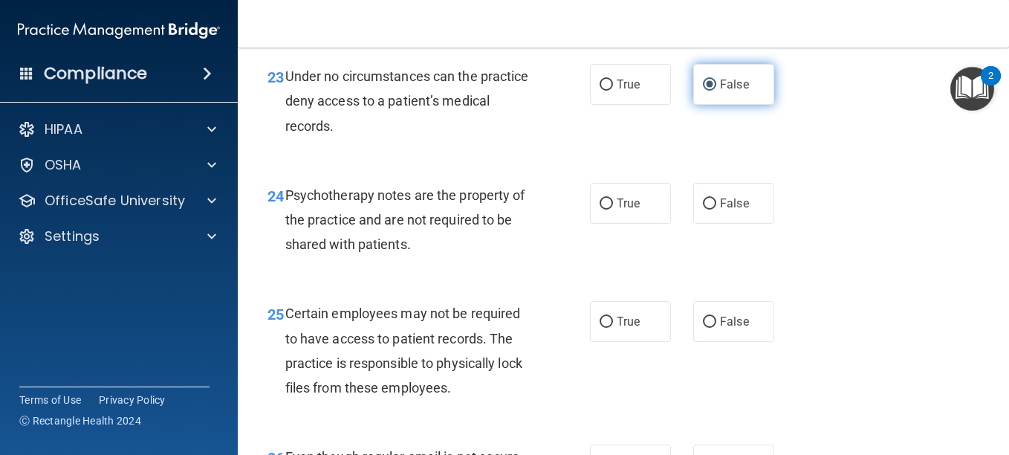
scroll to position [3603, 0]
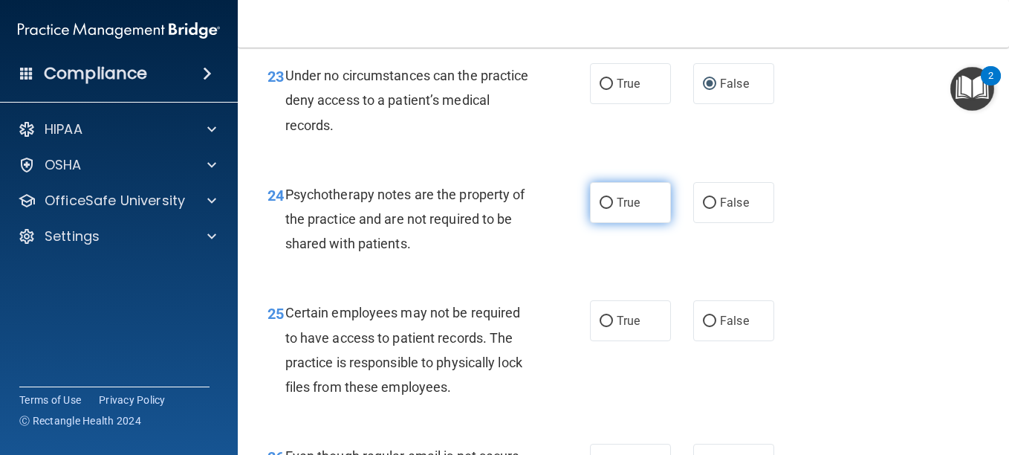
click at [604, 209] on input "True" at bounding box center [606, 203] width 13 height 11
radio input "true"
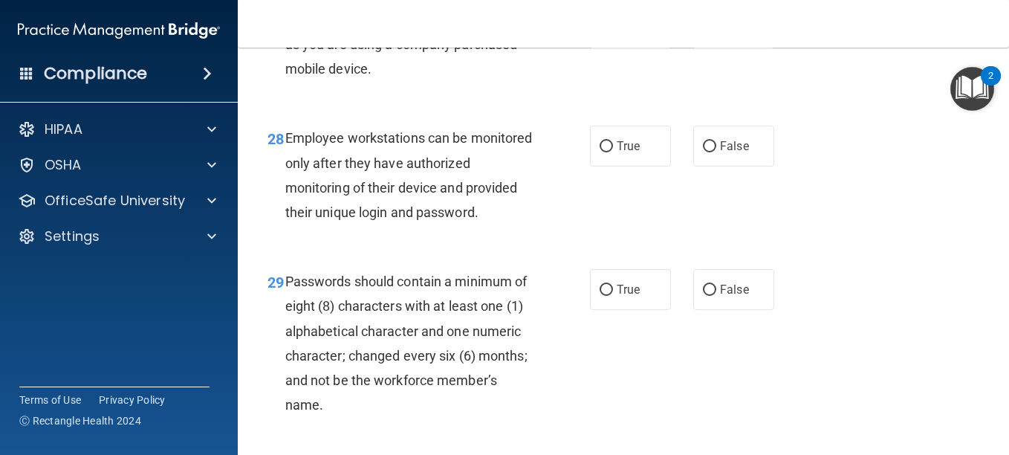
scroll to position [4234, 0]
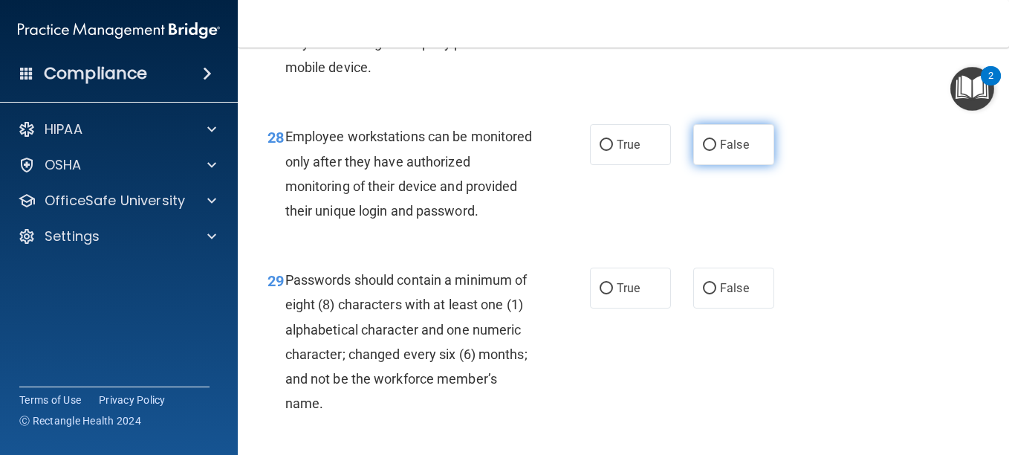
click at [706, 151] on input "False" at bounding box center [709, 145] width 13 height 11
radio input "true"
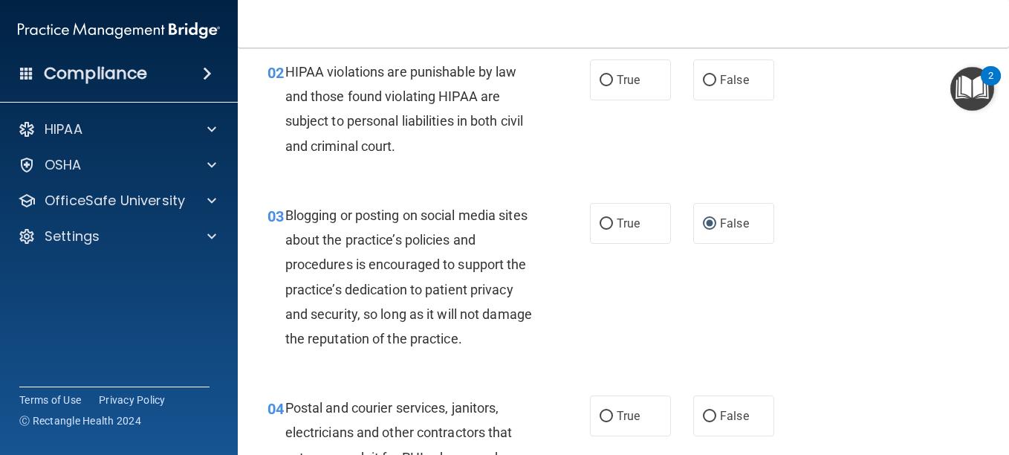
scroll to position [0, 0]
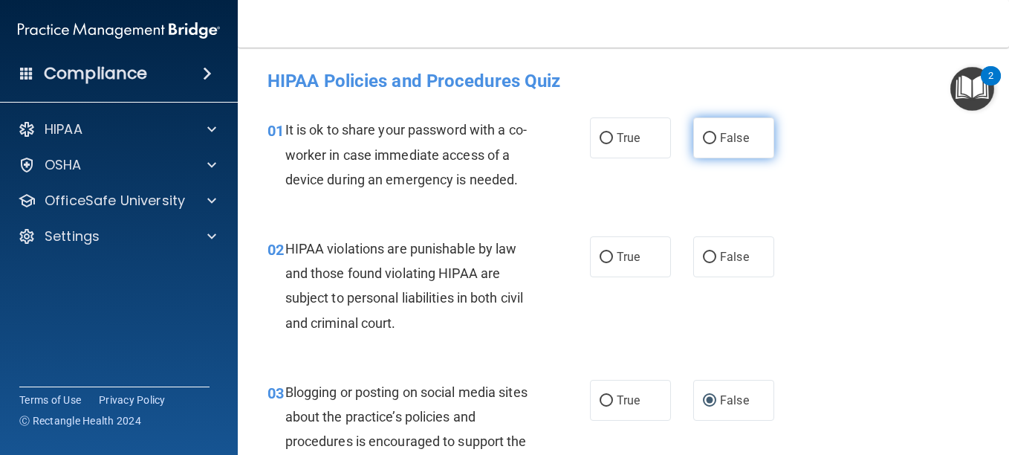
click at [707, 140] on input "False" at bounding box center [709, 138] width 13 height 11
radio input "true"
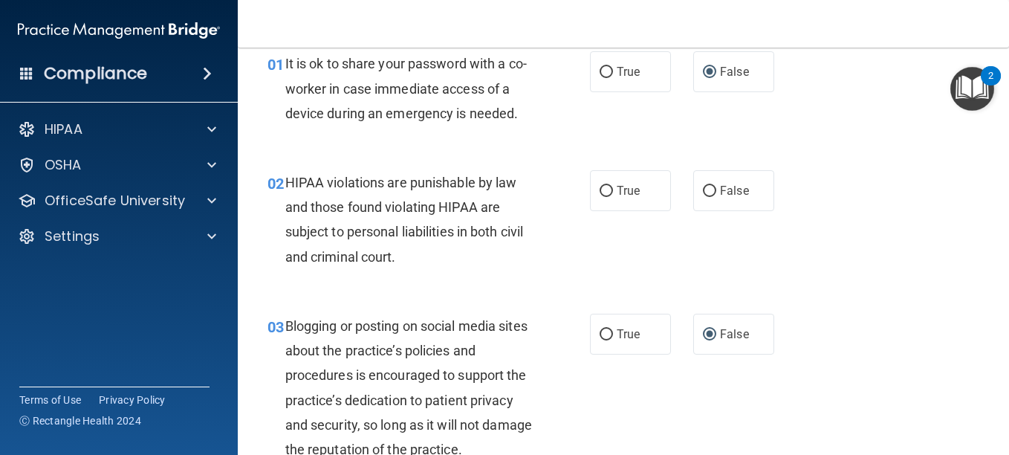
scroll to position [69, 0]
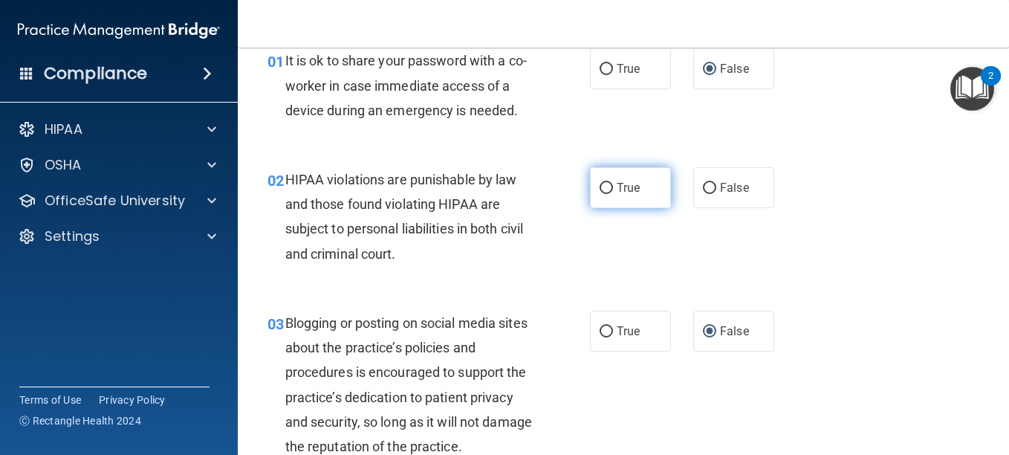
click at [604, 194] on input "True" at bounding box center [606, 188] width 13 height 11
radio input "true"
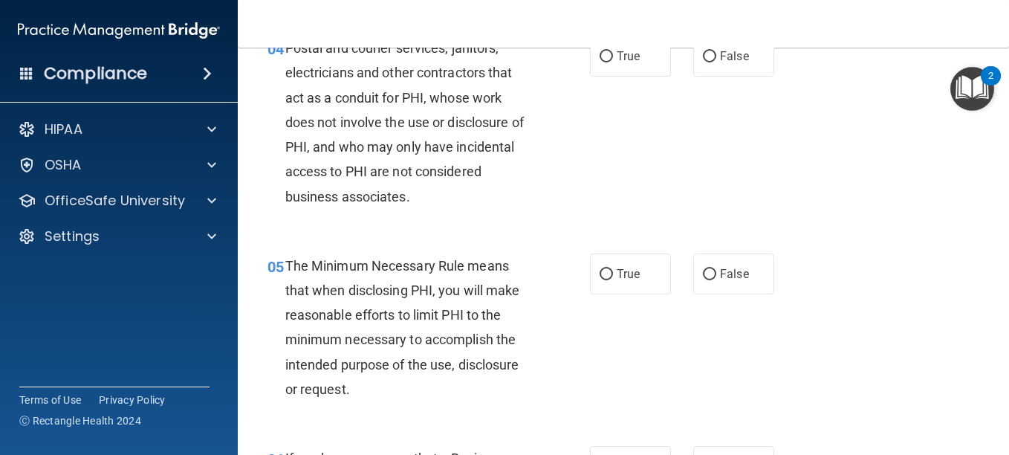
scroll to position [537, 0]
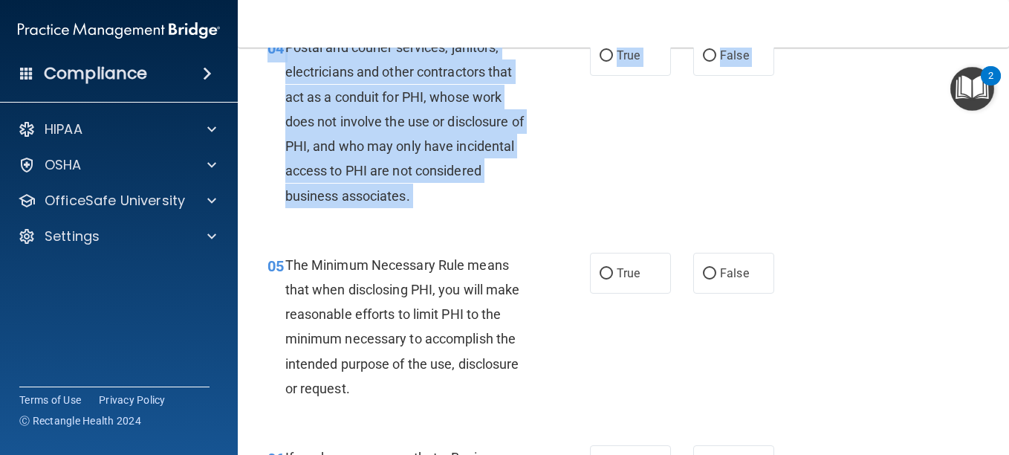
drag, startPoint x: 809, startPoint y: 369, endPoint x: 785, endPoint y: 242, distance: 128.6
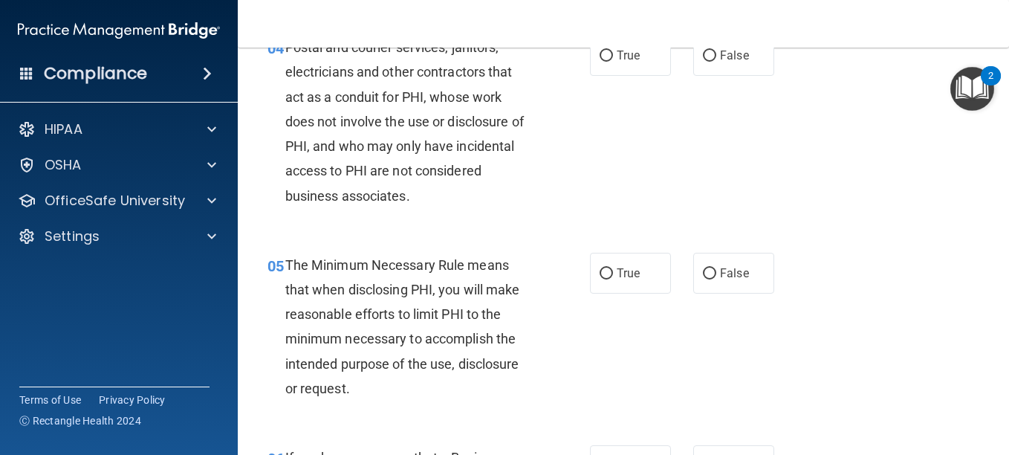
click at [647, 162] on div "04 Postal and courier services, janitors, electricians and other contractors th…" at bounding box center [623, 125] width 734 height 218
click at [600, 62] on input "True" at bounding box center [606, 56] width 13 height 11
radio input "true"
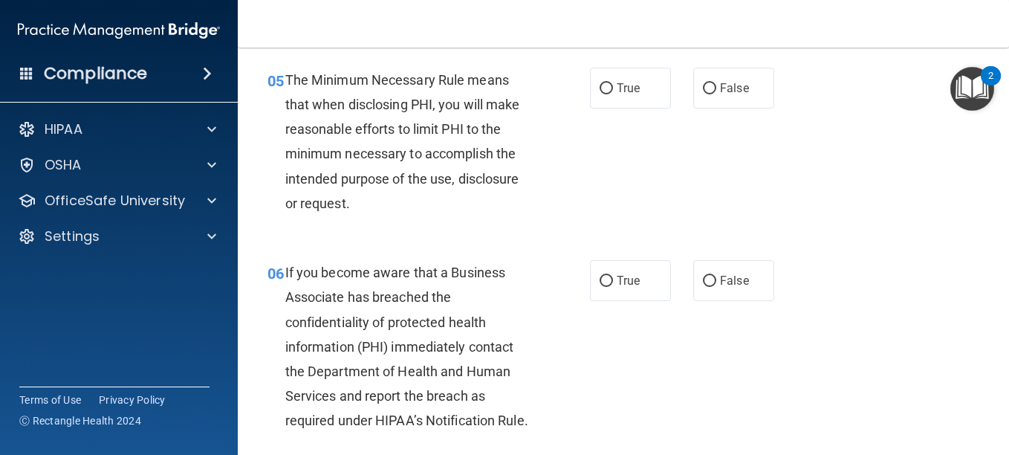
scroll to position [723, 0]
click at [602, 94] on input "True" at bounding box center [606, 87] width 13 height 11
radio input "true"
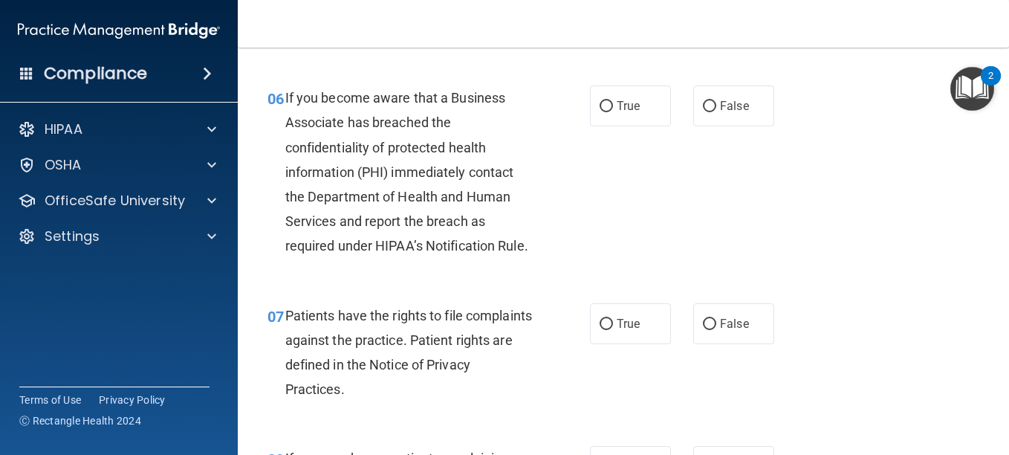
scroll to position [898, 0]
click at [707, 111] on input "False" at bounding box center [709, 105] width 13 height 11
radio input "true"
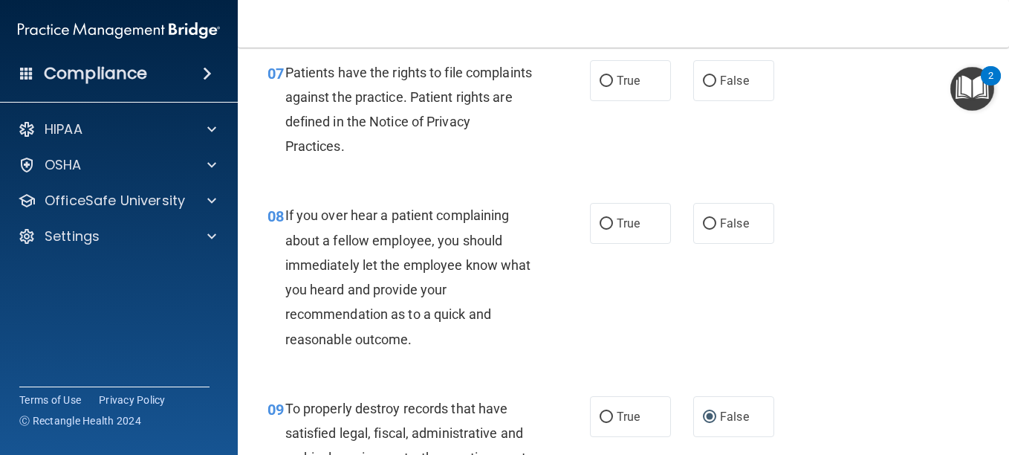
scroll to position [1140, 0]
click at [600, 87] on input "True" at bounding box center [606, 81] width 13 height 11
radio input "true"
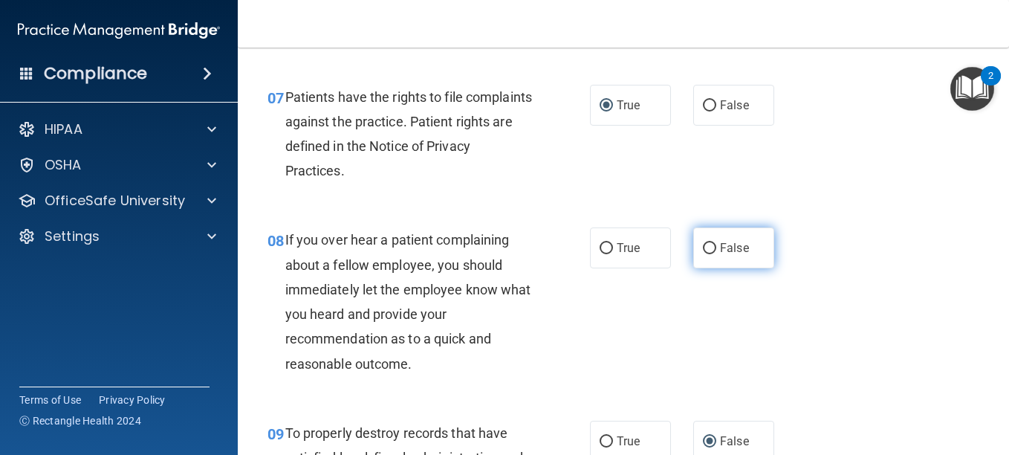
scroll to position [1114, 0]
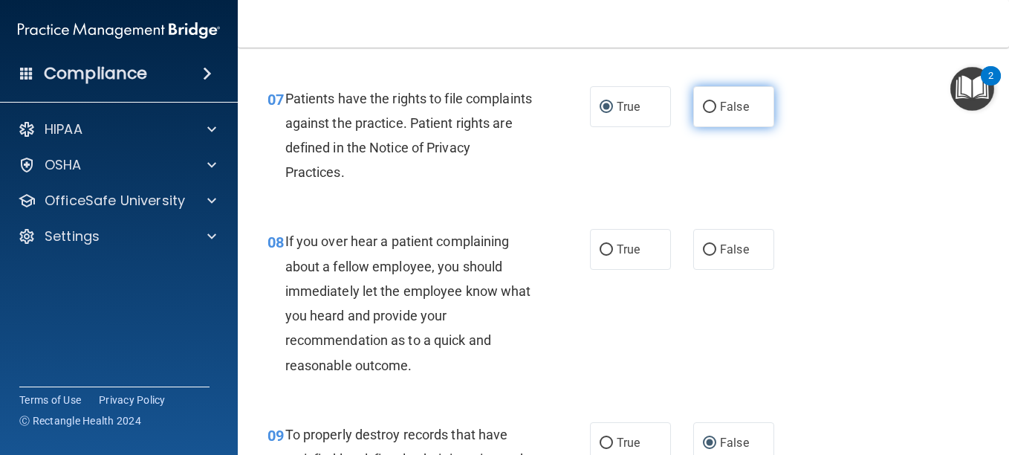
click at [703, 113] on input "False" at bounding box center [709, 107] width 13 height 11
radio input "true"
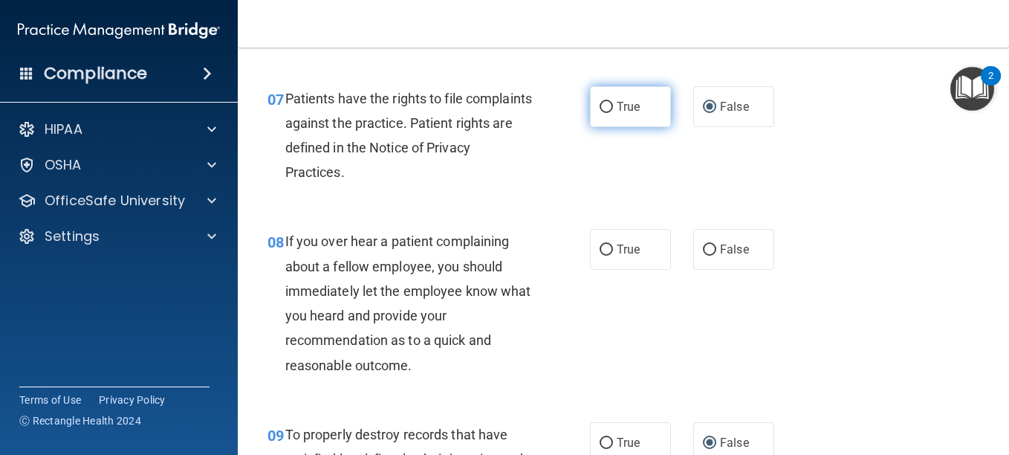
click at [600, 113] on input "True" at bounding box center [606, 107] width 13 height 11
radio input "true"
radio input "false"
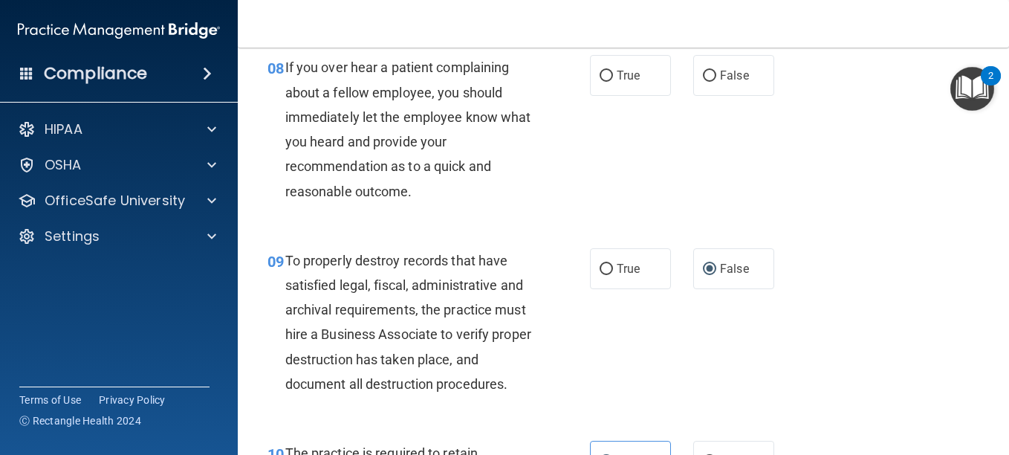
scroll to position [1289, 0]
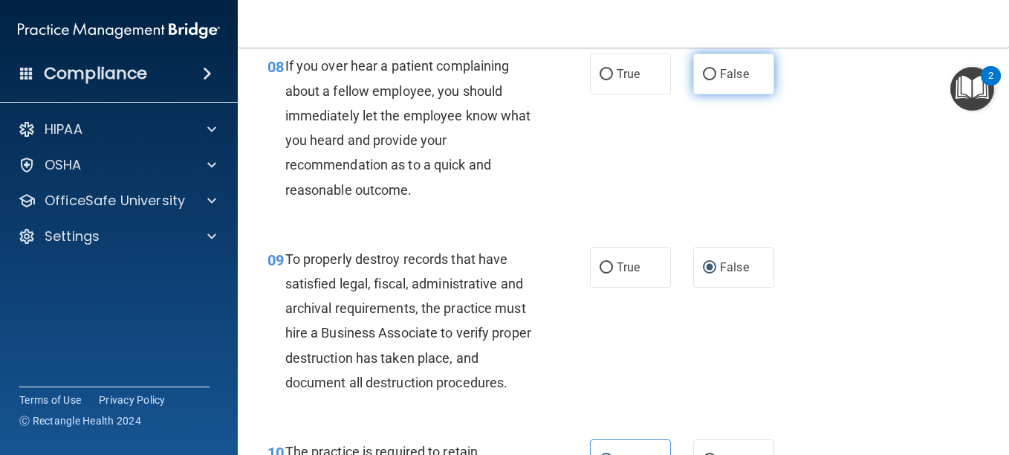
click at [708, 80] on input "False" at bounding box center [709, 74] width 13 height 11
radio input "true"
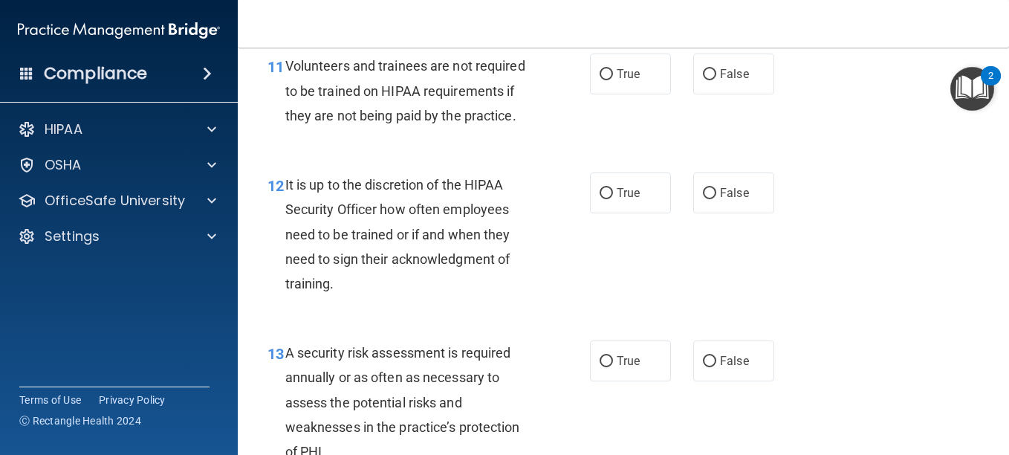
scroll to position [1868, 0]
click at [709, 80] on input "False" at bounding box center [709, 73] width 13 height 11
radio input "true"
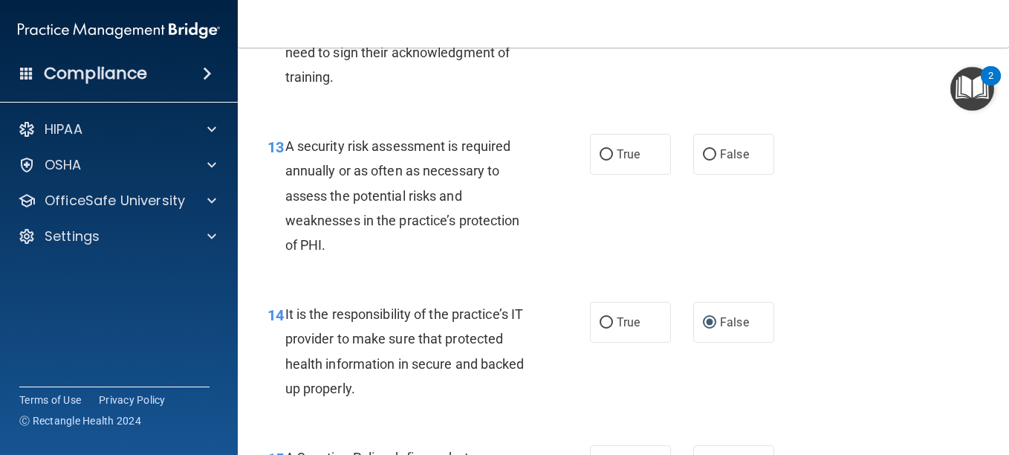
scroll to position [2075, 0]
radio input "true"
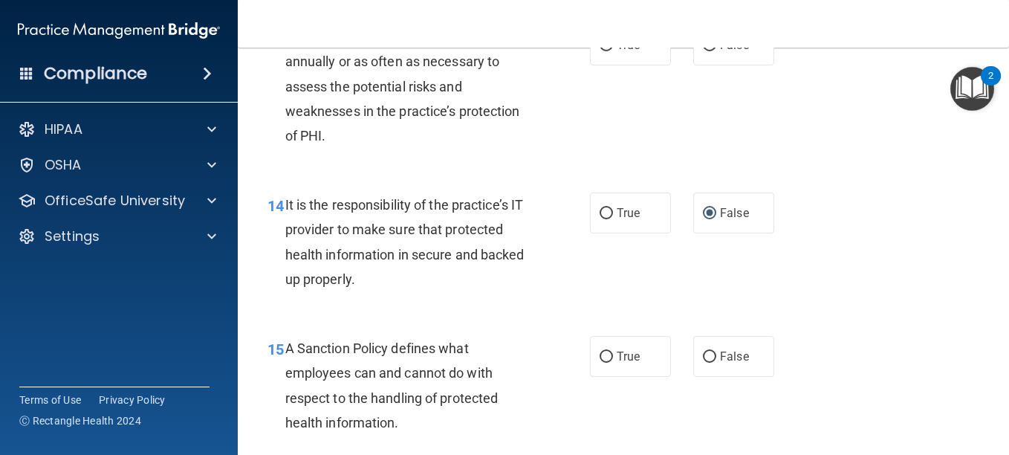
scroll to position [2184, 0]
click at [597, 65] on label "True" at bounding box center [630, 44] width 81 height 41
click at [600, 51] on input "True" at bounding box center [606, 44] width 13 height 11
radio input "true"
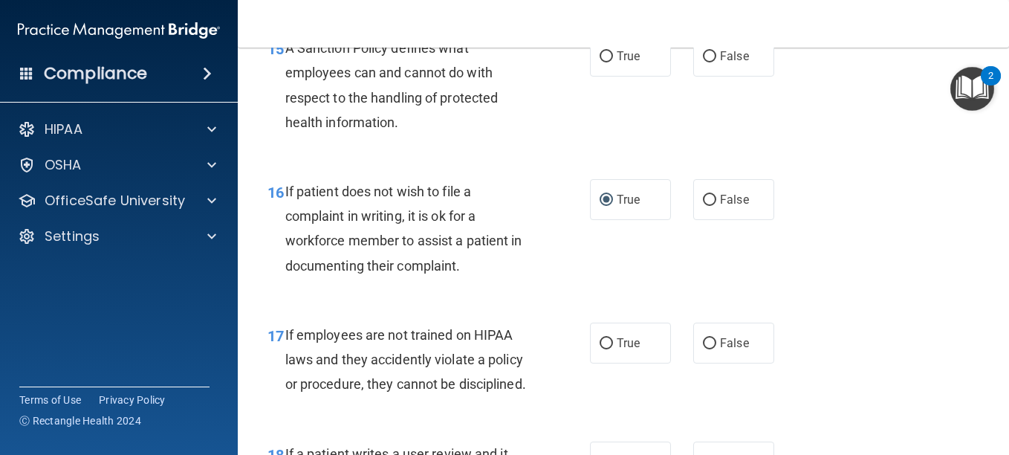
scroll to position [2484, 0]
click at [703, 62] on input "False" at bounding box center [709, 56] width 13 height 11
radio input "true"
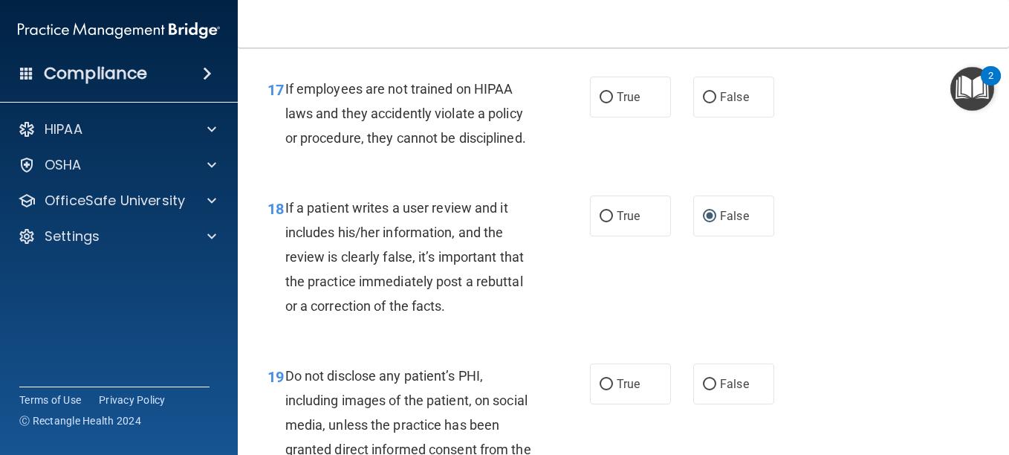
scroll to position [2730, 0]
click at [707, 103] on input "False" at bounding box center [709, 96] width 13 height 11
radio input "true"
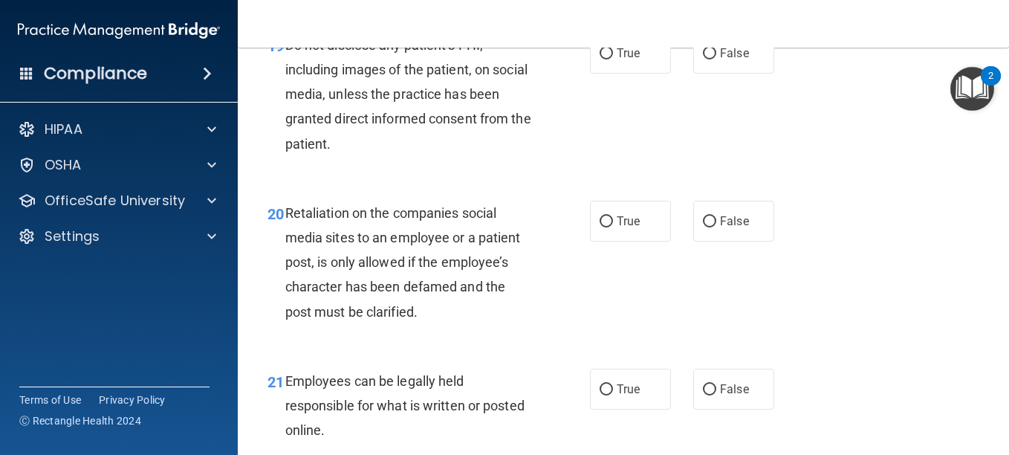
scroll to position [3061, 0]
click at [676, 181] on div "19 Do not disclose any patient’s PHI, including images of the patient, on socia…" at bounding box center [623, 97] width 734 height 168
click at [600, 59] on input "True" at bounding box center [606, 53] width 13 height 11
radio input "true"
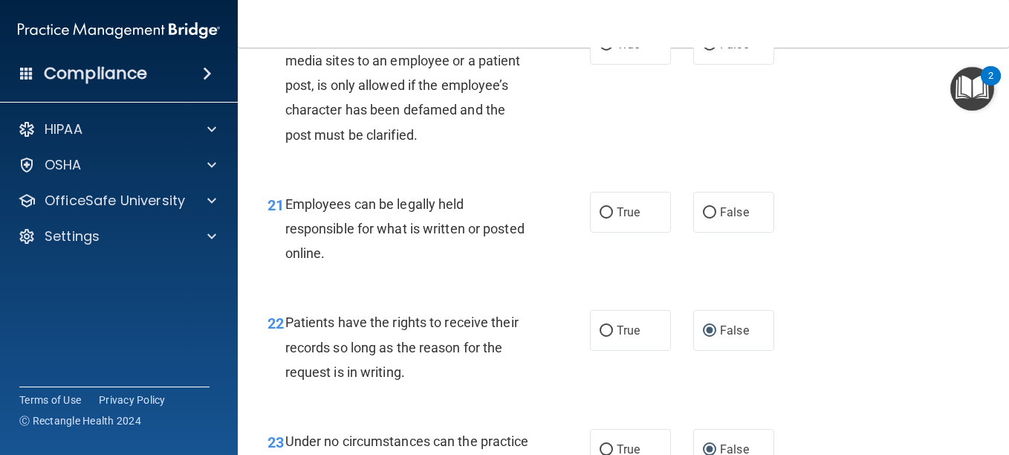
scroll to position [3238, 0]
click at [704, 50] on input "False" at bounding box center [709, 44] width 13 height 11
radio input "true"
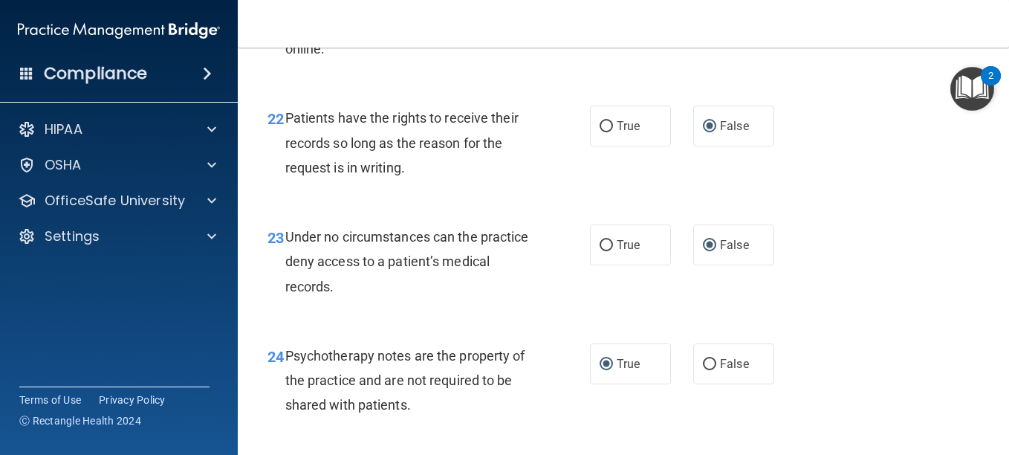
scroll to position [3442, 0]
click at [600, 13] on input "True" at bounding box center [606, 7] width 13 height 11
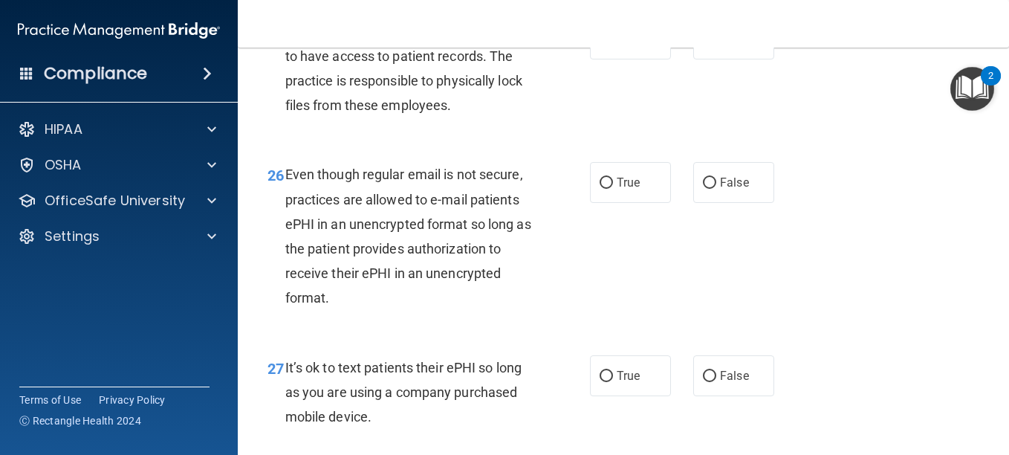
scroll to position [3886, 0]
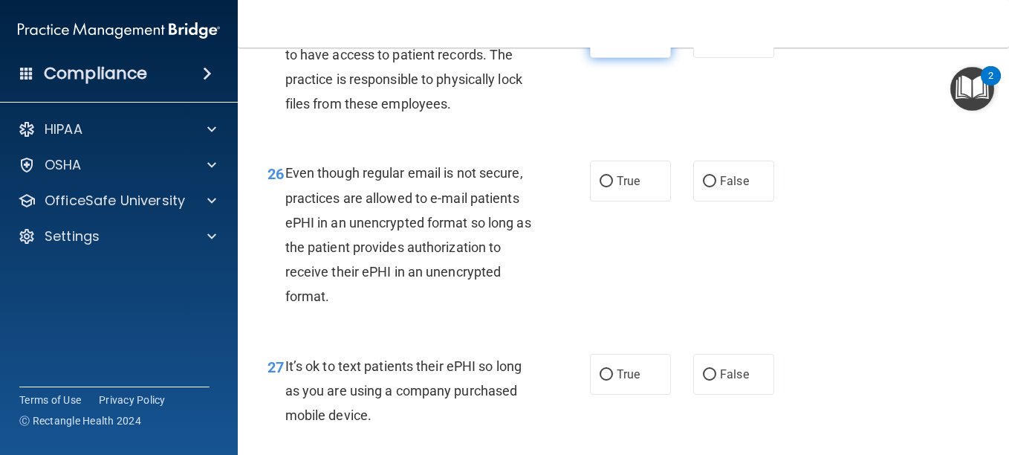
click at [598, 58] on label "True" at bounding box center [630, 37] width 81 height 41
click at [600, 44] on input "True" at bounding box center [606, 38] width 13 height 11
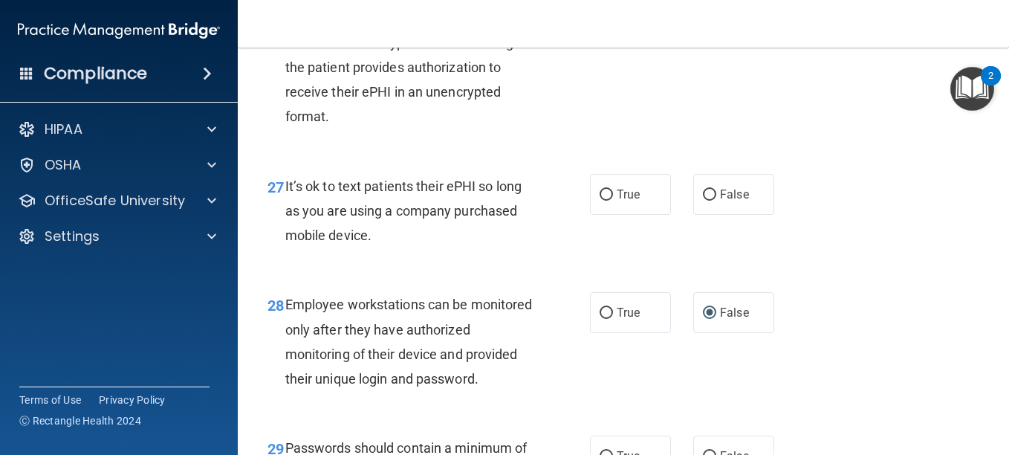
scroll to position [4067, 0]
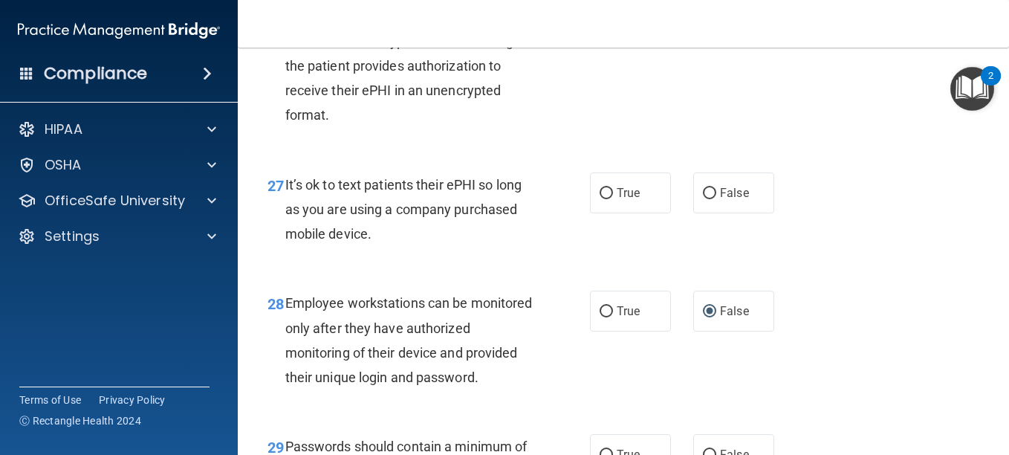
click at [603, 20] on label "True" at bounding box center [630, -1] width 81 height 41
click at [606, 6] on input "True" at bounding box center [606, 0] width 13 height 11
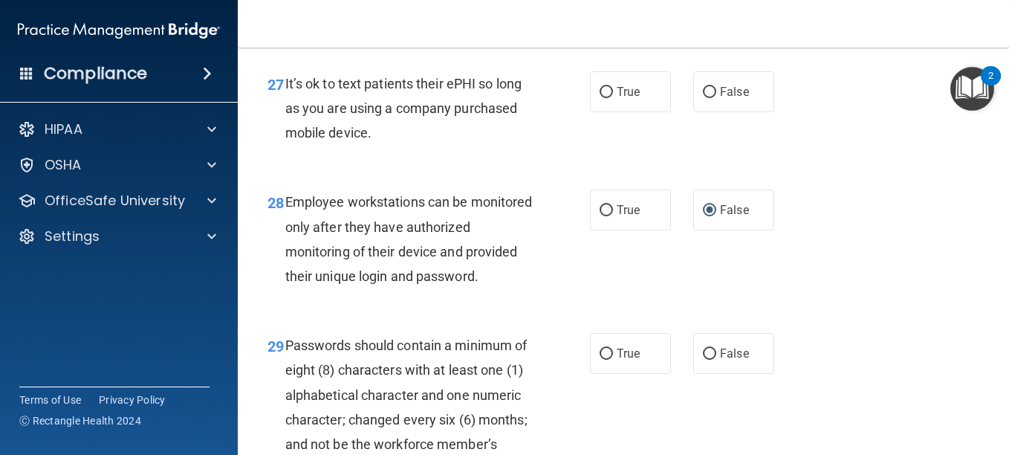
scroll to position [4169, 0]
click at [703, 97] on input "False" at bounding box center [709, 91] width 13 height 11
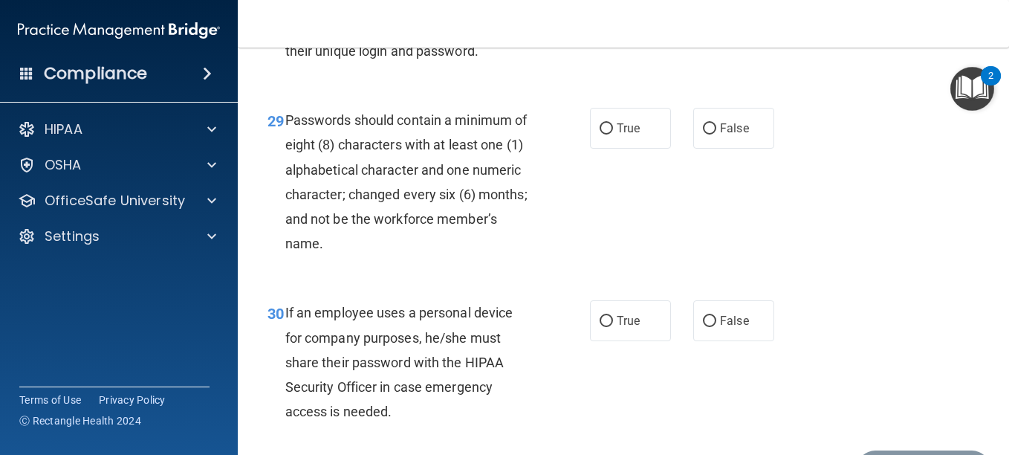
scroll to position [4394, 0]
click at [600, 134] on input "True" at bounding box center [606, 128] width 13 height 11
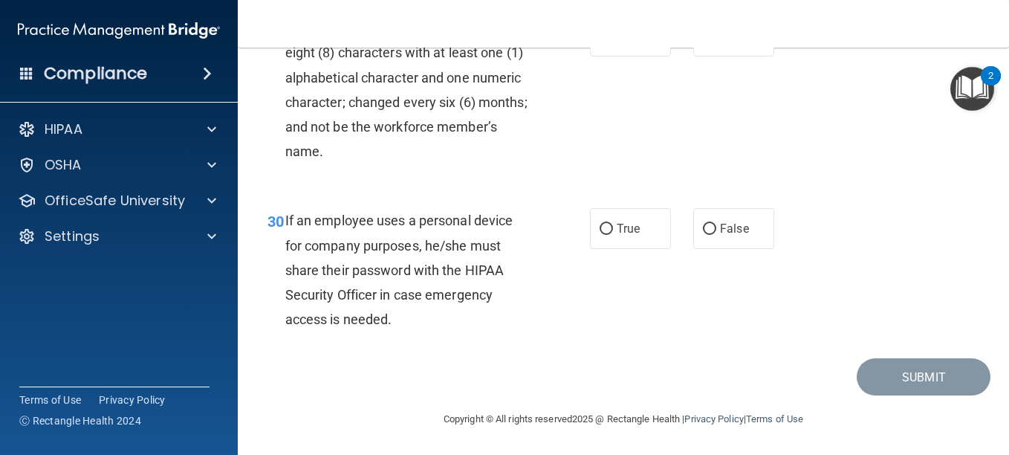
scroll to position [4567, 0]
click at [600, 235] on input "True" at bounding box center [606, 229] width 13 height 11
click at [888, 396] on button "Submit" at bounding box center [924, 377] width 134 height 38
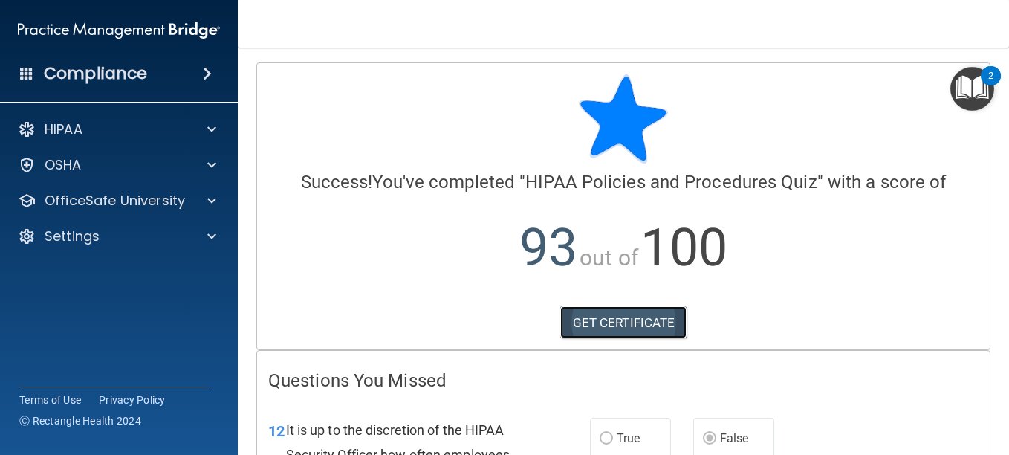
click at [618, 320] on link "GET CERTIFICATE" at bounding box center [623, 322] width 127 height 33
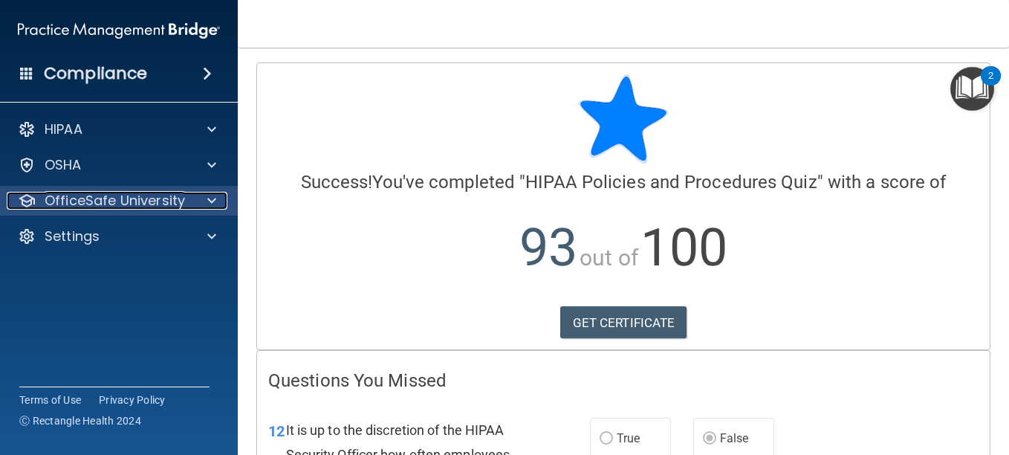
click at [159, 207] on p "OfficeSafe University" at bounding box center [115, 201] width 140 height 18
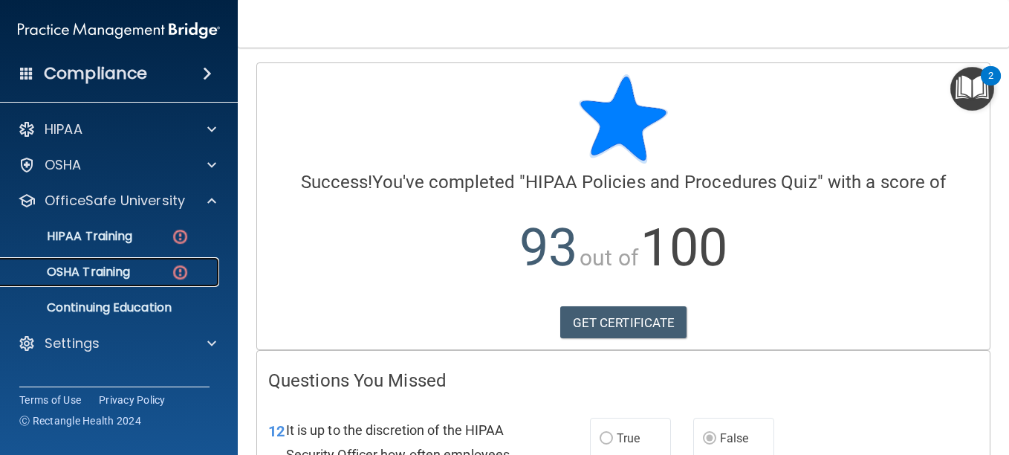
click at [136, 263] on link "OSHA Training" at bounding box center [102, 272] width 234 height 30
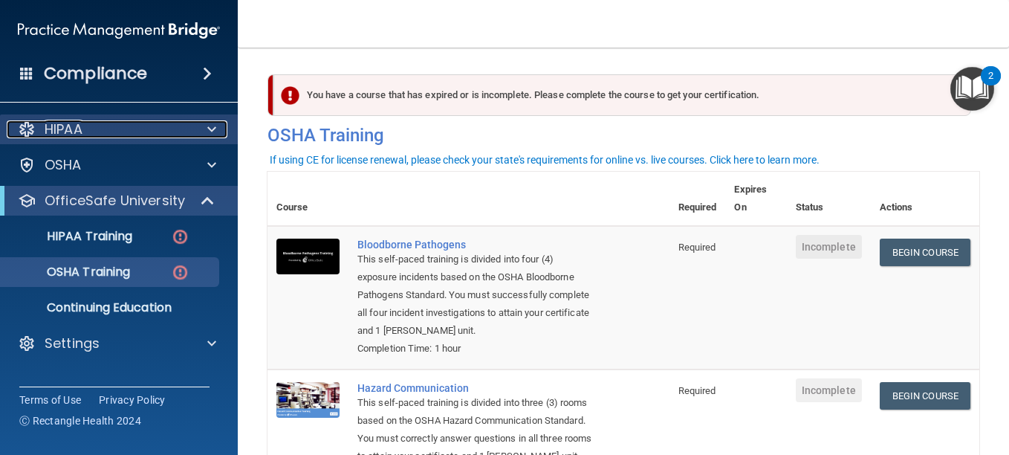
click at [220, 126] on div at bounding box center [209, 129] width 37 height 18
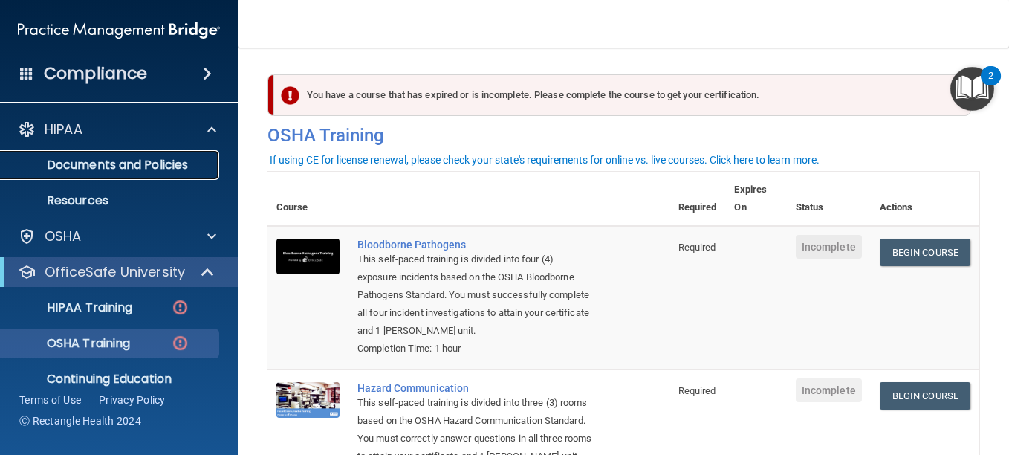
click at [161, 159] on p "Documents and Policies" at bounding box center [111, 165] width 203 height 15
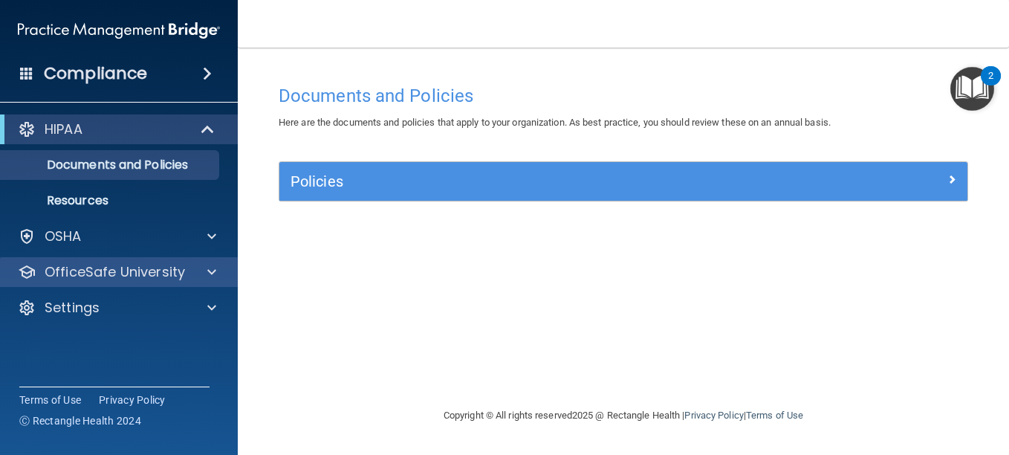
click at [191, 263] on div "OfficeSafe University" at bounding box center [119, 272] width 239 height 30
click at [205, 269] on div at bounding box center [209, 272] width 37 height 18
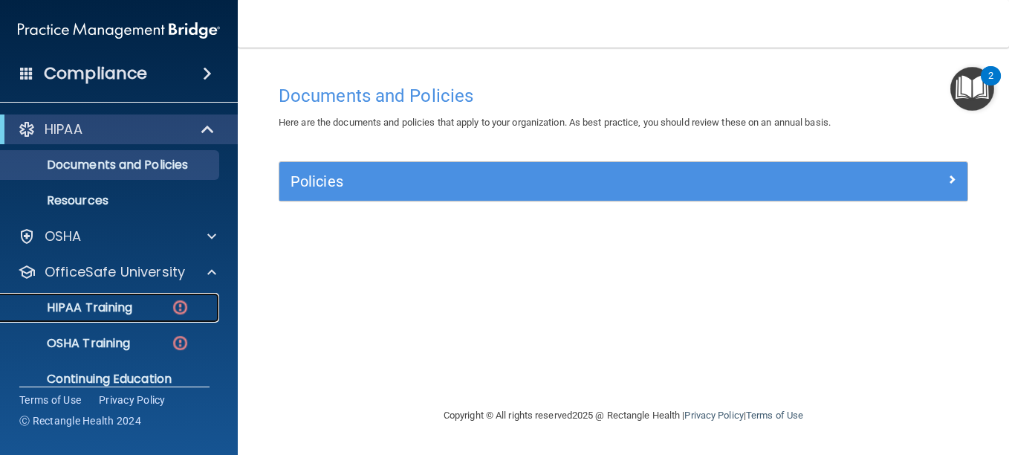
click at [139, 299] on link "HIPAA Training" at bounding box center [102, 308] width 234 height 30
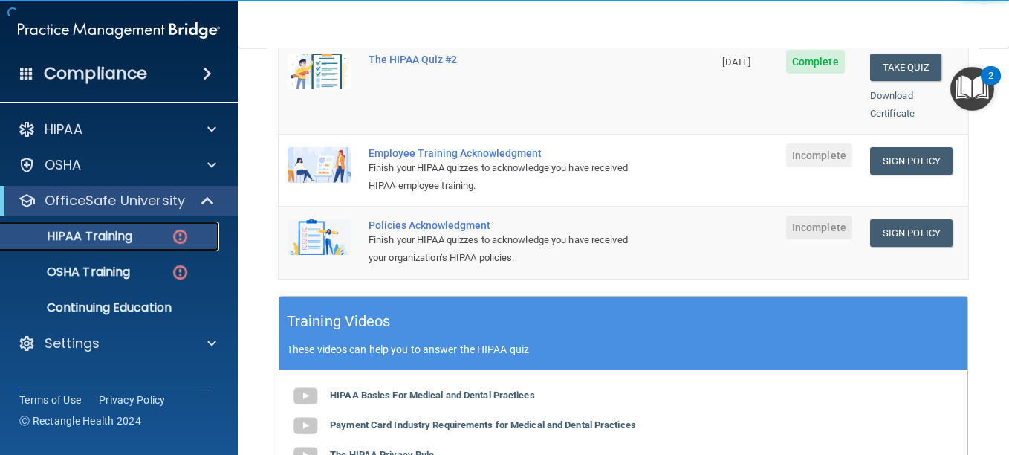
scroll to position [427, 0]
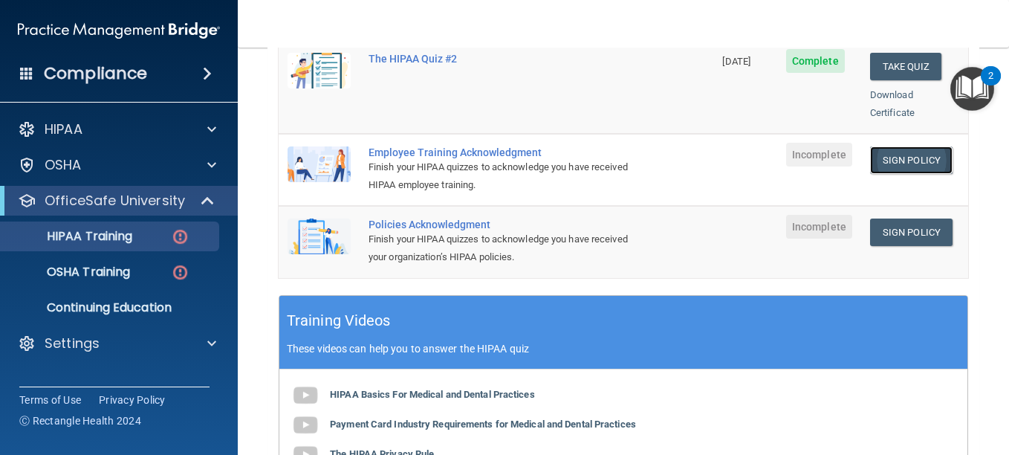
click at [902, 146] on link "Sign Policy" at bounding box center [911, 159] width 82 height 27
click at [894, 218] on link "Sign Policy" at bounding box center [911, 231] width 82 height 27
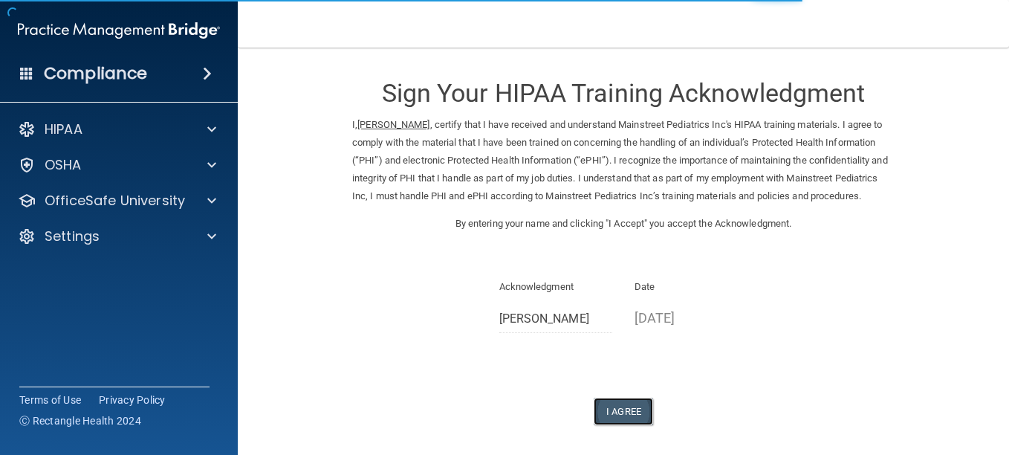
click at [621, 425] on button "I Agree" at bounding box center [623, 411] width 59 height 27
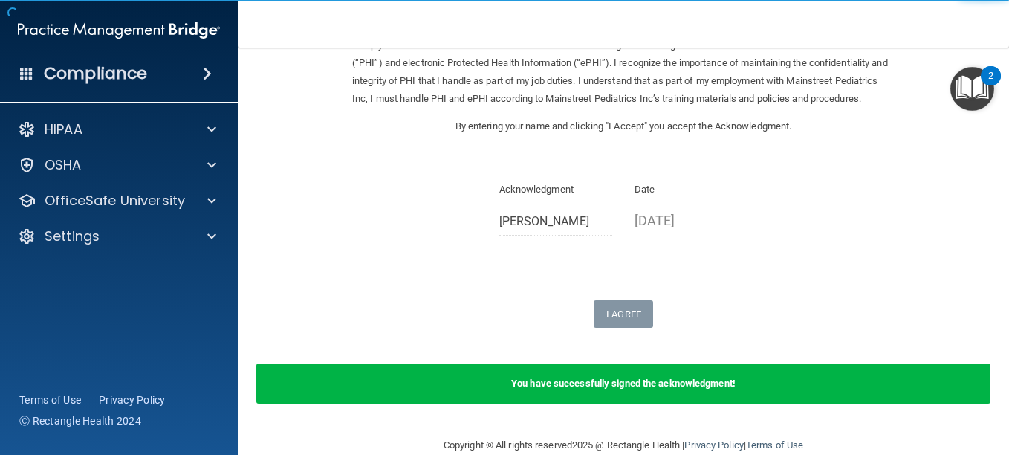
scroll to position [141, 0]
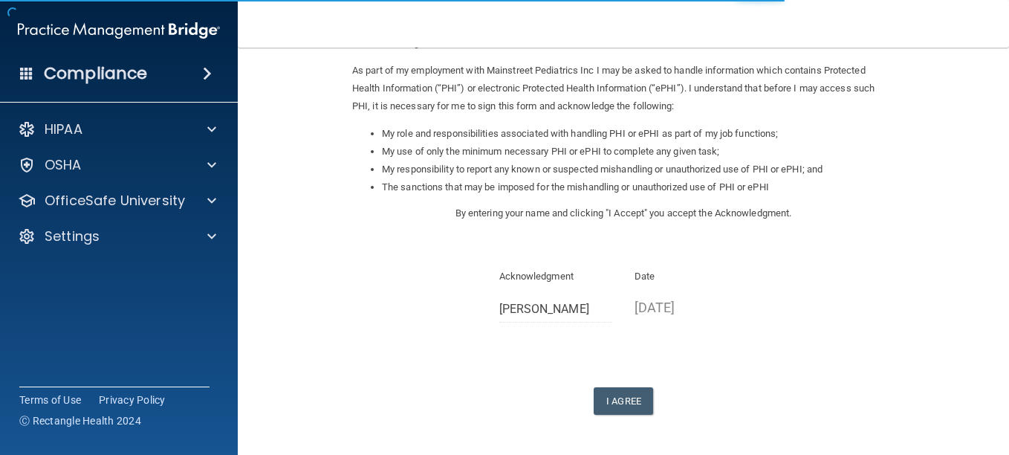
scroll to position [177, 0]
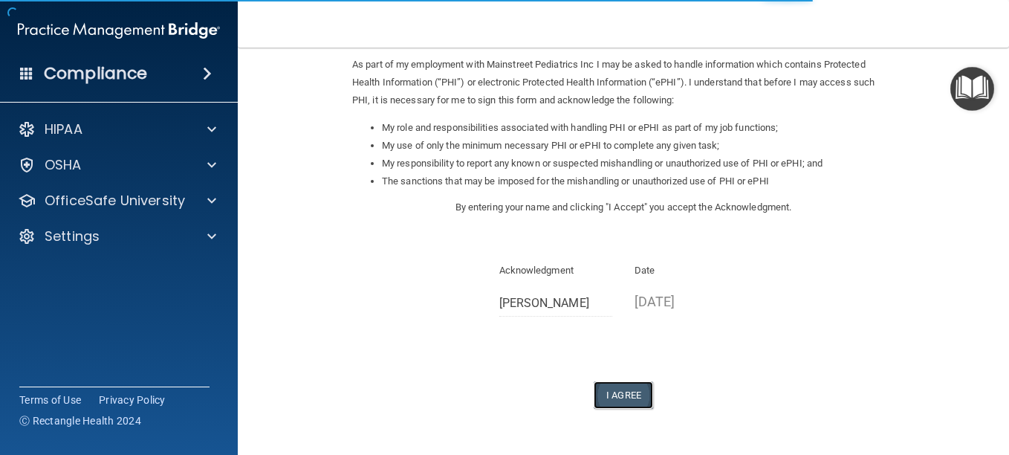
click at [636, 407] on button "I Agree" at bounding box center [623, 394] width 59 height 27
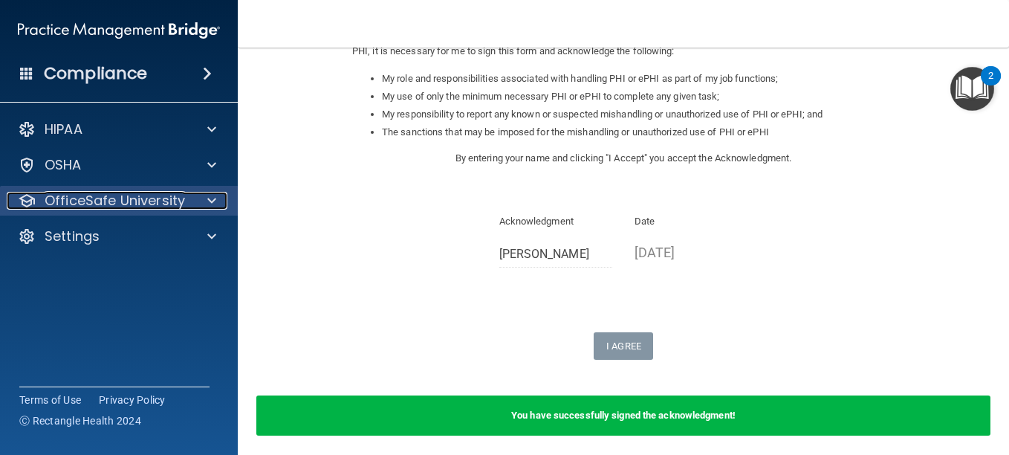
click at [207, 201] on span at bounding box center [211, 201] width 9 height 18
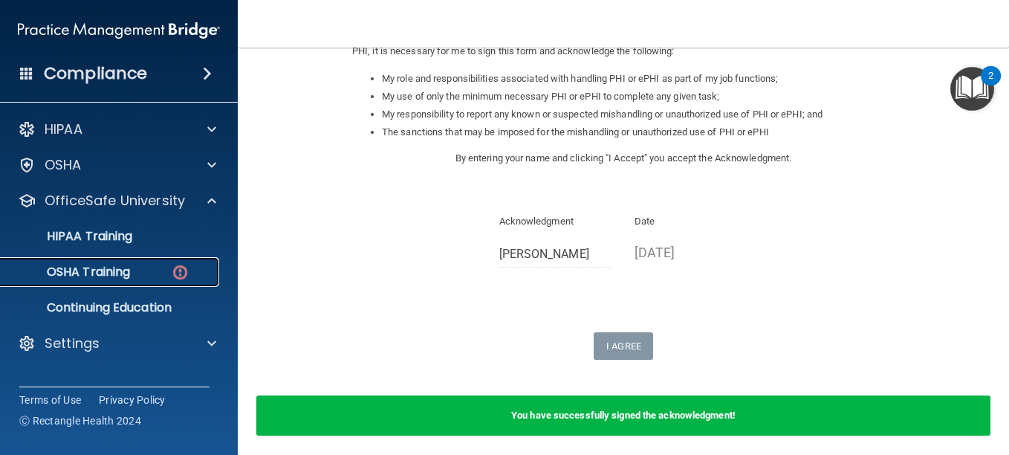
click at [120, 273] on p "OSHA Training" at bounding box center [70, 272] width 120 height 15
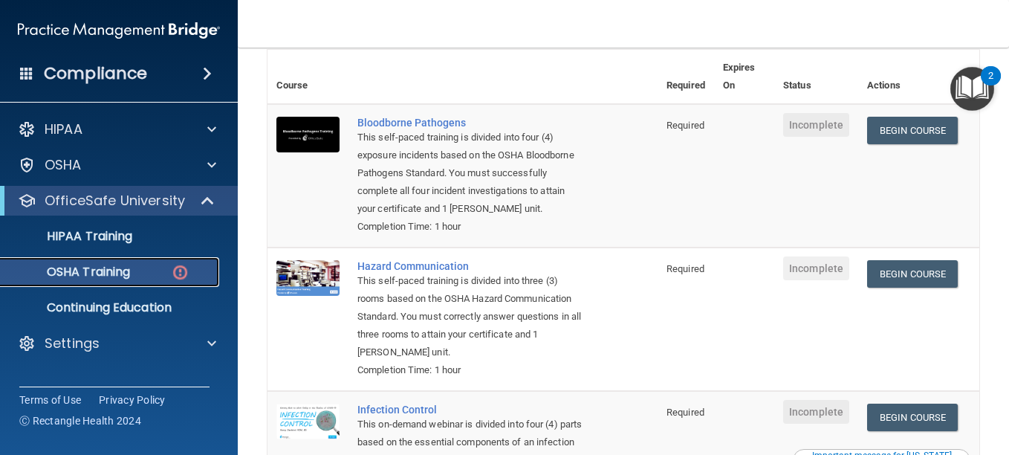
scroll to position [121, 0]
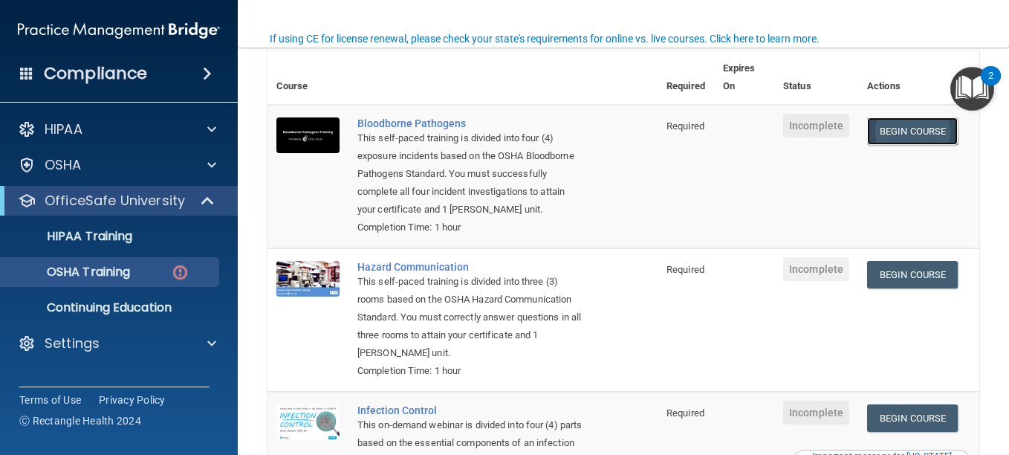
click at [895, 123] on link "Begin Course" at bounding box center [912, 130] width 91 height 27
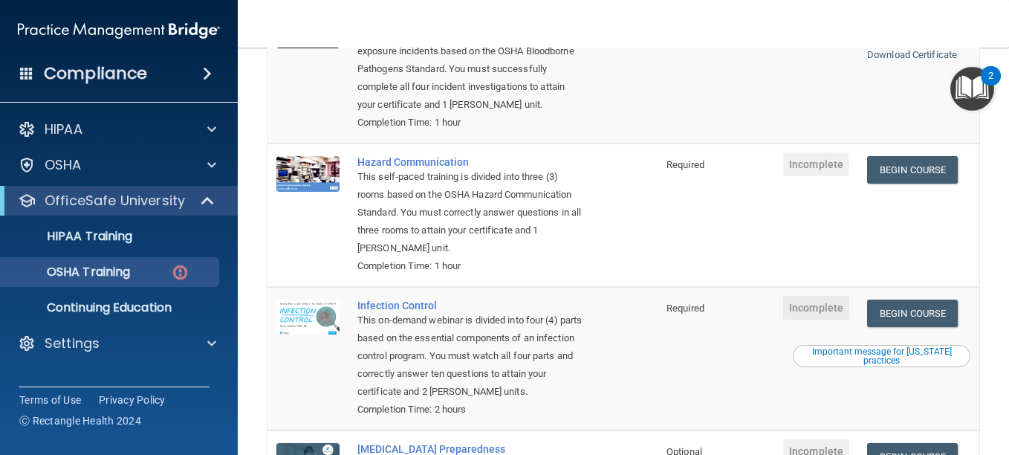
scroll to position [220, 0]
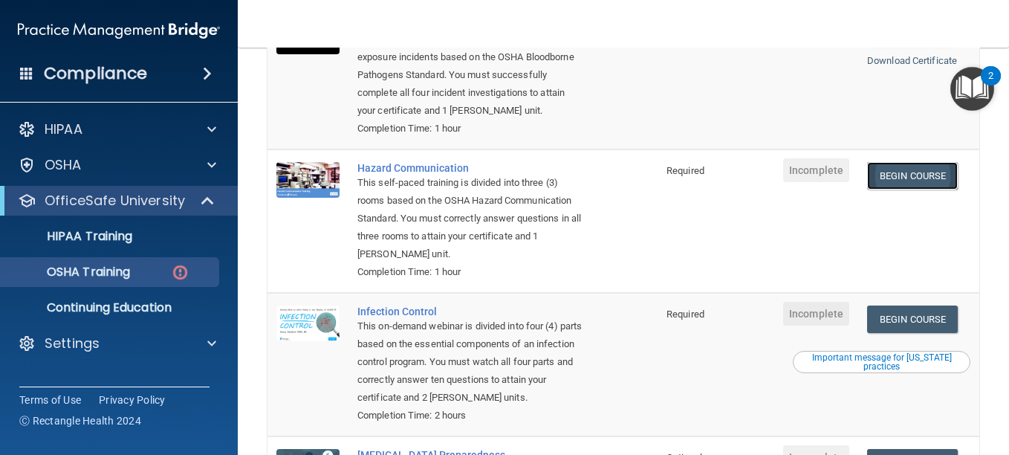
click at [896, 173] on link "Begin Course" at bounding box center [912, 175] width 91 height 27
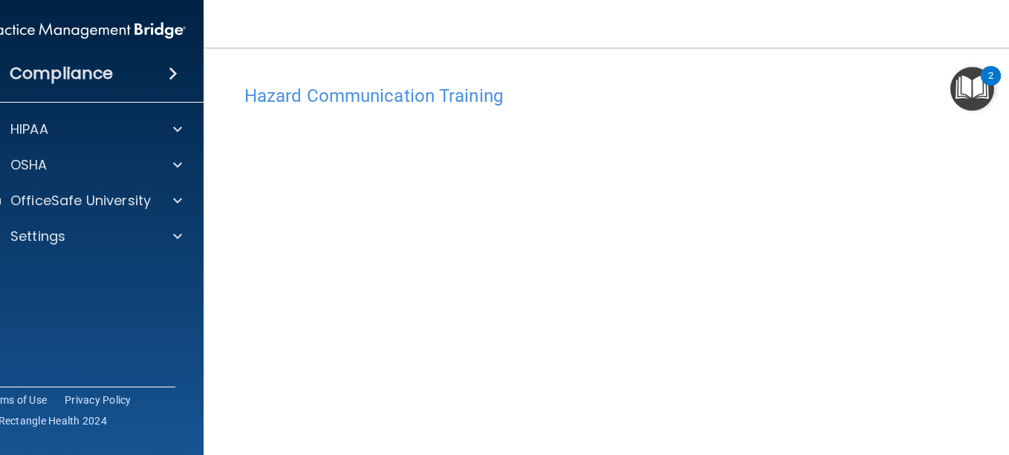
scroll to position [1, 0]
click at [977, 91] on img "Open Resource Center, 2 new notifications" at bounding box center [973, 89] width 44 height 44
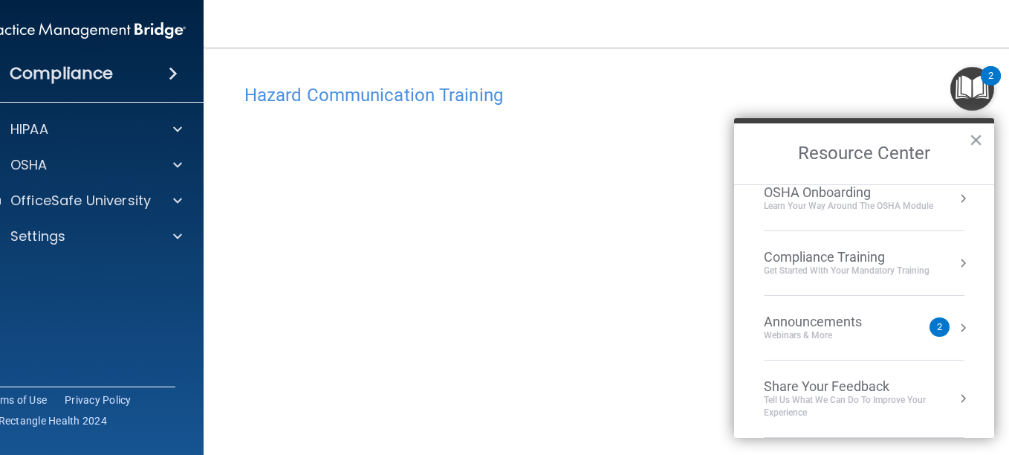
scroll to position [0, 0]
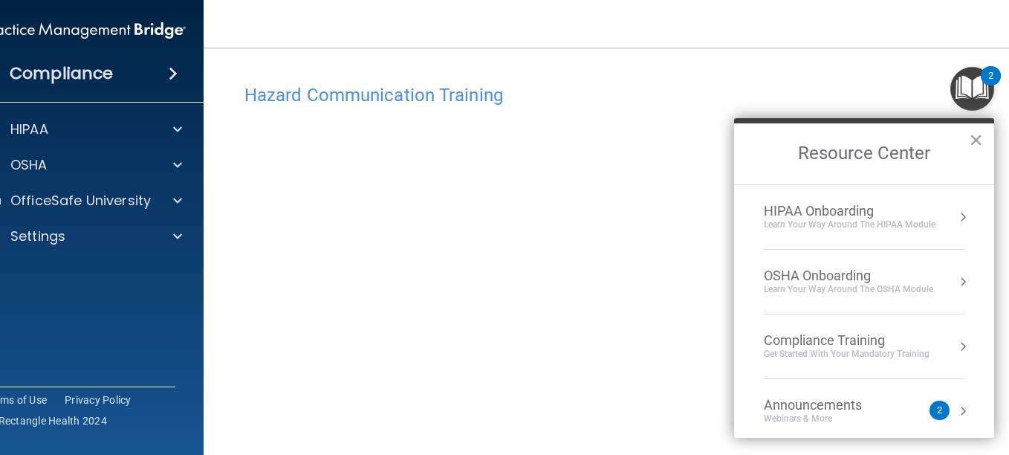
click at [969, 134] on button "×" at bounding box center [976, 140] width 14 height 24
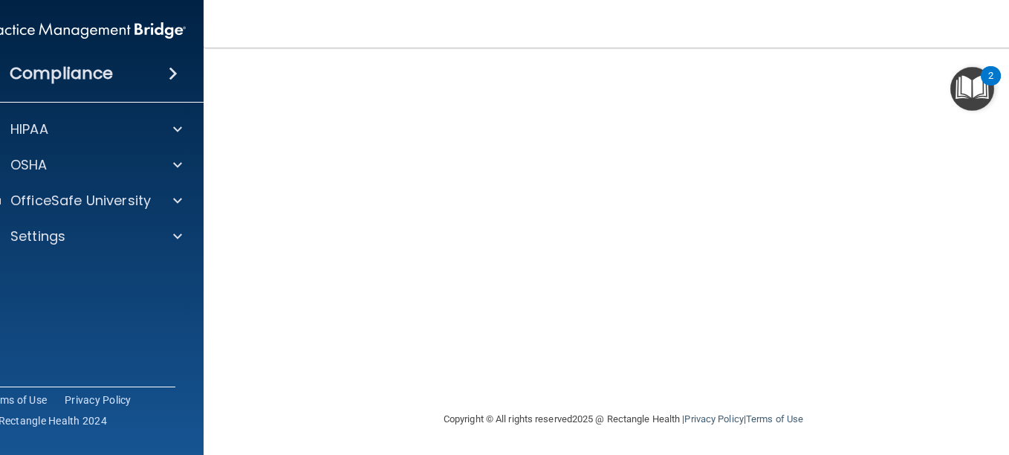
scroll to position [94, 0]
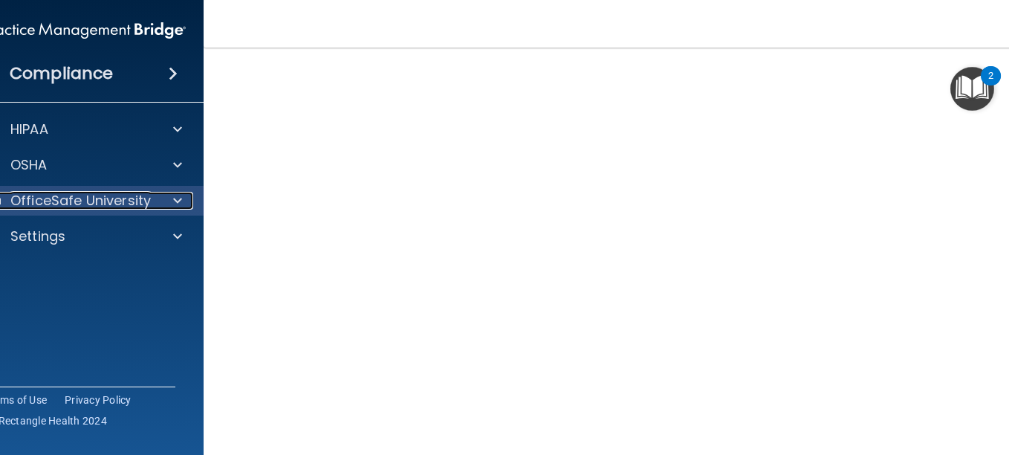
click at [157, 205] on div at bounding box center [175, 201] width 37 height 18
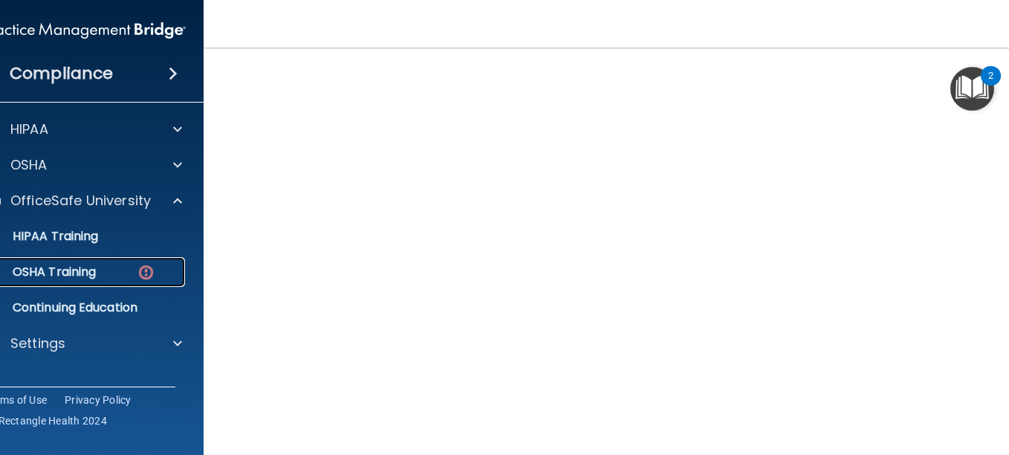
click at [89, 277] on p "OSHA Training" at bounding box center [35, 272] width 120 height 15
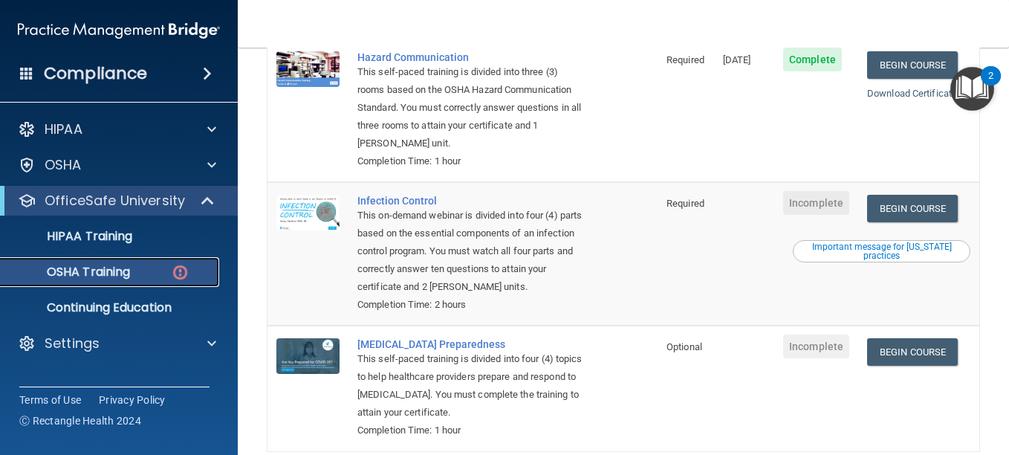
scroll to position [330, 0]
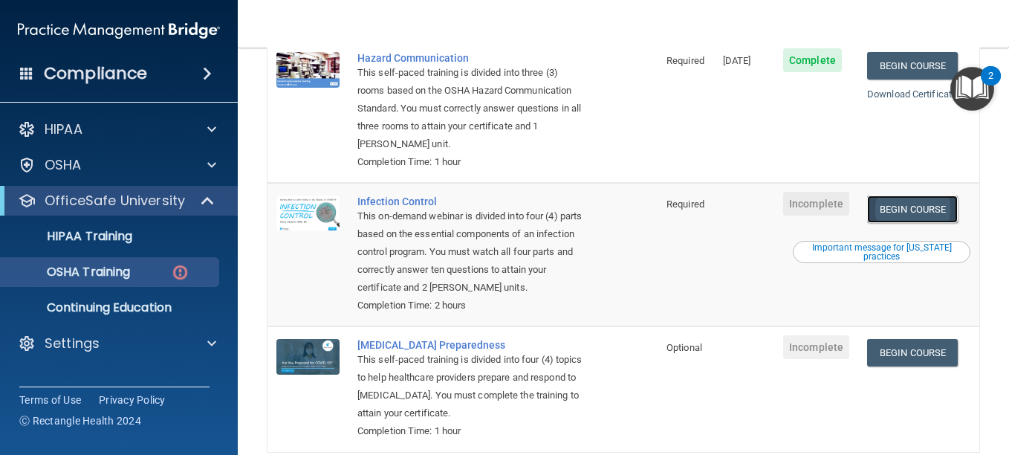
click at [917, 213] on link "Begin Course" at bounding box center [912, 208] width 91 height 27
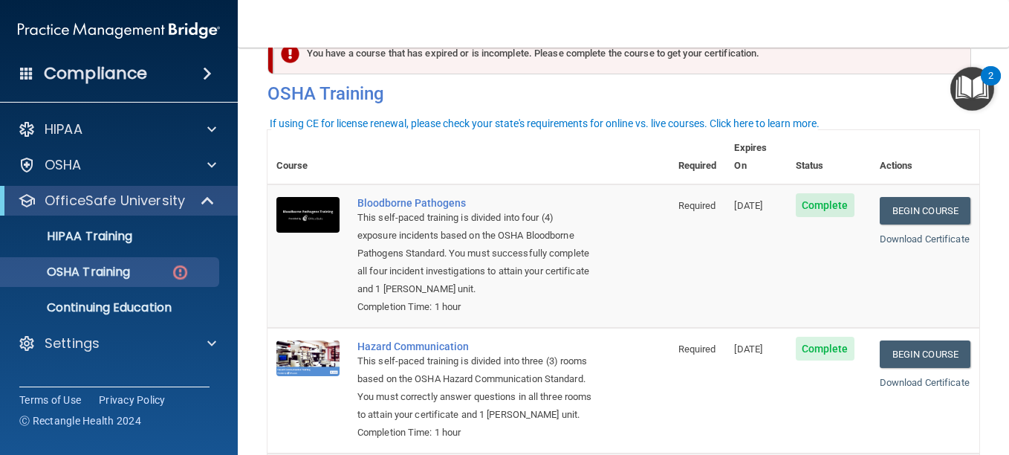
scroll to position [36, 0]
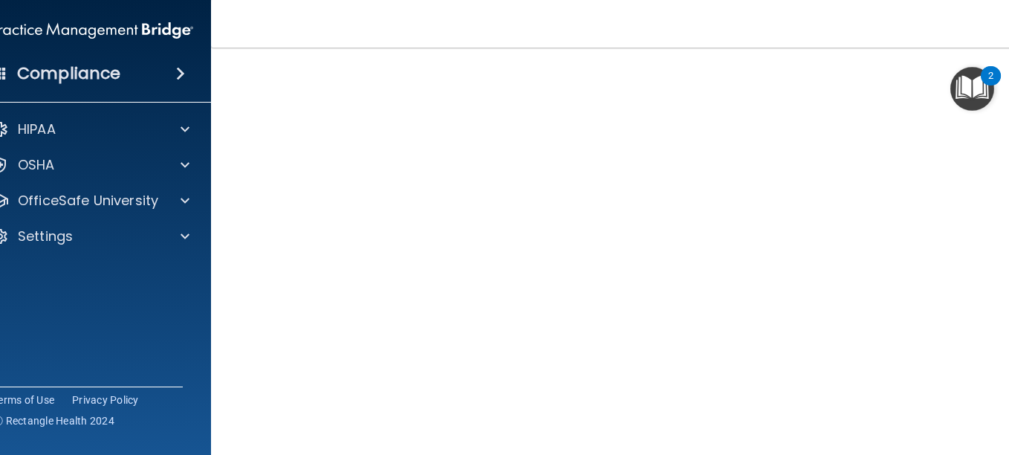
scroll to position [86, 0]
